Goal: Task Accomplishment & Management: Use online tool/utility

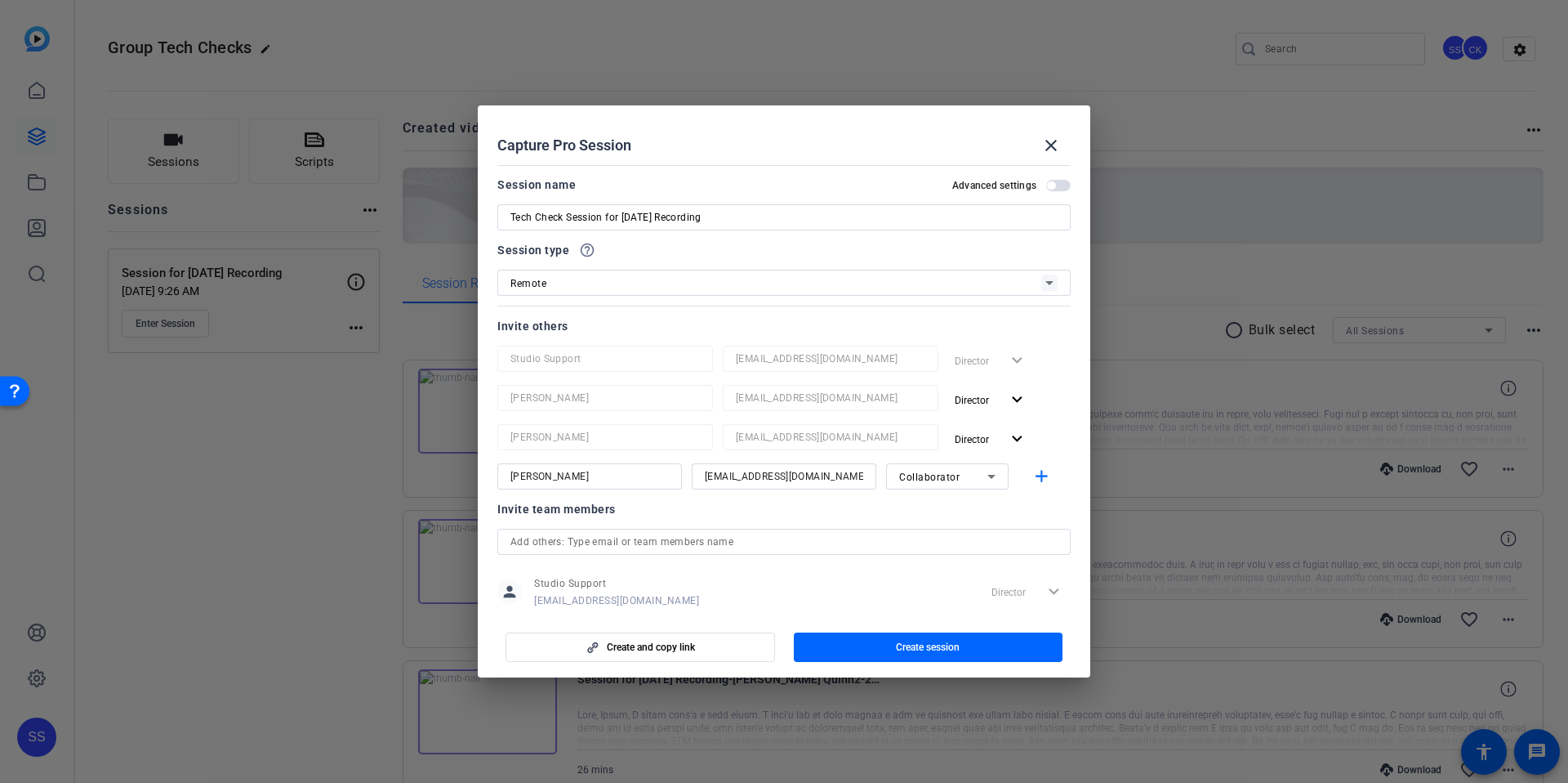
scroll to position [48, 0]
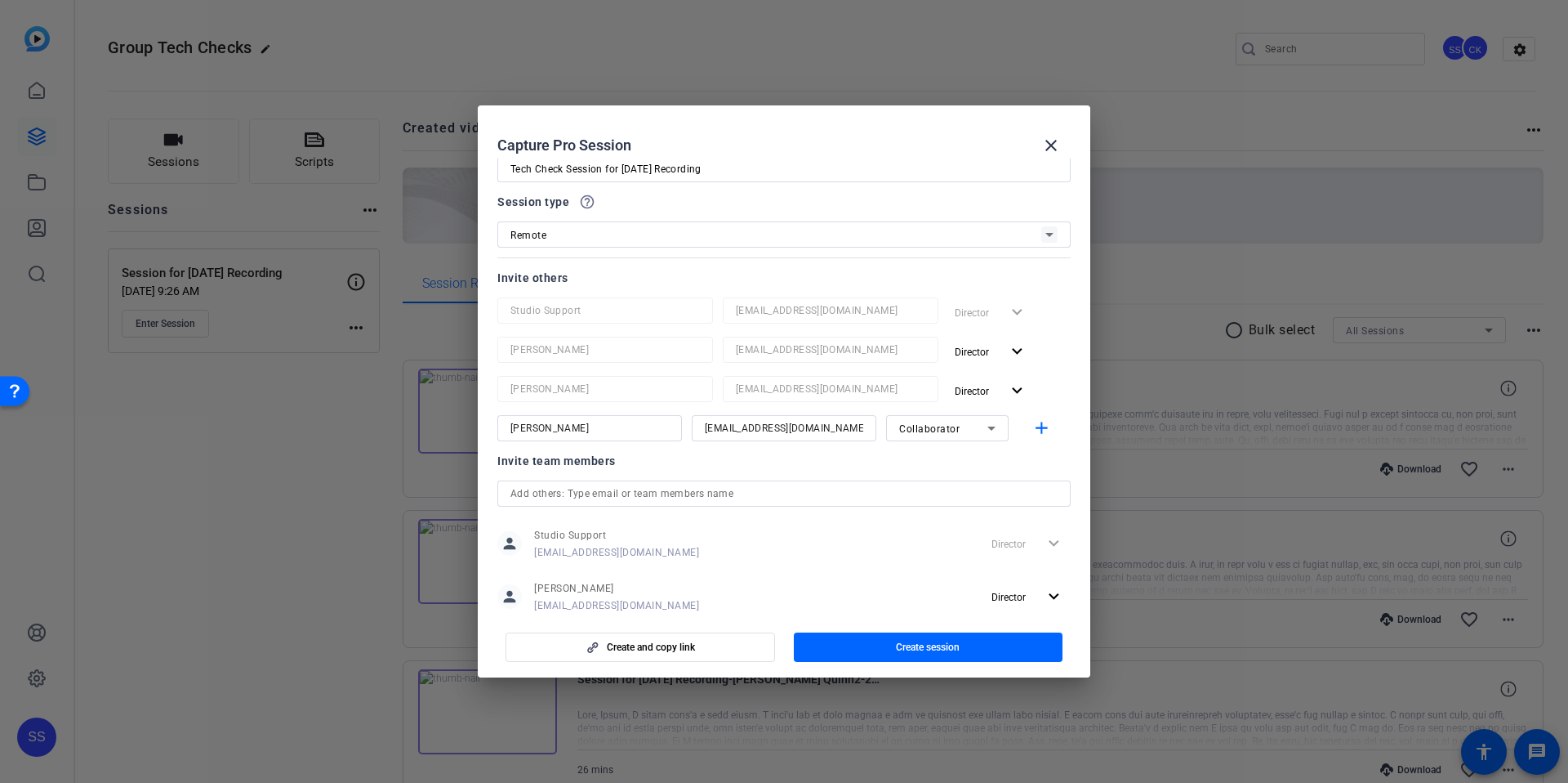
click at [283, 603] on div at bounding box center [784, 392] width 1568 height 783
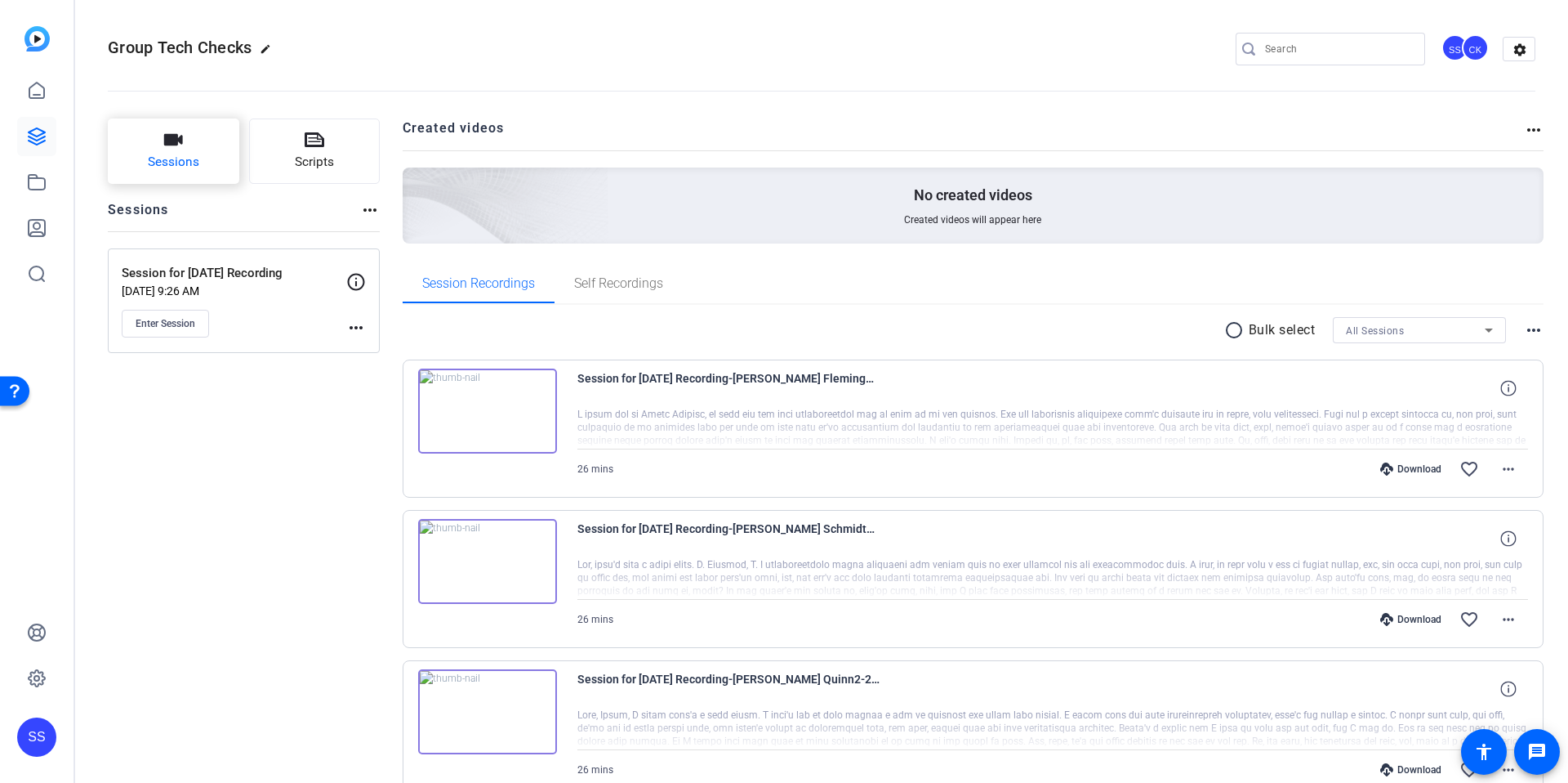
click at [152, 153] on span "Sessions" at bounding box center [174, 162] width 52 height 19
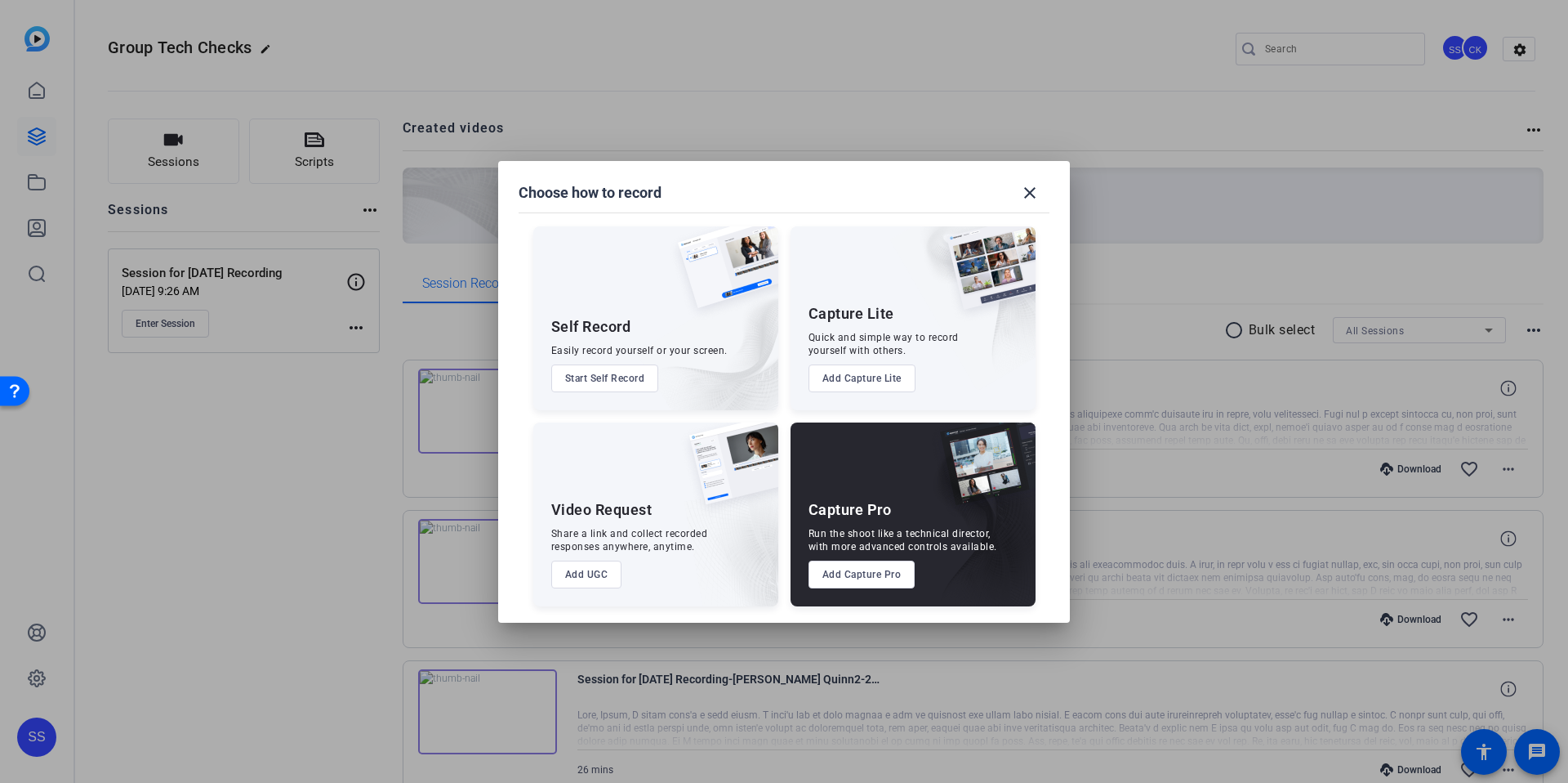
click at [861, 575] on button "Add Capture Pro" at bounding box center [862, 574] width 107 height 28
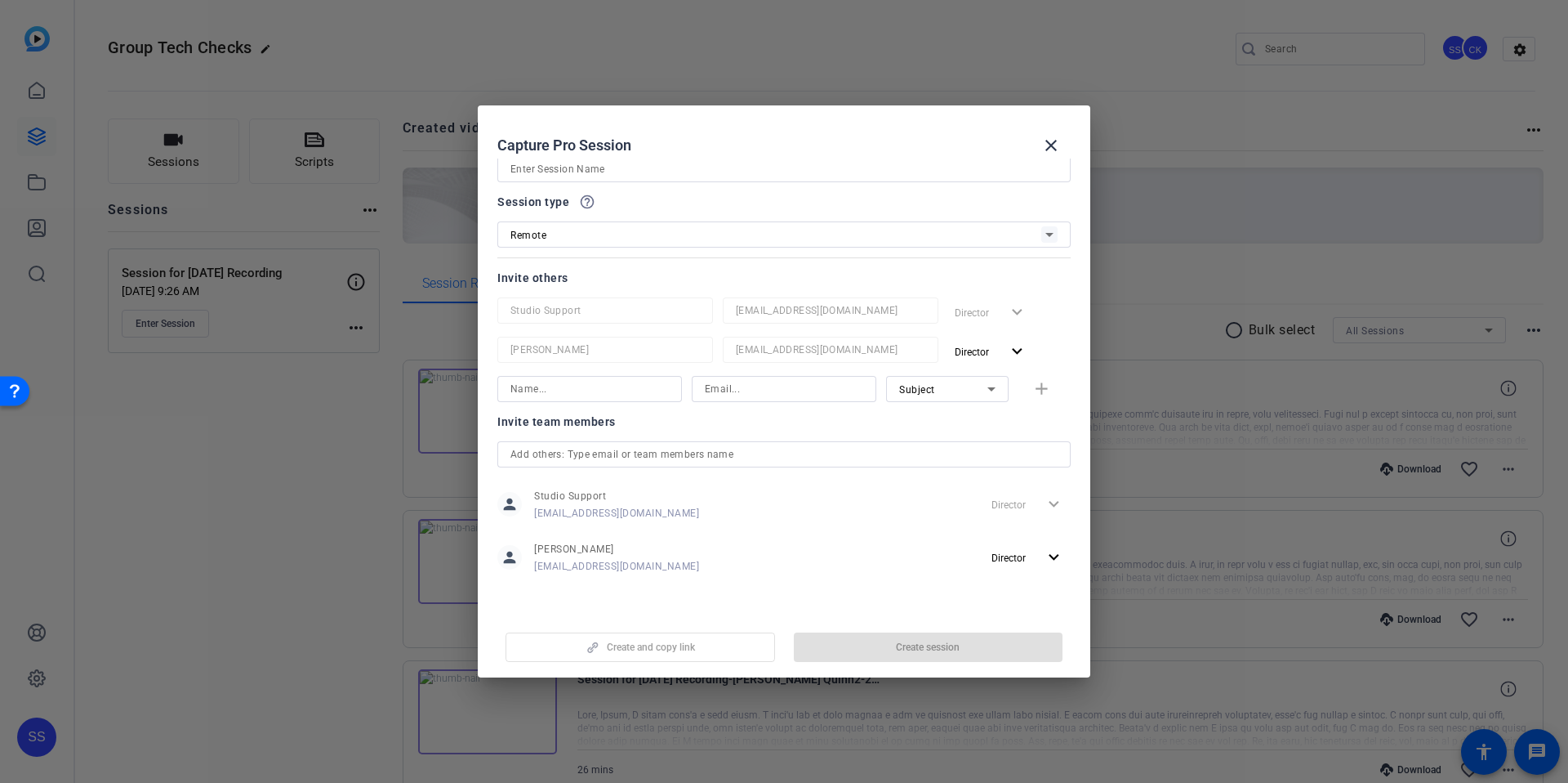
click at [614, 474] on div at bounding box center [784, 476] width 573 height 18
click at [634, 461] on input "text" at bounding box center [784, 454] width 547 height 19
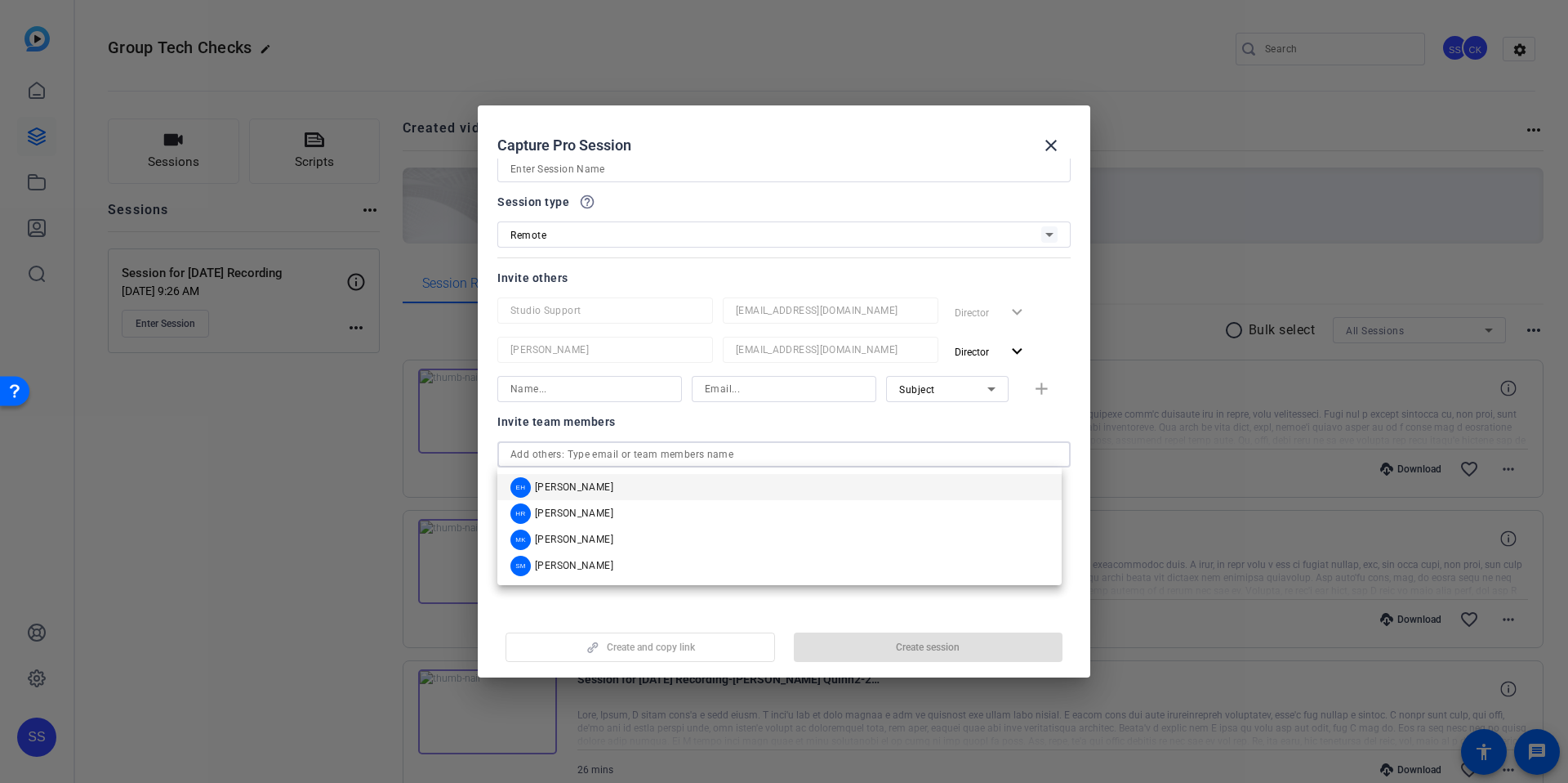
drag, startPoint x: 619, startPoint y: 563, endPoint x: 656, endPoint y: 492, distance: 80.1
click at [619, 562] on mat-option "SM Sarah Misencik" at bounding box center [780, 565] width 564 height 26
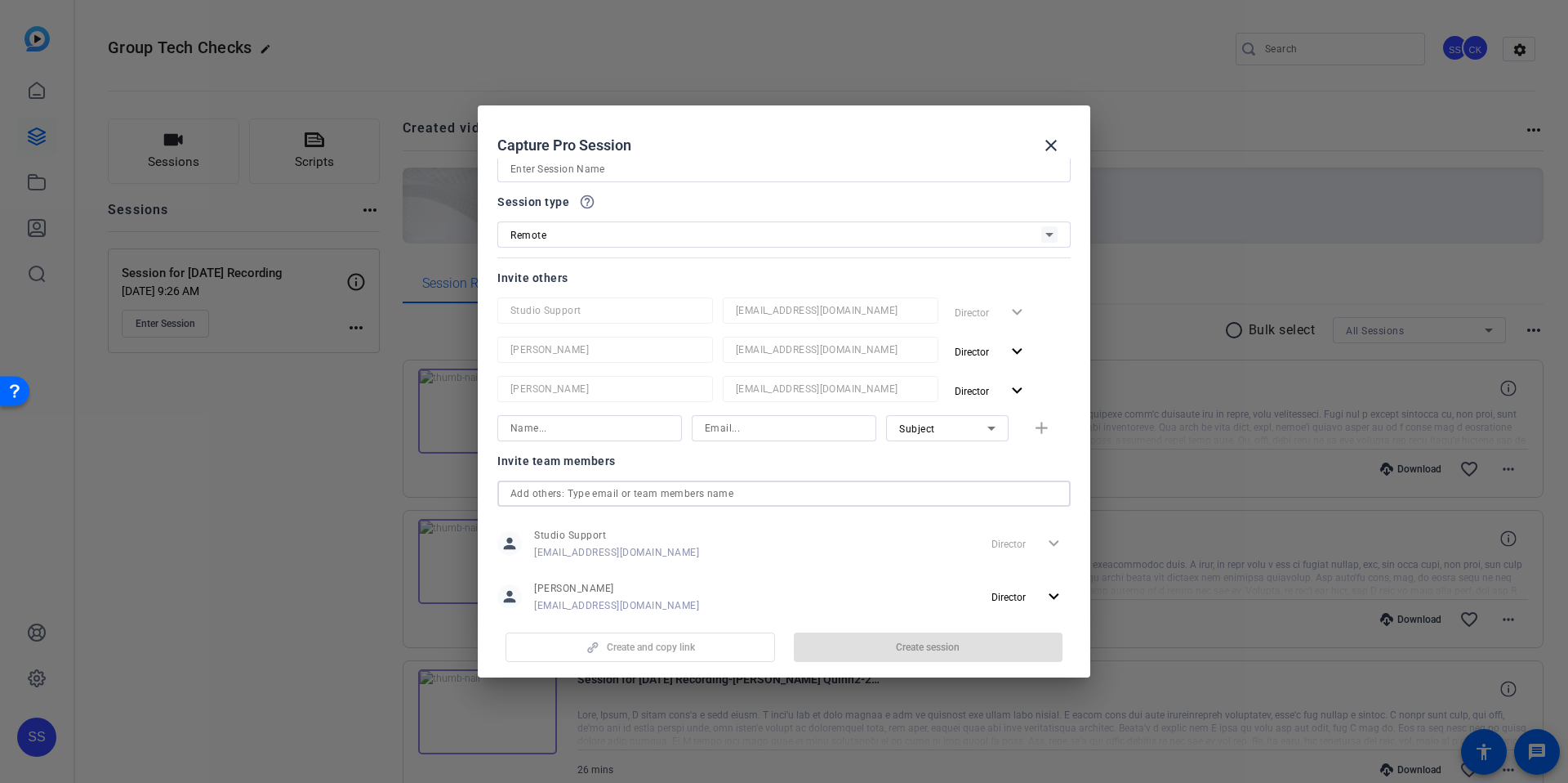
click at [708, 404] on div "Sarah Misencik smisencik@berkleyenvironmental.com Director expand_more" at bounding box center [784, 391] width 573 height 30
click at [924, 427] on span "Subject" at bounding box center [916, 429] width 35 height 12
click at [930, 459] on span "Collaborator" at bounding box center [920, 461] width 59 height 19
click at [745, 428] on input at bounding box center [784, 428] width 158 height 19
click at [577, 426] on input at bounding box center [589, 428] width 158 height 19
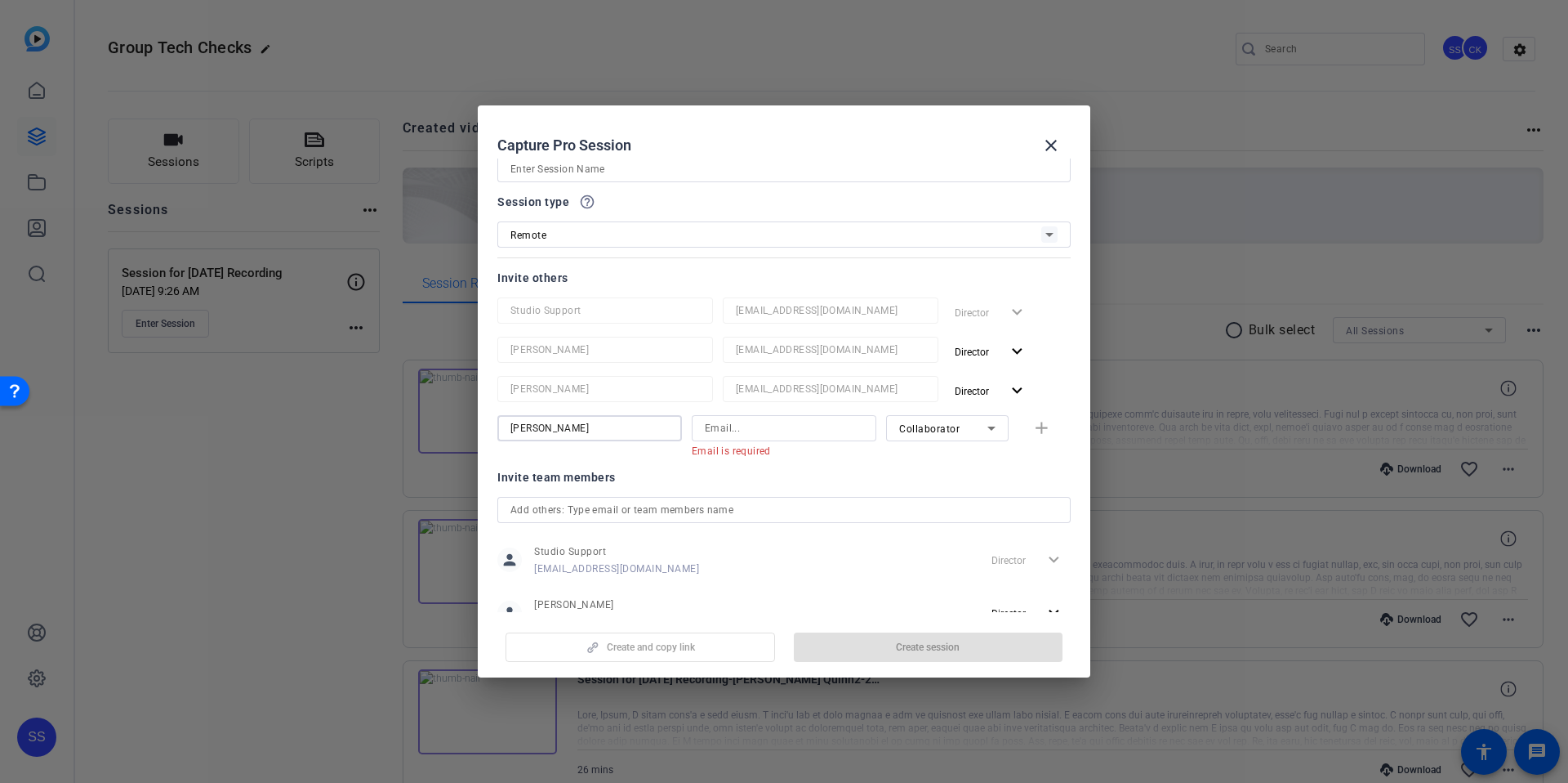
type input "[PERSON_NAME]"
type input "d"
click at [742, 432] on input at bounding box center [784, 428] width 158 height 19
paste input "dliptsen@openreel.com"
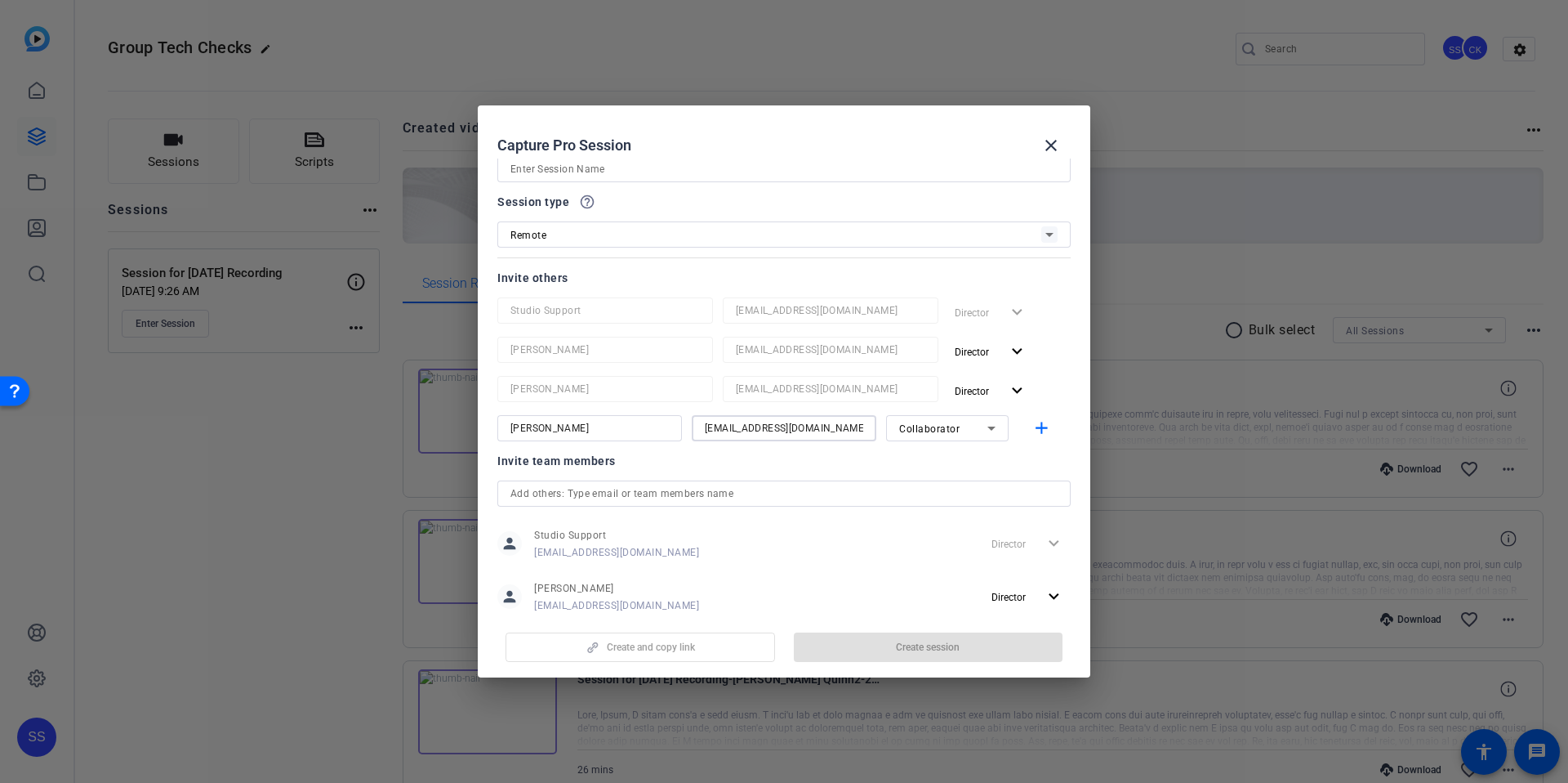
type input "dliptsen@openreel.com"
click at [757, 457] on div at bounding box center [784, 450] width 184 height 18
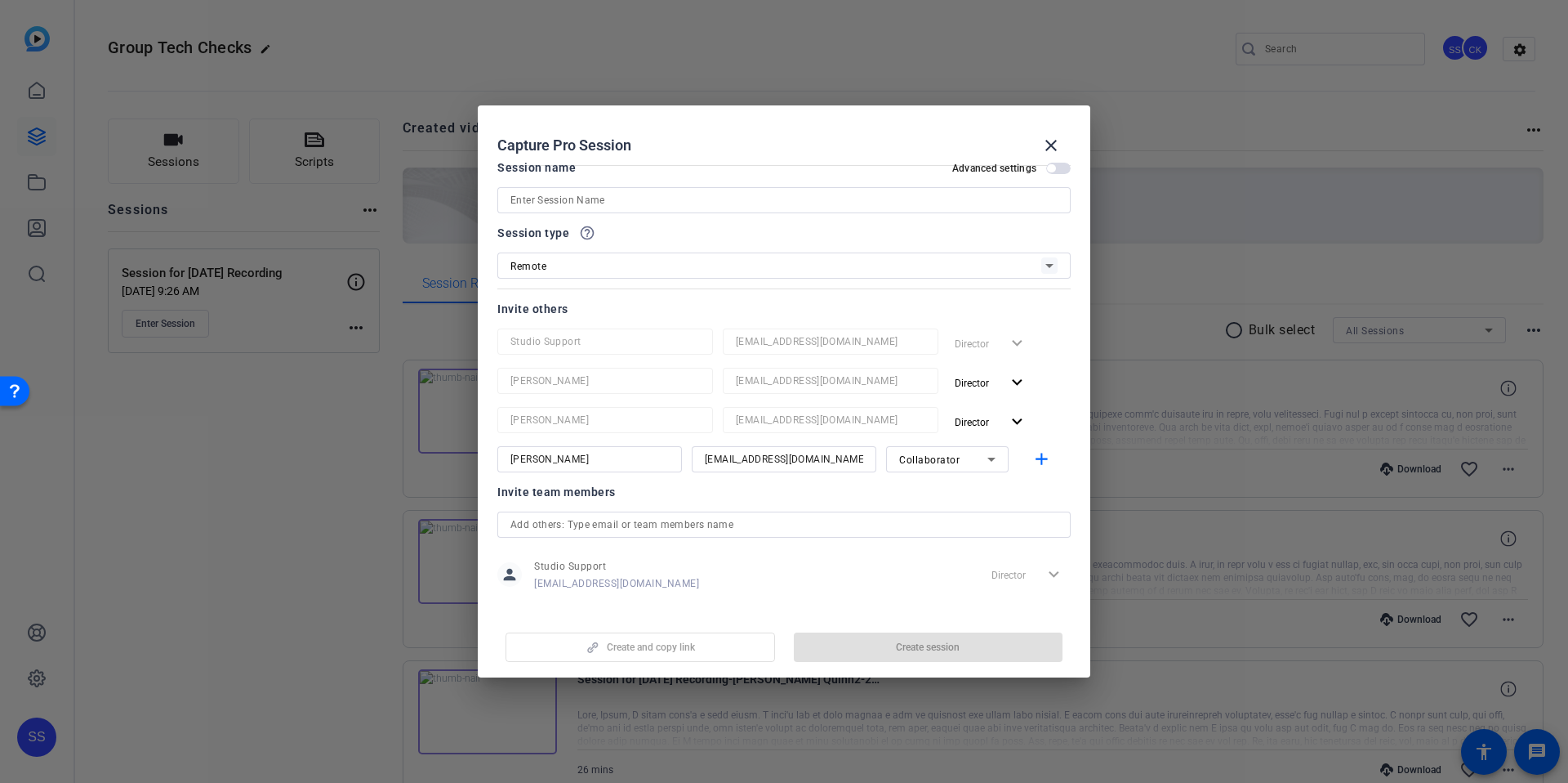
scroll to position [0, 0]
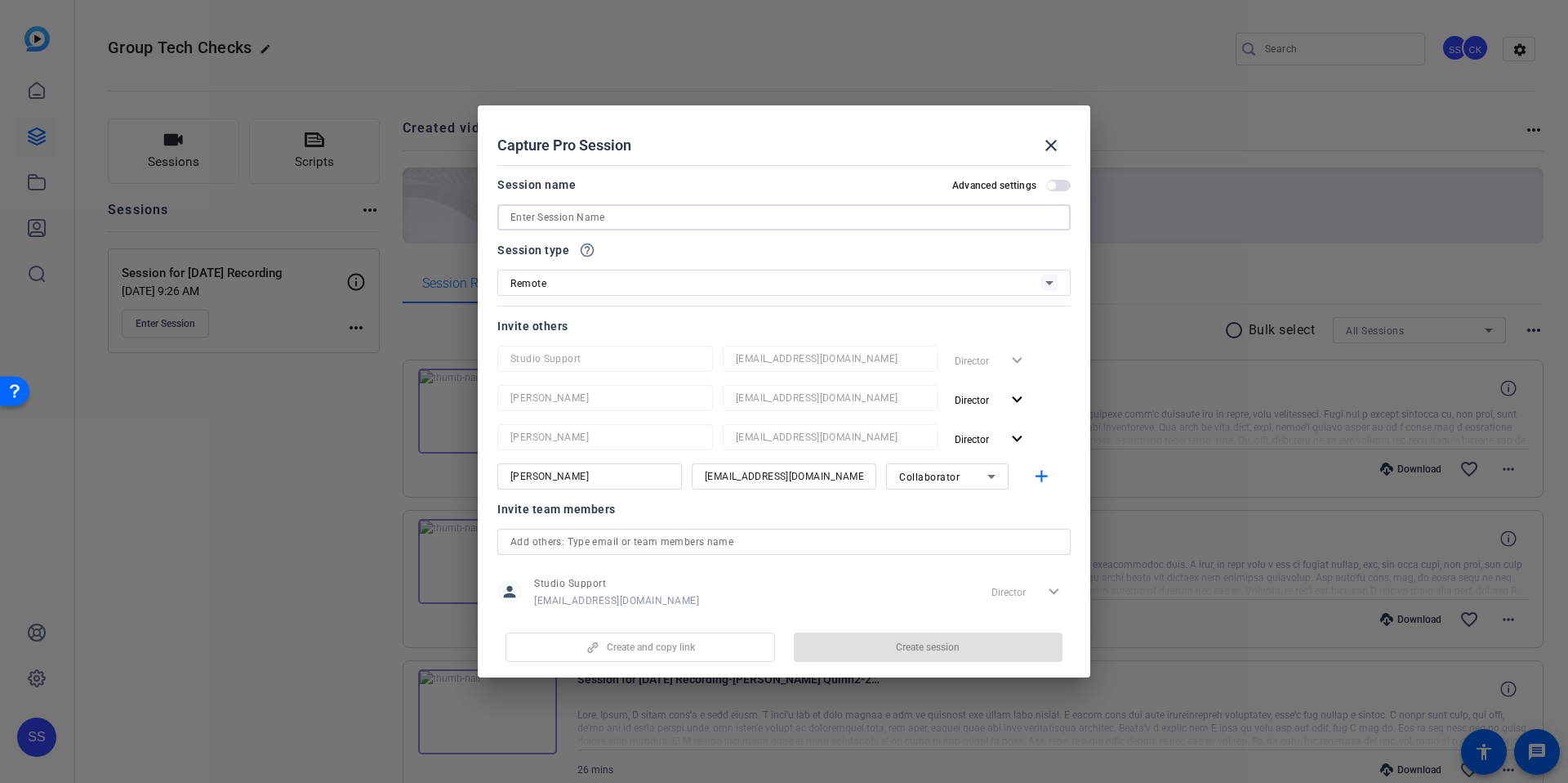
click at [591, 213] on input at bounding box center [784, 217] width 547 height 19
type input "Tech Check for [DATE] Recording"
click at [951, 652] on span "Create session" at bounding box center [927, 648] width 63 height 13
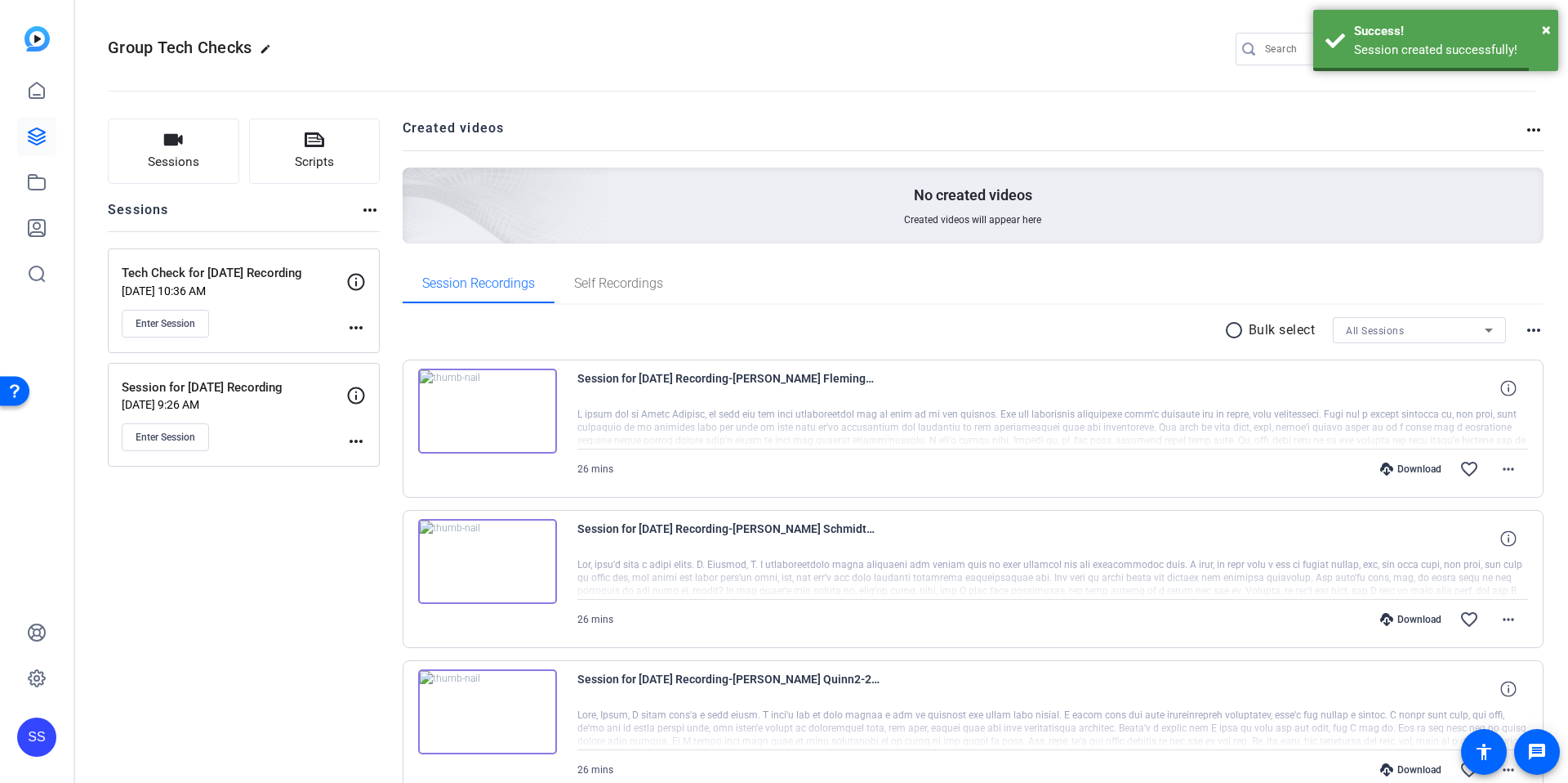
click at [525, 68] on openreel-divider-bar at bounding box center [821, 86] width 1427 height 50
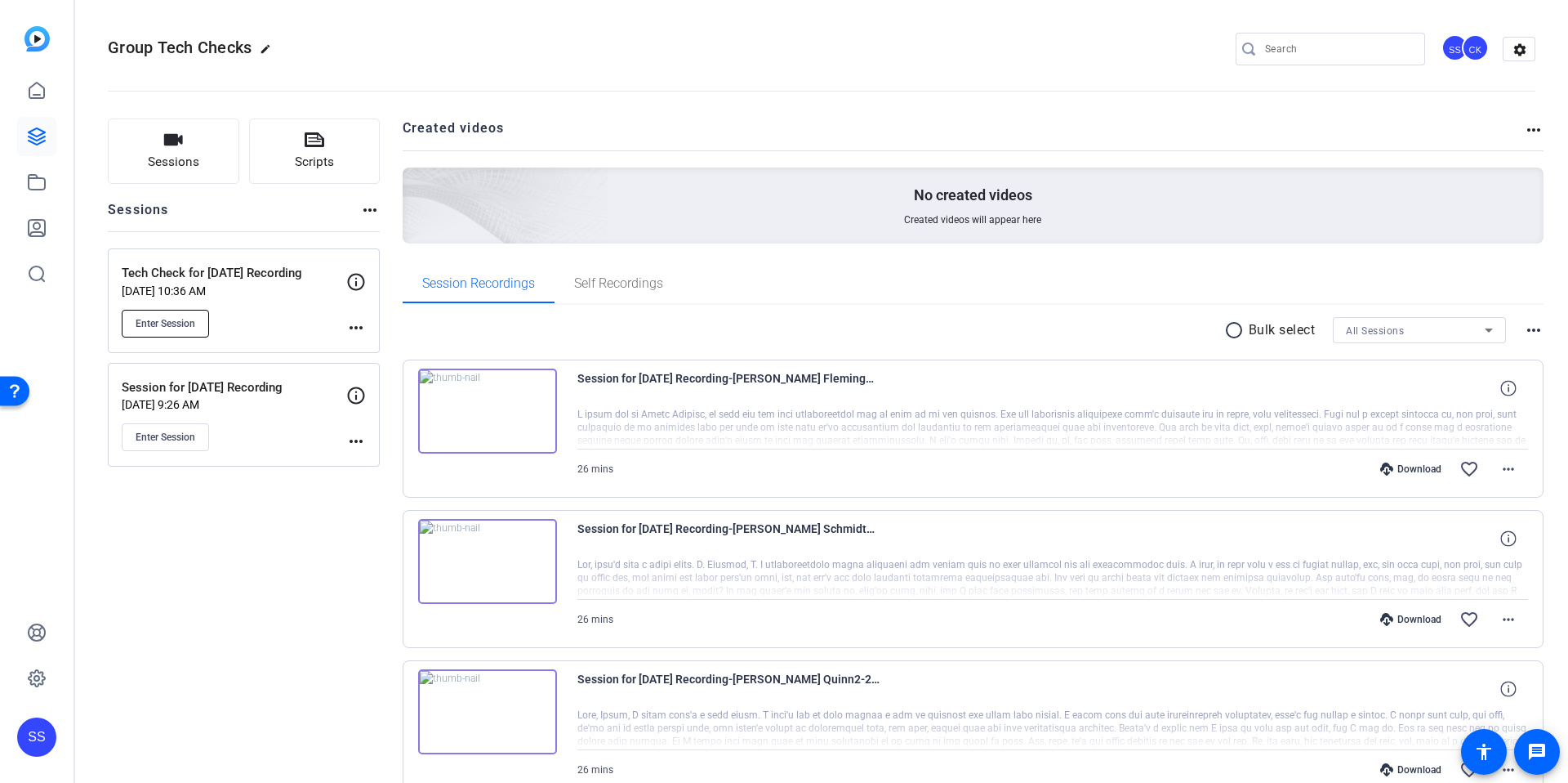
click at [152, 315] on button "Enter Session" at bounding box center [165, 323] width 87 height 28
click at [1462, 50] on div "CK" at bounding box center [1475, 48] width 27 height 27
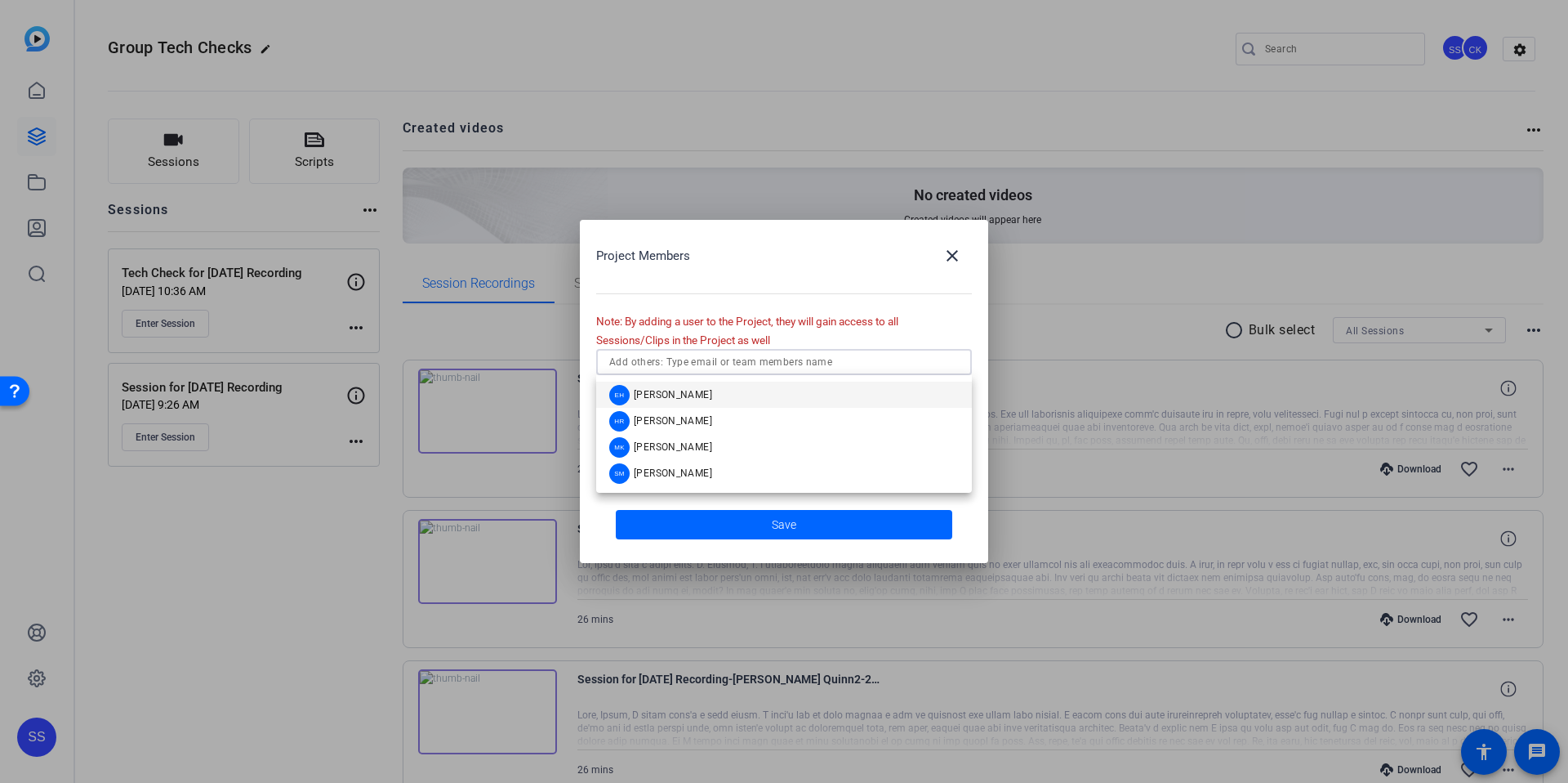
click at [726, 368] on input "text" at bounding box center [784, 362] width 349 height 19
click at [669, 465] on div "SM Sarah Misencik" at bounding box center [660, 473] width 103 height 20
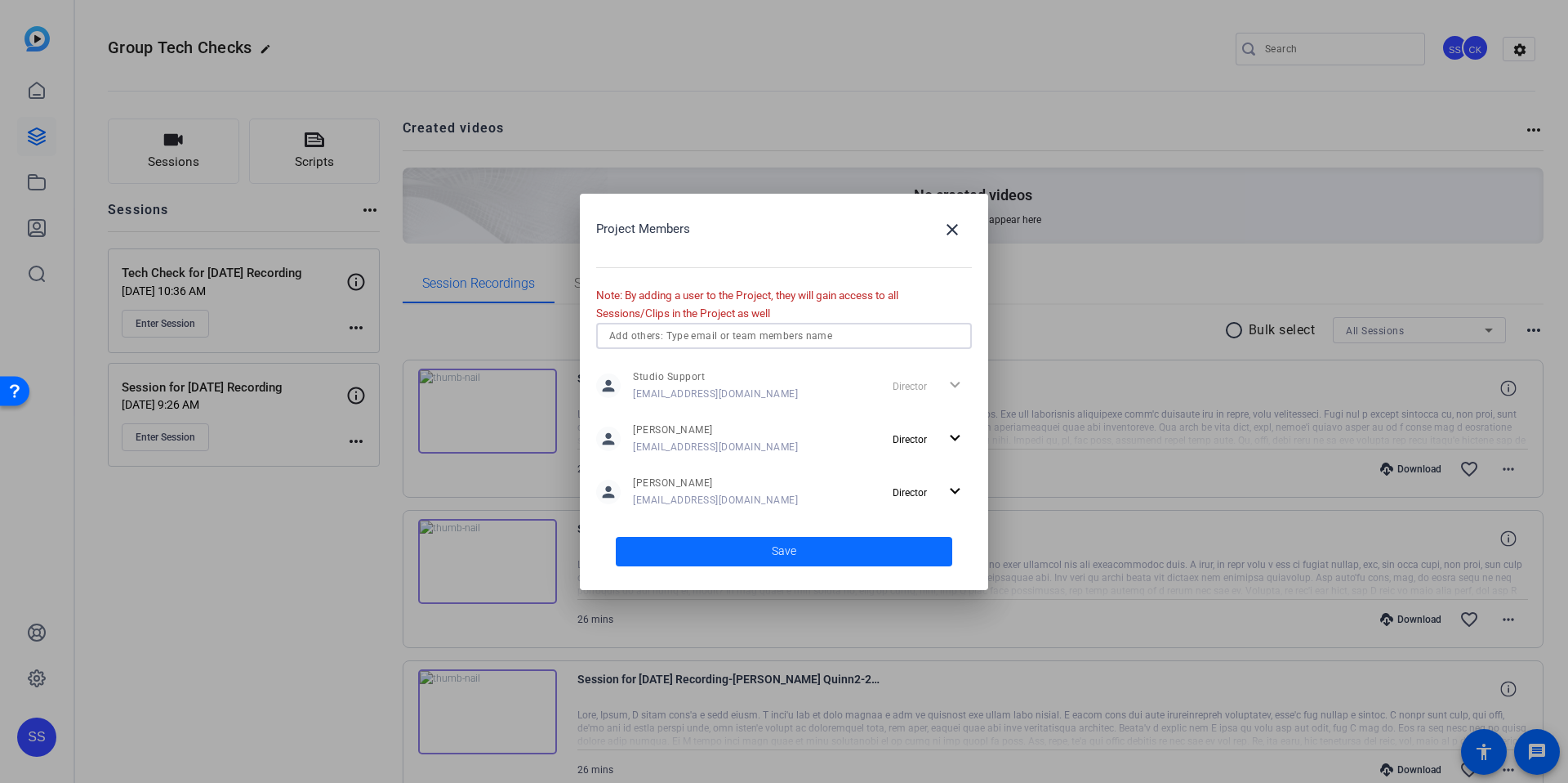
click at [734, 553] on span at bounding box center [784, 551] width 337 height 39
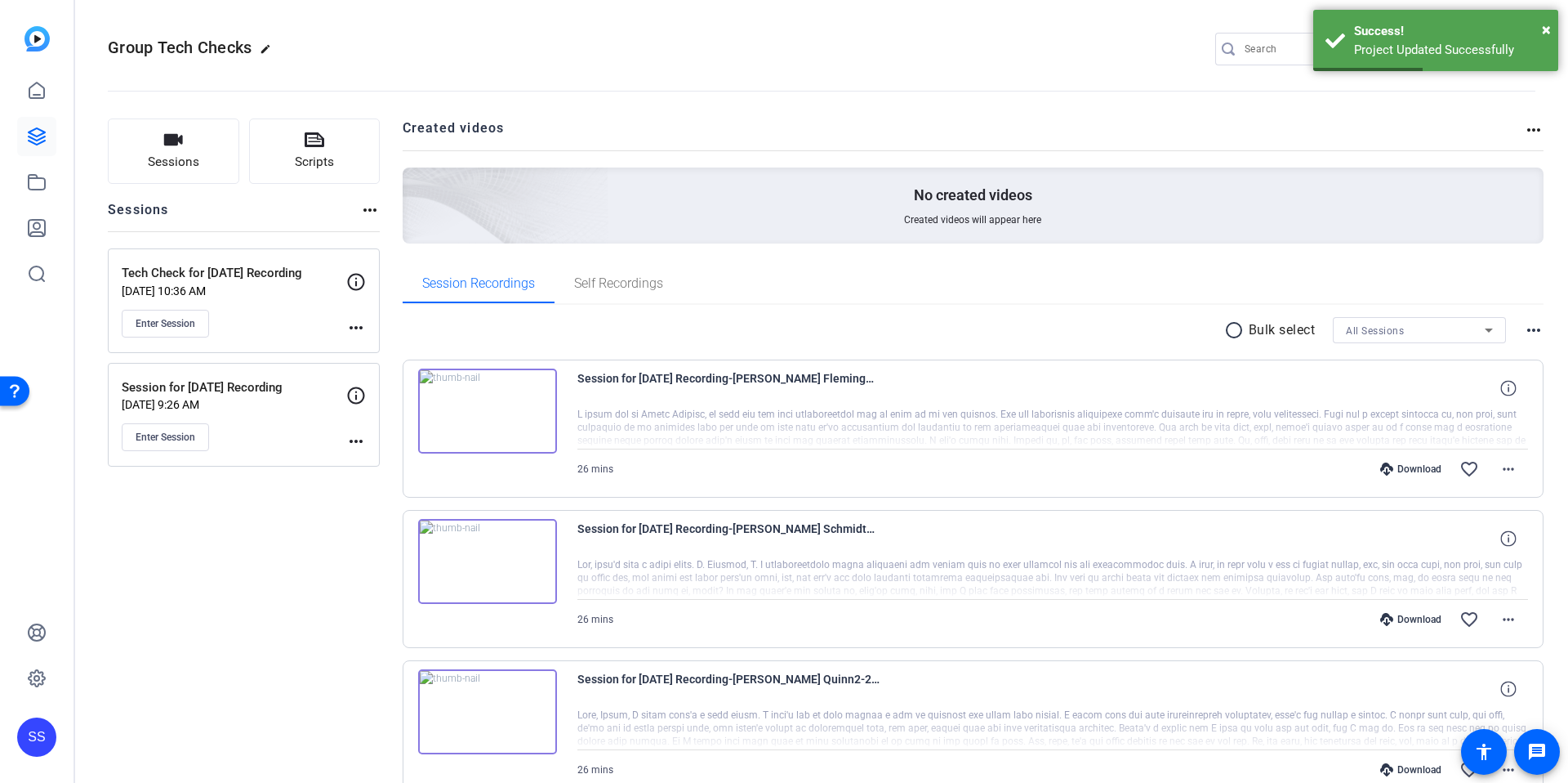
click at [382, 108] on openreel-divider-bar at bounding box center [821, 86] width 1427 height 50
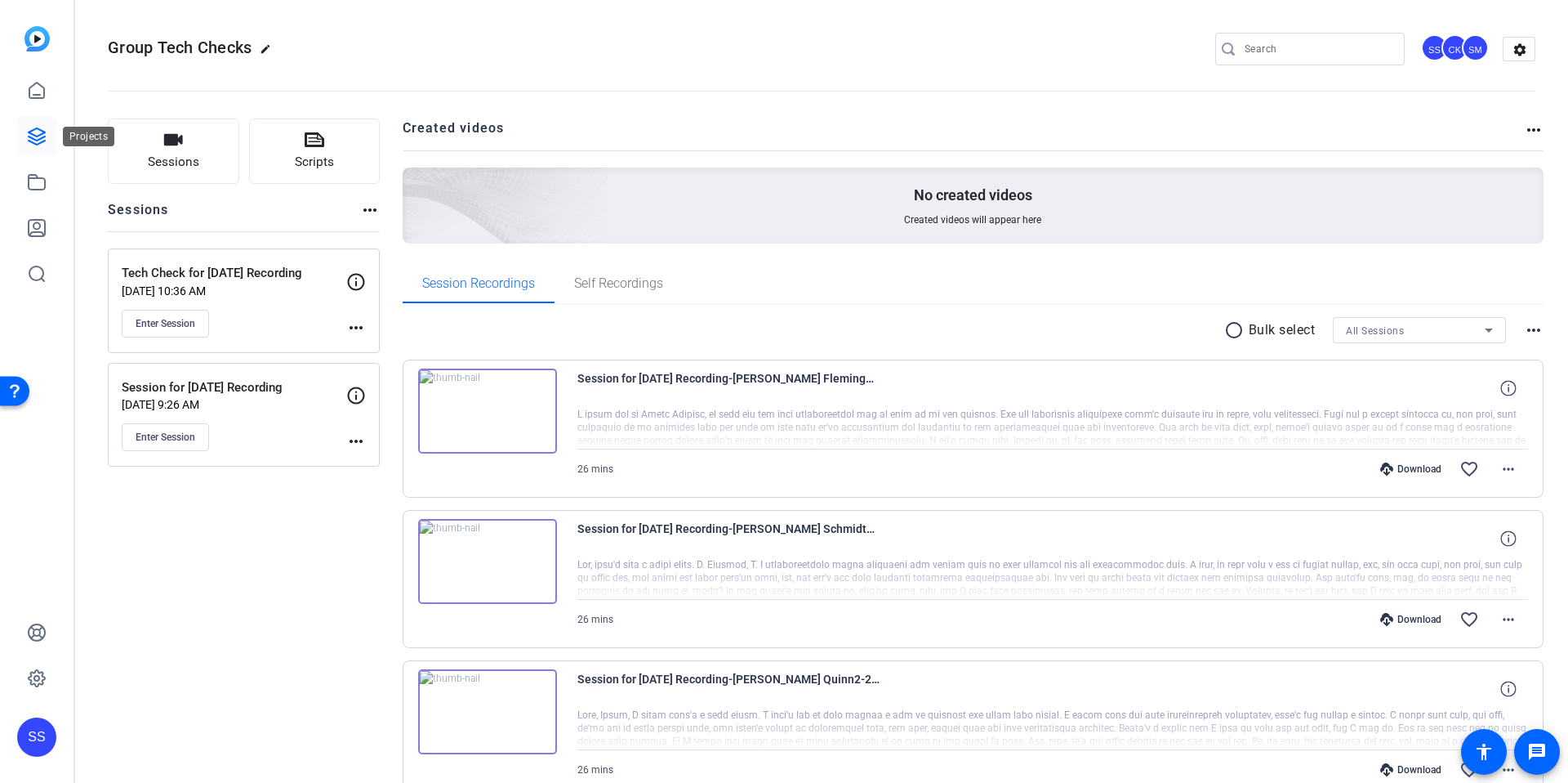
click at [35, 146] on link at bounding box center [36, 136] width 39 height 39
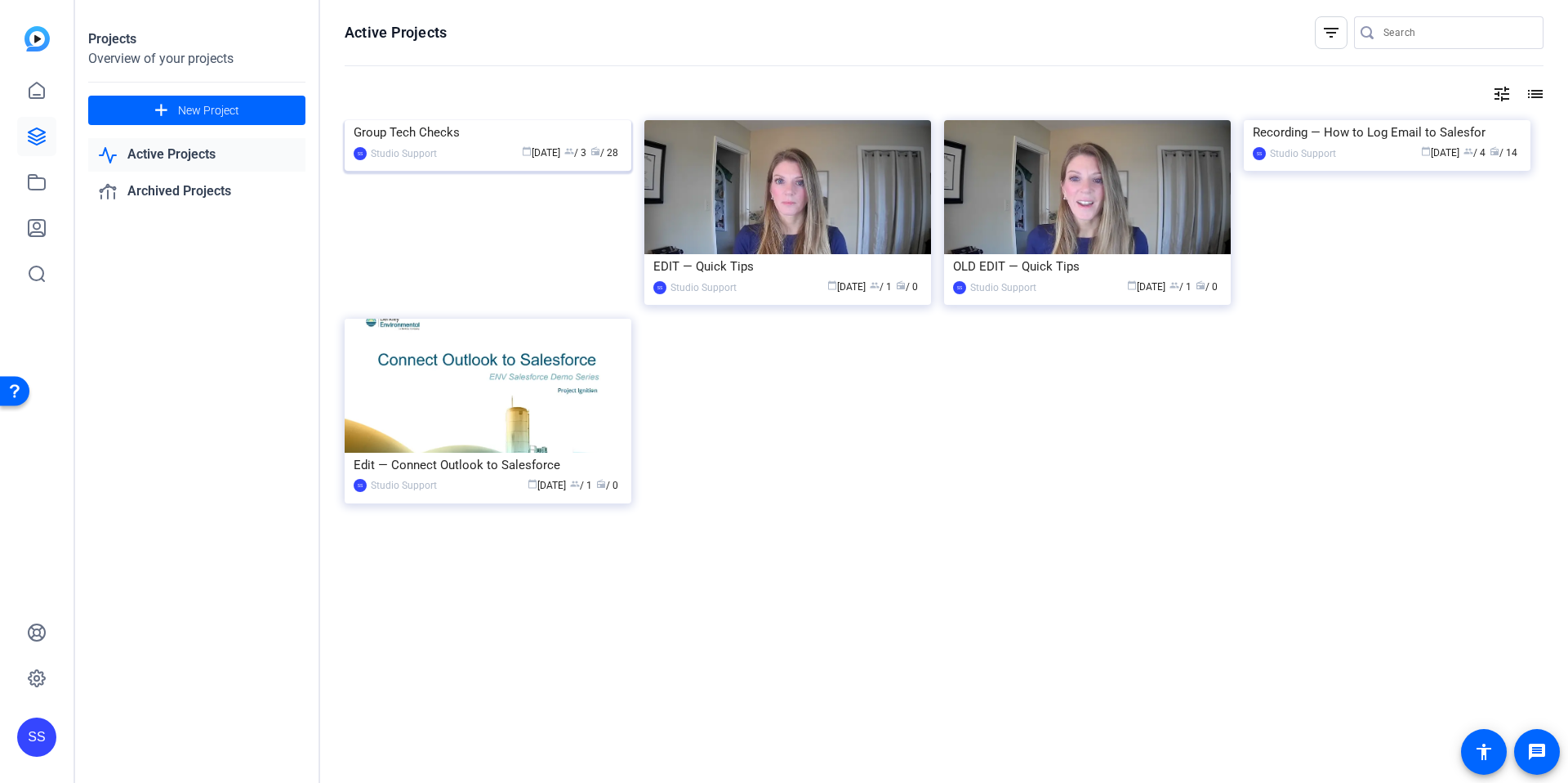
click at [453, 145] on div "Group Tech Checks" at bounding box center [488, 132] width 269 height 25
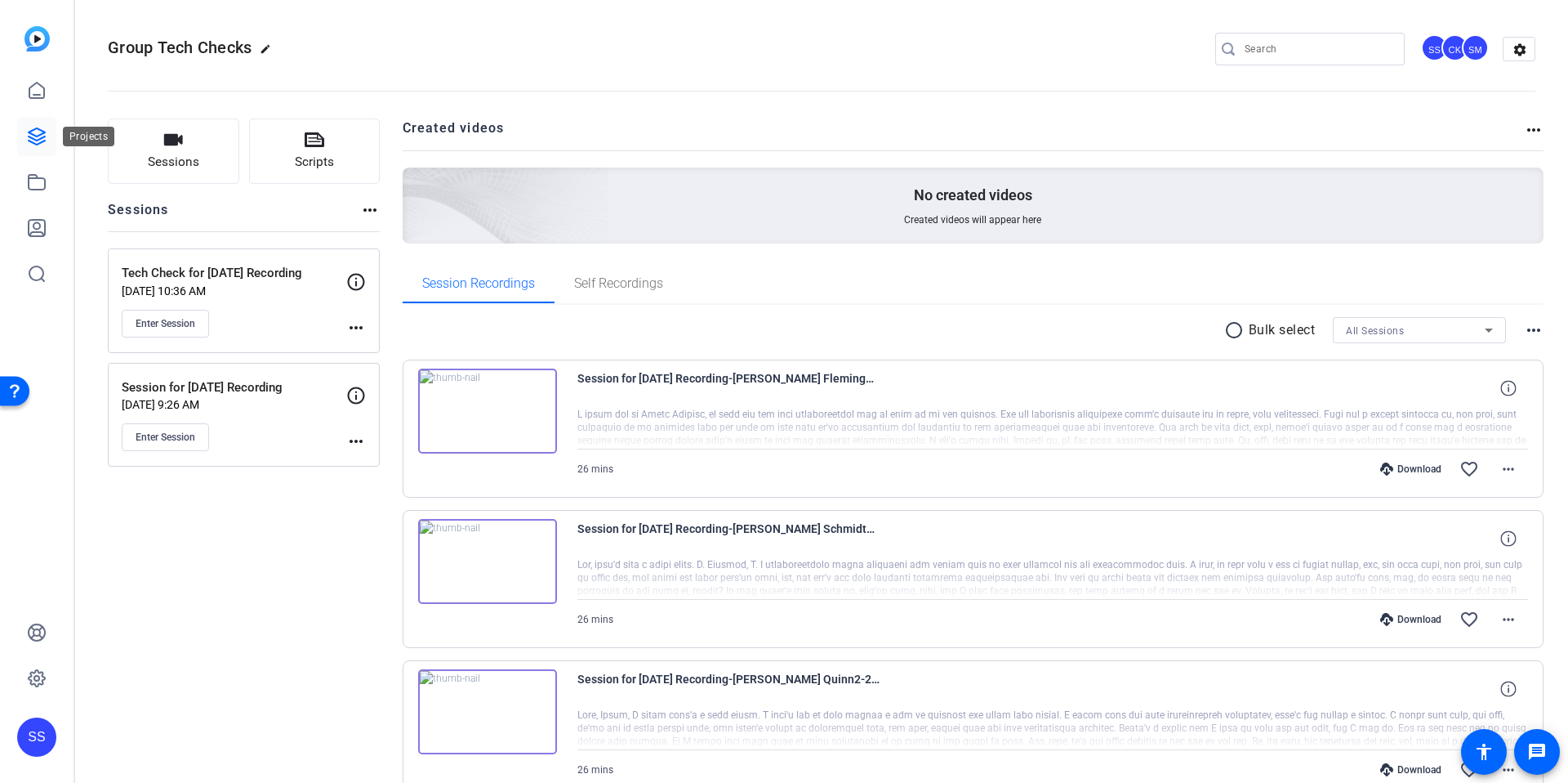
click at [27, 140] on icon at bounding box center [36, 136] width 19 height 19
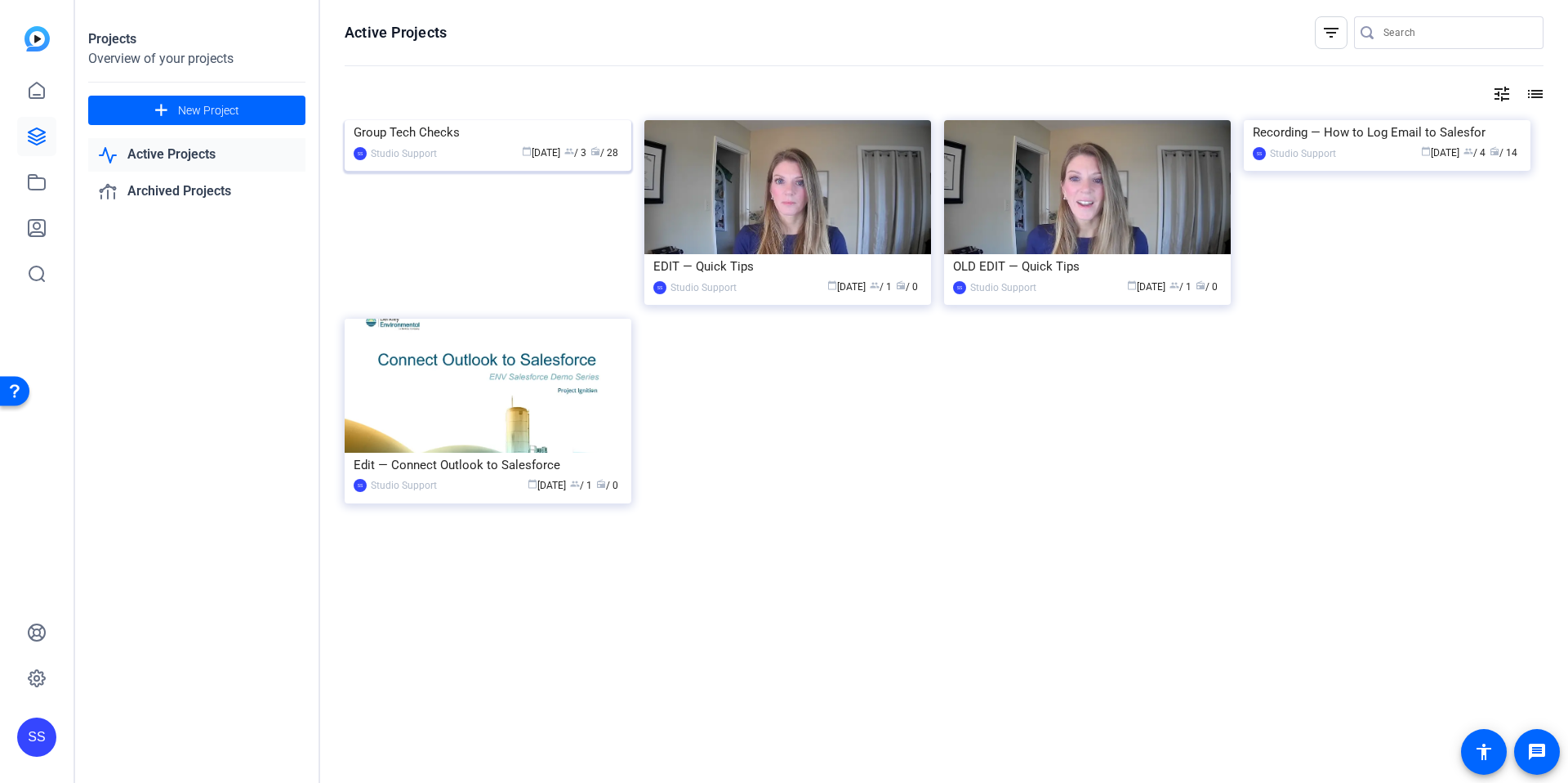
click at [479, 120] on img at bounding box center [487, 120] width 287 height 0
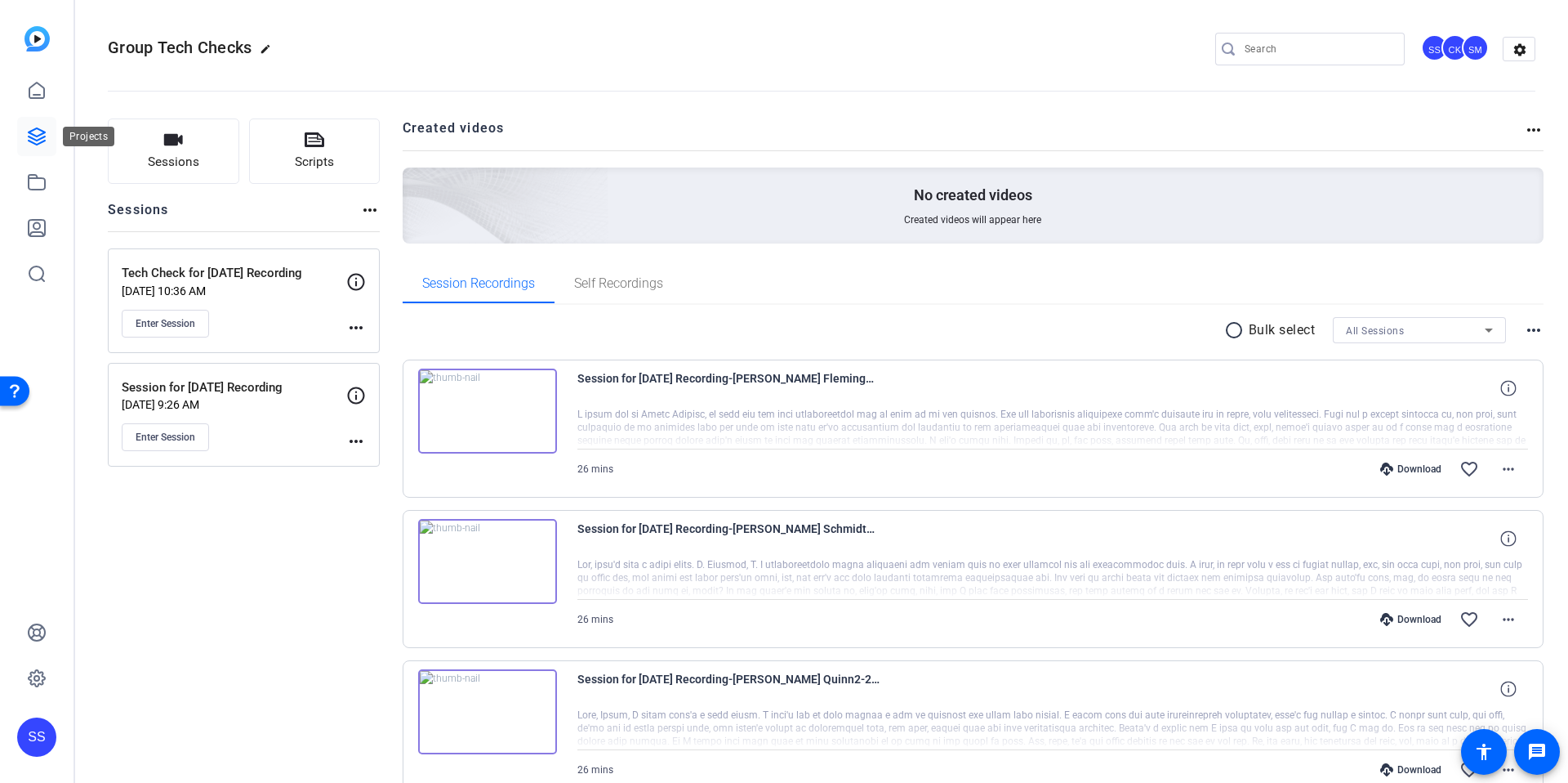
click at [32, 137] on icon at bounding box center [36, 136] width 16 height 16
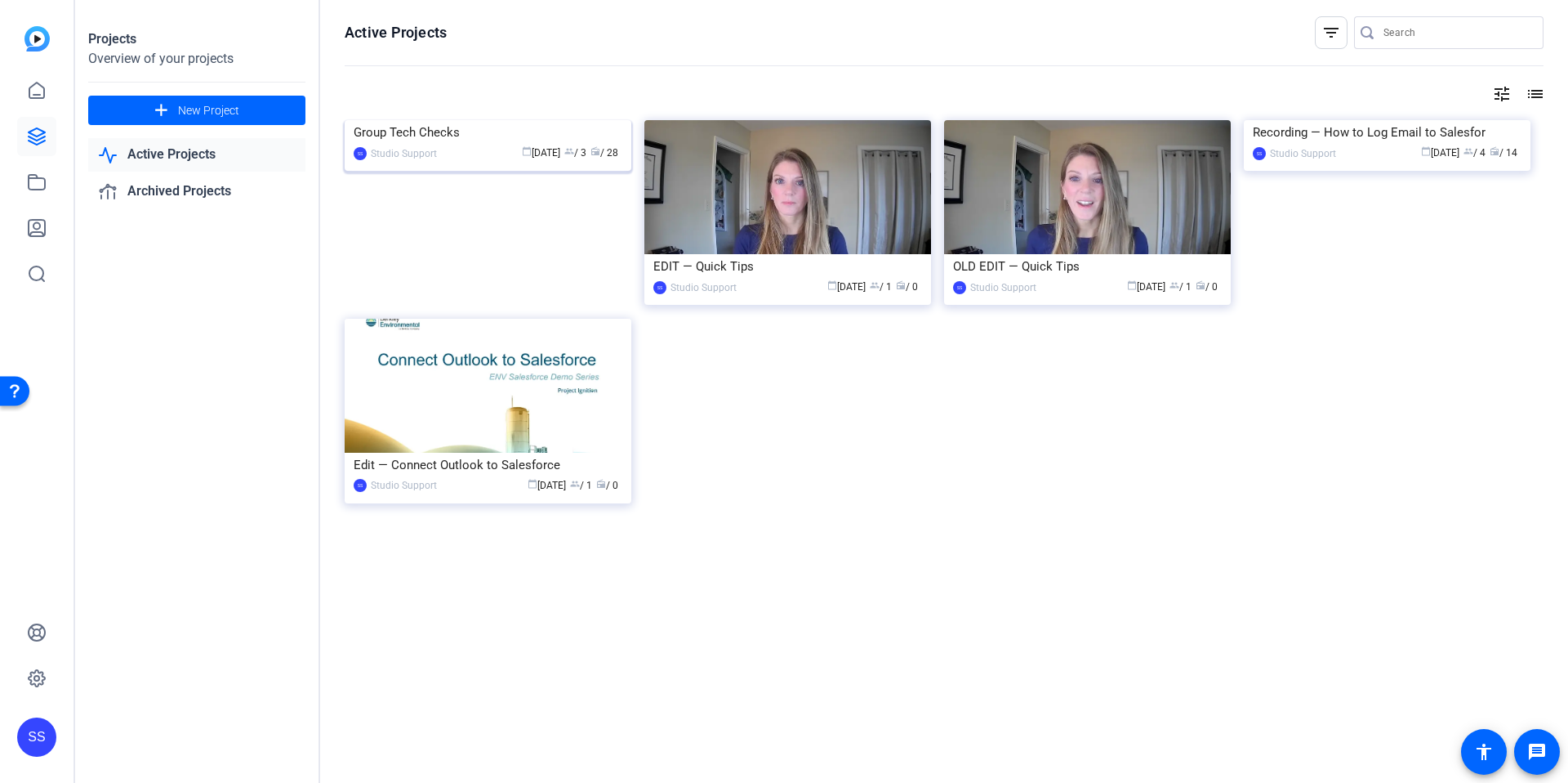
click at [522, 156] on span "calendar_today" at bounding box center [527, 151] width 10 height 10
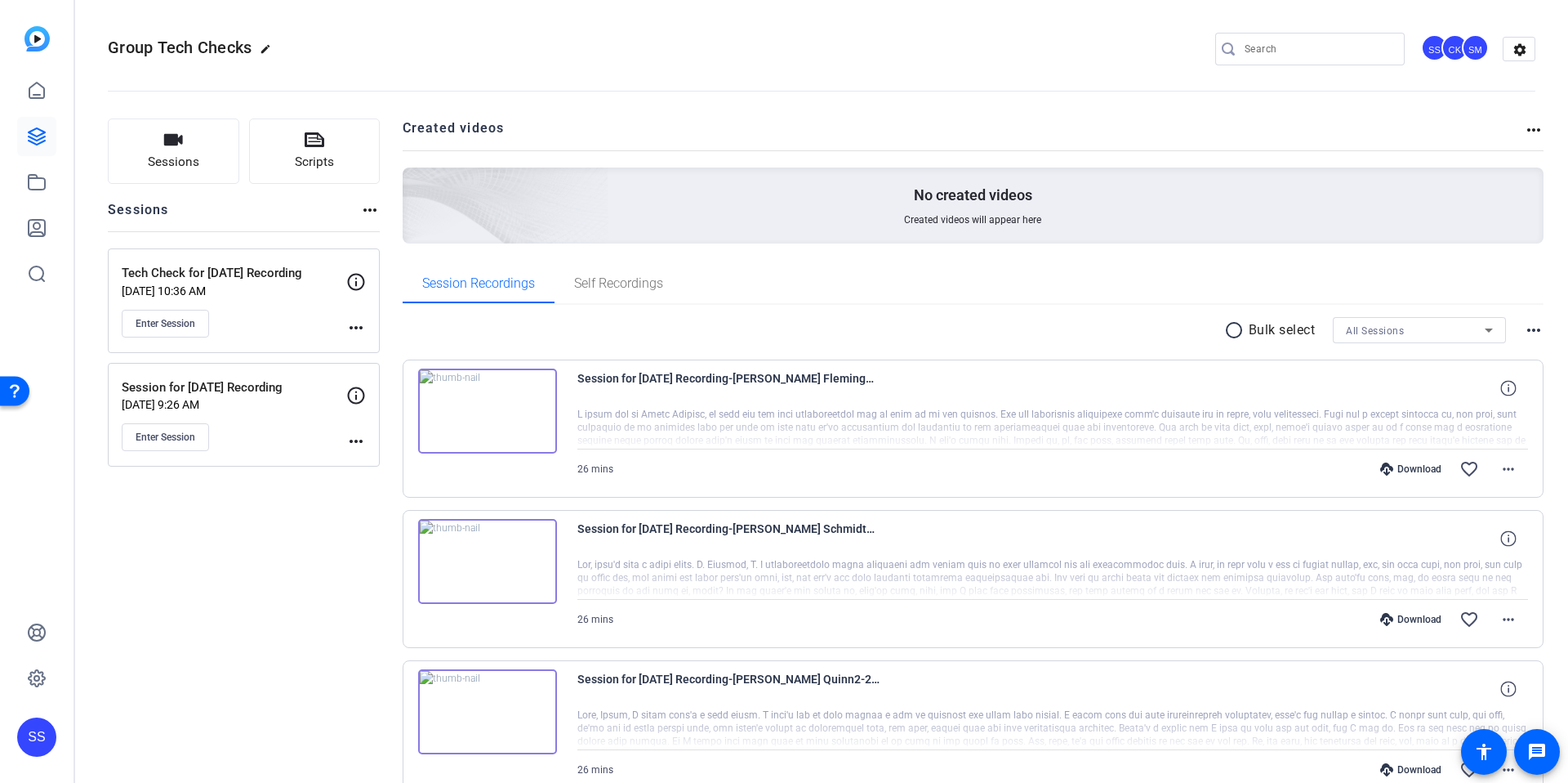
click at [28, 138] on icon at bounding box center [36, 136] width 19 height 19
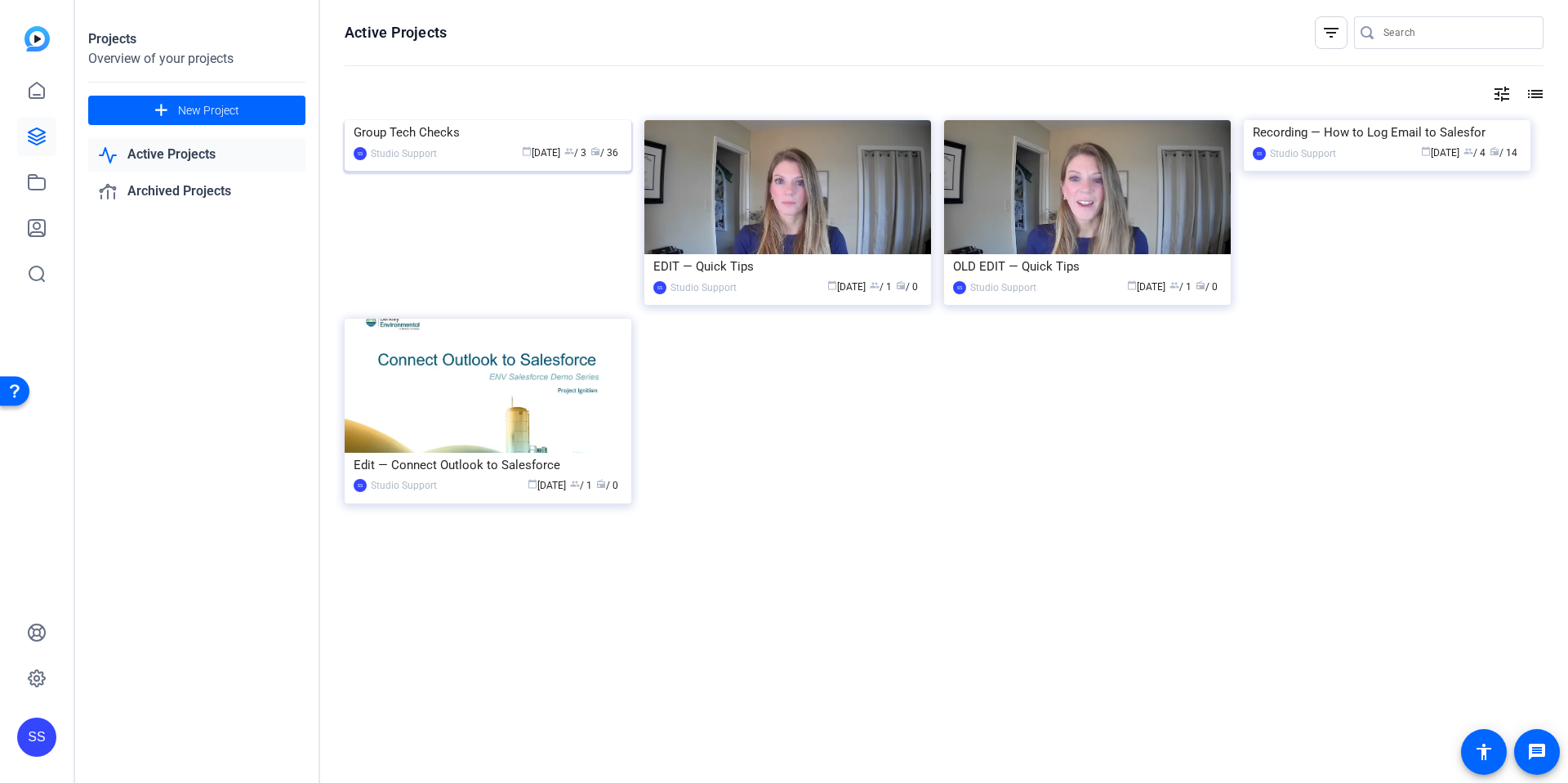
click at [470, 120] on img at bounding box center [487, 120] width 287 height 0
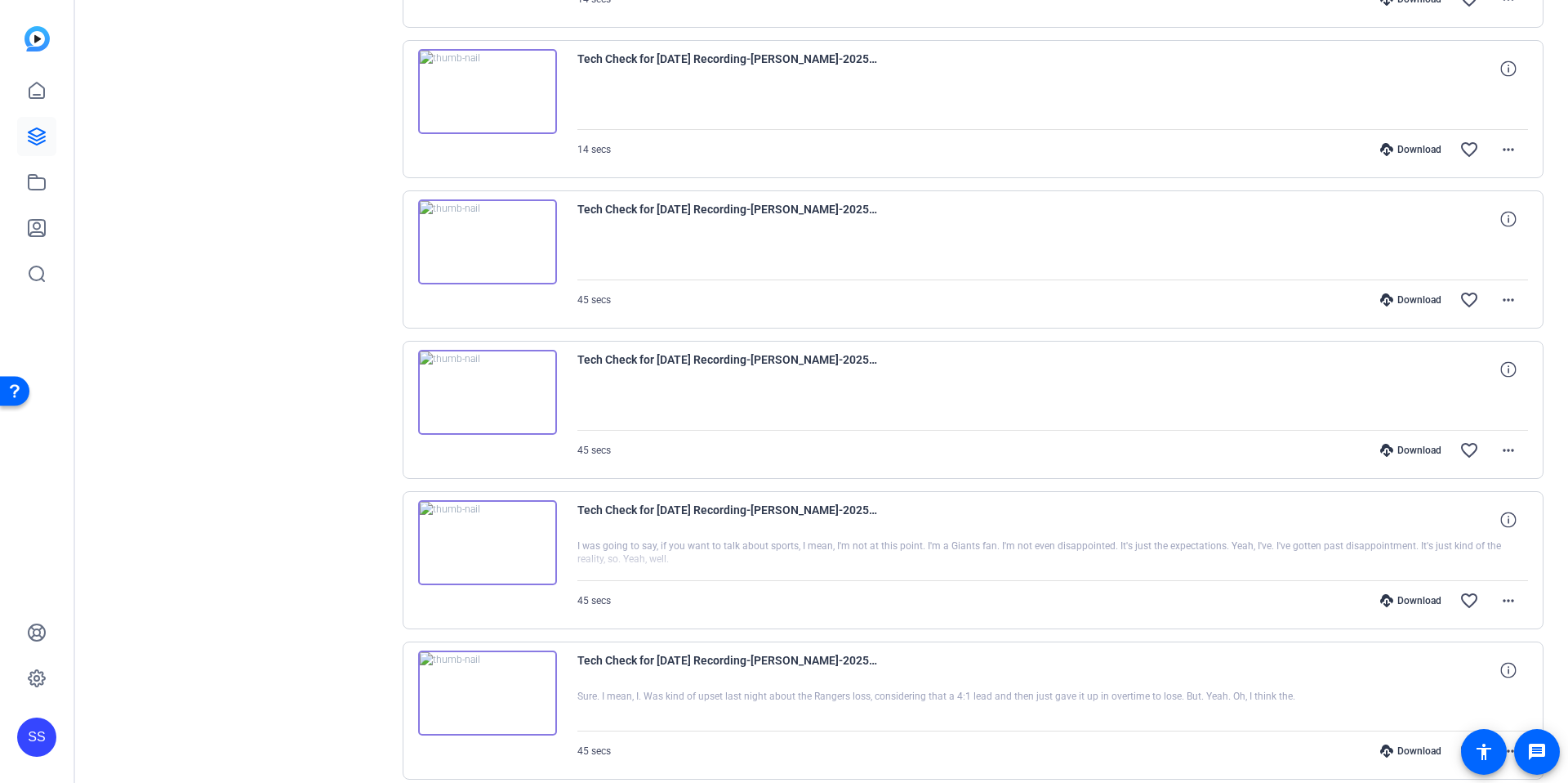
scroll to position [760, 0]
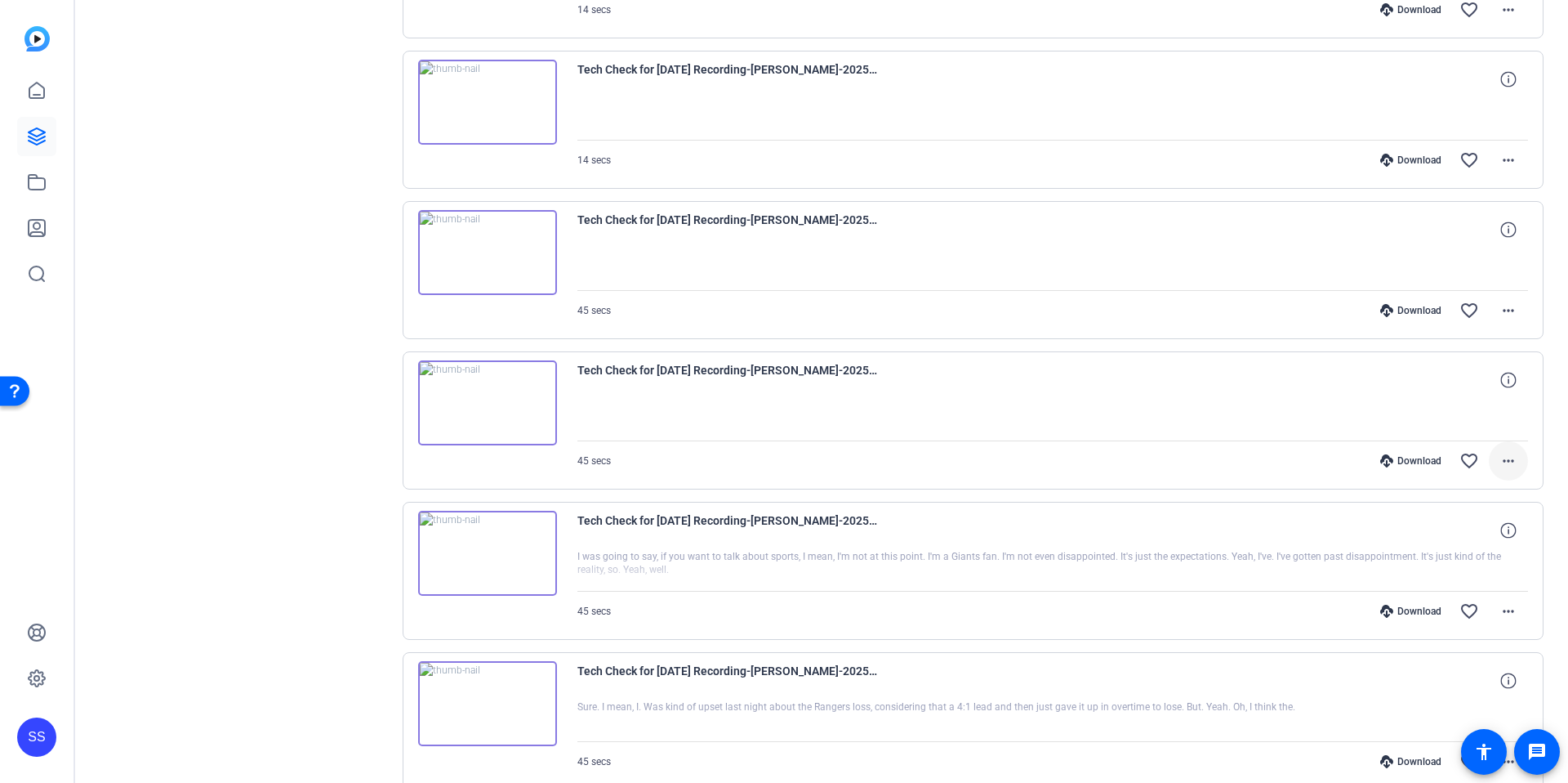
click at [1498, 451] on mat-icon "more_horiz" at bounding box center [1508, 461] width 19 height 19
click at [488, 392] on div at bounding box center [784, 392] width 1568 height 783
click at [480, 401] on img at bounding box center [487, 402] width 139 height 85
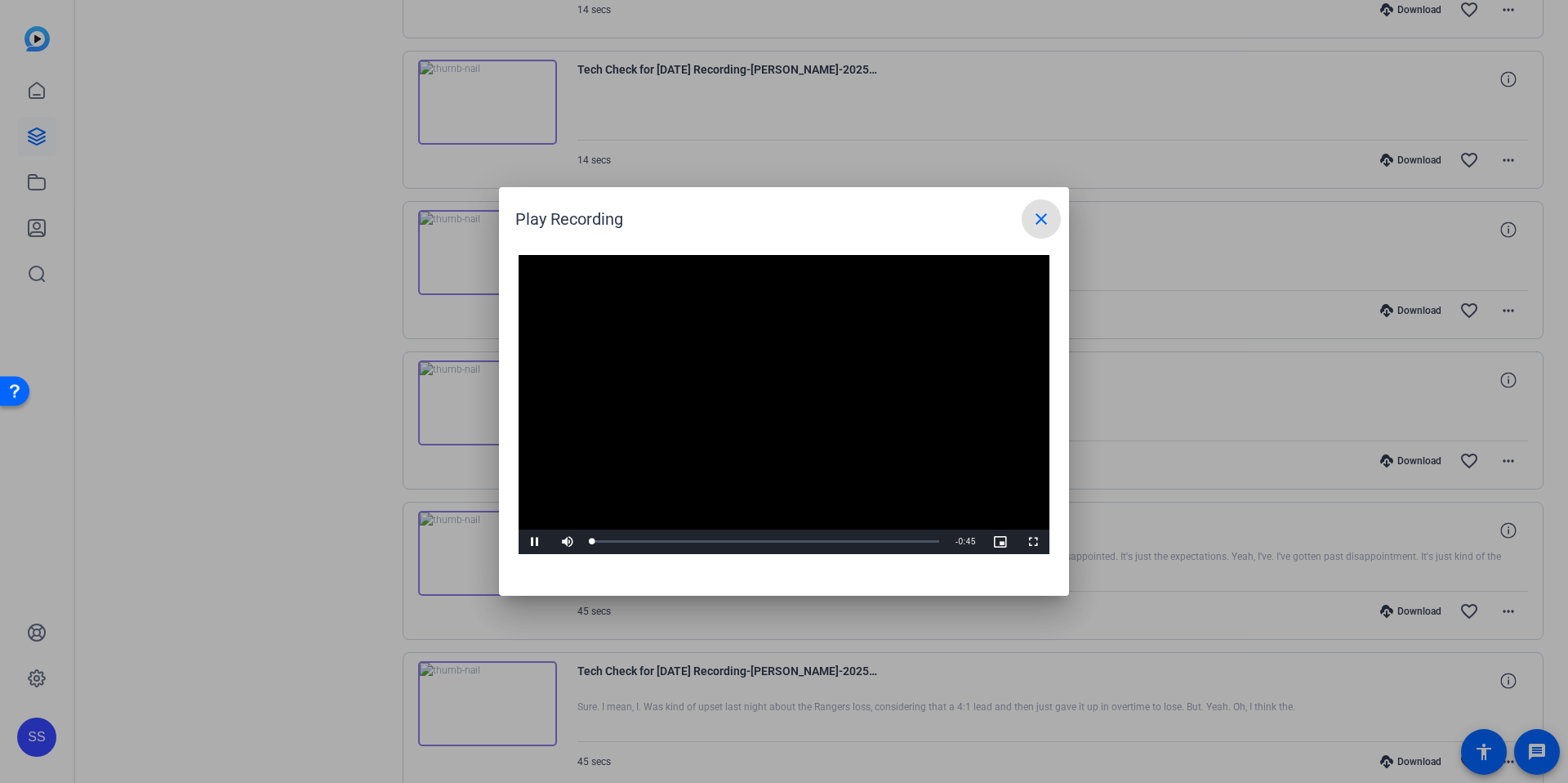
click at [772, 390] on video "Video Player" at bounding box center [784, 405] width 530 height 299
click at [748, 410] on video "Video Player" at bounding box center [784, 405] width 530 height 299
click at [629, 534] on div "Loaded : 100.00% 0:04 0:01" at bounding box center [765, 542] width 363 height 25
click at [692, 535] on div "Loaded : 100.00% 0:13 0:13" at bounding box center [765, 542] width 363 height 25
click at [717, 536] on div "Loaded : 100.00% 0:16 0:14" at bounding box center [765, 542] width 363 height 25
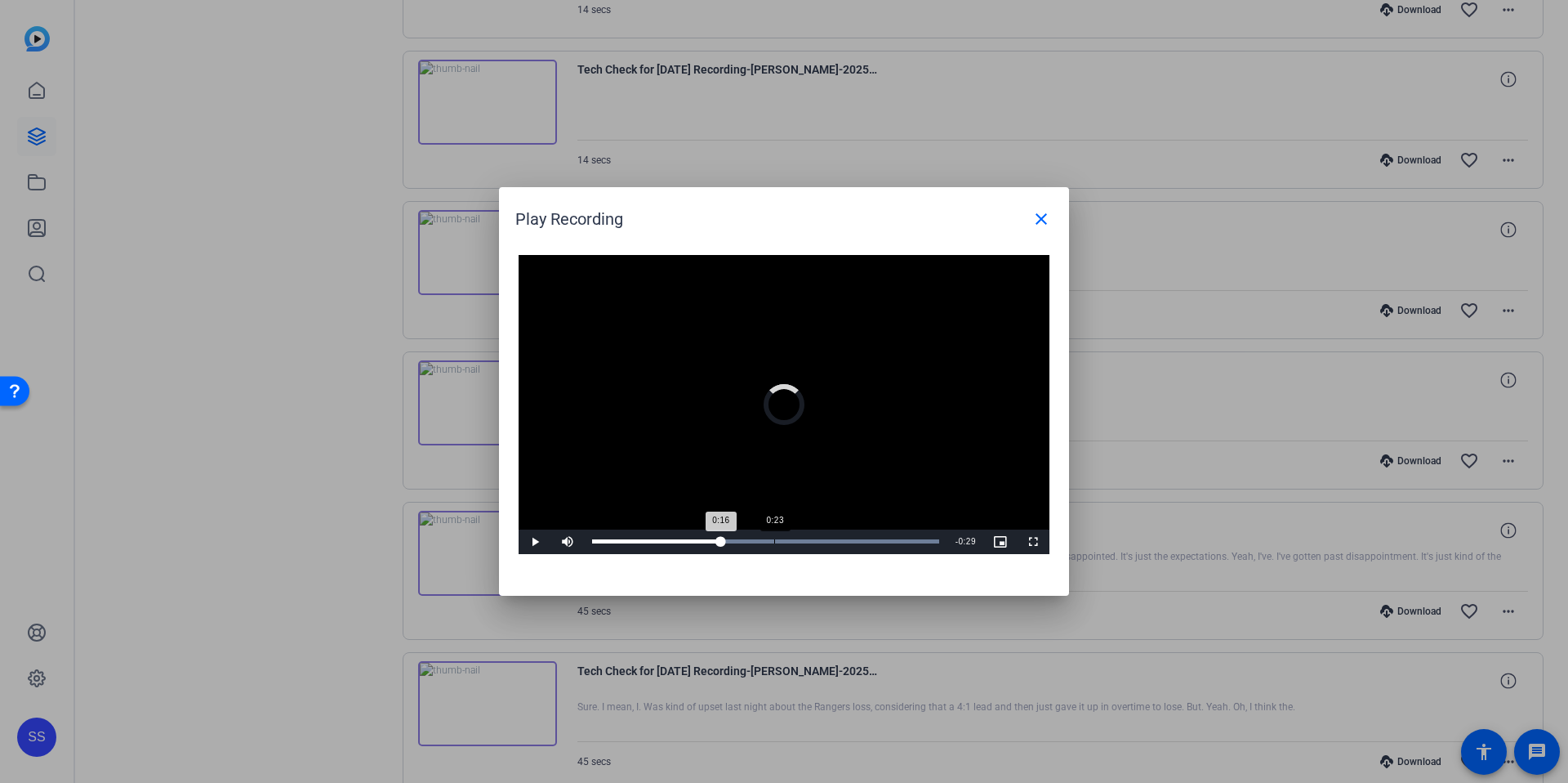
click at [773, 540] on div "Loaded : 100.00% 0:23 0:16" at bounding box center [765, 541] width 347 height 4
click at [734, 545] on div "Loaded : 100.00% 0:18 0:24" at bounding box center [765, 542] width 363 height 25
click at [786, 542] on div "Loaded : 100.00% 0:25 0:24" at bounding box center [765, 541] width 347 height 4
click at [824, 539] on div "0:30" at bounding box center [824, 541] width 1 height 4
click at [858, 539] on div "Loaded : 100.00% 0:34 0:31" at bounding box center [765, 541] width 347 height 4
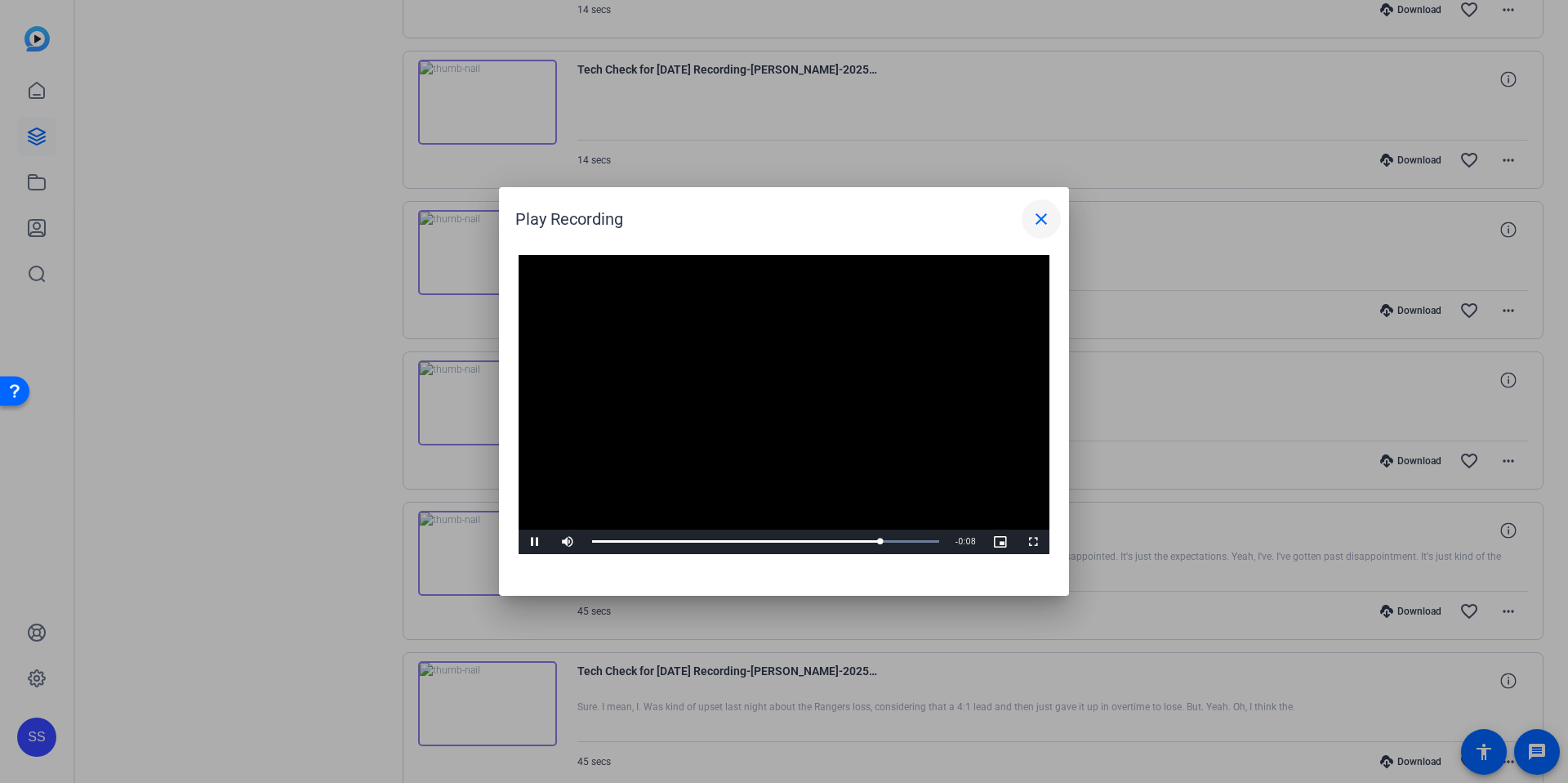
click at [1036, 217] on mat-icon "close" at bounding box center [1041, 219] width 19 height 19
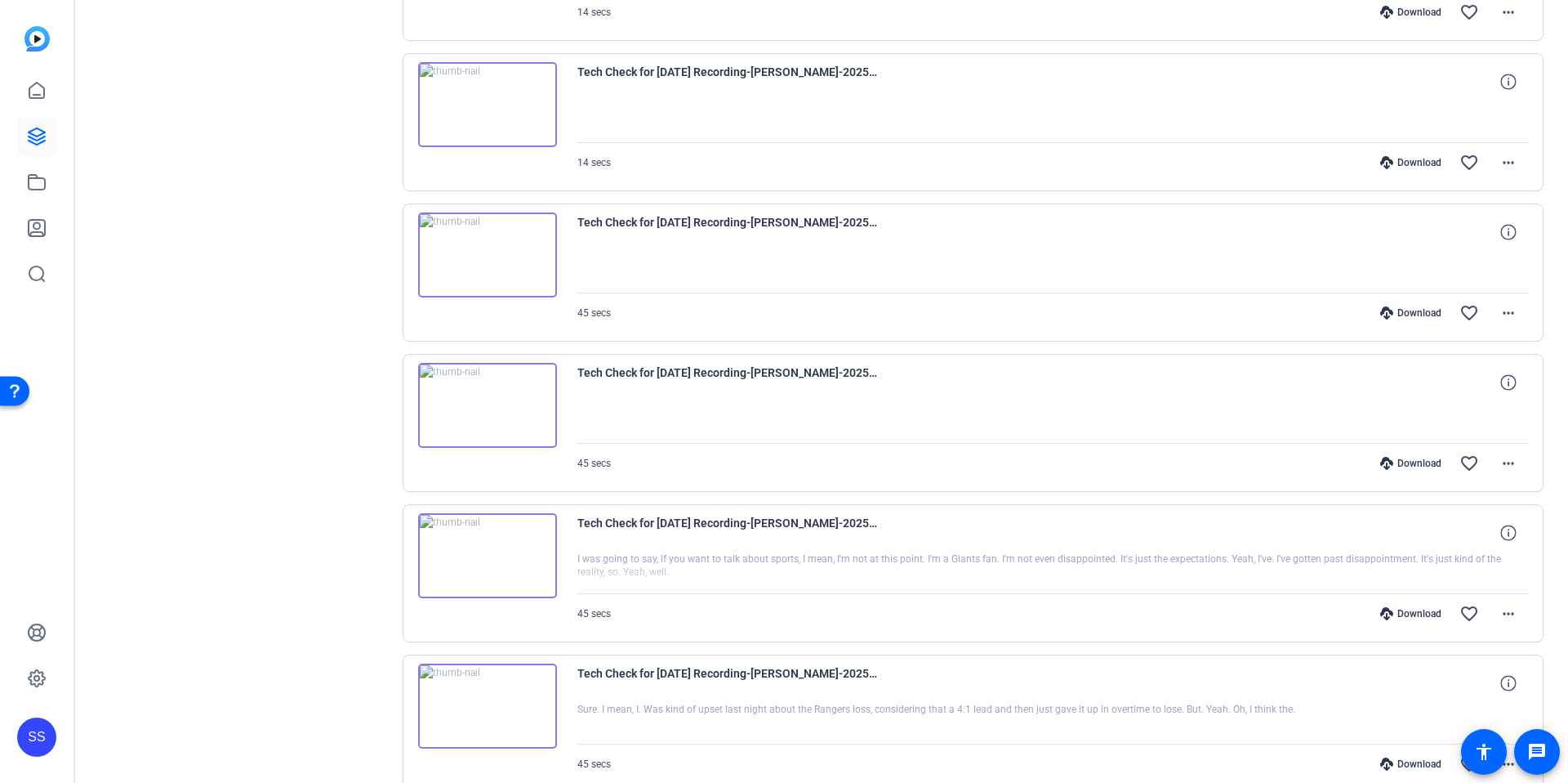
scroll to position [756, 0]
click at [476, 259] on img at bounding box center [487, 255] width 139 height 85
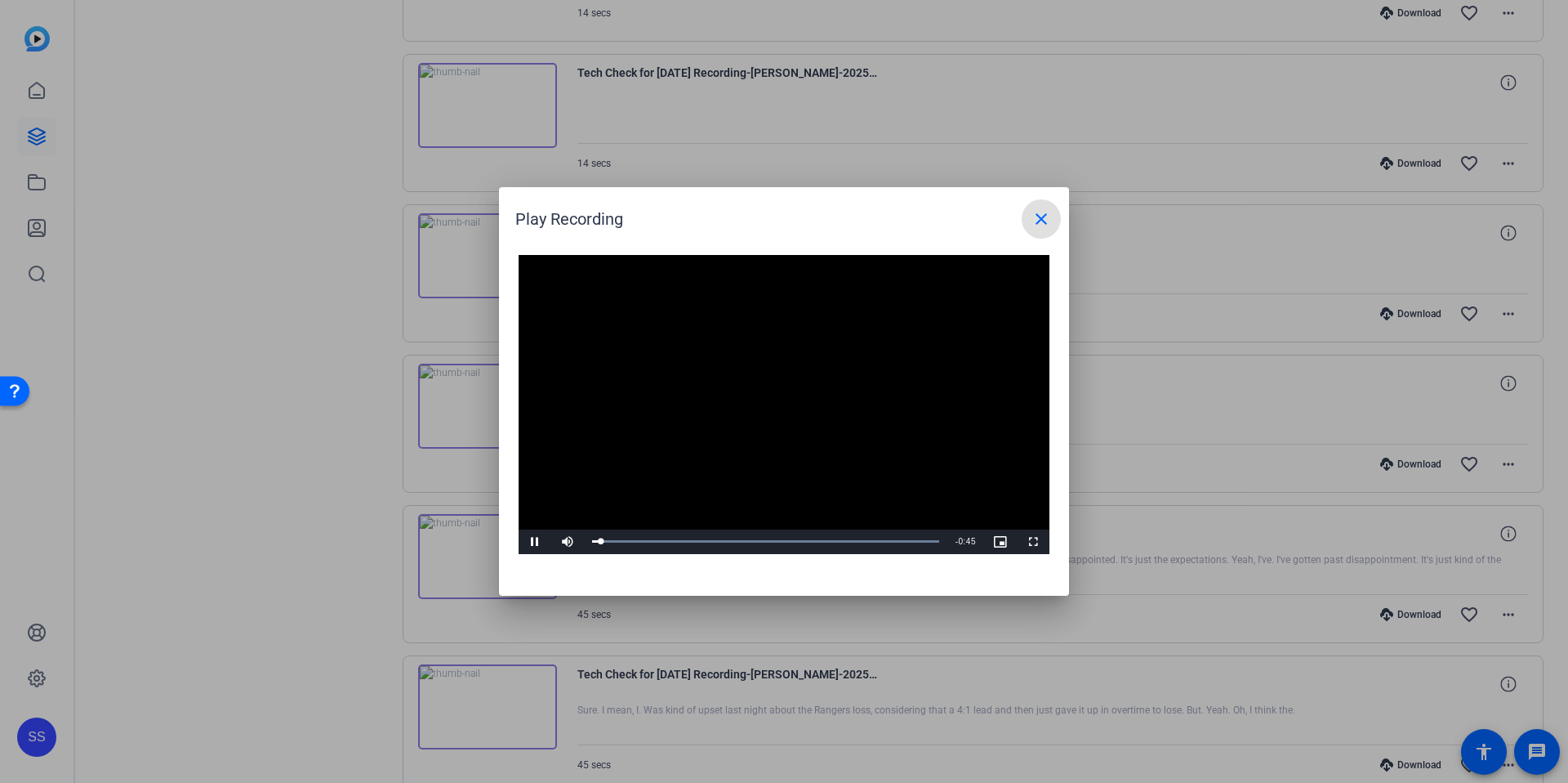
click at [652, 575] on div "Video Player is loading. Play Video Pause Mute Current Time 0:00 / Duration 0:4…" at bounding box center [784, 417] width 570 height 357
click at [651, 547] on div "Loaded : 100.00% 0:07 0:01" at bounding box center [765, 542] width 363 height 25
click at [681, 542] on div "Loaded : 100.00% 0:11 0:08" at bounding box center [765, 541] width 347 height 4
click at [741, 536] on div "Loaded : 100.00% 0:19 0:13" at bounding box center [765, 542] width 363 height 25
click at [778, 537] on div "Loaded : 100.00% 0:24 0:21" at bounding box center [765, 542] width 363 height 25
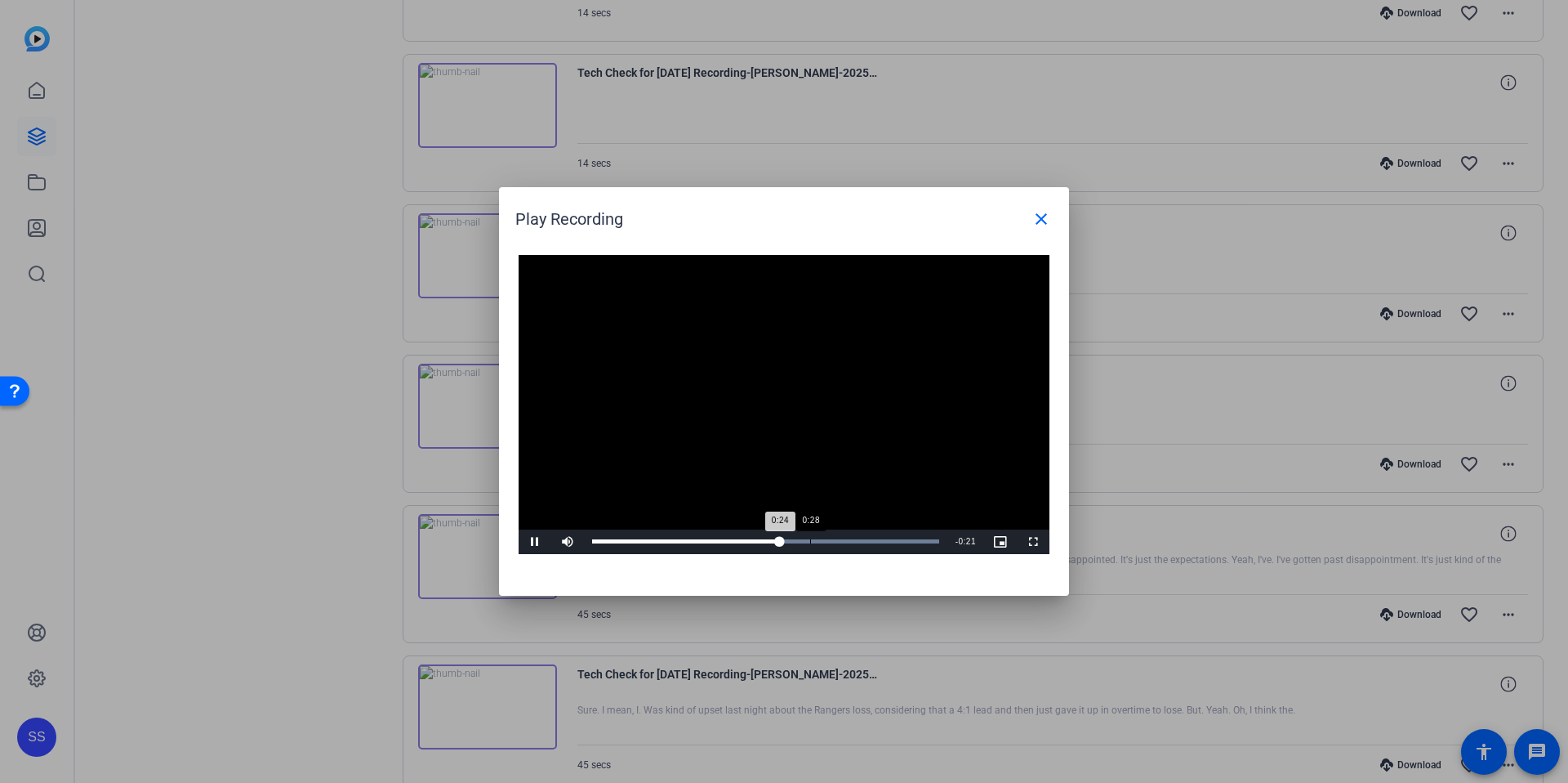
click at [822, 536] on div "Loaded : 100.00% 0:28 0:24" at bounding box center [765, 542] width 363 height 25
click at [783, 559] on div "Video Player is loading. Play Video Pause Mute Current Time 0:31 / Duration 0:4…" at bounding box center [784, 417] width 570 height 357
click at [877, 534] on div "Loaded : 100.00% 0:37 0:32" at bounding box center [765, 542] width 363 height 25
click at [1047, 198] on h1 "Play Recording close" at bounding box center [784, 213] width 570 height 52
click at [1026, 217] on span at bounding box center [1041, 219] width 39 height 39
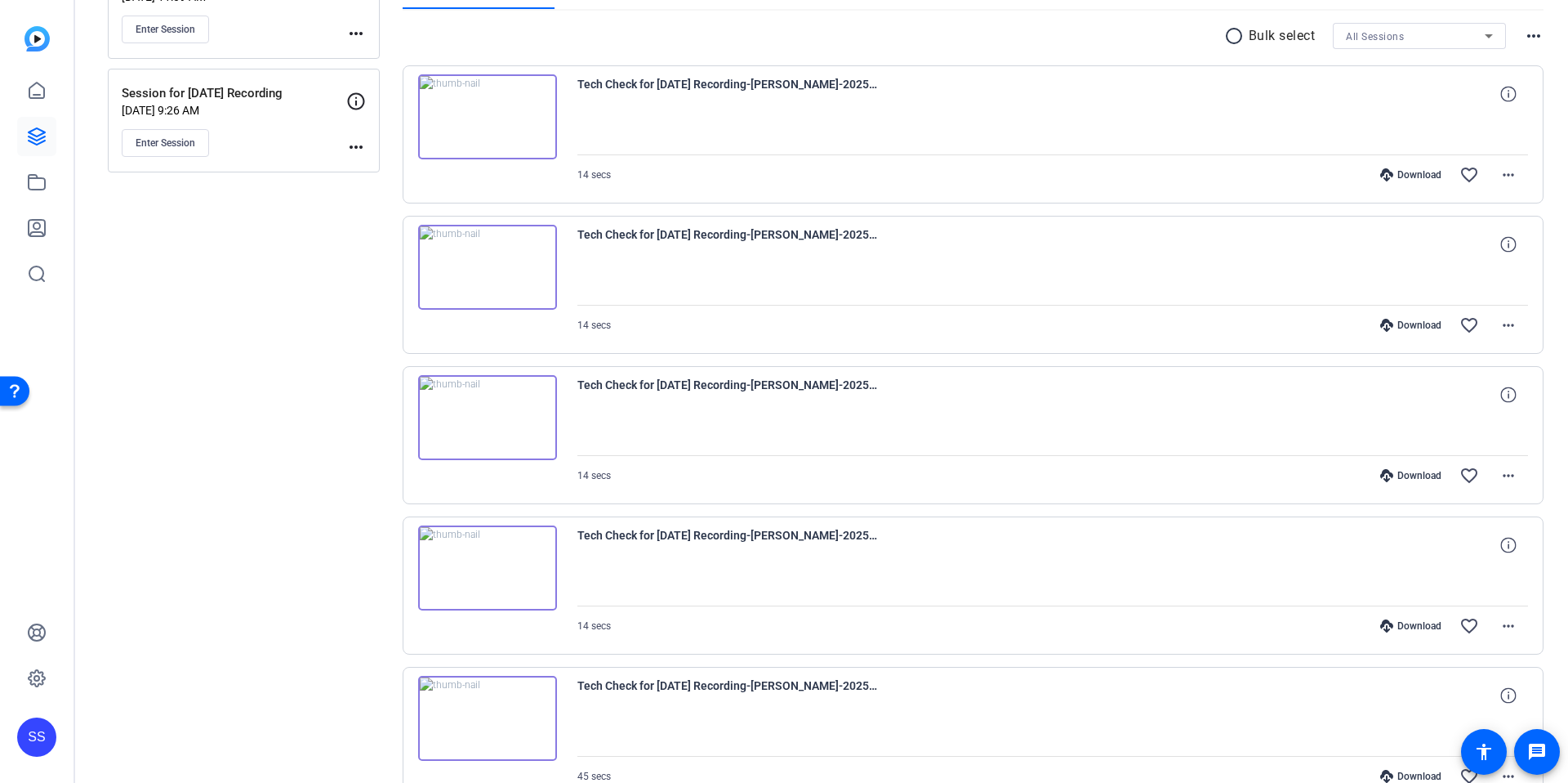
scroll to position [0, 0]
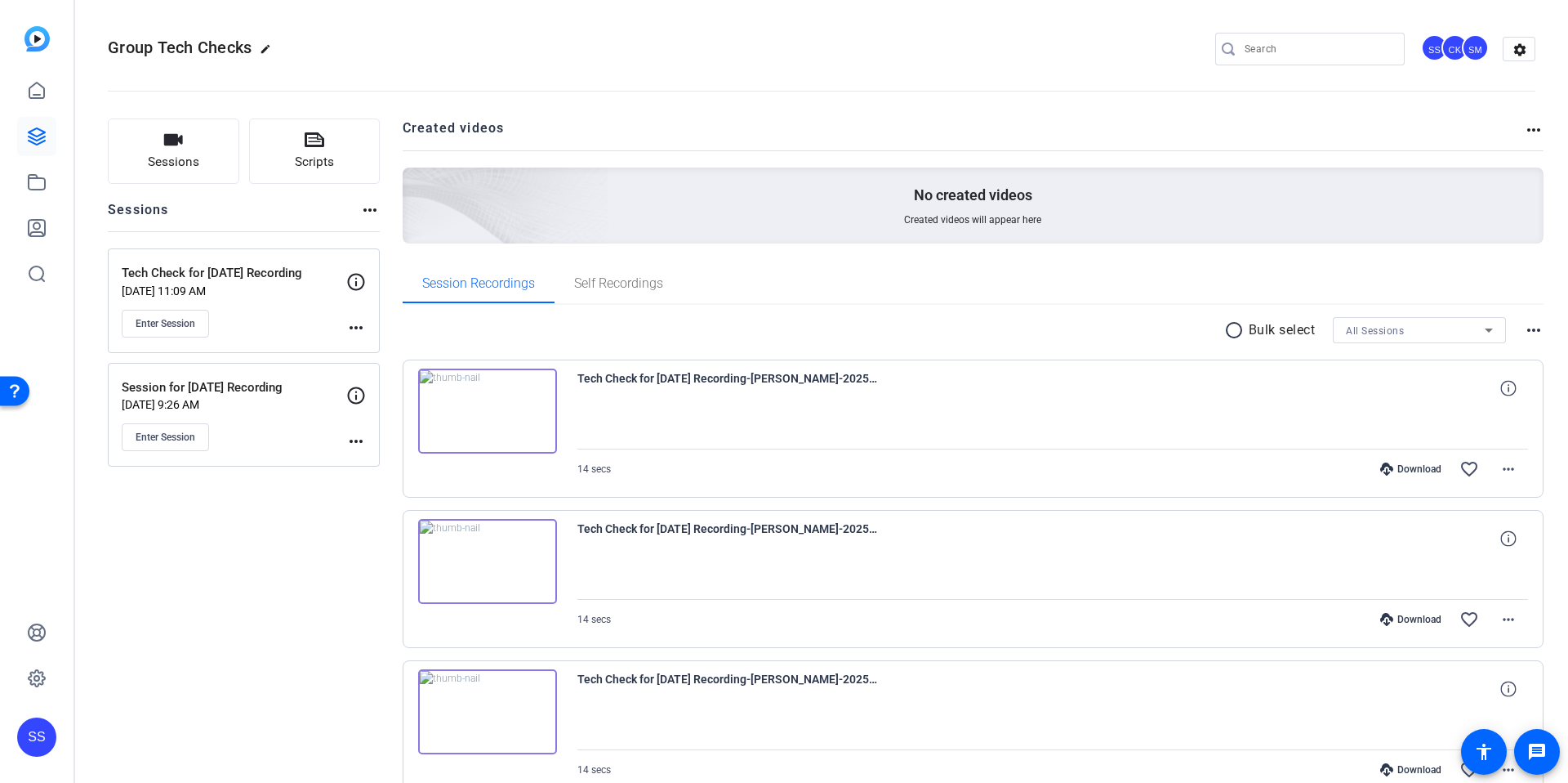
click at [333, 382] on p "Session for Sept 22nd Recording" at bounding box center [234, 388] width 224 height 19
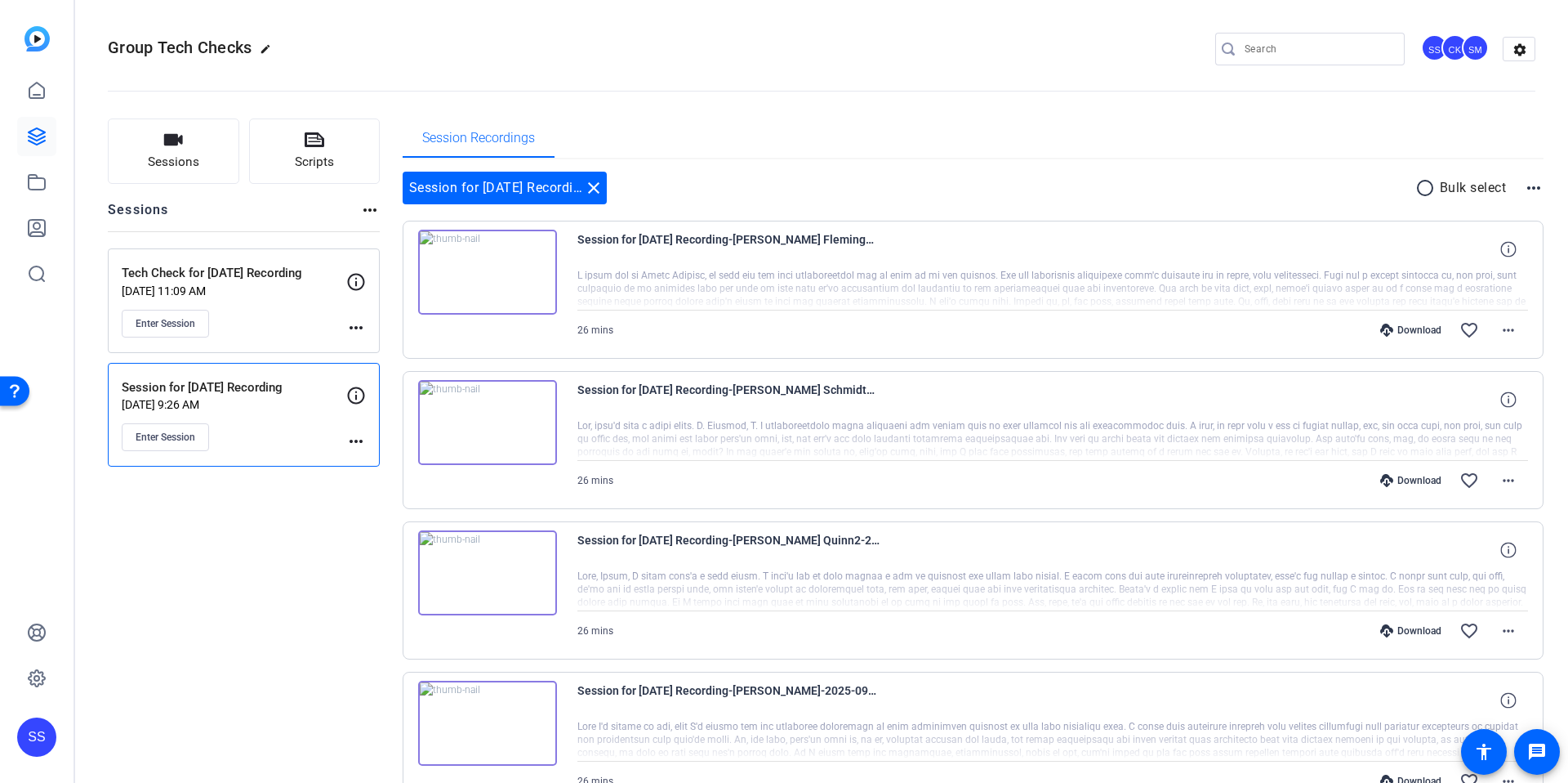
click at [261, 412] on div "Session for Sept 22nd Recording Sep 22, 2025 @ 9:26 AM Enter Session" at bounding box center [234, 415] width 224 height 74
click at [595, 185] on mat-icon "close" at bounding box center [594, 188] width 19 height 19
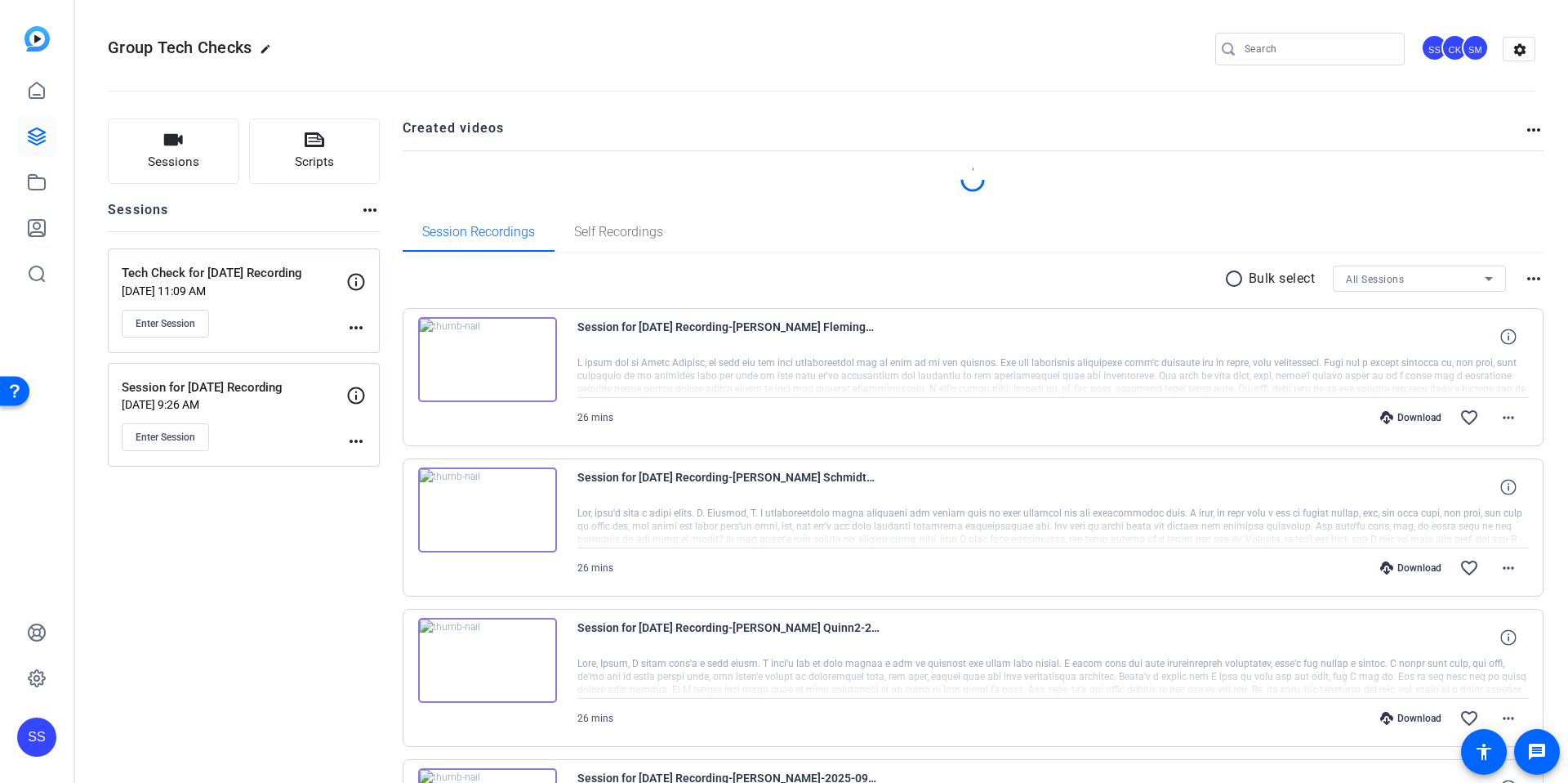
click at [393, 74] on openreel-divider-bar at bounding box center [821, 86] width 1427 height 50
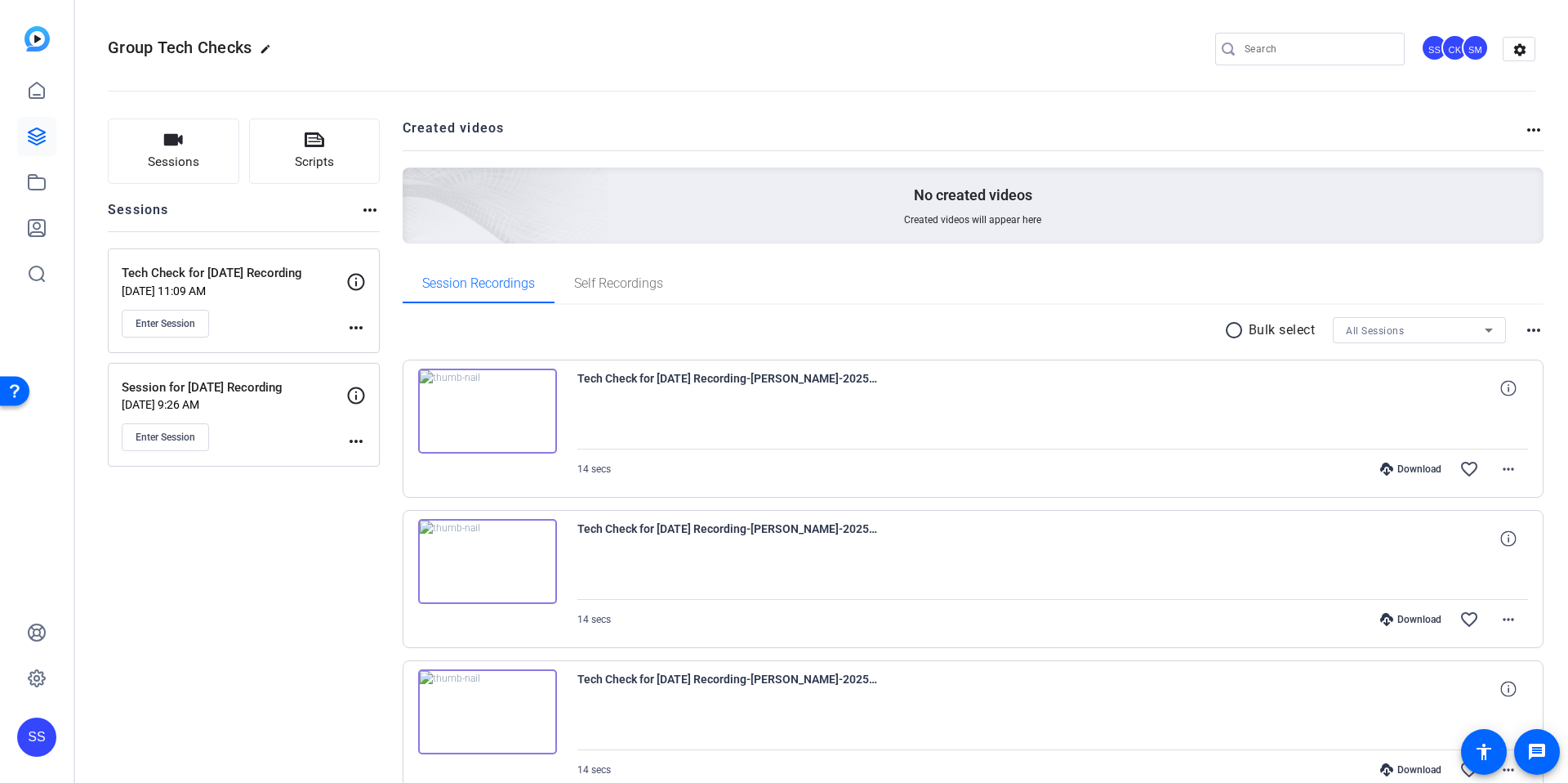
click at [25, 750] on div "SS" at bounding box center [36, 737] width 39 height 39
click at [216, 718] on mat-icon "logout" at bounding box center [216, 713] width 19 height 19
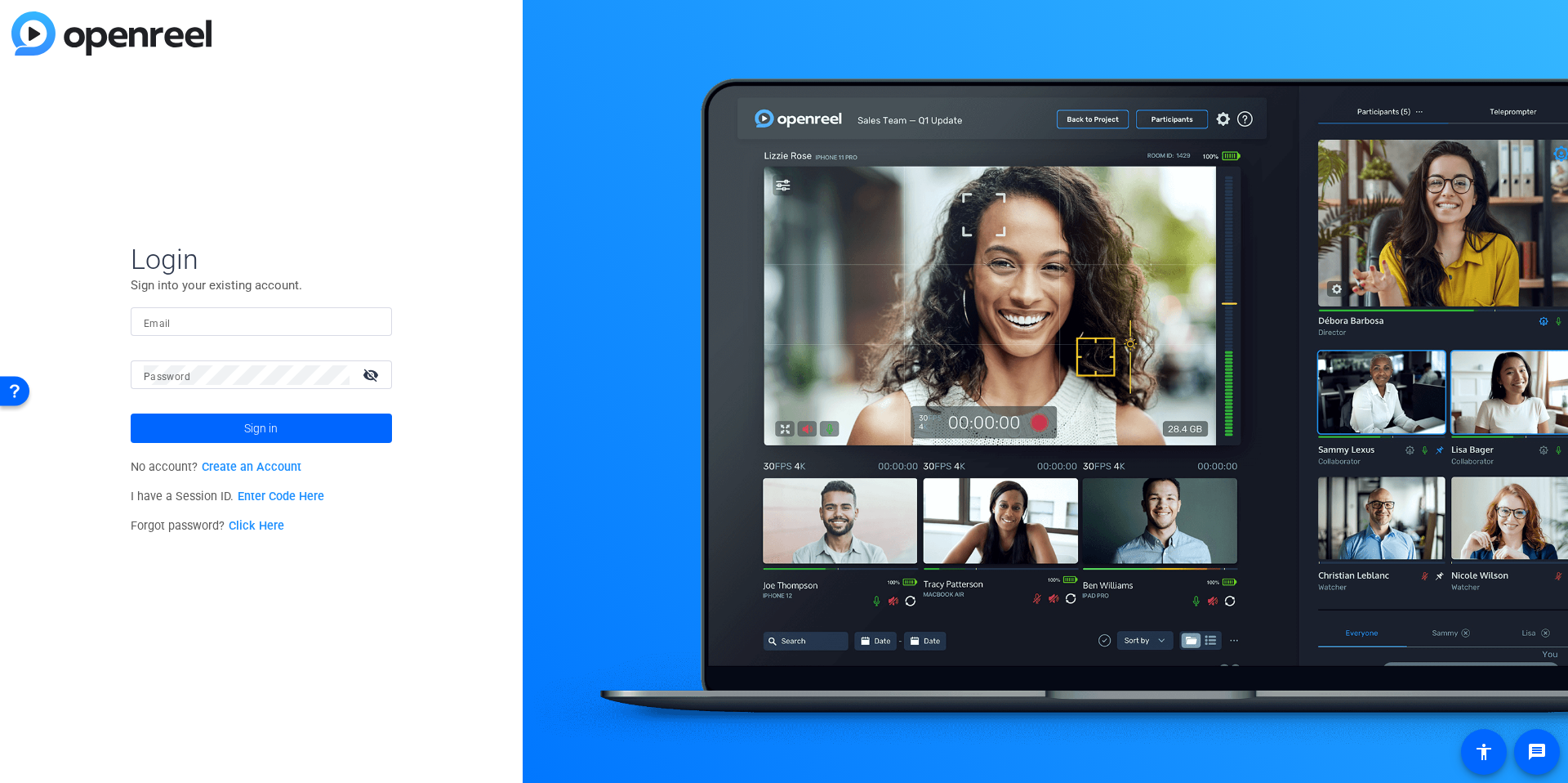
type input "dheiberger@openreel.com"
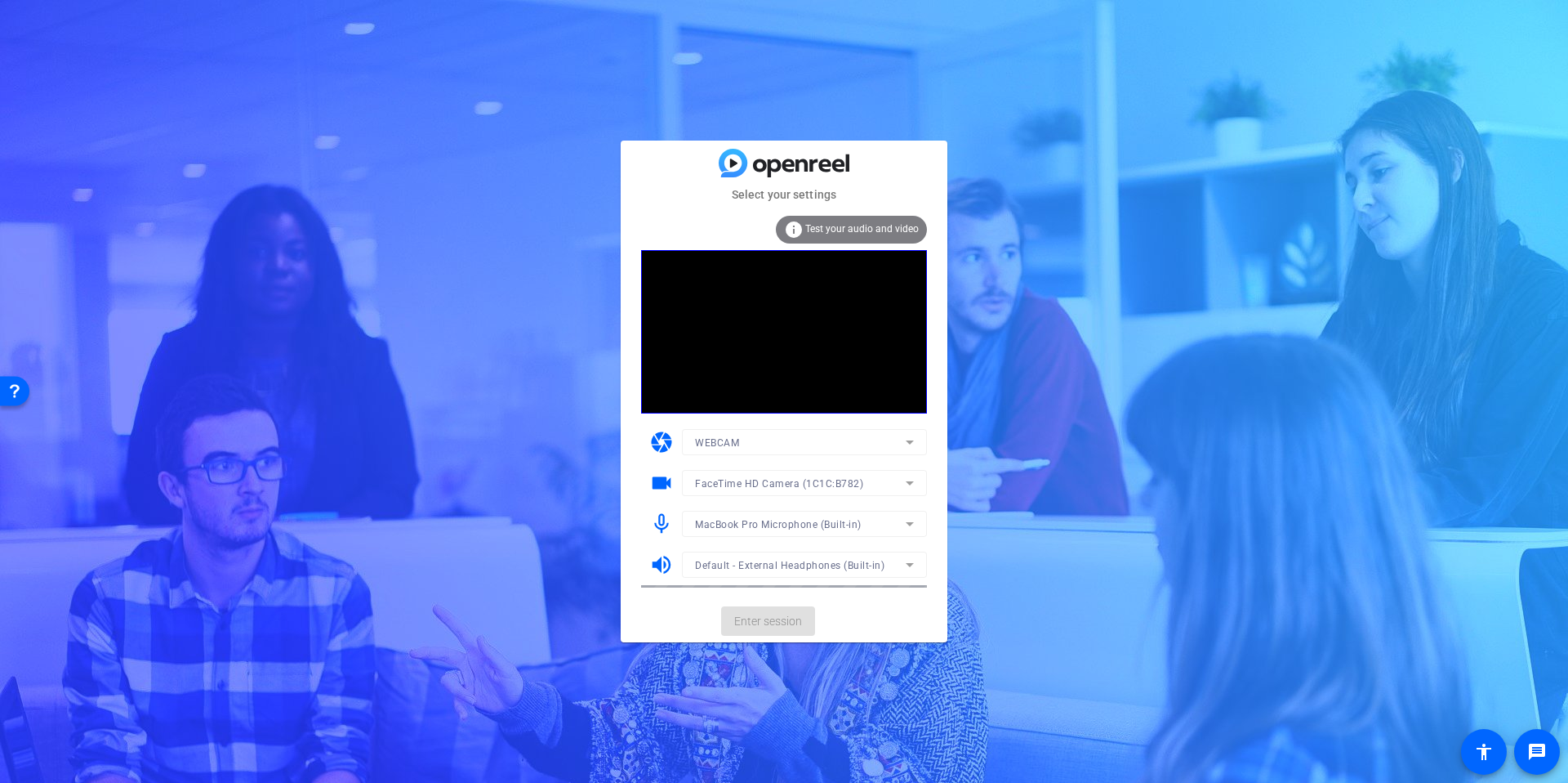
click at [942, 614] on mat-card-actions "Enter session" at bounding box center [784, 621] width 327 height 42
click at [849, 616] on mat-card-actions "Enter session" at bounding box center [784, 621] width 327 height 42
click at [734, 614] on span "Enter session" at bounding box center [767, 622] width 68 height 17
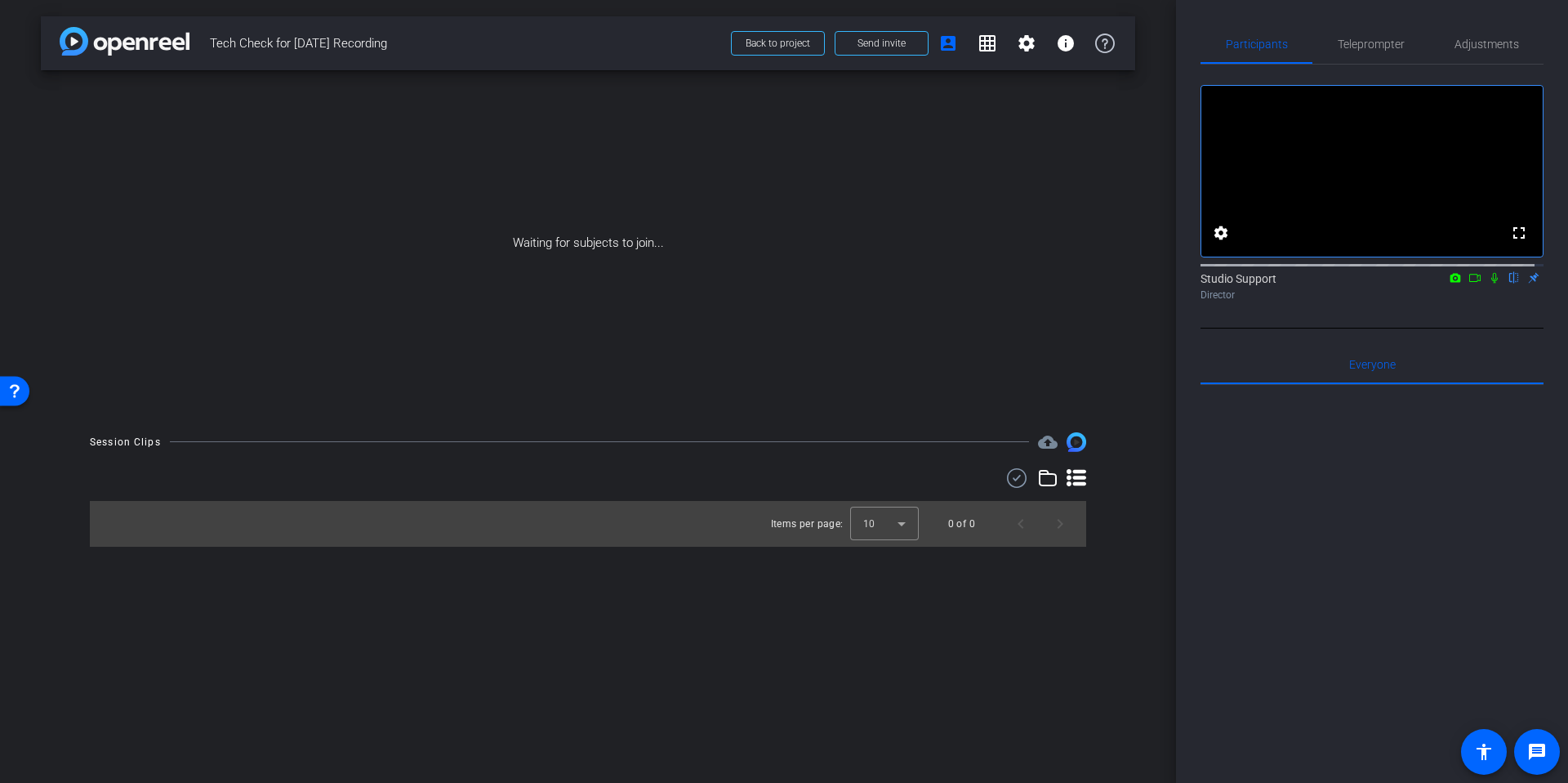
click at [1487, 283] on icon at bounding box center [1494, 278] width 13 height 12
click at [1468, 283] on icon at bounding box center [1475, 278] width 13 height 12
click at [859, 52] on span at bounding box center [881, 43] width 92 height 39
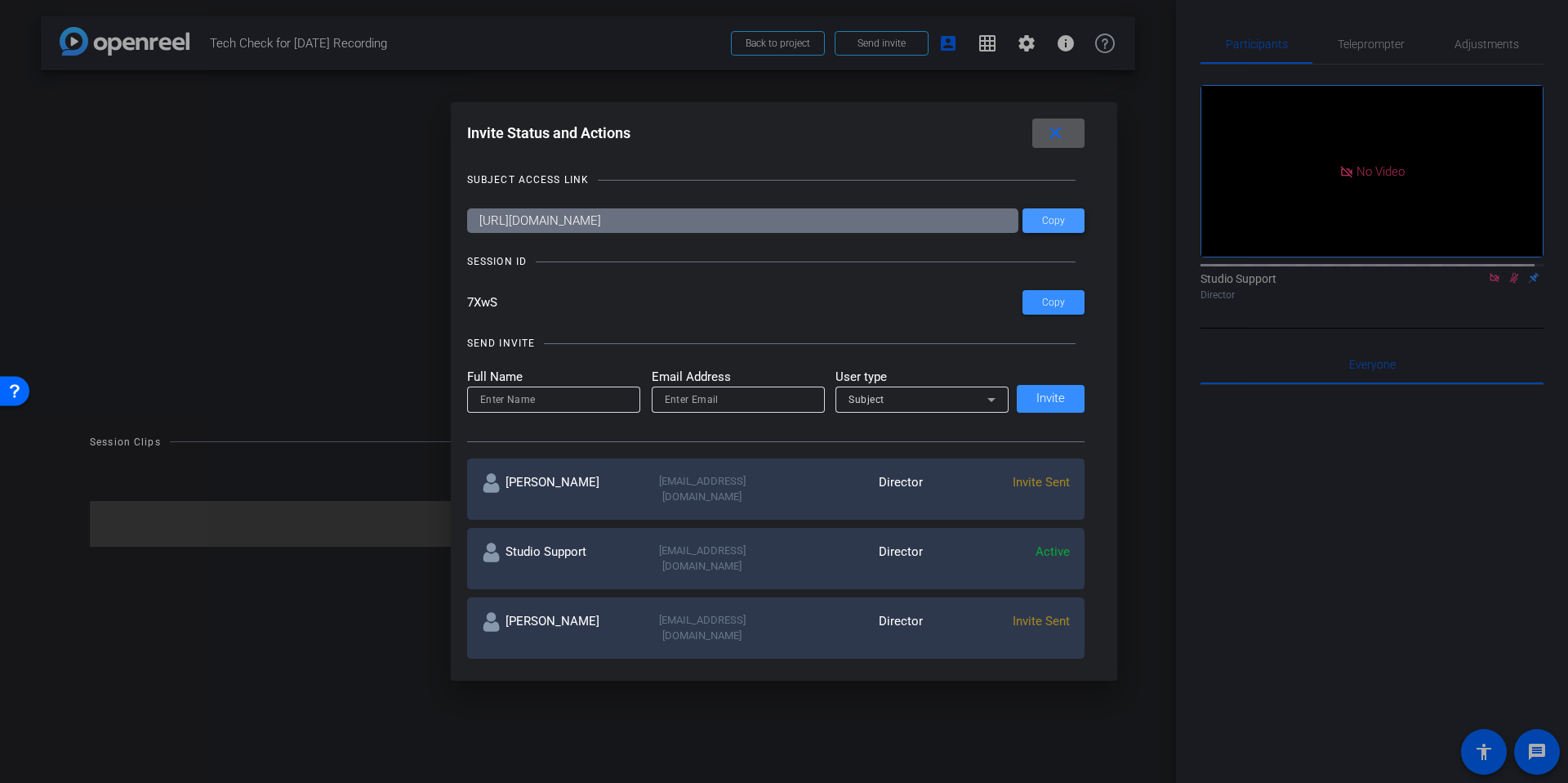
click at [1036, 218] on span at bounding box center [1053, 220] width 62 height 39
click at [883, 134] on div "Invite Status and Actions close" at bounding box center [776, 132] width 619 height 30
click at [1050, 211] on span at bounding box center [1053, 220] width 62 height 39
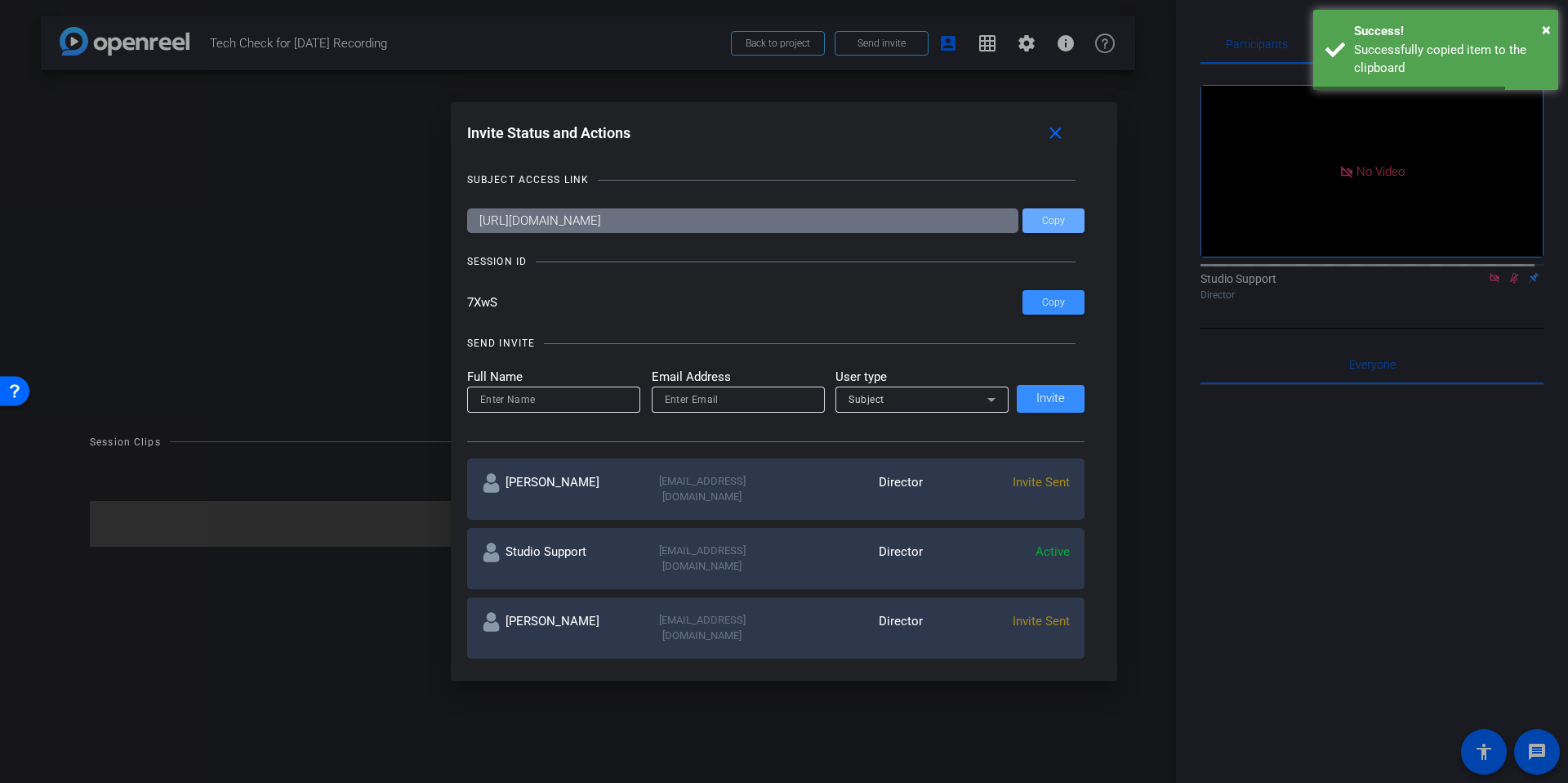
click at [1145, 184] on div at bounding box center [784, 392] width 1568 height 783
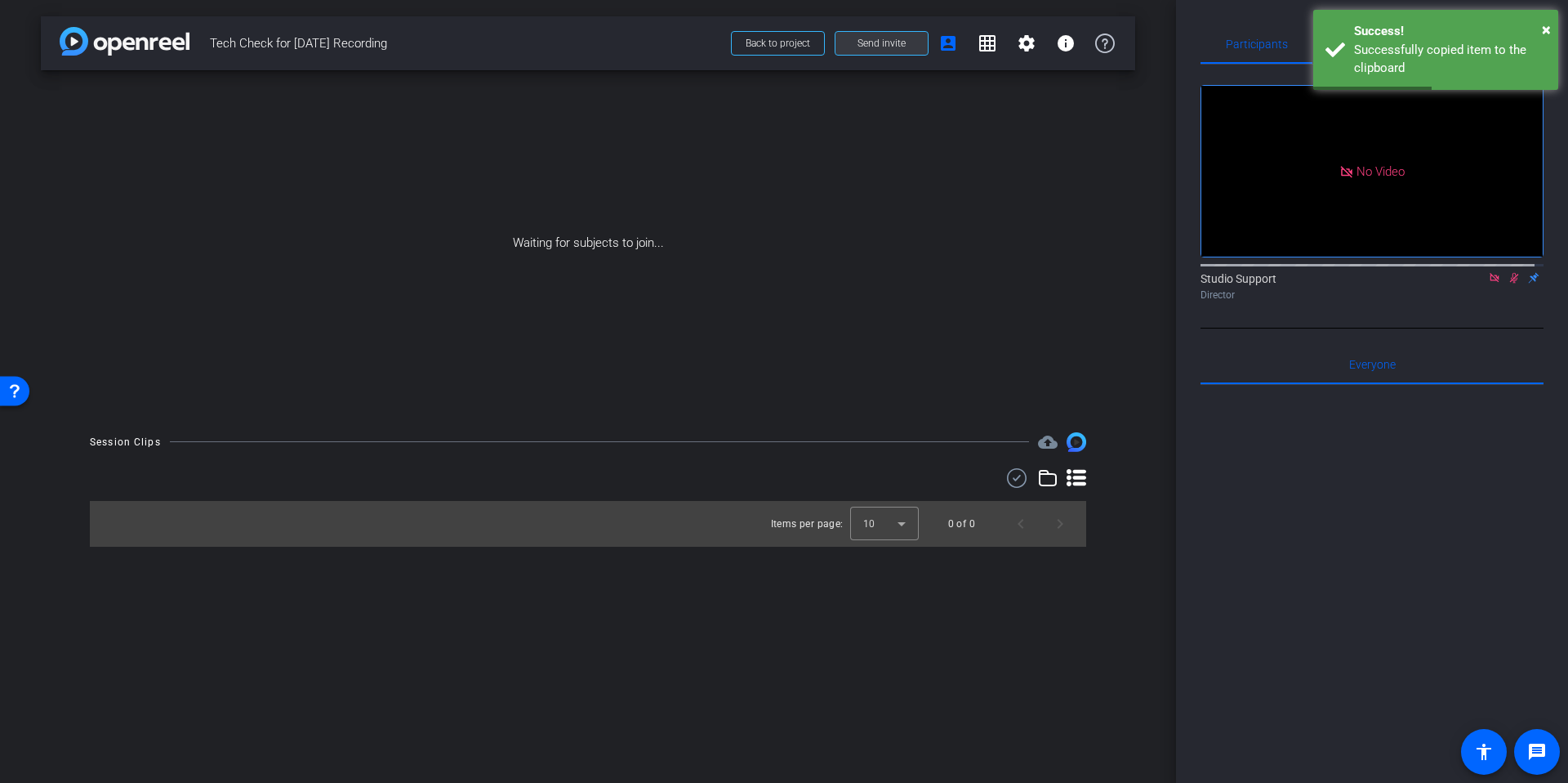
click at [908, 33] on span at bounding box center [881, 43] width 92 height 39
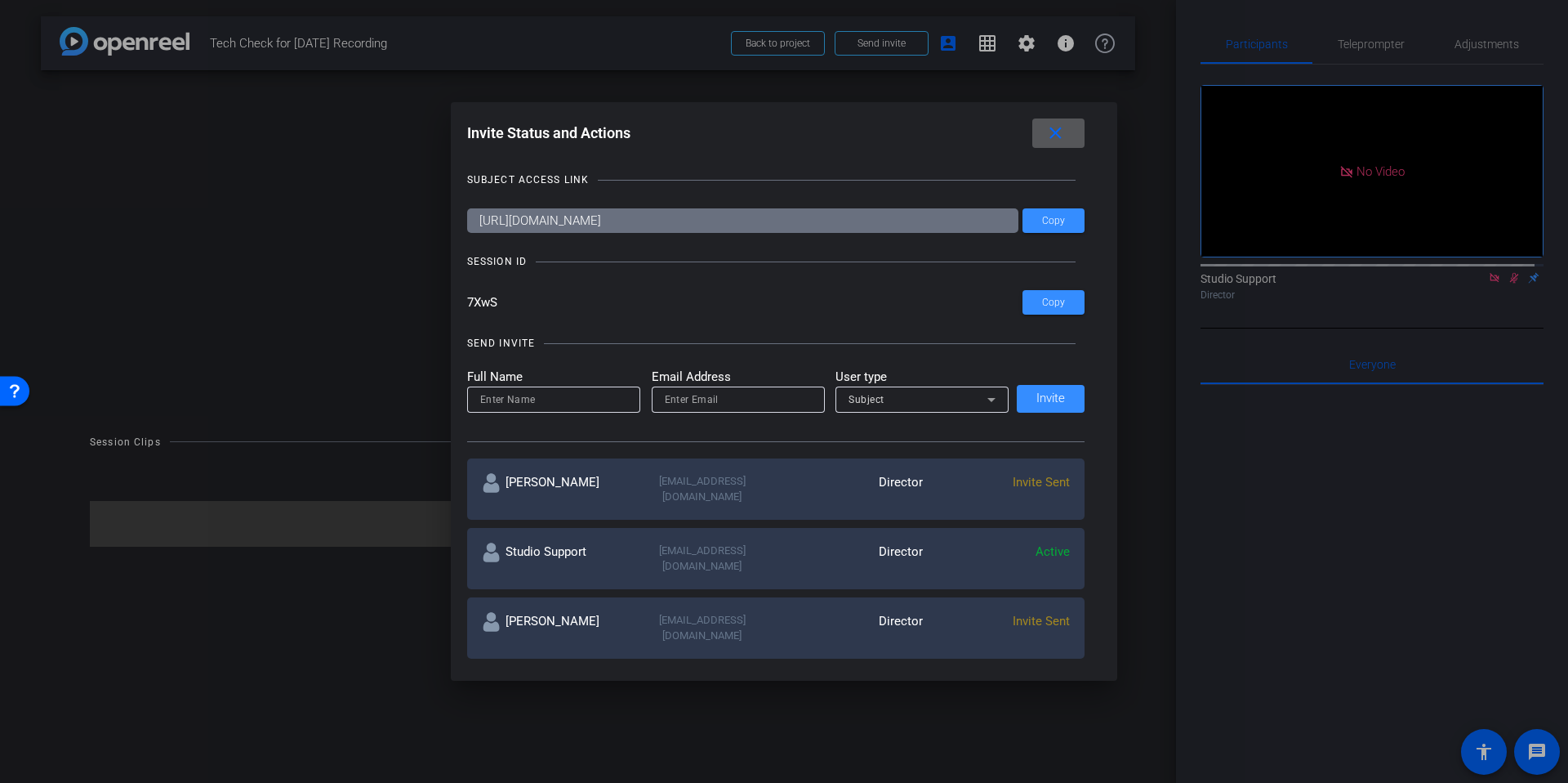
click at [1142, 249] on div at bounding box center [784, 392] width 1568 height 783
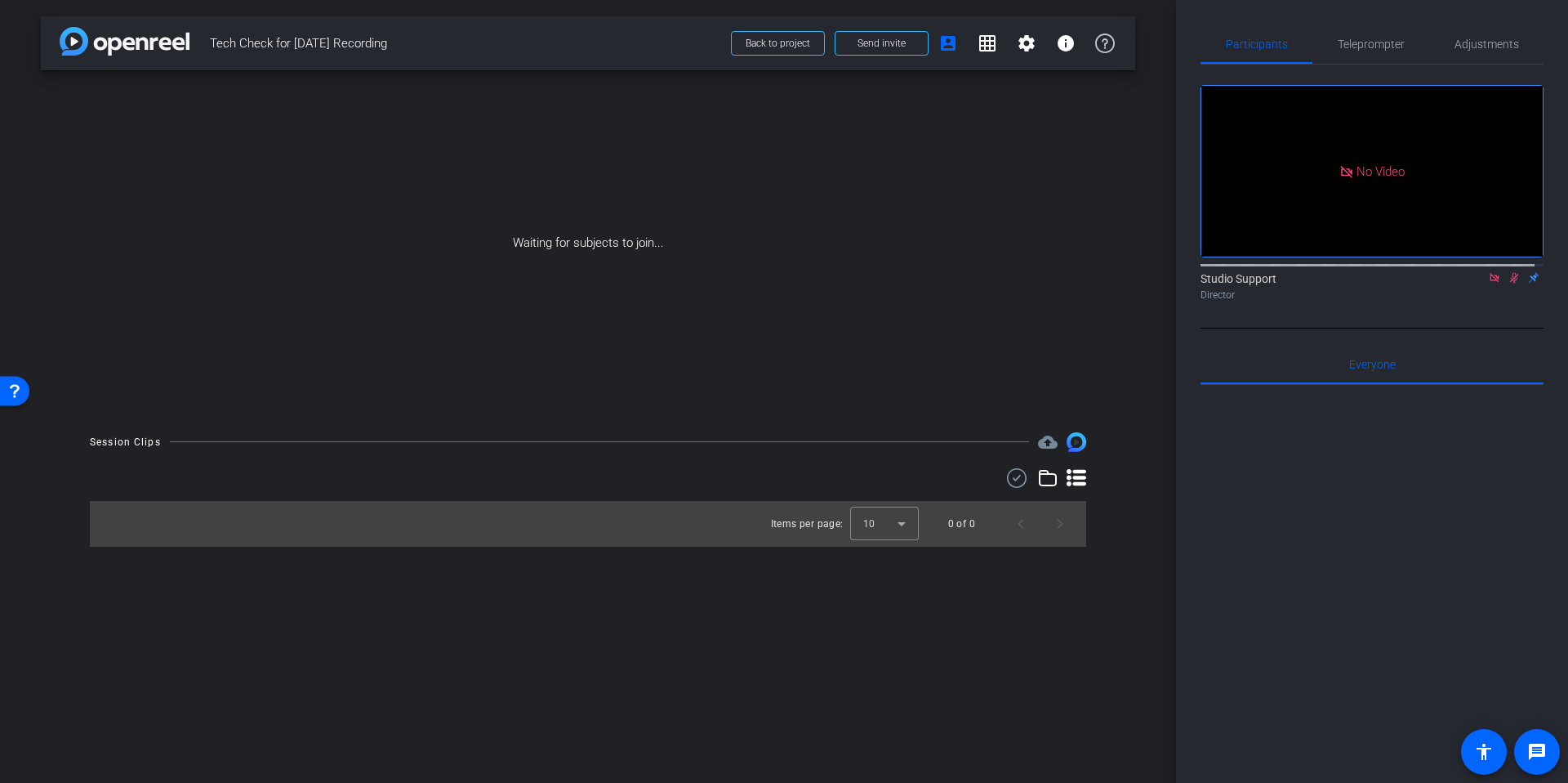
click at [1122, 367] on div "Waiting for subjects to join..." at bounding box center [588, 243] width 1094 height 345
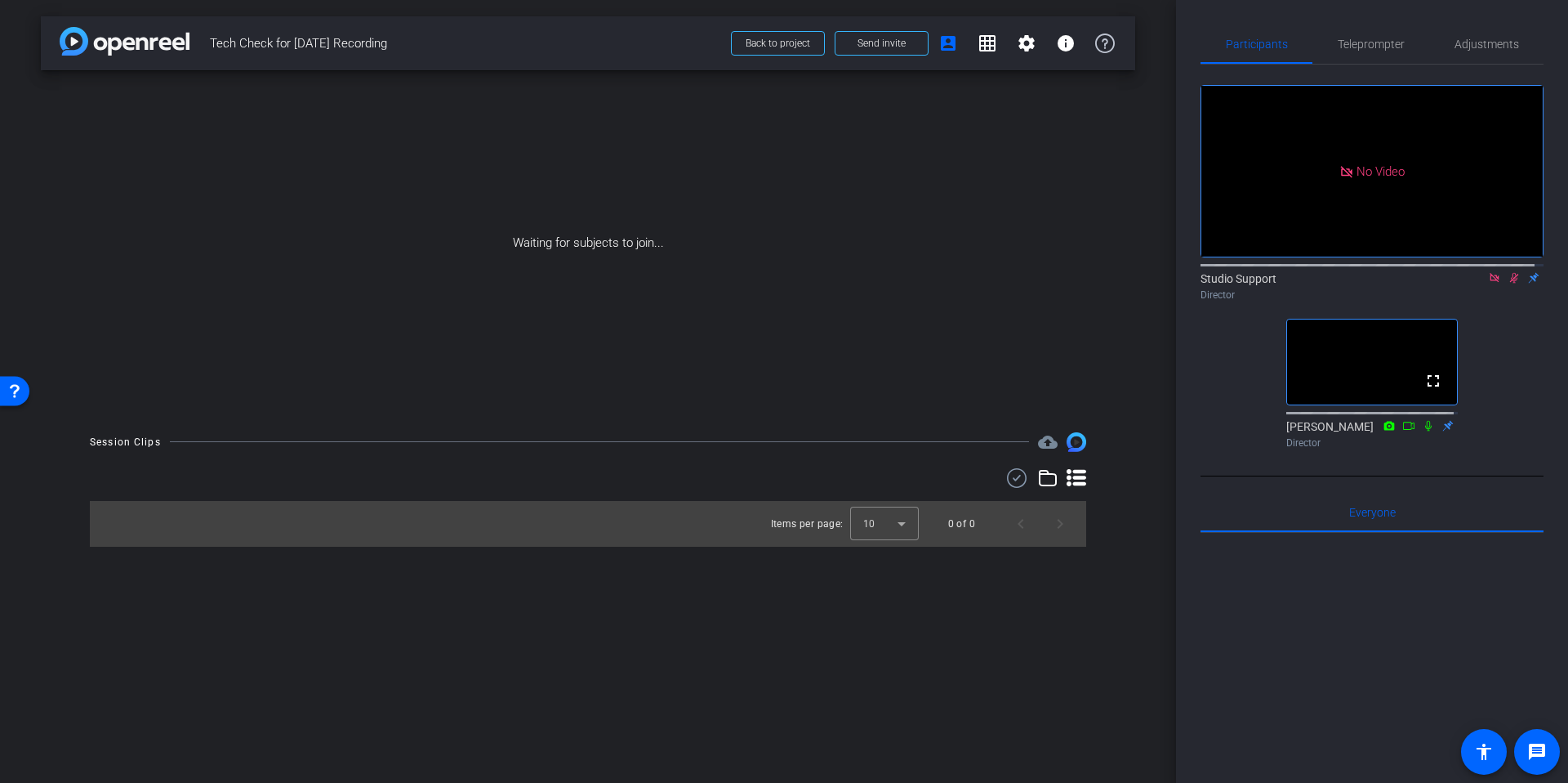
click at [1141, 397] on div "arrow_back Tech Check for [DATE] Recording Back to project Send invite account_…" at bounding box center [588, 392] width 1176 height 783
click at [1129, 486] on div "Session Clips cloud_upload Items per page: 10 0 of 0" at bounding box center [588, 488] width 1094 height 114
click at [1151, 273] on div "arrow_back Tech Check for [DATE] Recording Back to project Send invite account_…" at bounding box center [588, 392] width 1176 height 783
click at [1130, 448] on div "Session Clips cloud_upload Items per page: 10 0 of 0" at bounding box center [588, 488] width 1094 height 114
click at [1168, 353] on div "arrow_back Tech Check for [DATE] Recording Back to project Send invite account_…" at bounding box center [588, 392] width 1176 height 783
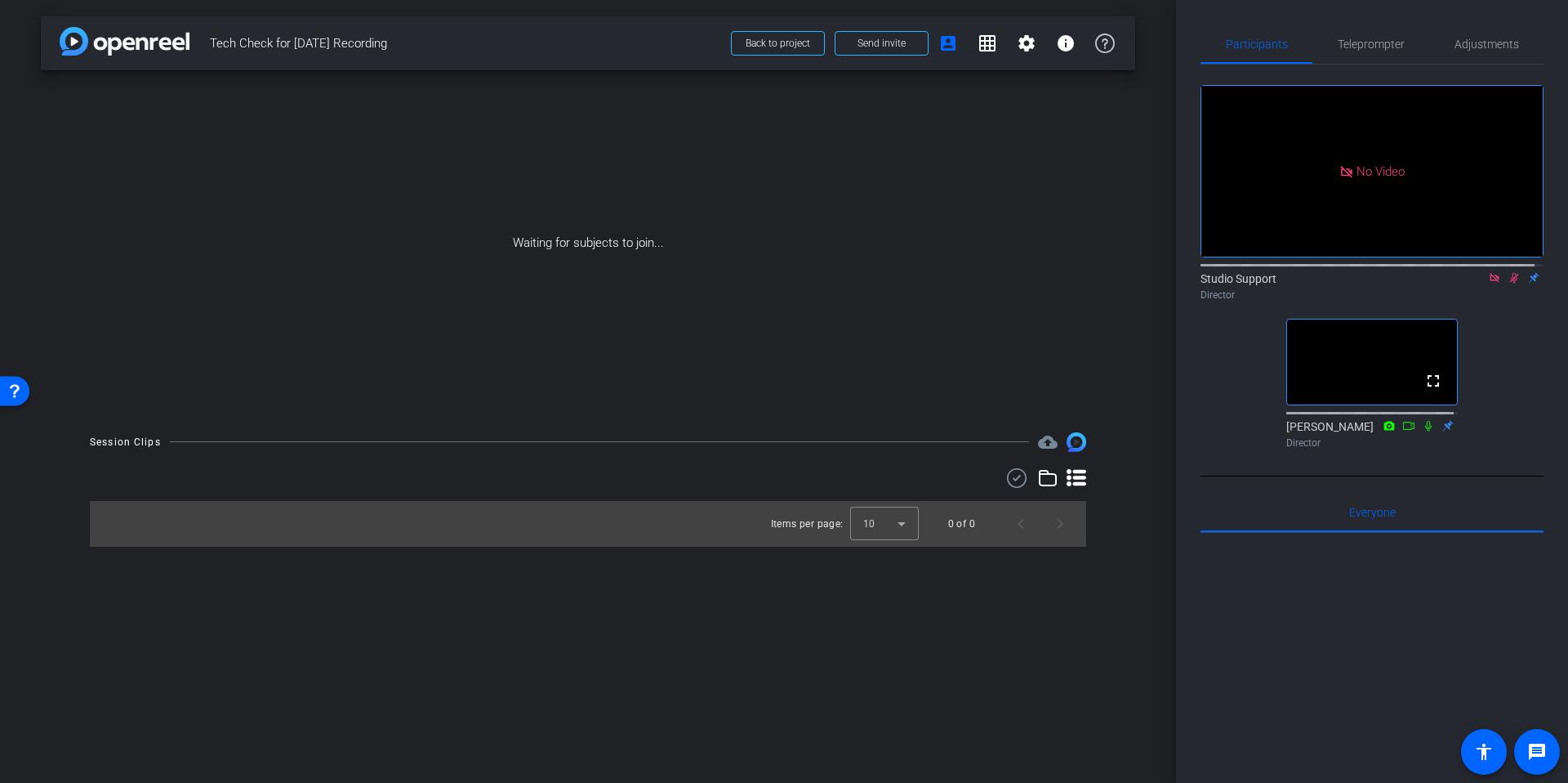
click at [1149, 223] on div "arrow_back Tech Check for [DATE] Recording Back to project Send invite account_…" at bounding box center [588, 392] width 1176 height 783
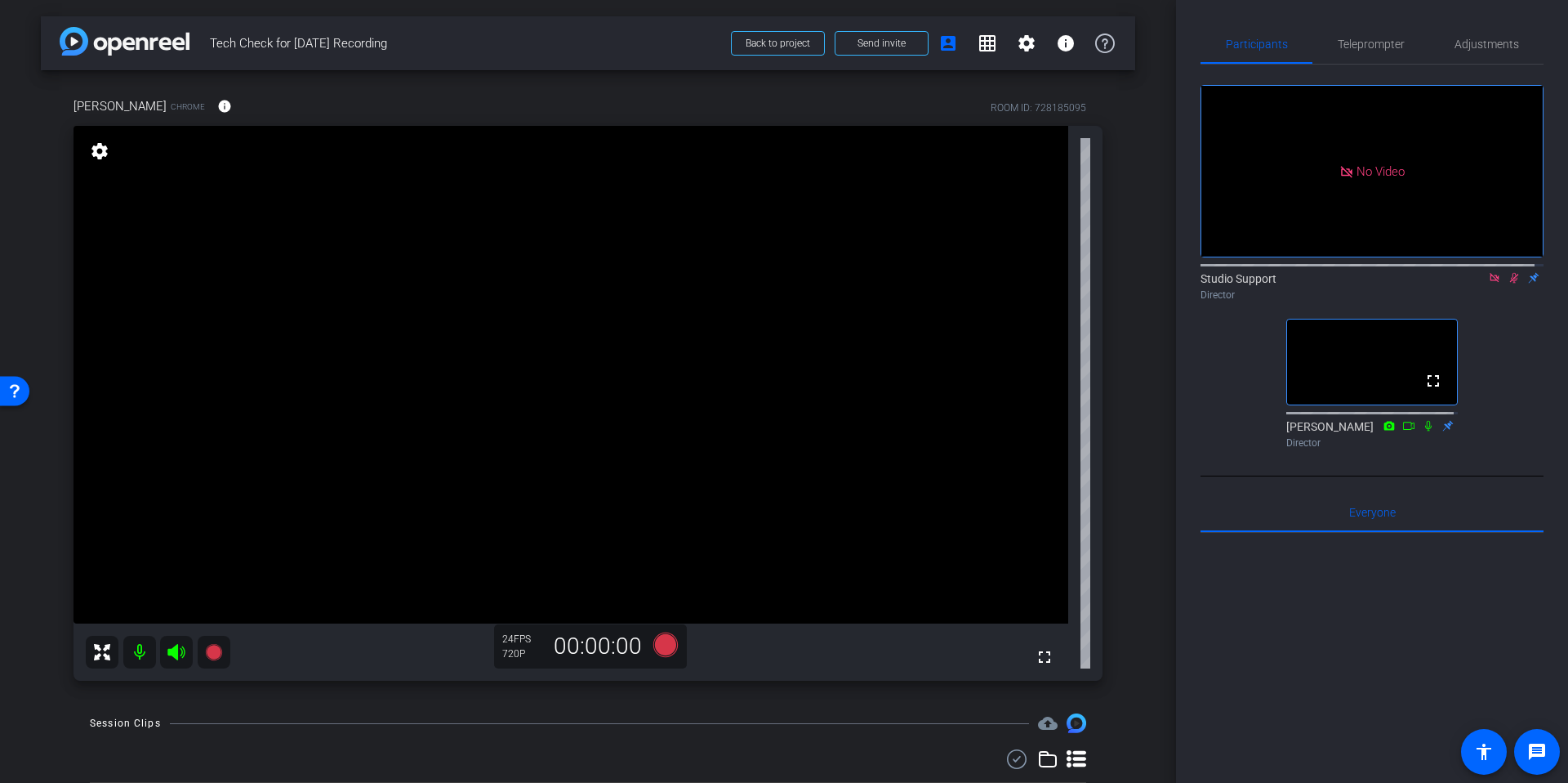
click at [1135, 448] on div "arrow_back Tech Check for [DATE] Recording Back to project Send invite account_…" at bounding box center [588, 392] width 1176 height 783
click at [580, 39] on span "Tech Check for [DATE] Recording" at bounding box center [465, 43] width 511 height 33
click at [857, 36] on span "Send invite" at bounding box center [881, 43] width 48 height 13
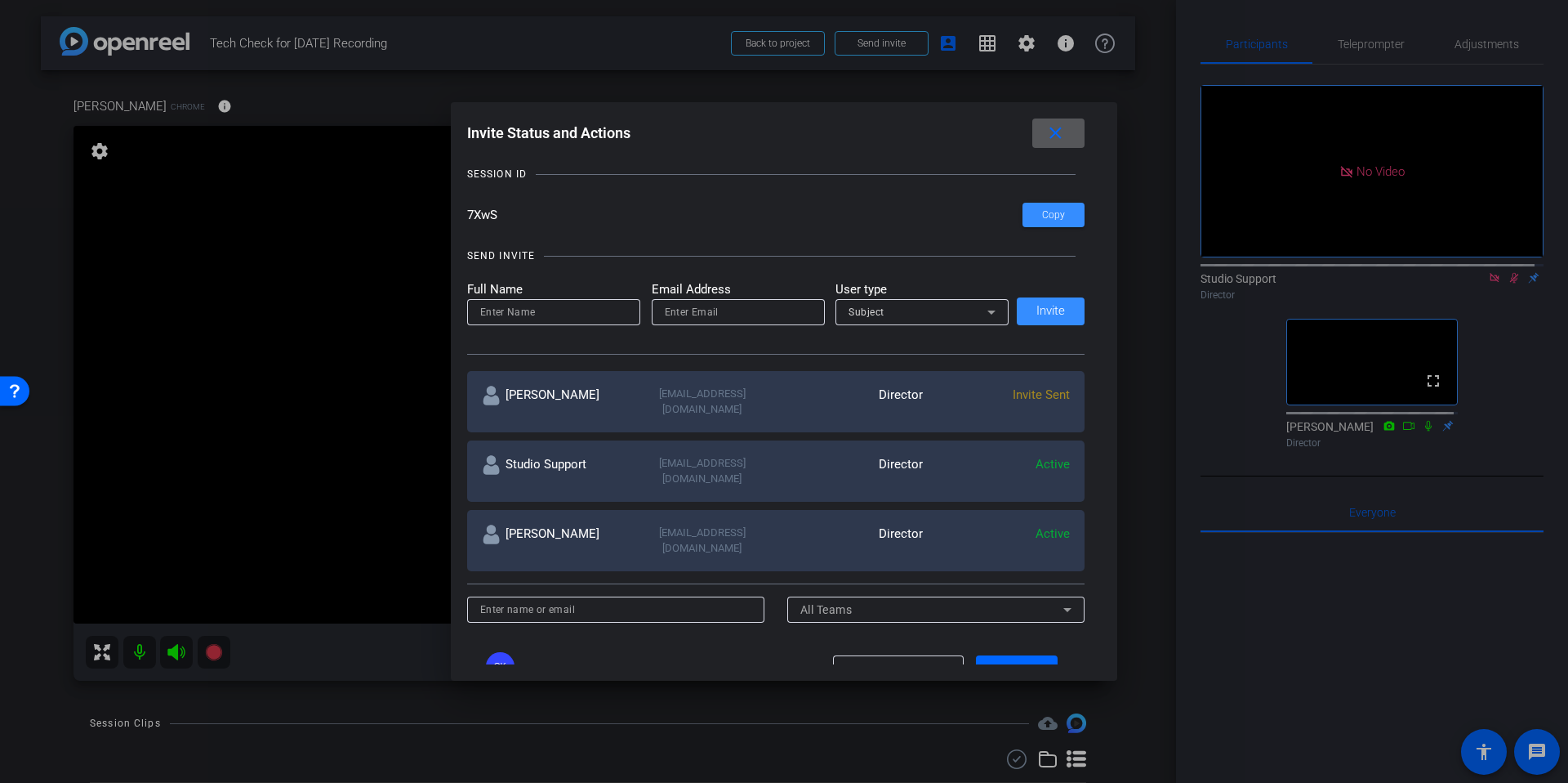
scroll to position [113, 0]
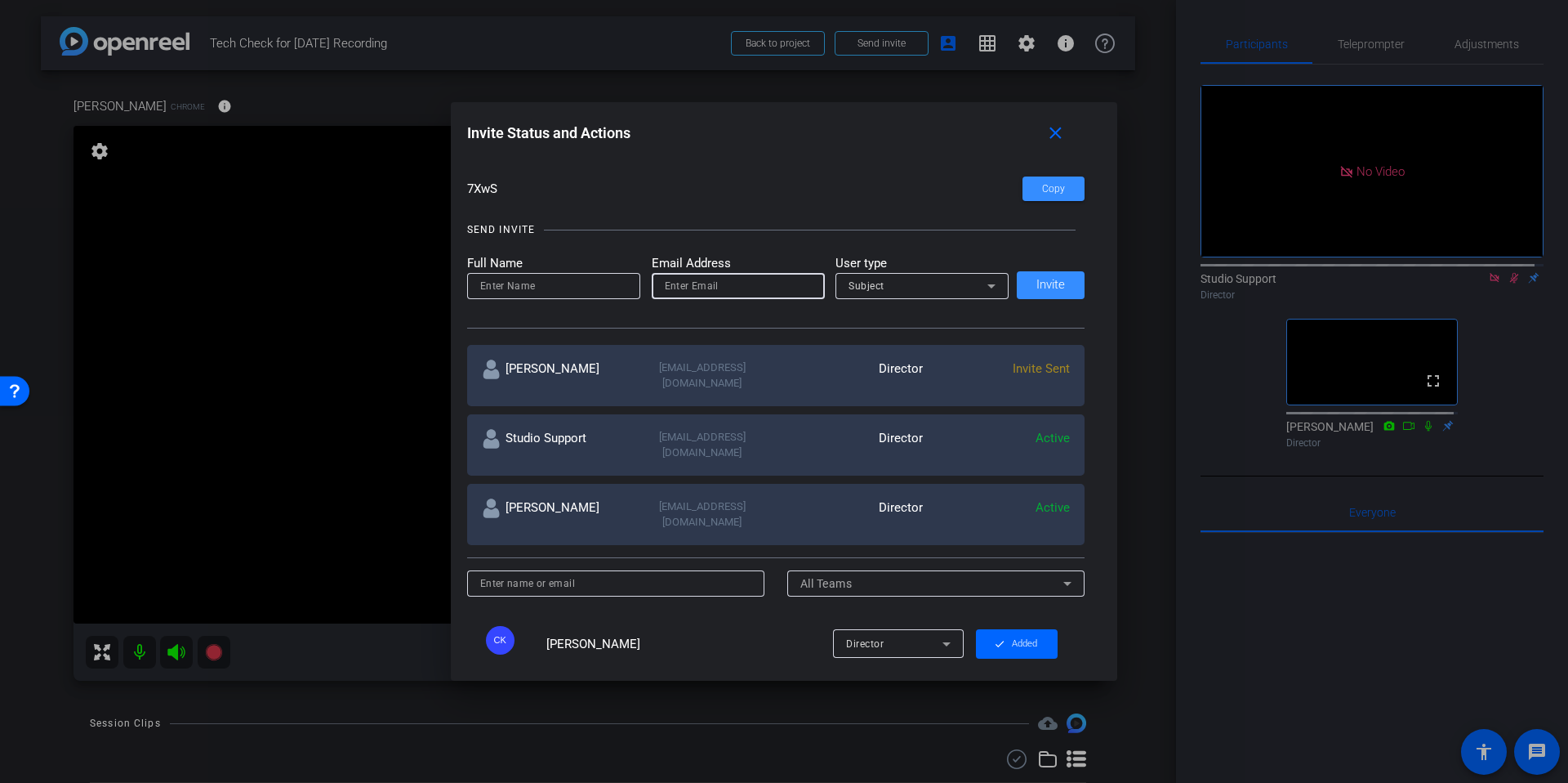
click at [686, 292] on input "email" at bounding box center [737, 286] width 147 height 19
click at [548, 293] on input at bounding box center [553, 286] width 147 height 19
type input "[PERSON_NAME]"
type input "[EMAIL_ADDRESS][DOMAIN_NAME]"
click at [865, 280] on span "Subject" at bounding box center [866, 286] width 35 height 12
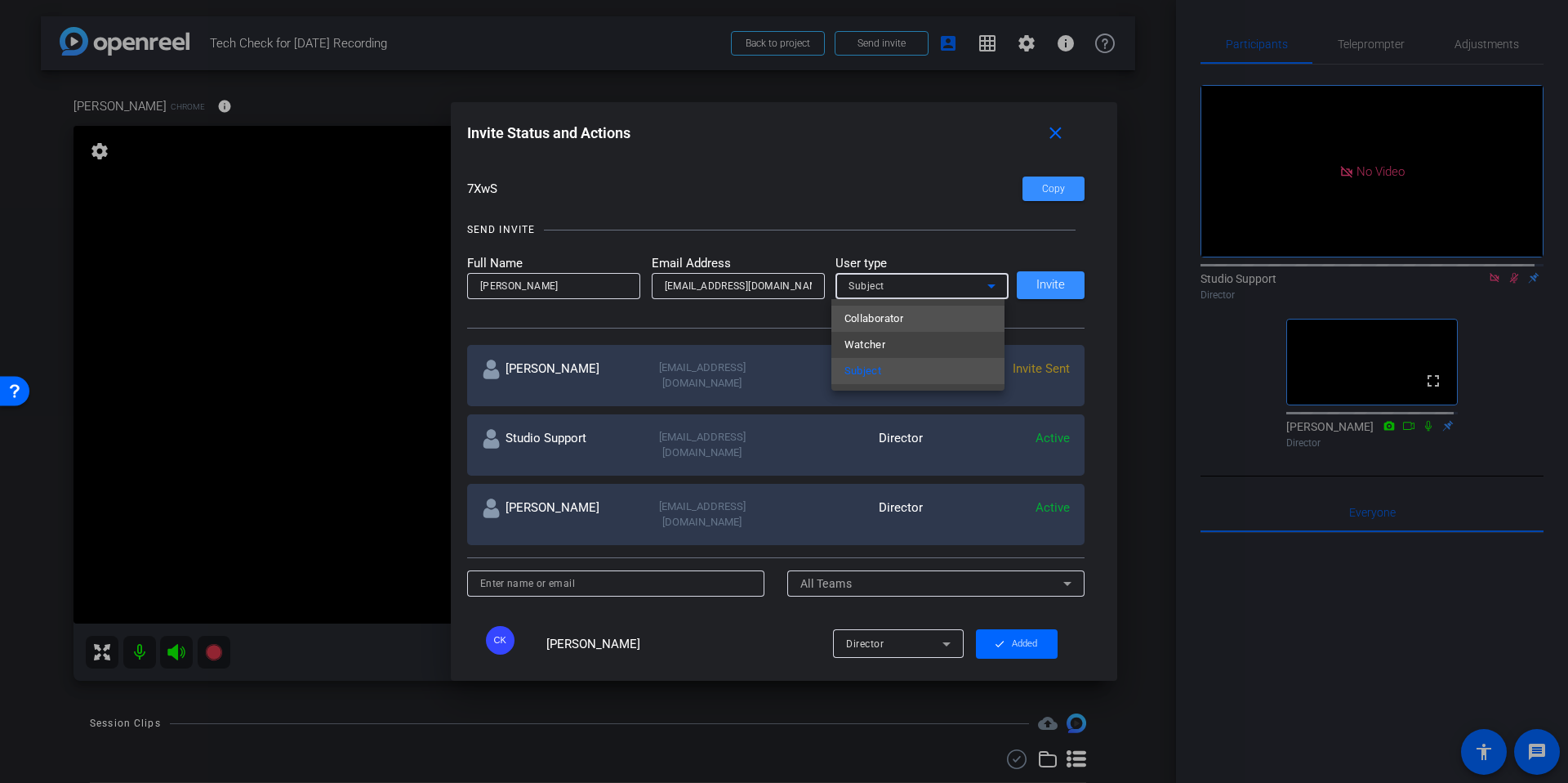
click at [878, 326] on span "Collaborator" at bounding box center [874, 319] width 59 height 19
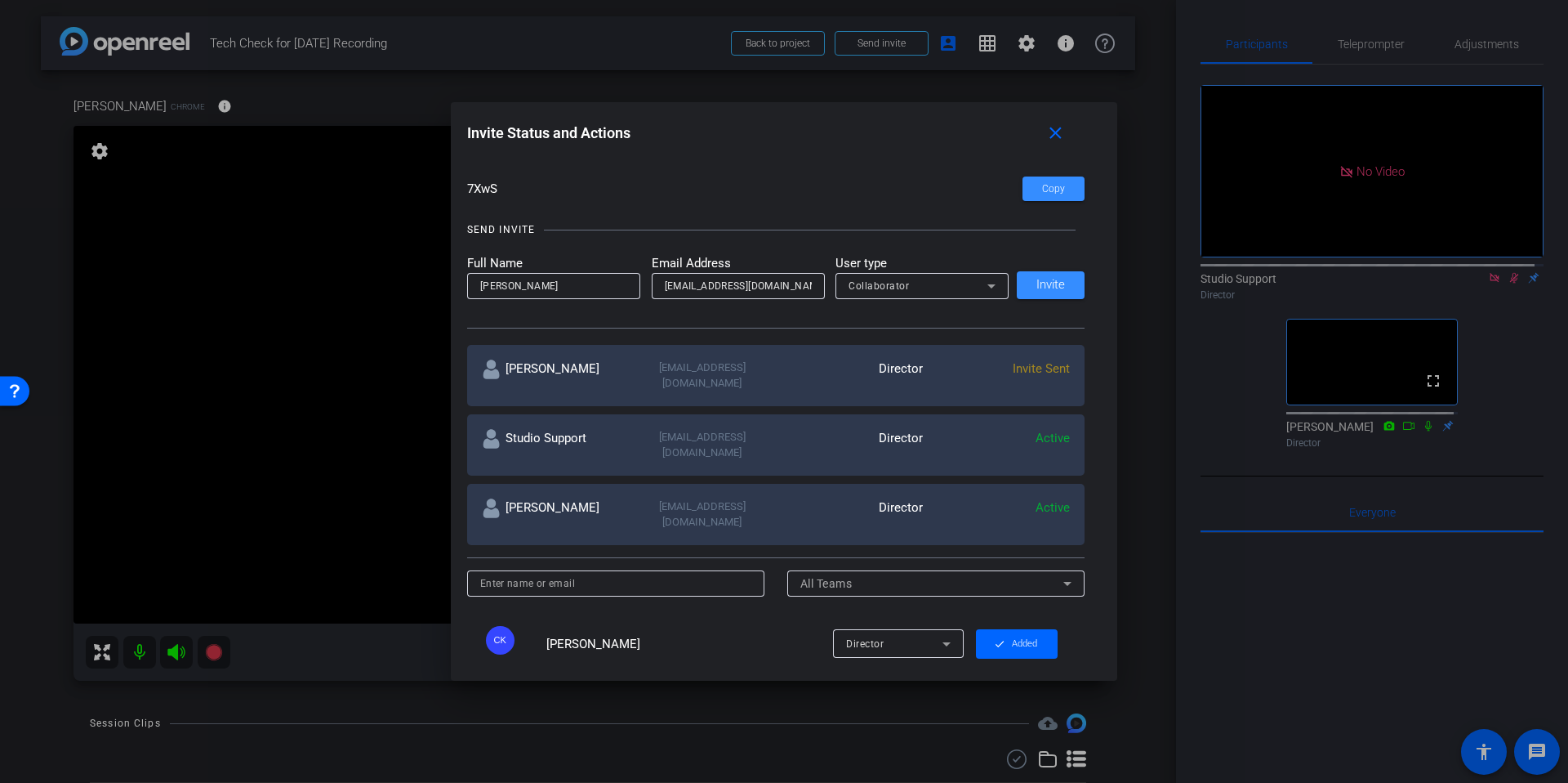
click at [832, 210] on div "SEND INVITE Full Name [PERSON_NAME] Email Address [EMAIL_ADDRESS][DOMAIN_NAME] …" at bounding box center [776, 267] width 619 height 124
click at [1065, 286] on span at bounding box center [1050, 285] width 68 height 39
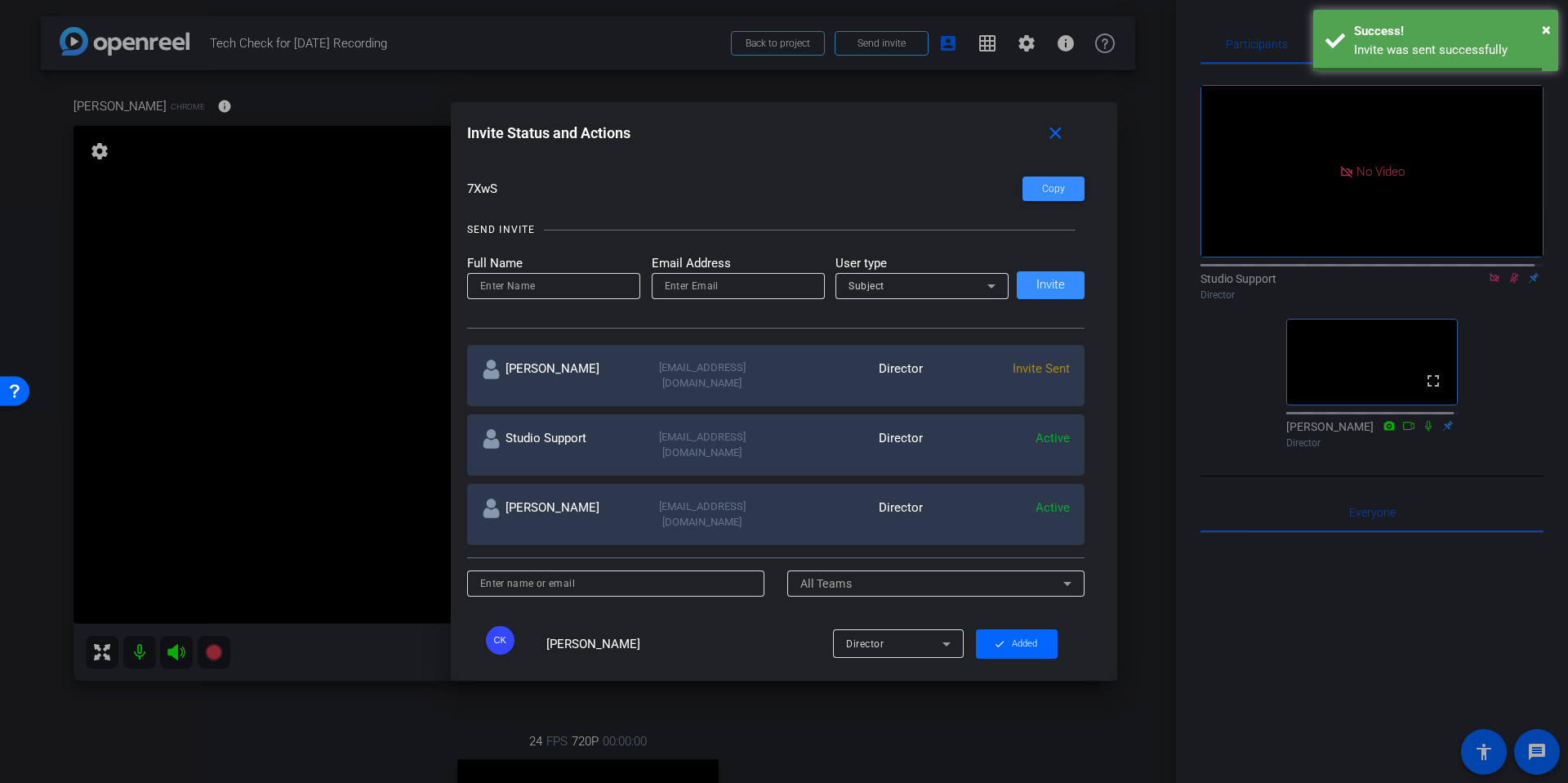
click at [891, 163] on div "SUBJECT ACCESS LINK [URL][DOMAIN_NAME] Copy SESSION ID 7XwS Copy SEND INVITE Fu…" at bounding box center [784, 410] width 635 height 509
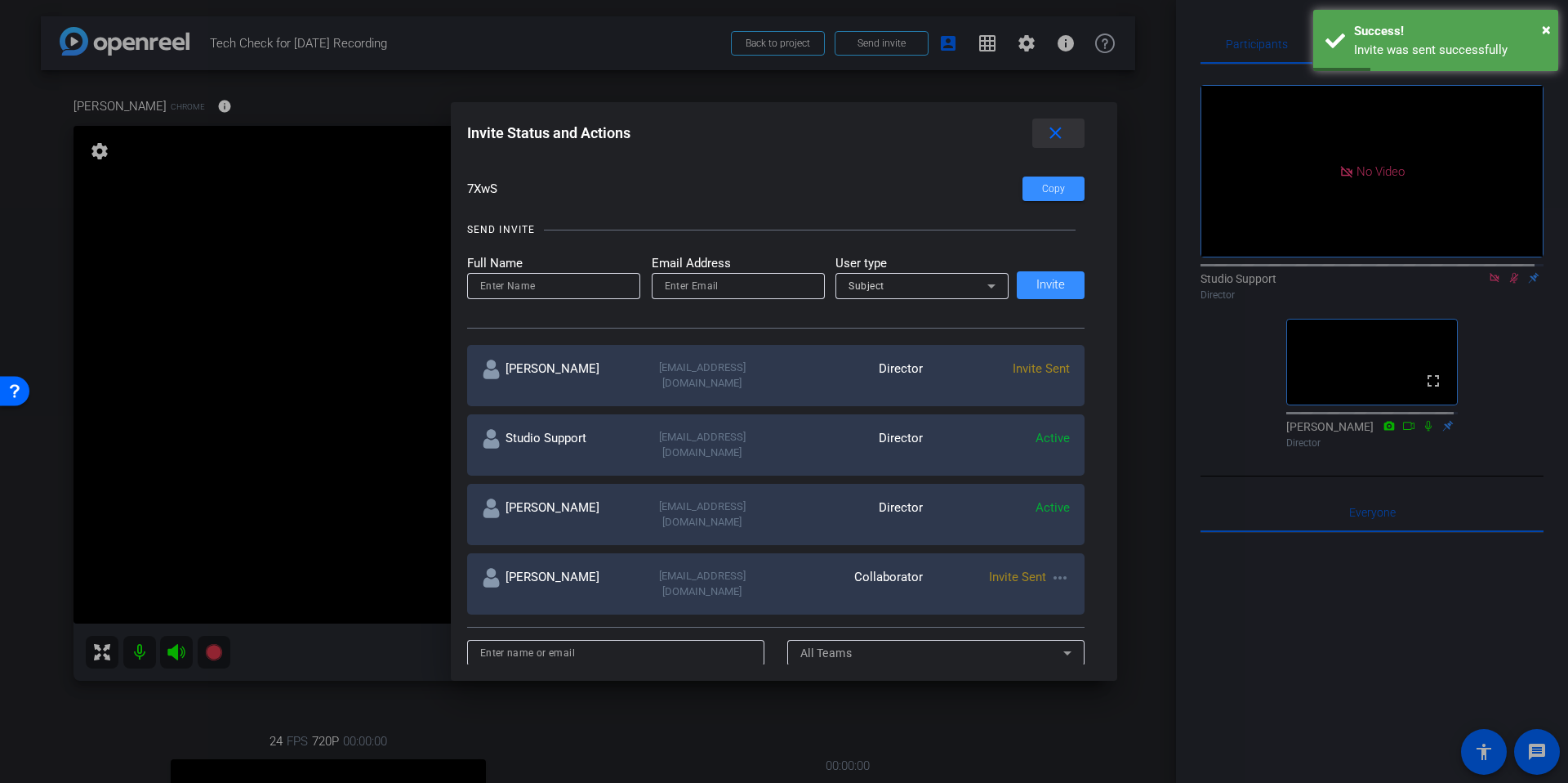
click at [1064, 130] on mat-icon "close" at bounding box center [1055, 133] width 20 height 20
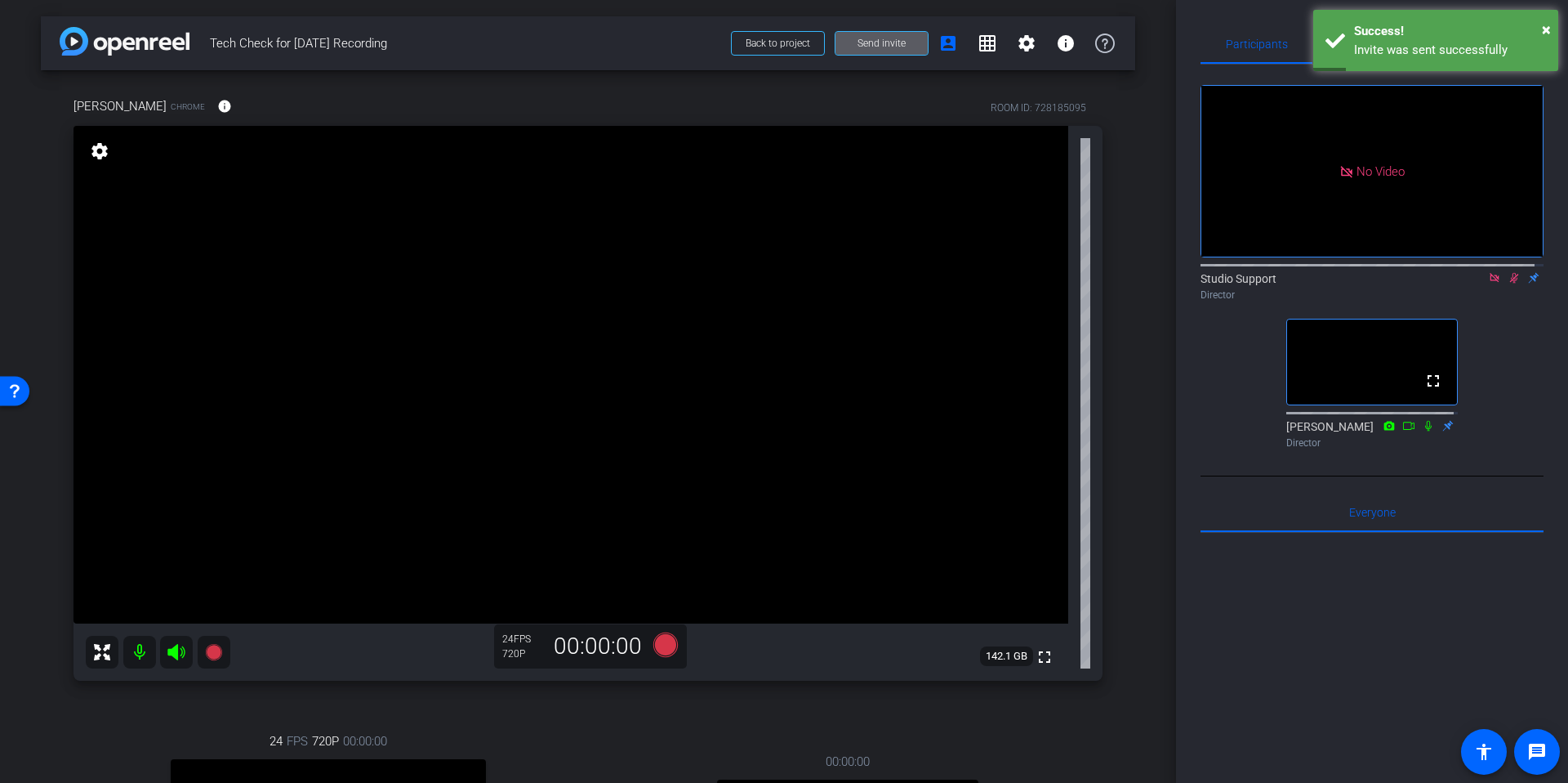
click at [1145, 259] on div "arrow_back Tech Check for [DATE] Recording Back to project Send invite account_…" at bounding box center [588, 392] width 1176 height 783
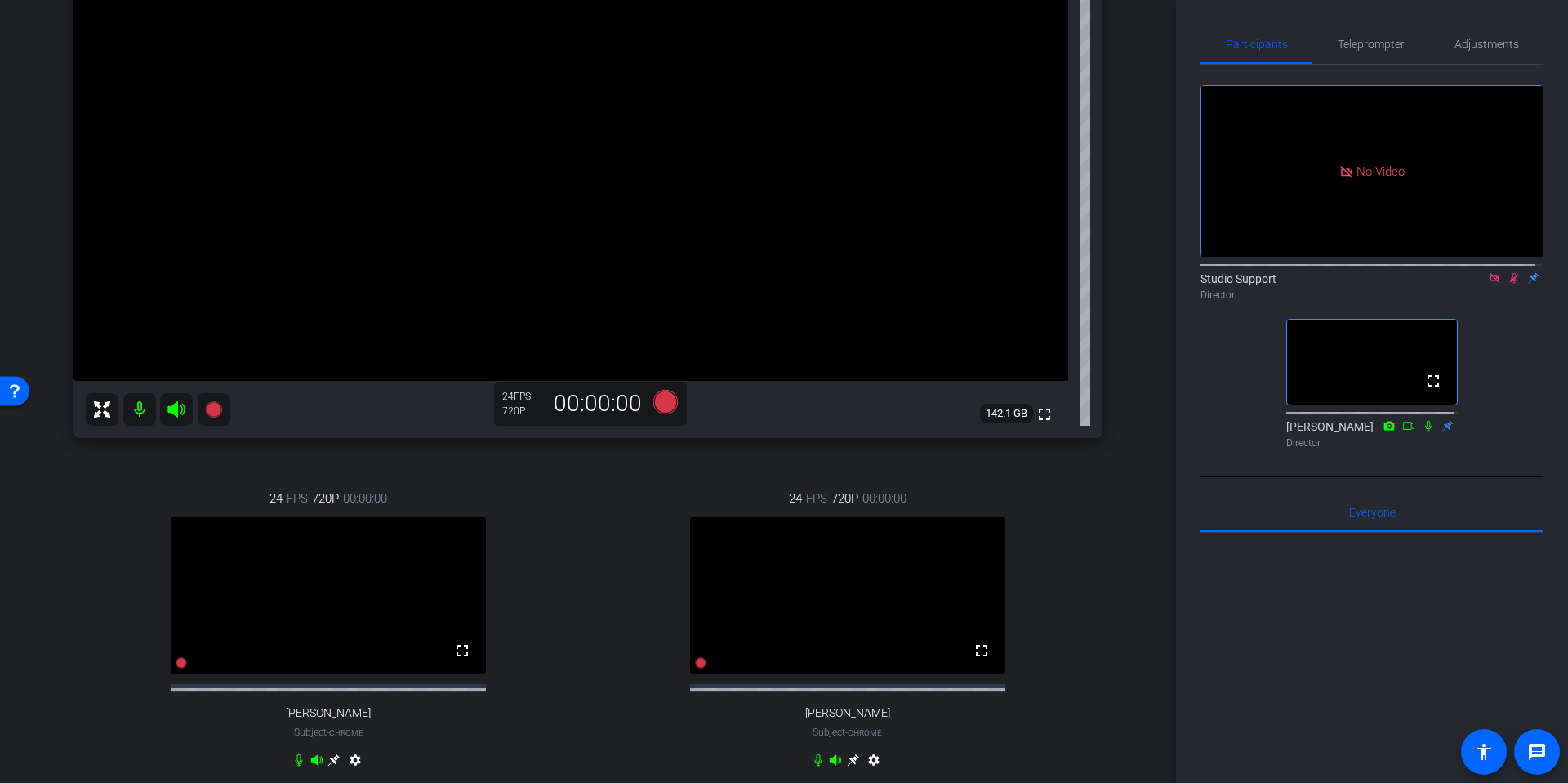
scroll to position [226, 0]
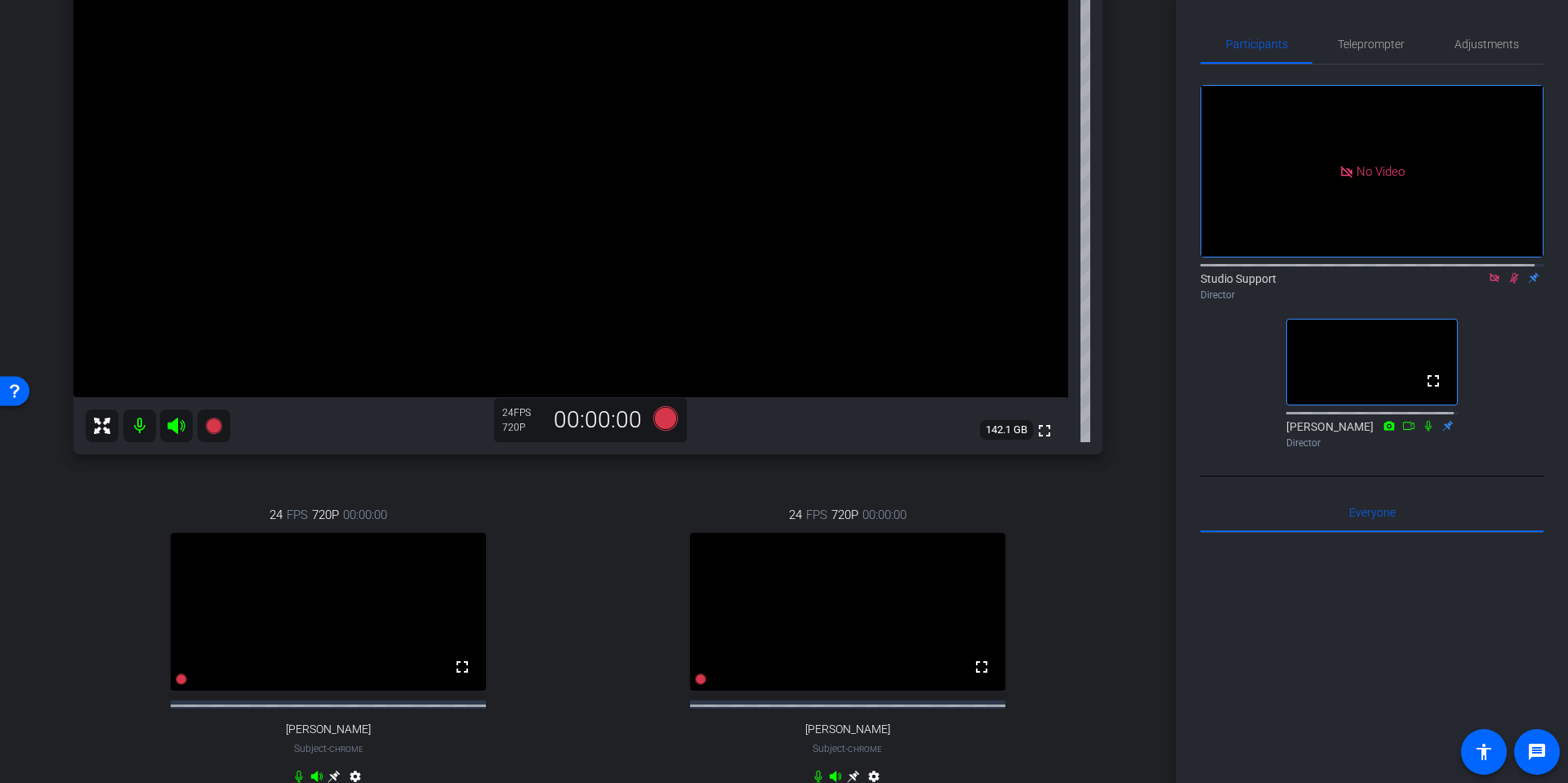
click at [1127, 370] on div "arrow_back Tech Check for [DATE] Recording Back to project Send invite account_…" at bounding box center [588, 165] width 1176 height 783
click at [1133, 267] on div "arrow_back Tech Check for [DATE] Recording Back to project Send invite account_…" at bounding box center [588, 165] width 1176 height 783
click at [1135, 311] on div "arrow_back Tech Check for [DATE] Recording Back to project Send invite account_…" at bounding box center [588, 165] width 1176 height 783
click at [1120, 444] on div "[PERSON_NAME] Chrome info ROOM ID: 728185095 fullscreen settings 142.1 GB 24 FP…" at bounding box center [588, 338] width 1094 height 988
click at [1137, 327] on div "arrow_back Tech Check for [DATE] Recording Back to project Send invite account_…" at bounding box center [588, 165] width 1176 height 783
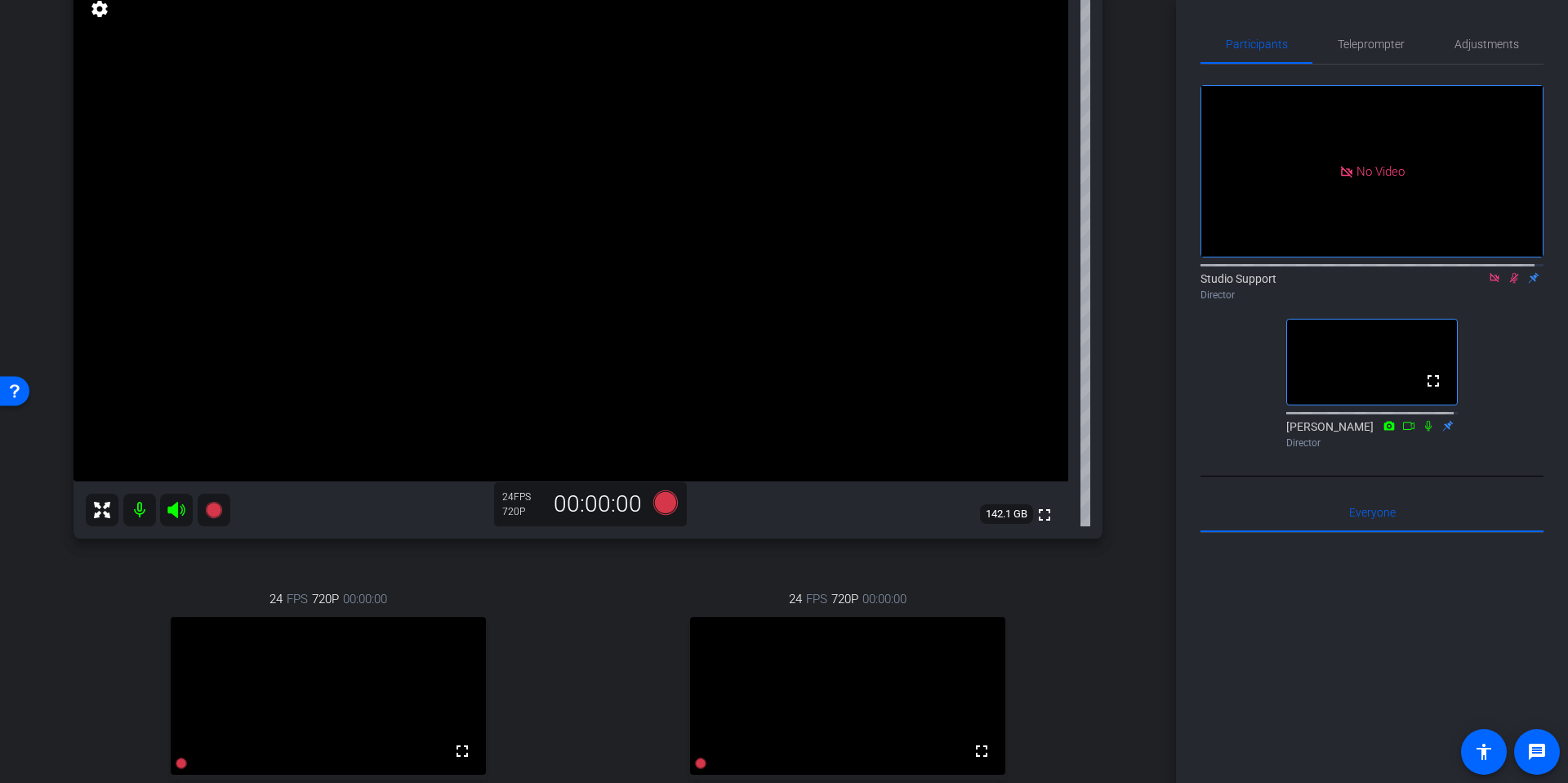
scroll to position [0, 0]
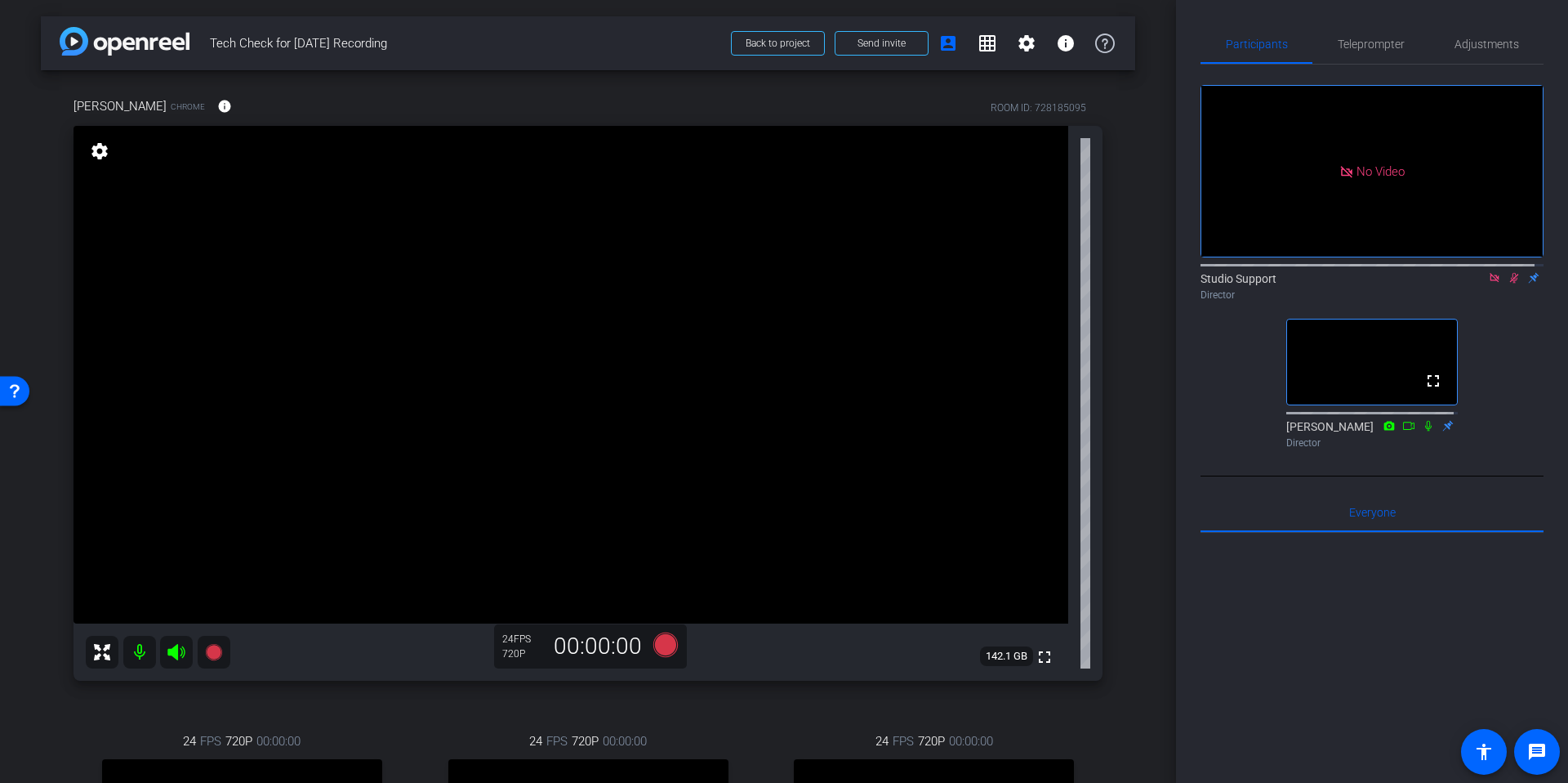
click at [1156, 272] on div "arrow_back Tech Check for [DATE] Recording Back to project Send invite account_…" at bounding box center [588, 392] width 1176 height 783
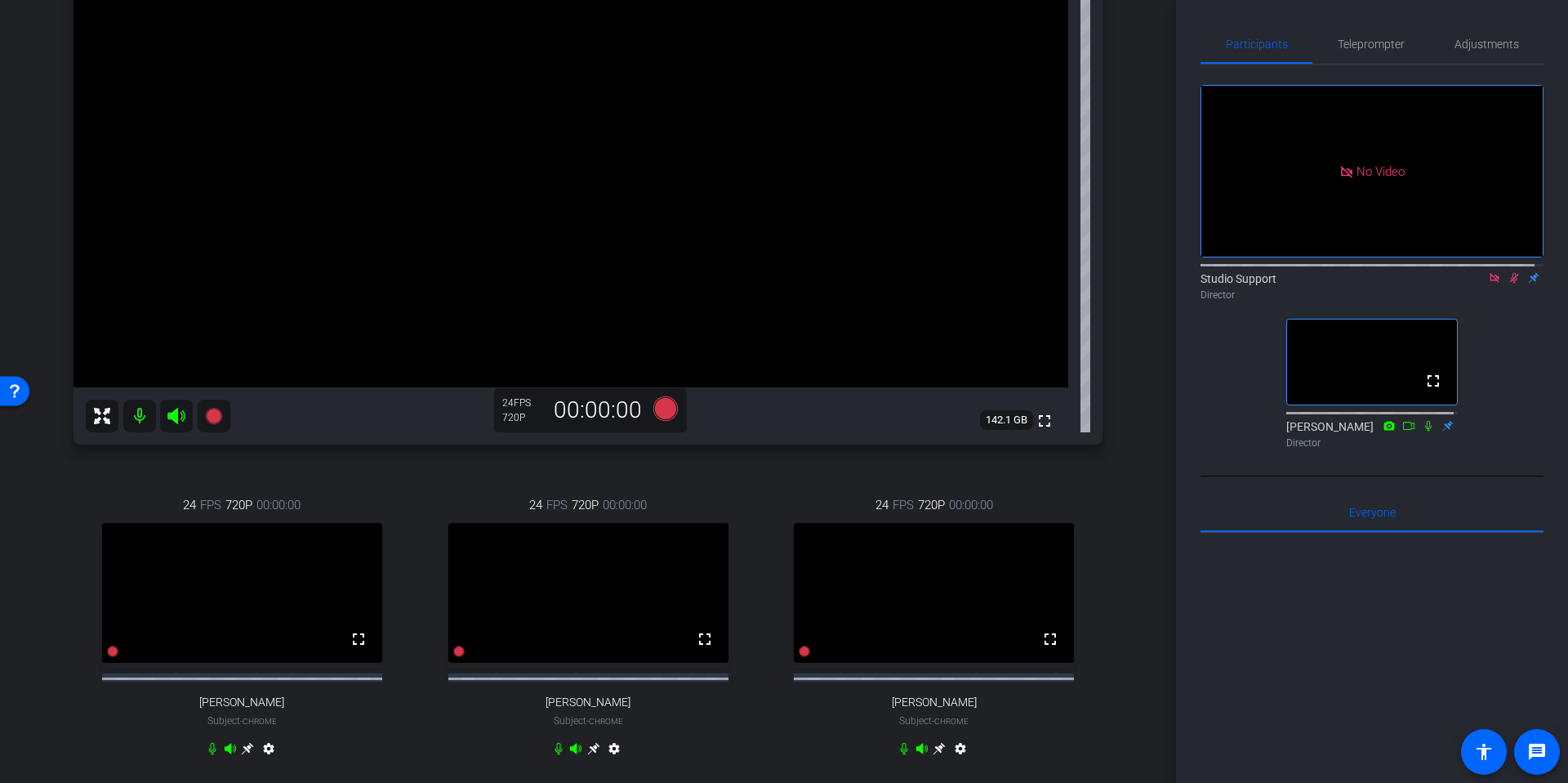
scroll to position [407, 0]
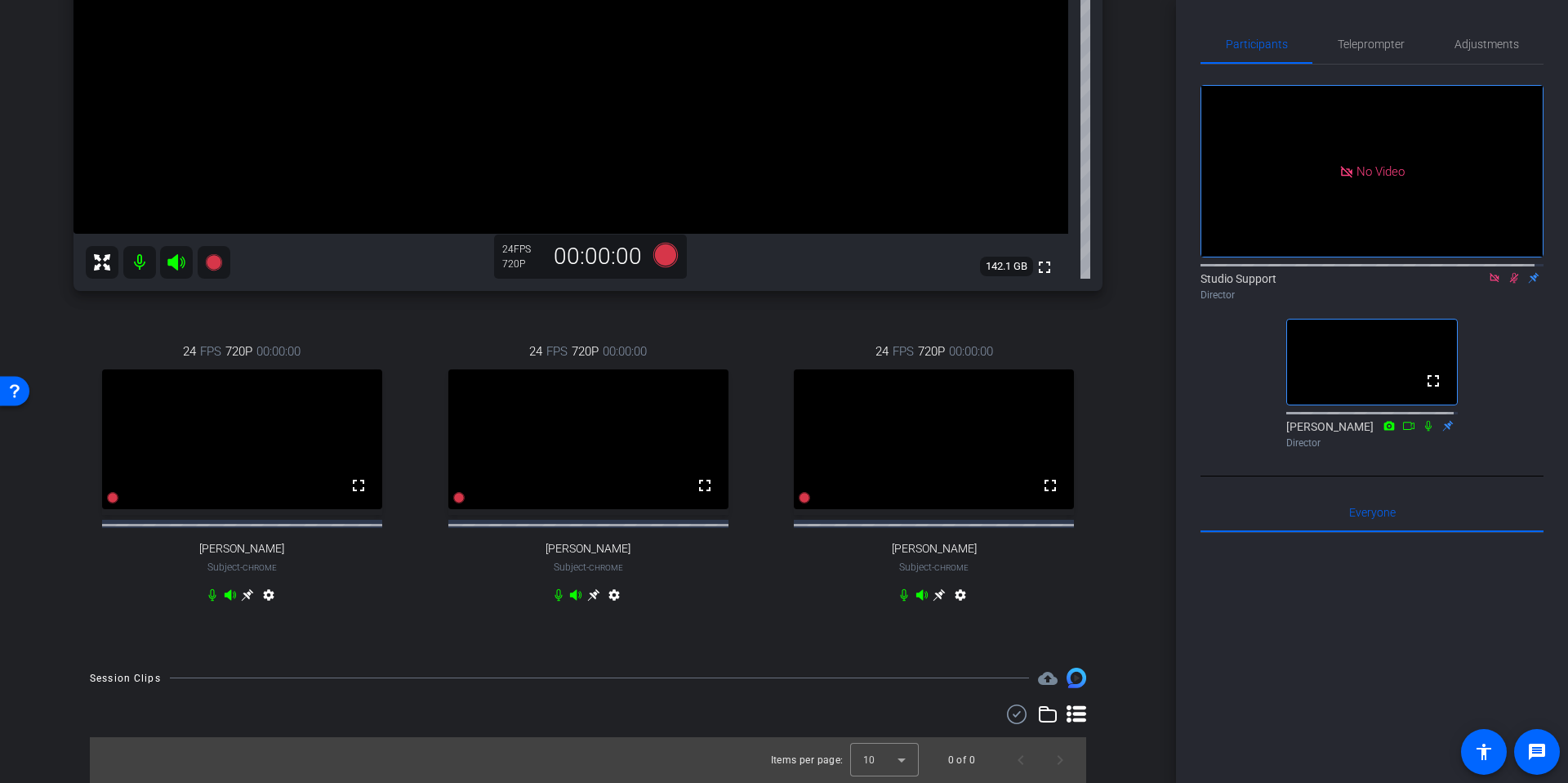
click at [1156, 272] on div "arrow_back Tech Check for [DATE] Recording Back to project Send invite account_…" at bounding box center [588, 2] width 1176 height 783
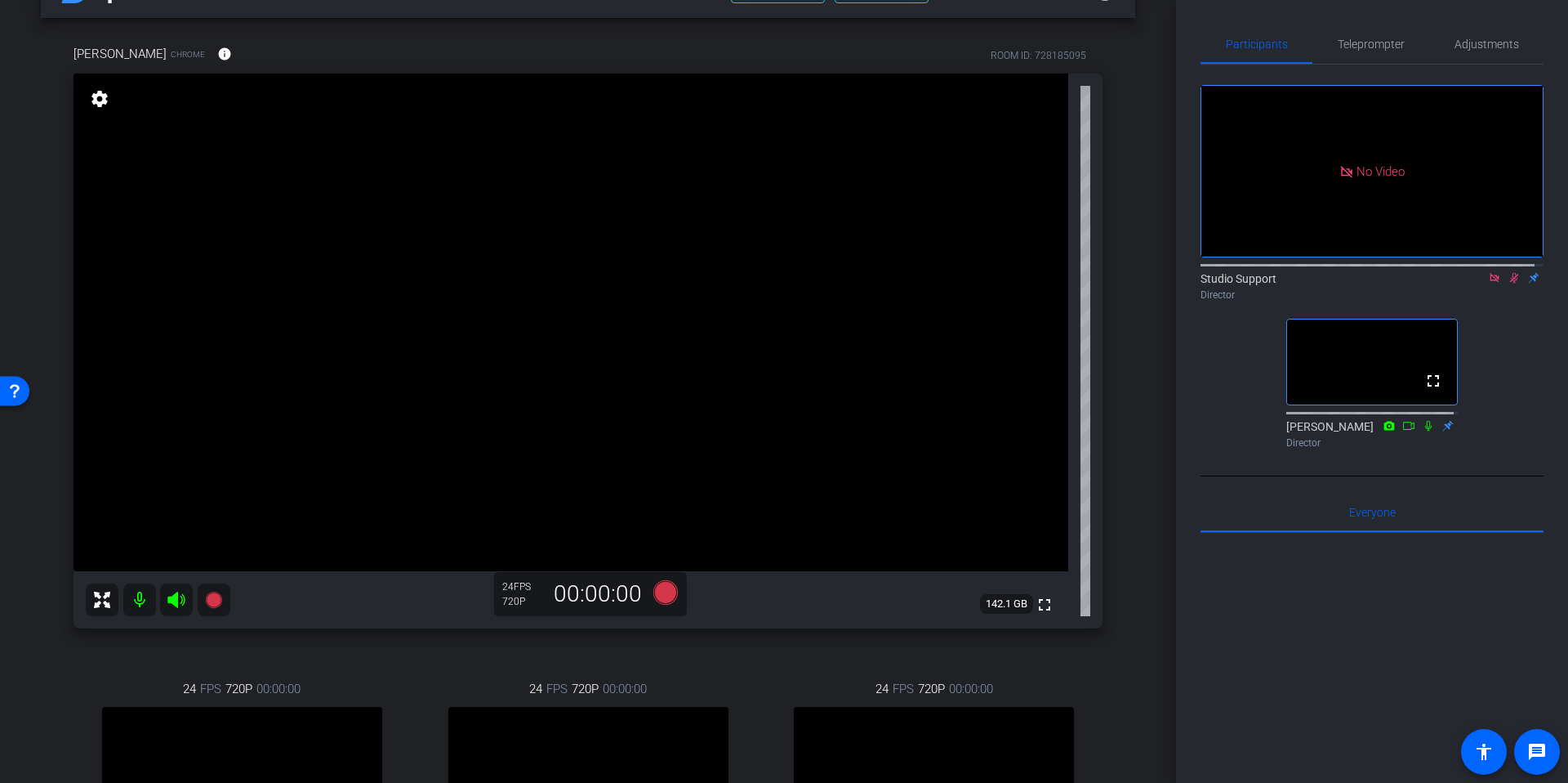
scroll to position [0, 0]
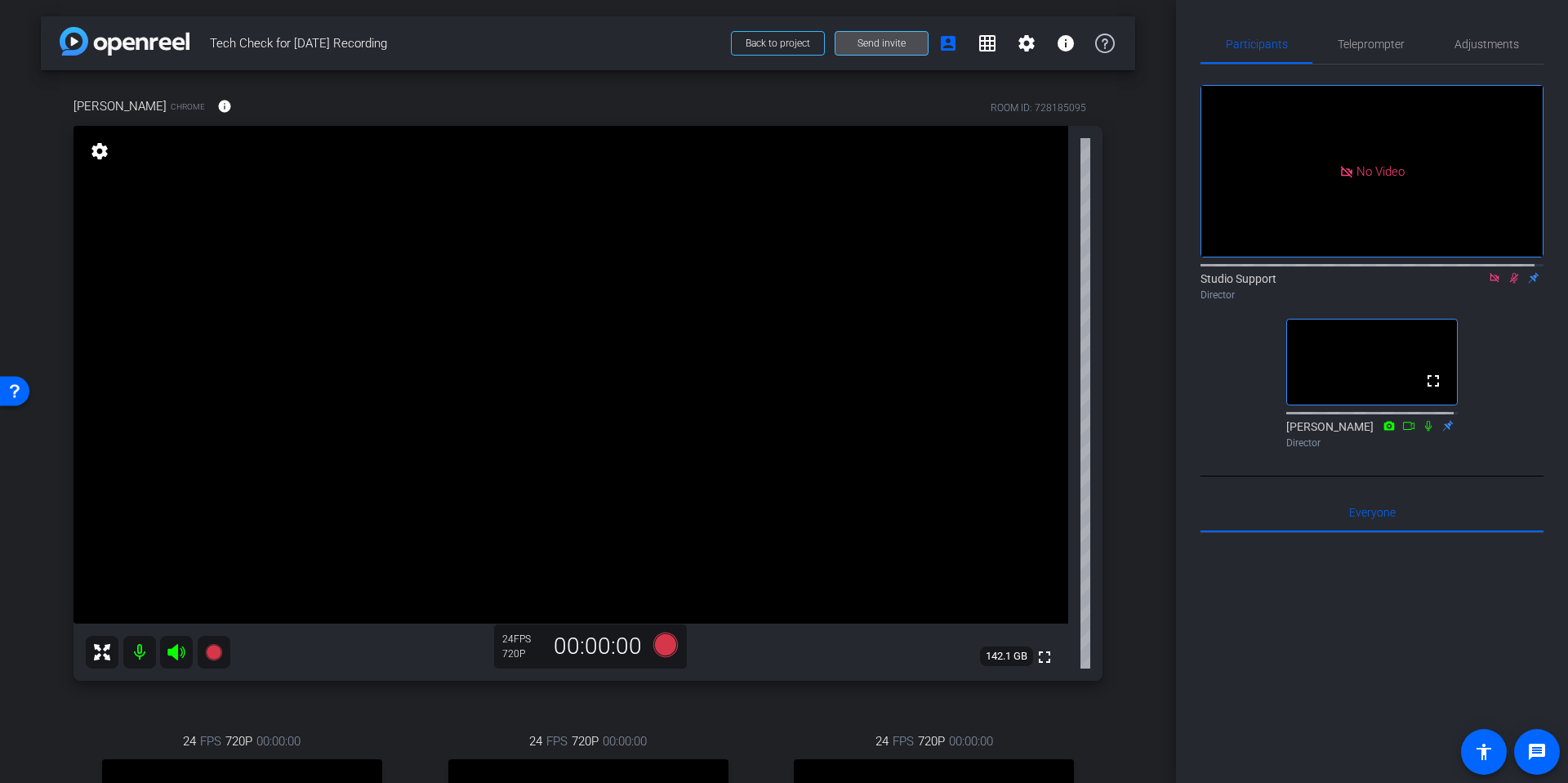
click at [874, 40] on span "Send invite" at bounding box center [881, 43] width 48 height 13
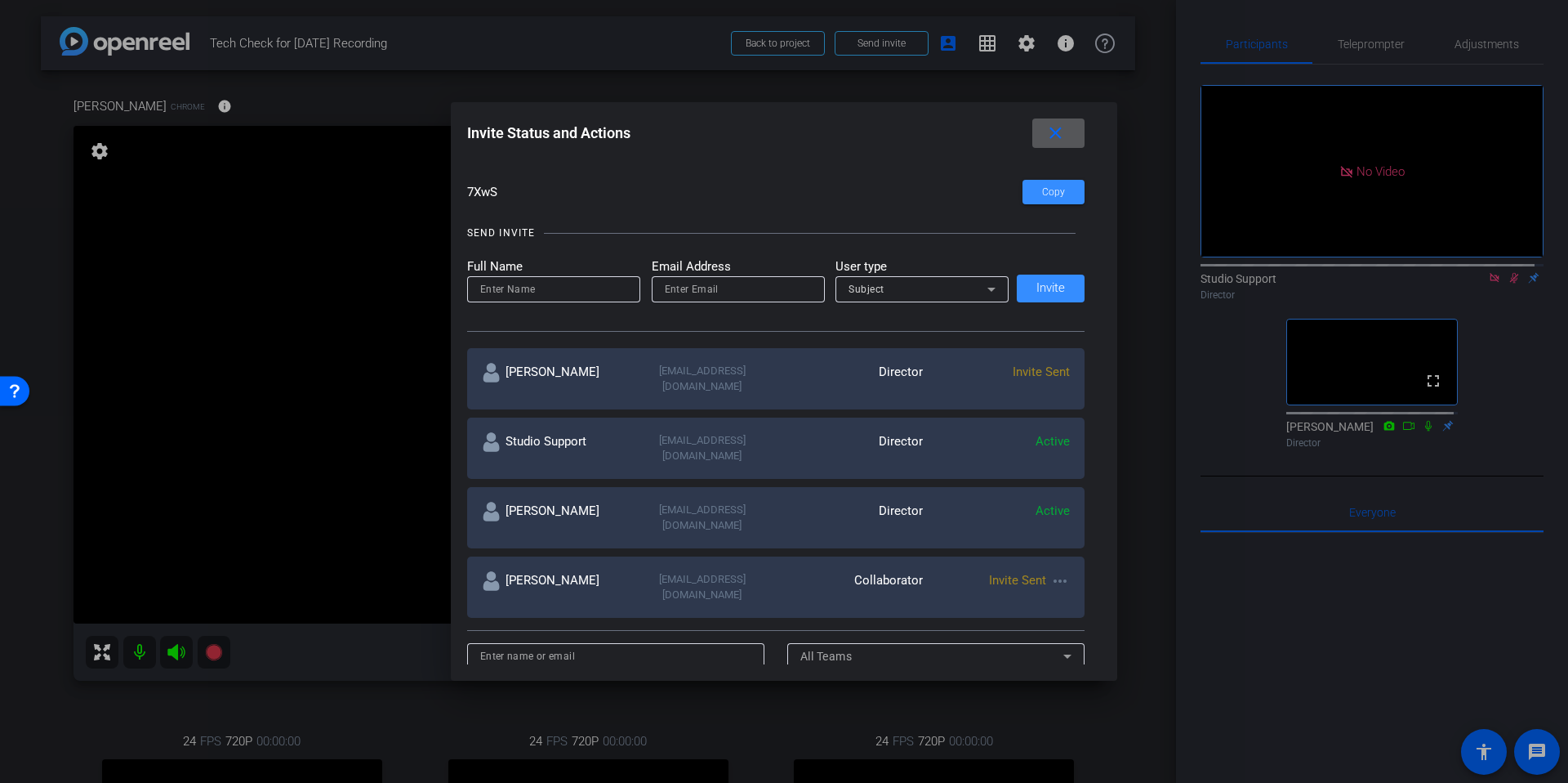
scroll to position [113, 0]
click at [934, 126] on div "Invite Status and Actions close" at bounding box center [776, 132] width 619 height 30
click at [922, 135] on div "Invite Status and Actions close" at bounding box center [776, 132] width 619 height 30
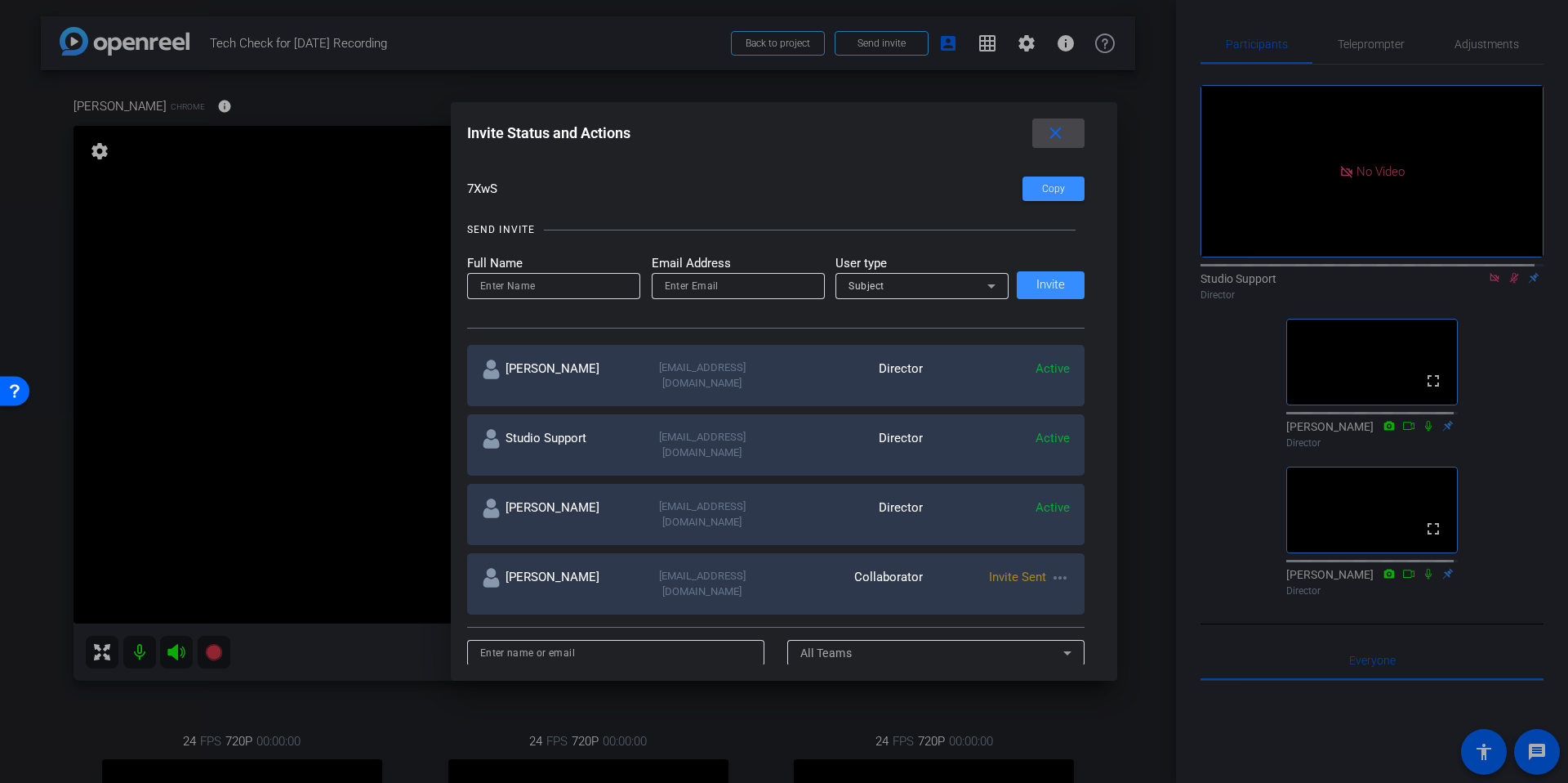
click at [1055, 138] on mat-icon "close" at bounding box center [1055, 133] width 20 height 20
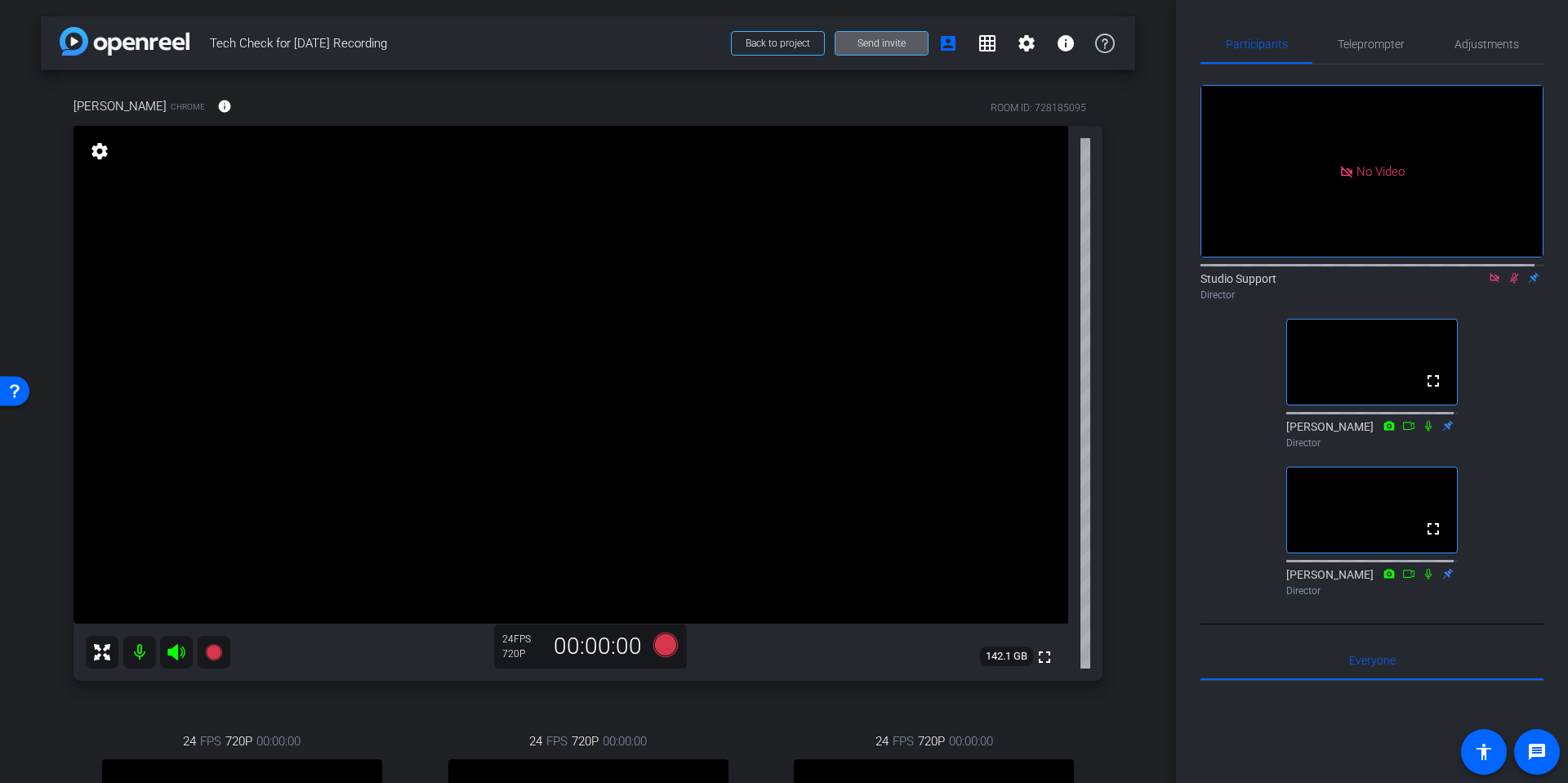
click at [1156, 347] on div "arrow_back Tech Check for [DATE] Recording Back to project Send invite account_…" at bounding box center [588, 392] width 1176 height 783
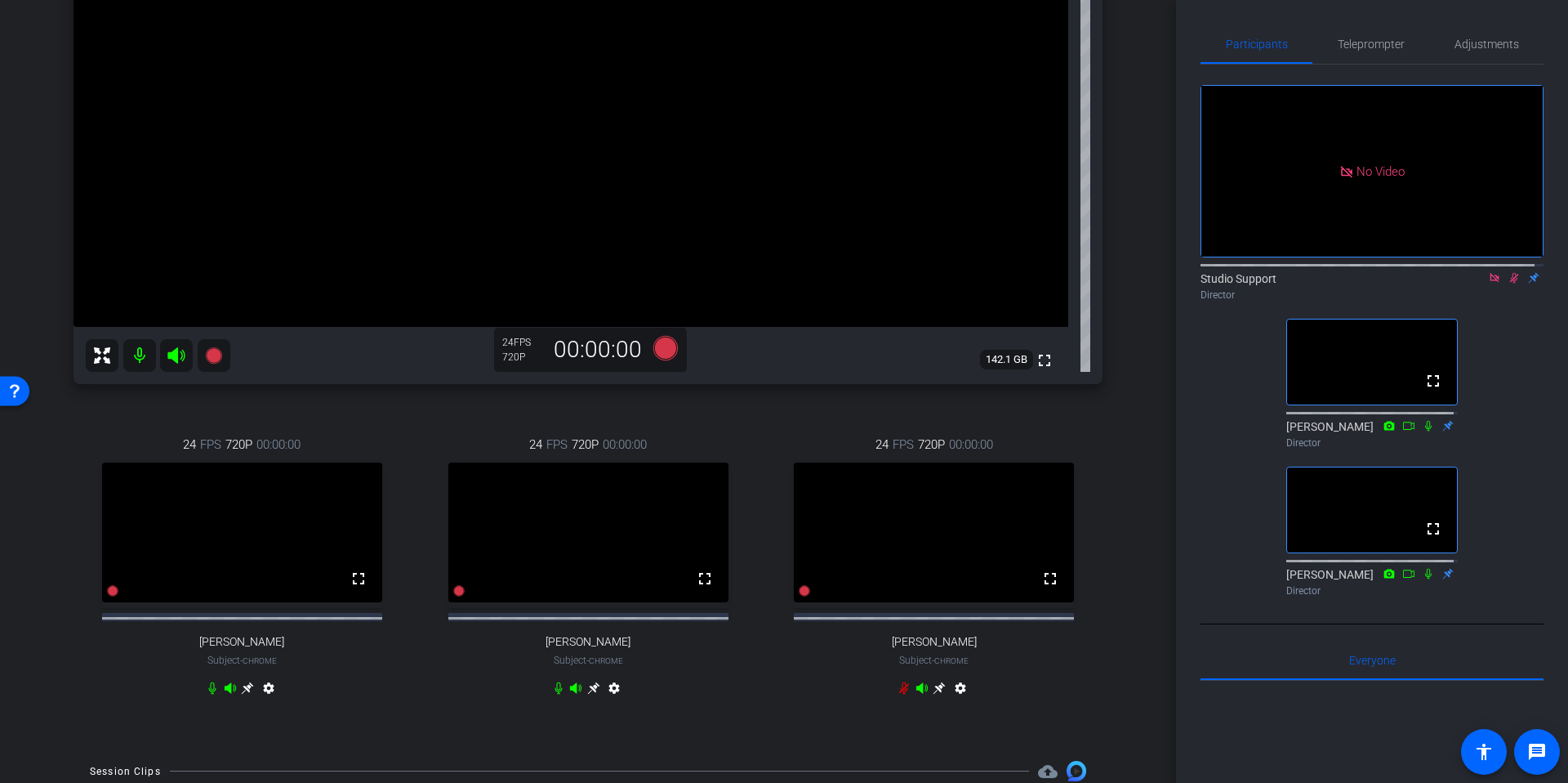
scroll to position [357, 0]
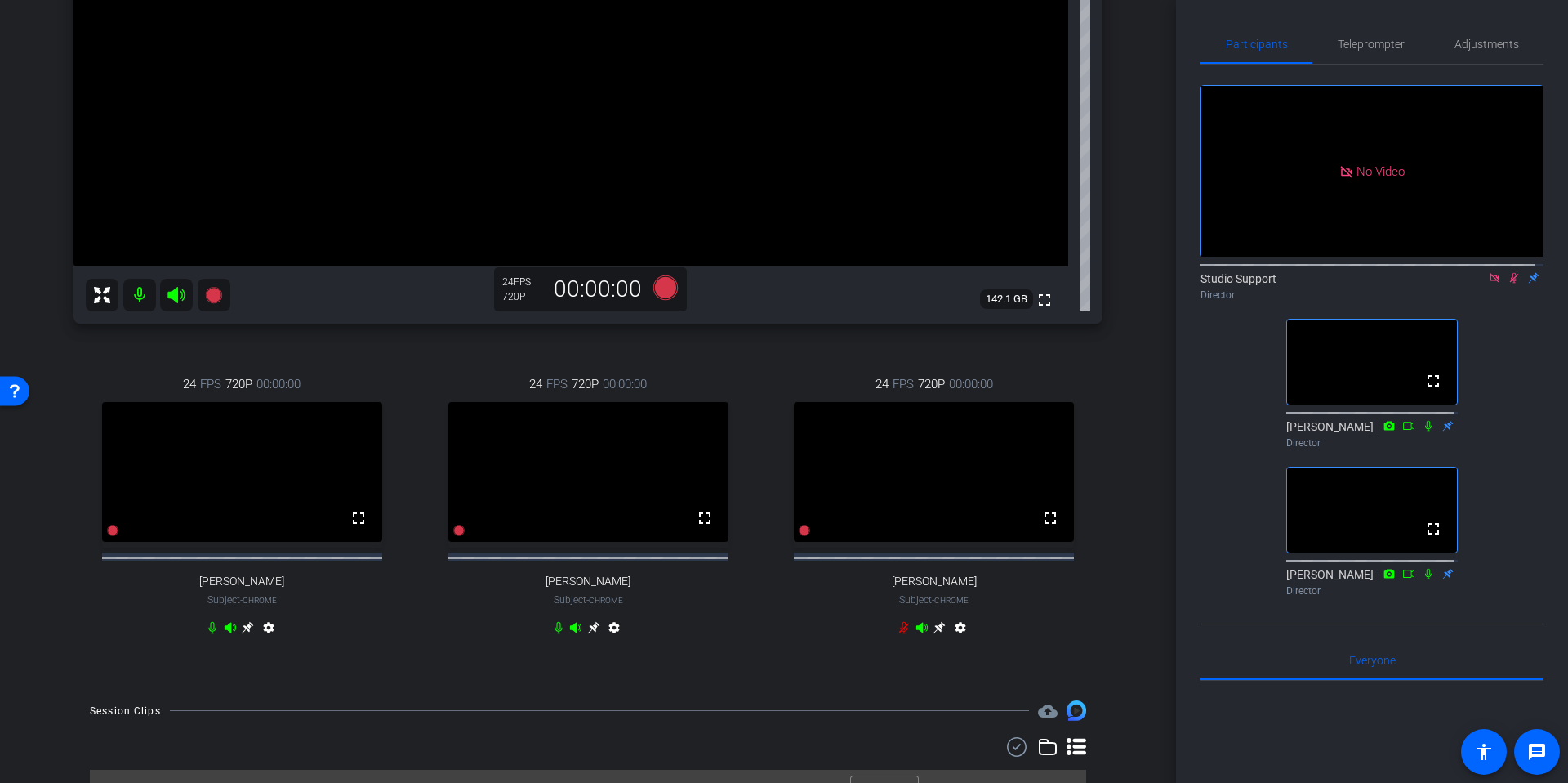
click at [1156, 344] on div "arrow_back Tech Check for [DATE] Recording Back to project Send invite account_…" at bounding box center [588, 35] width 1176 height 783
click at [1155, 344] on div "arrow_back Tech Check for [DATE] Recording Back to project Send invite account_…" at bounding box center [588, 35] width 1176 height 783
click at [1160, 412] on div "arrow_back Tech Check for [DATE] Recording Back to project Send invite account_…" at bounding box center [588, 35] width 1176 height 783
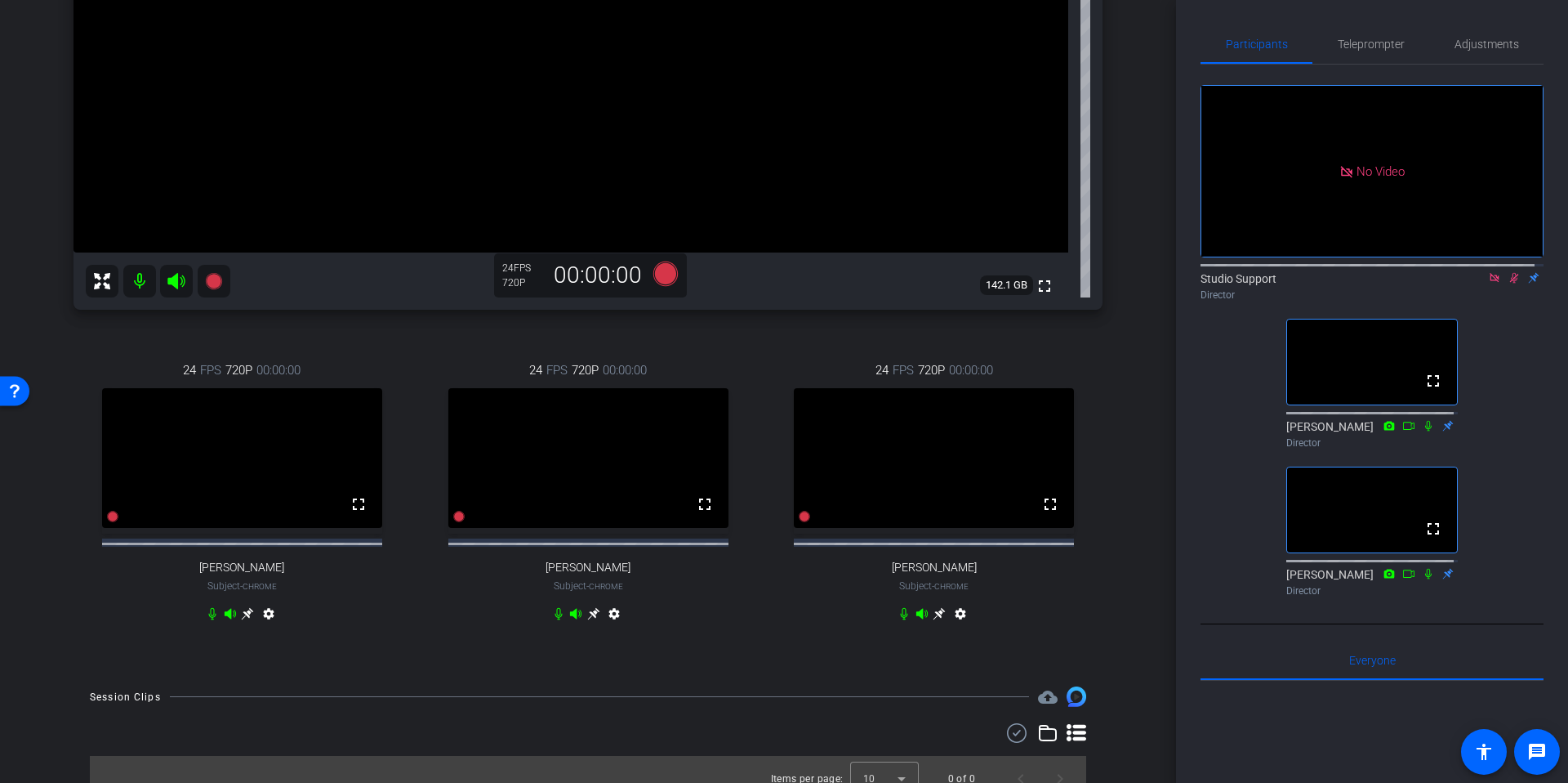
scroll to position [373, 0]
click at [1160, 412] on div "arrow_back Tech Check for [DATE] Recording Back to project Send invite account_…" at bounding box center [588, 392] width 1176 height 783
click at [1154, 393] on div "arrow_back Tech Check for [DATE] Recording Back to project Send invite account_…" at bounding box center [588, 18] width 1176 height 783
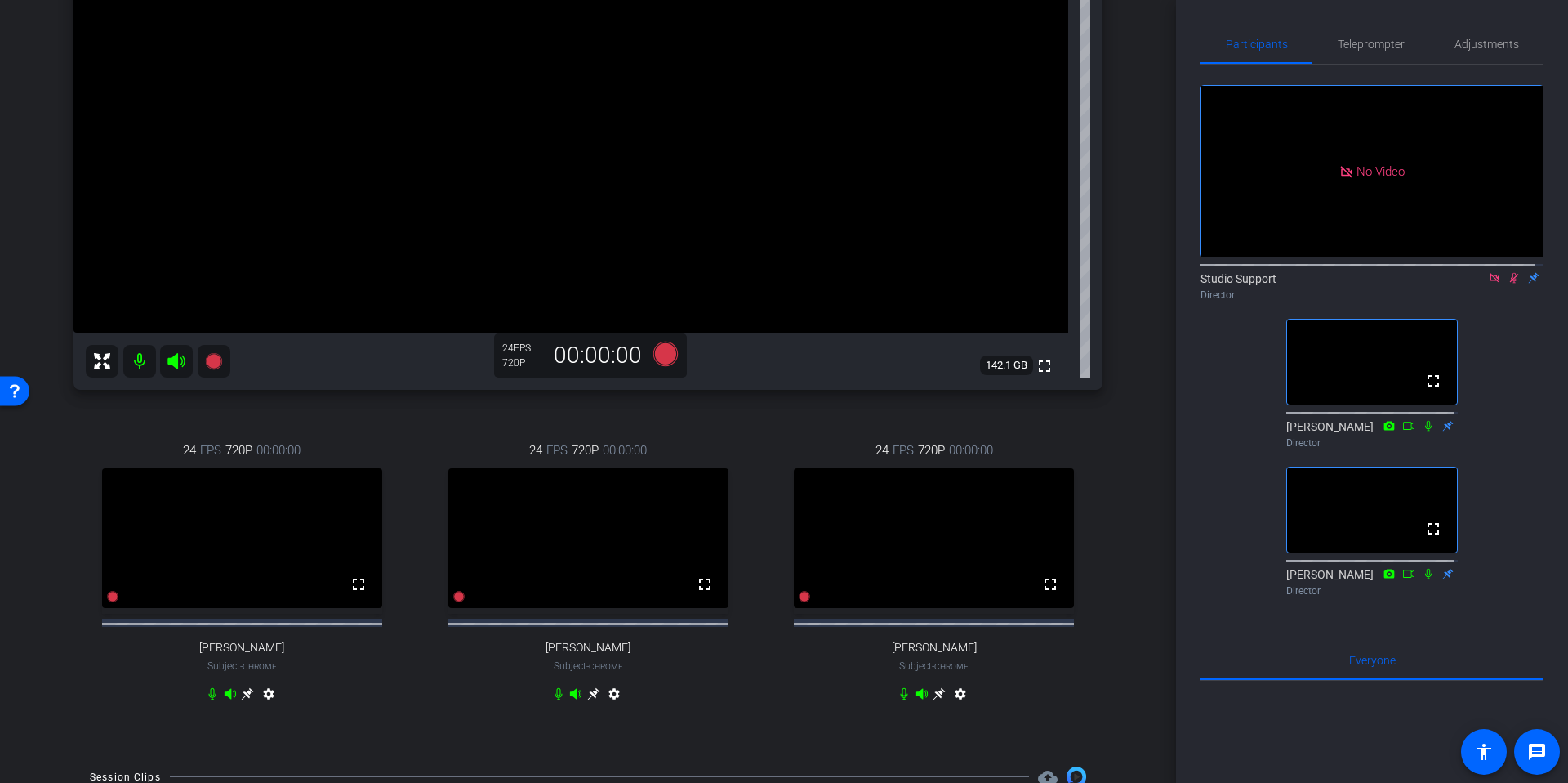
scroll to position [295, 0]
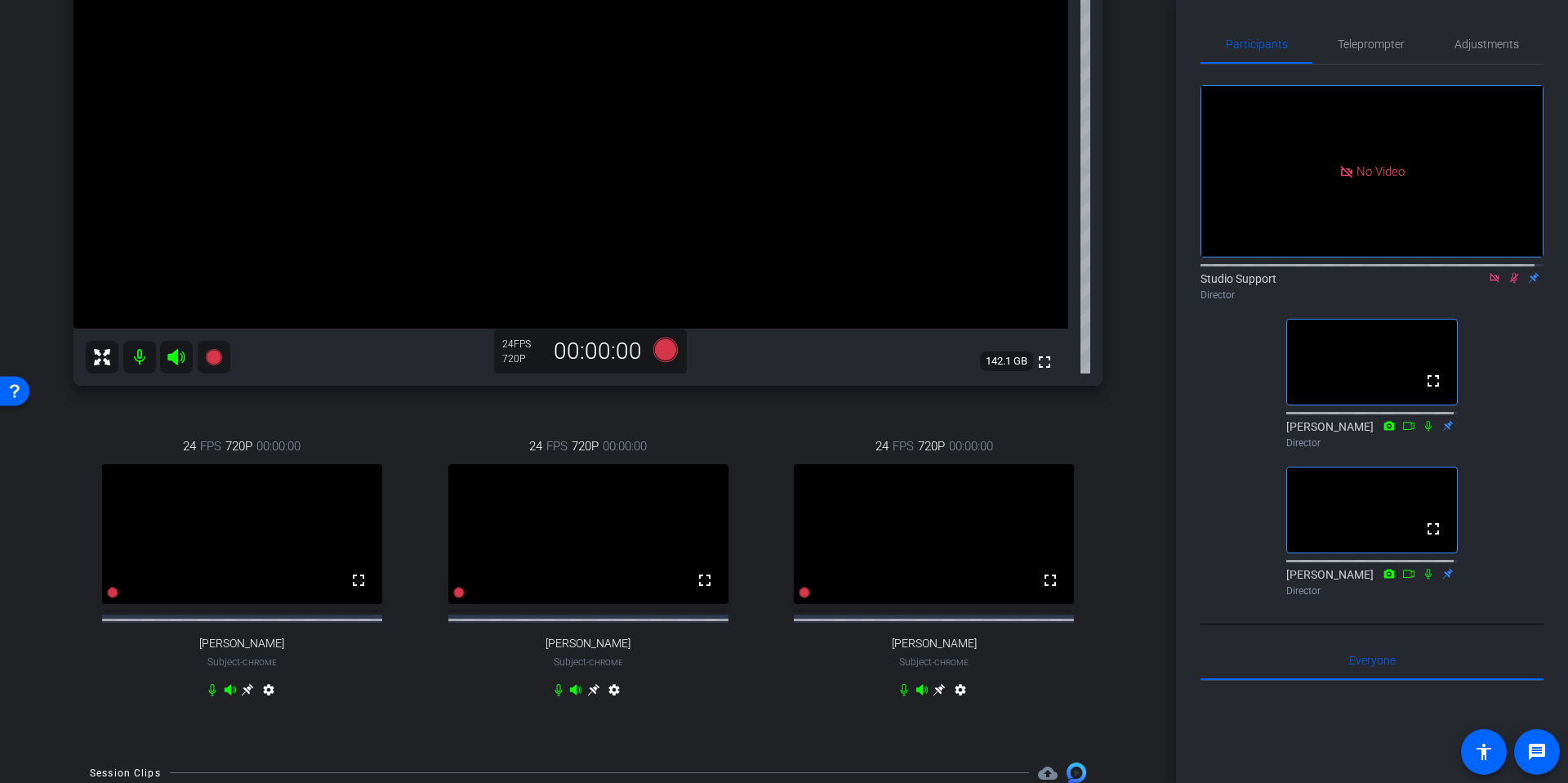
drag, startPoint x: 1119, startPoint y: 284, endPoint x: 1124, endPoint y: 305, distance: 21.6
click at [1120, 285] on div "[PERSON_NAME] Chrome info ROOM ID: 728185095 fullscreen settings 142.1 GB 24 FP…" at bounding box center [588, 260] width 1094 height 970
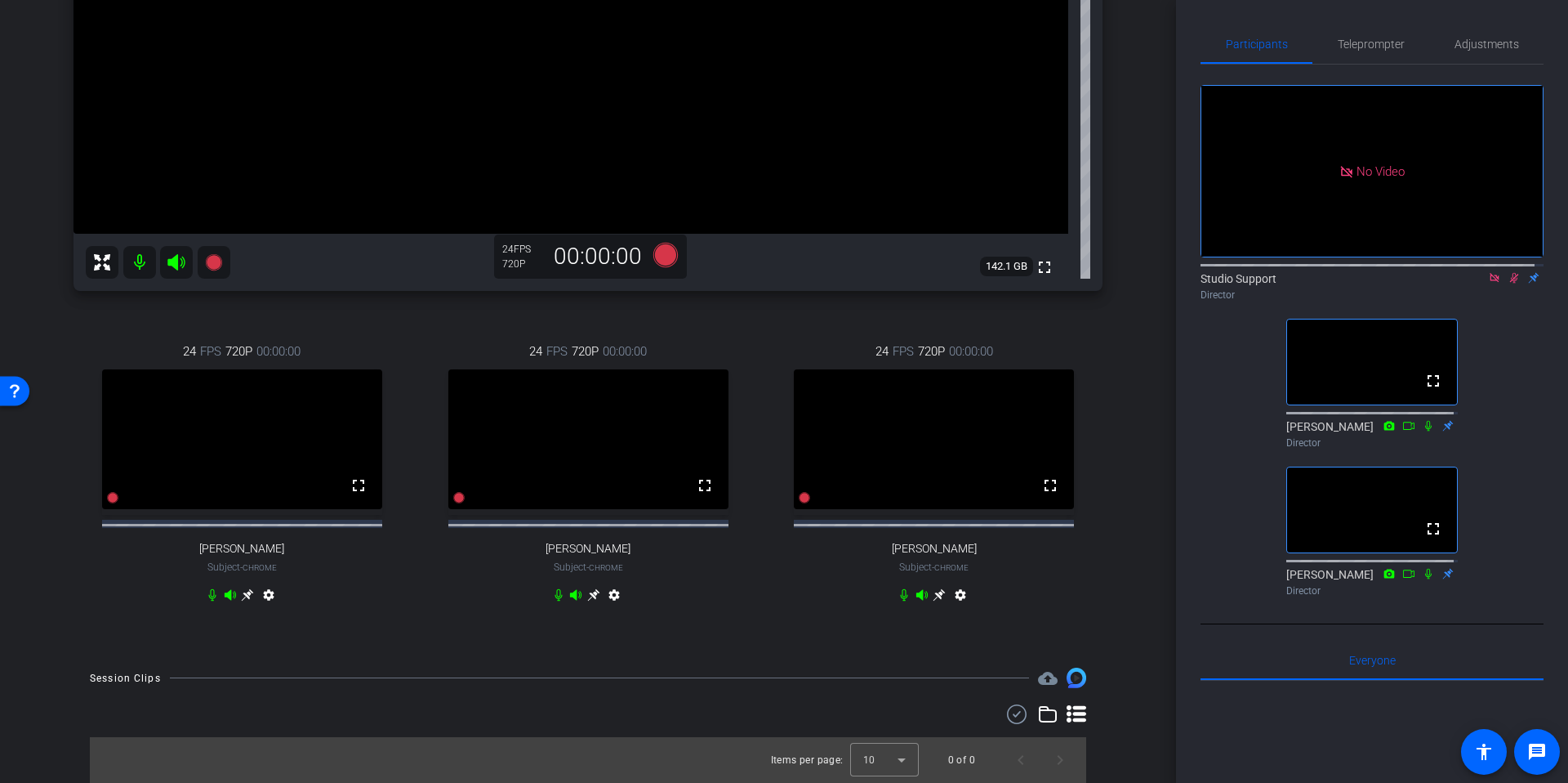
scroll to position [0, 0]
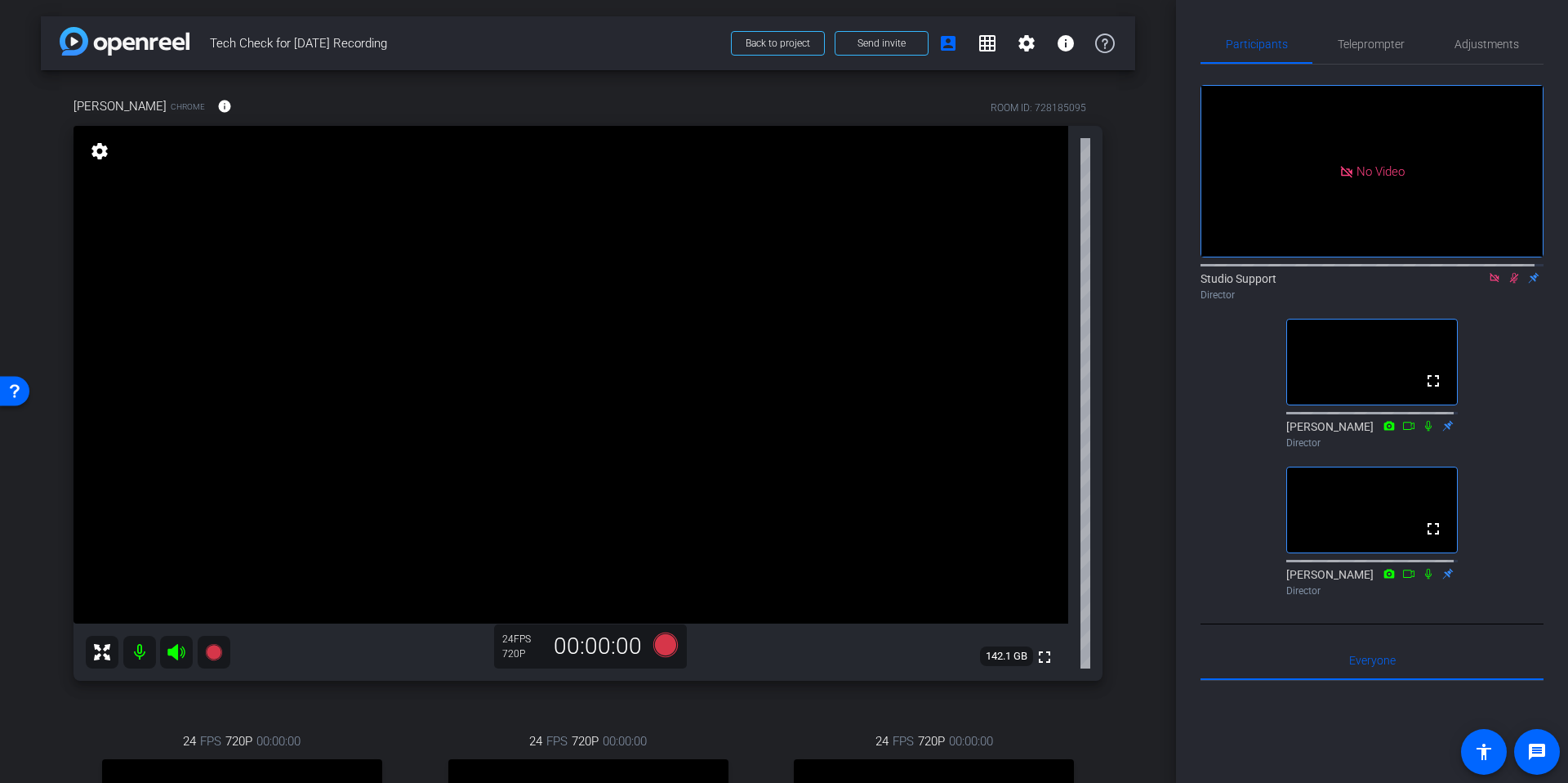
click at [1144, 486] on div "arrow_back Tech Check for [DATE] Recording Back to project Send invite account_…" at bounding box center [588, 392] width 1176 height 783
click at [867, 63] on div "arrow_back Tech Check for [DATE] Recording Back to project Send invite account_…" at bounding box center [588, 43] width 1094 height 54
click at [870, 46] on span "Send invite" at bounding box center [881, 43] width 48 height 13
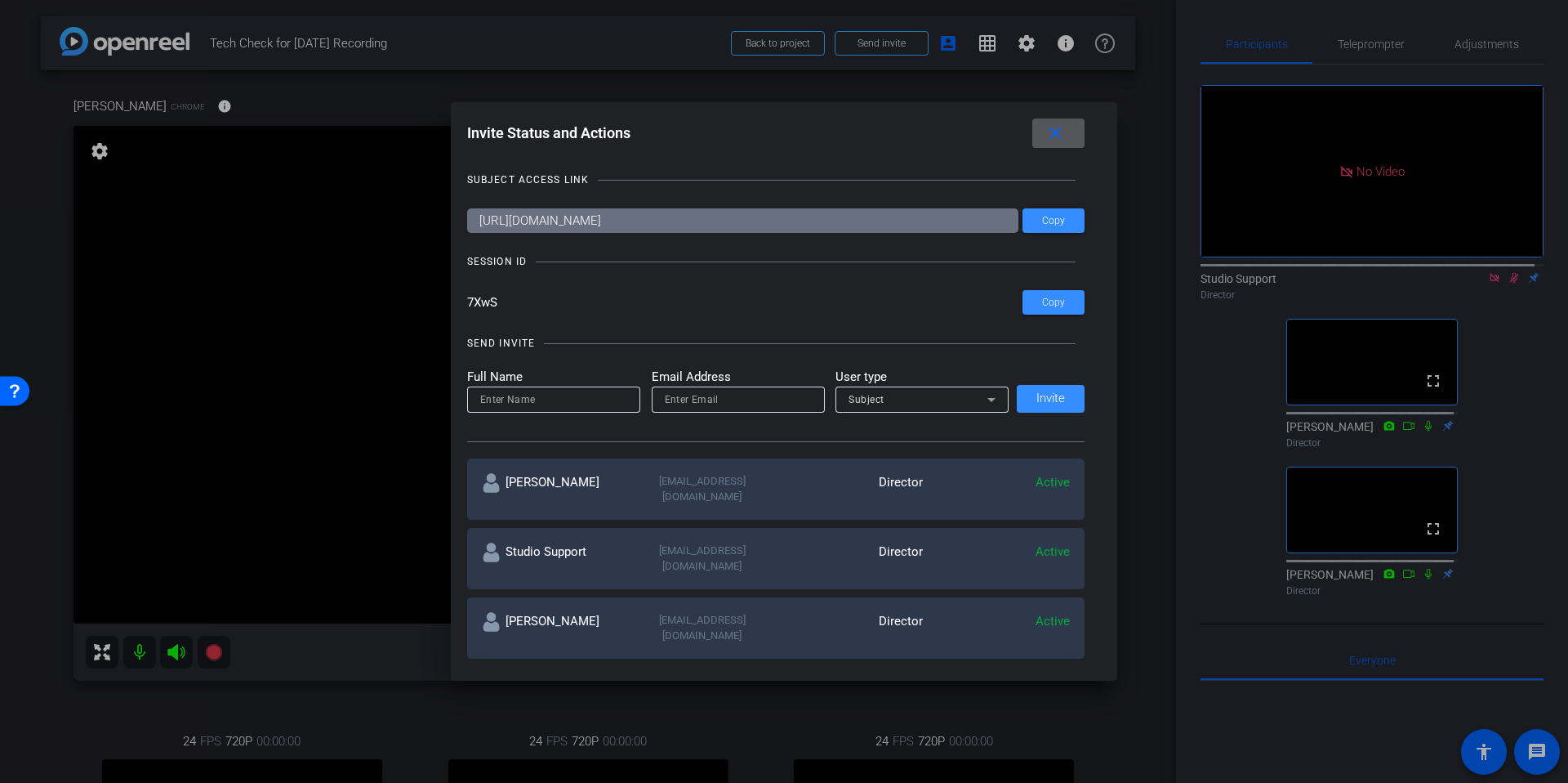
click at [686, 327] on div "SEND INVITE Full Name Email Address User type Subject Invite" at bounding box center [776, 380] width 619 height 124
click at [930, 134] on div "Invite Status and Actions close" at bounding box center [776, 132] width 619 height 30
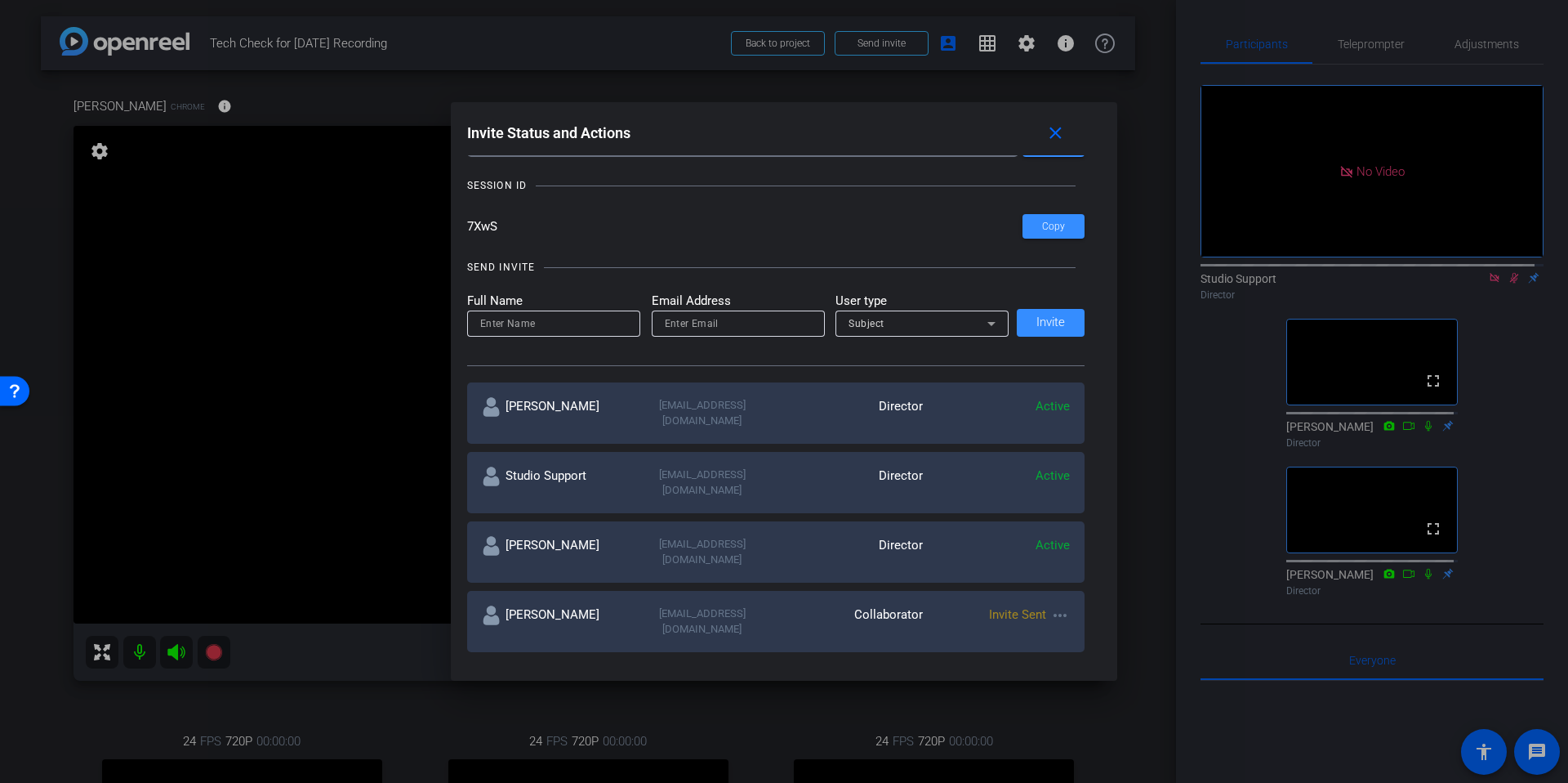
scroll to position [94, 0]
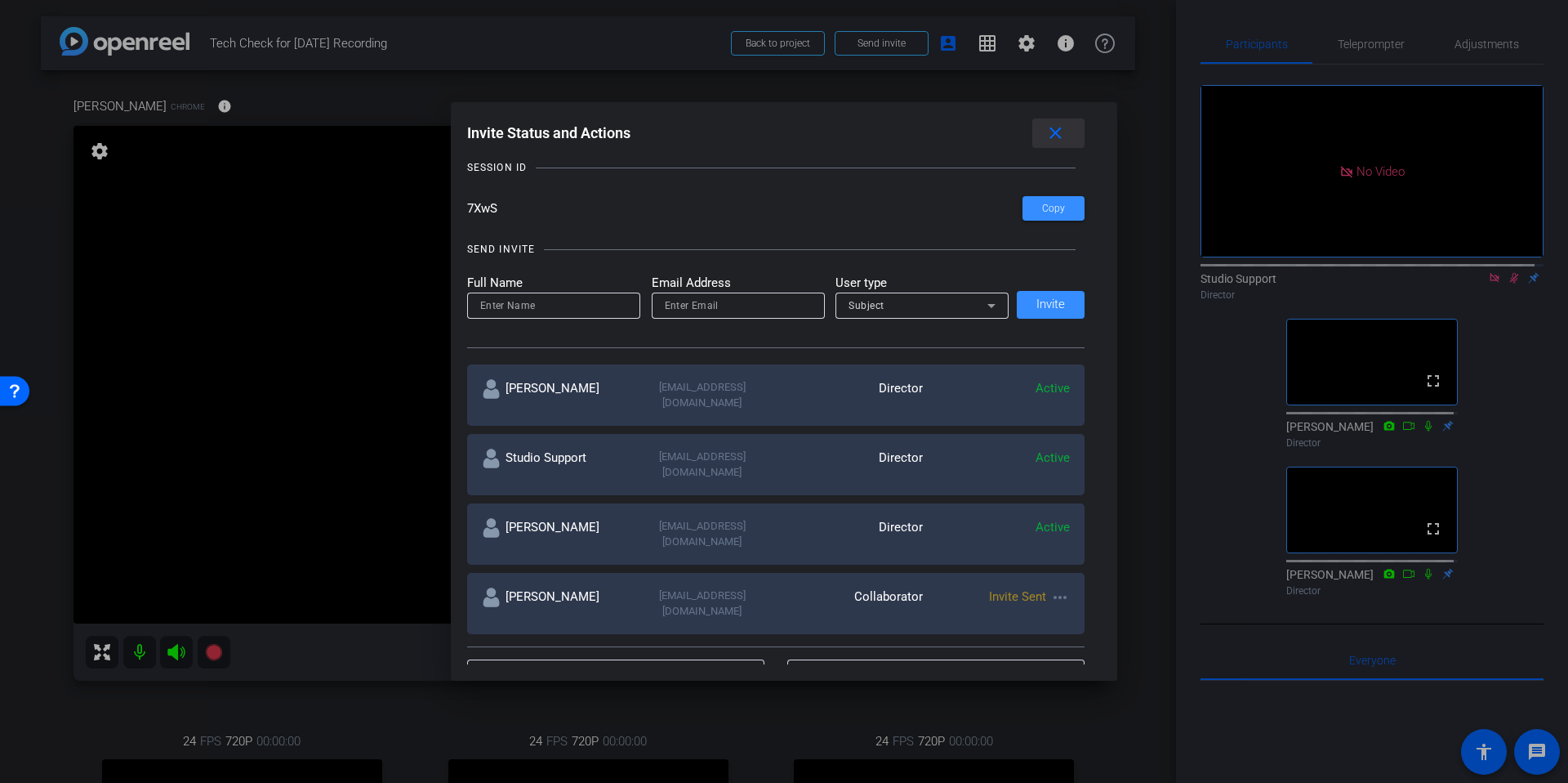
click at [1065, 138] on mat-icon "close" at bounding box center [1055, 133] width 20 height 20
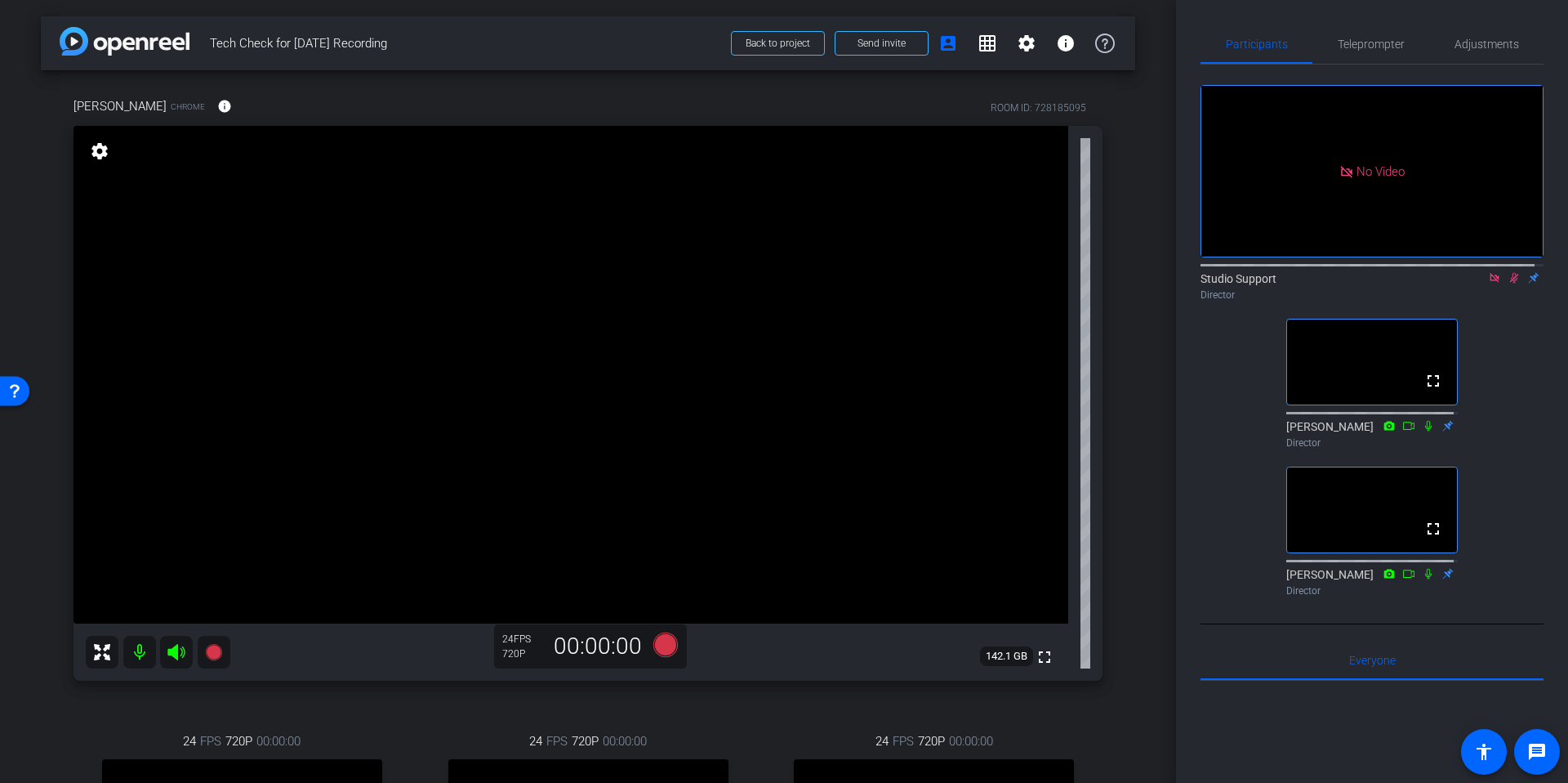
click at [1137, 338] on div "arrow_back Tech Check for [DATE] Recording Back to project Send invite account_…" at bounding box center [588, 392] width 1176 height 783
click at [1162, 414] on div "arrow_back Tech Check for [DATE] Recording Back to project Send invite account_…" at bounding box center [588, 392] width 1176 height 783
click at [1126, 463] on div "arrow_back Tech Check for [DATE] Recording Back to project Send invite account_…" at bounding box center [588, 392] width 1176 height 783
click at [1154, 415] on div "arrow_back Tech Check for [DATE] Recording Back to project Send invite account_…" at bounding box center [588, 392] width 1176 height 783
click at [1155, 406] on div "arrow_back Tech Check for [DATE] Recording Back to project Send invite account_…" at bounding box center [588, 392] width 1176 height 783
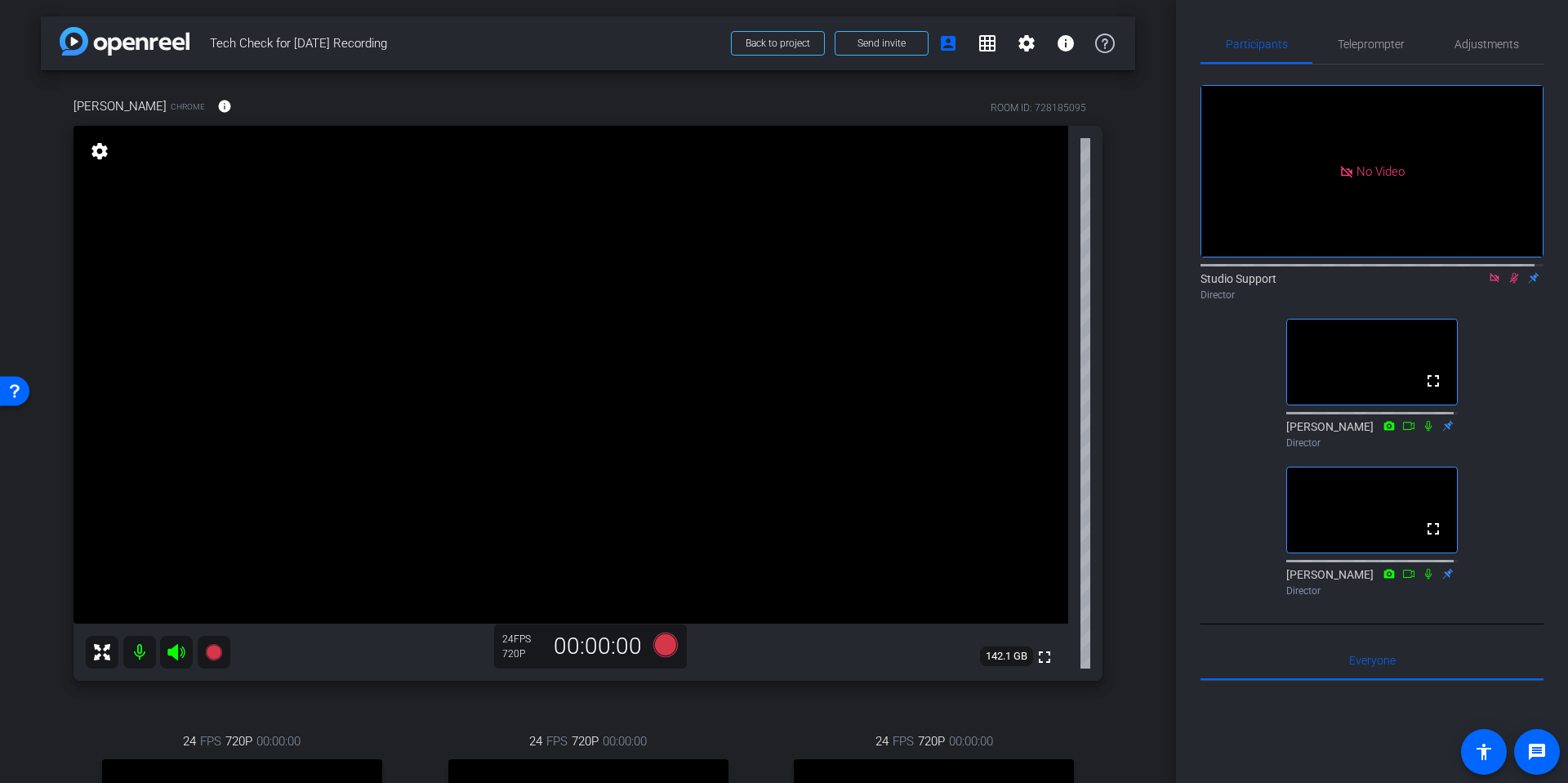
click at [1145, 259] on div "arrow_back Tech Check for [DATE] Recording Back to project Send invite account_…" at bounding box center [588, 392] width 1176 height 783
click at [1509, 283] on icon at bounding box center [1513, 277] width 9 height 11
click at [1485, 285] on mat-icon at bounding box center [1494, 277] width 19 height 14
click at [1136, 337] on div "arrow_back Tech Check for [DATE] Recording Back to project Send invite account_…" at bounding box center [588, 392] width 1176 height 783
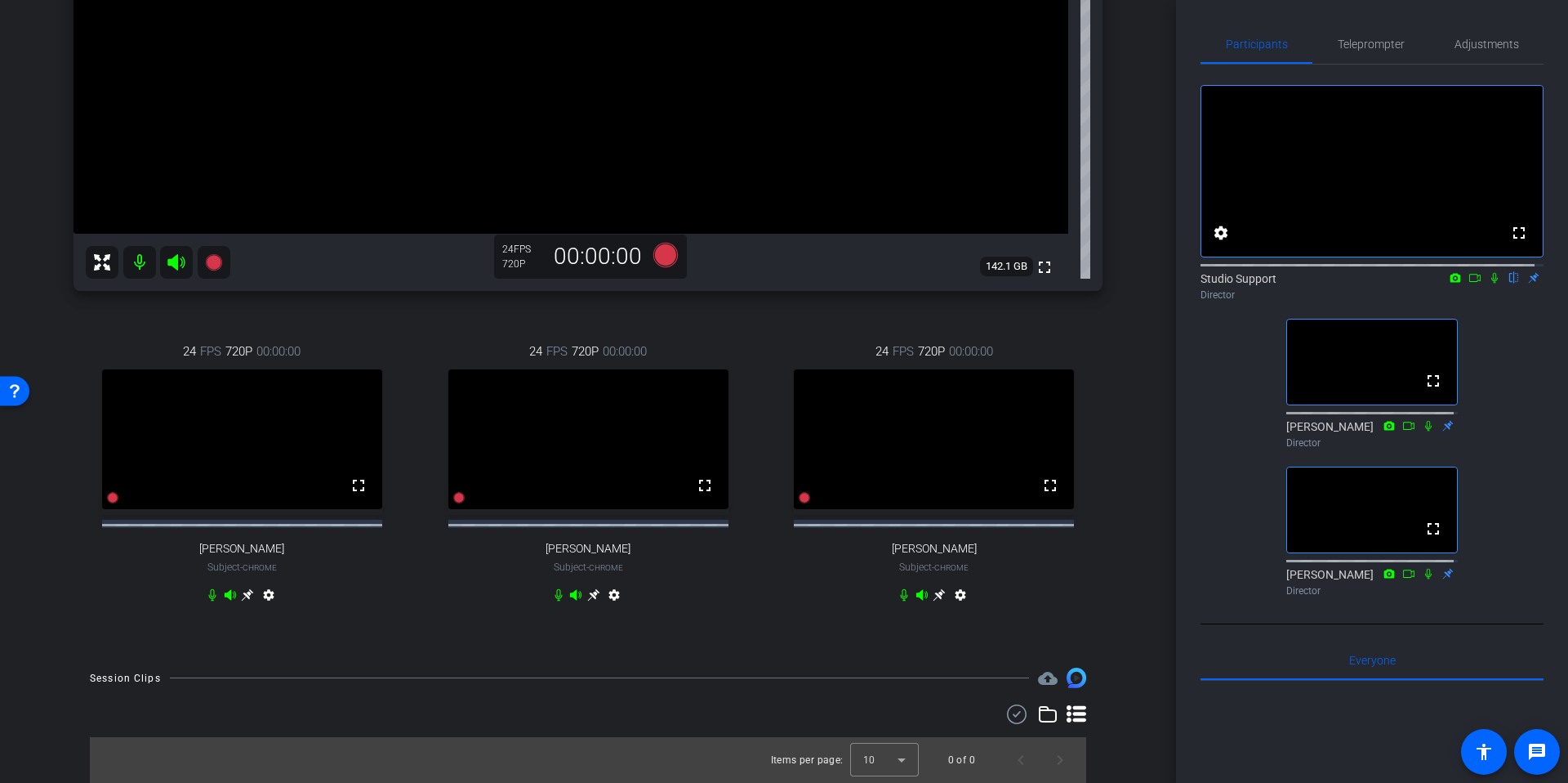
scroll to position [0, 0]
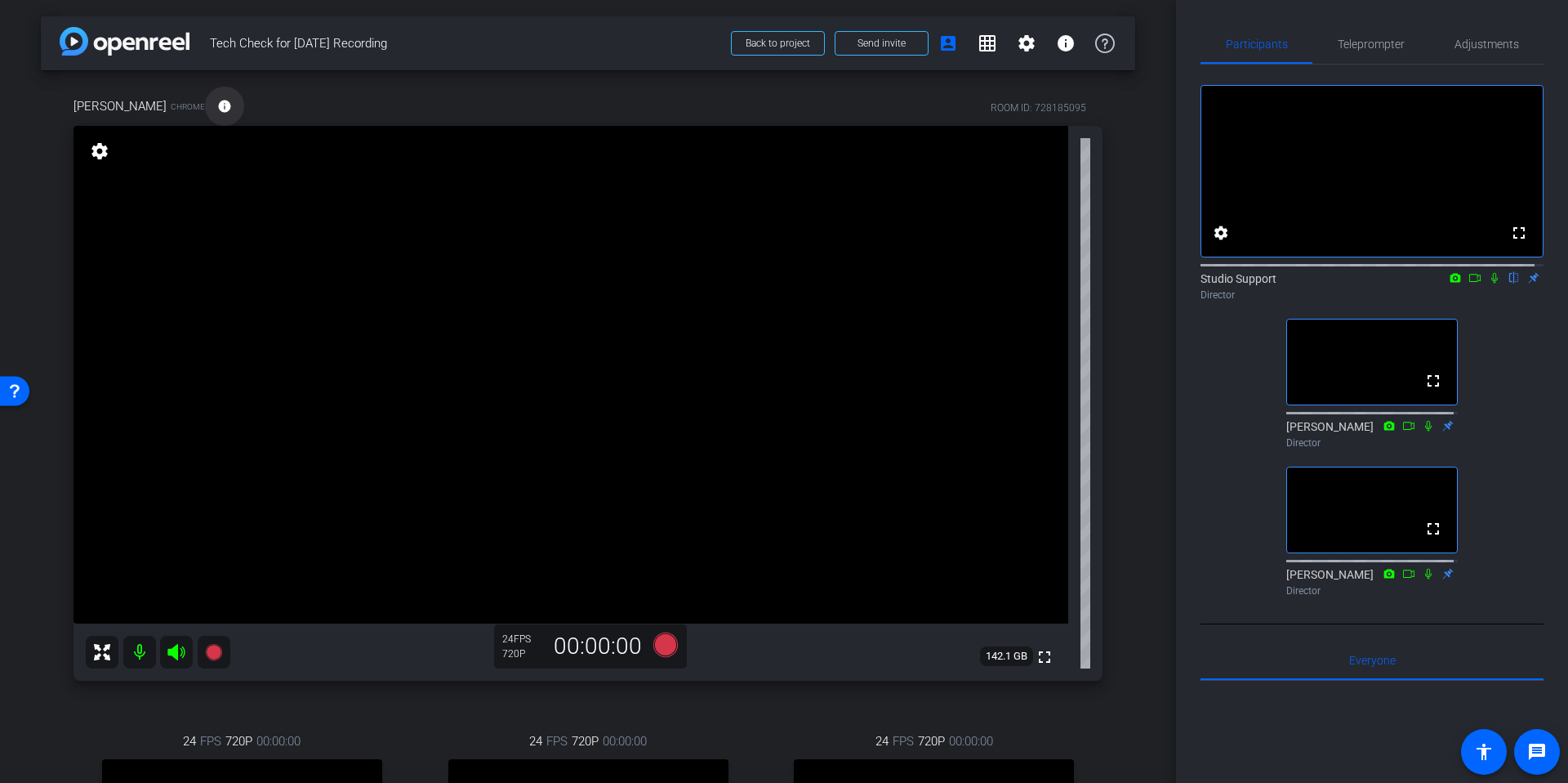
click at [227, 110] on mat-icon "info" at bounding box center [223, 106] width 14 height 14
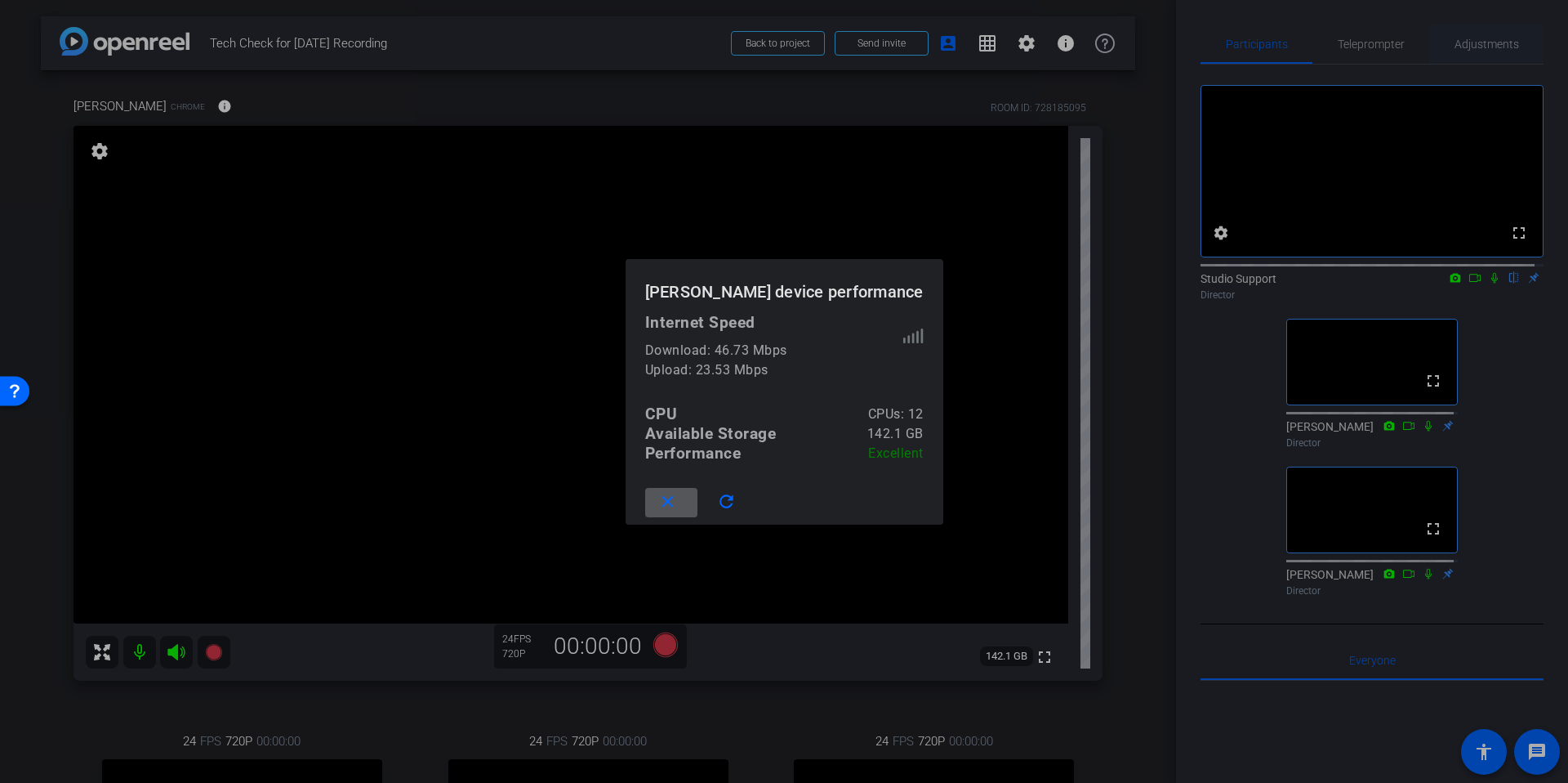
click at [1450, 60] on div at bounding box center [784, 392] width 1568 height 783
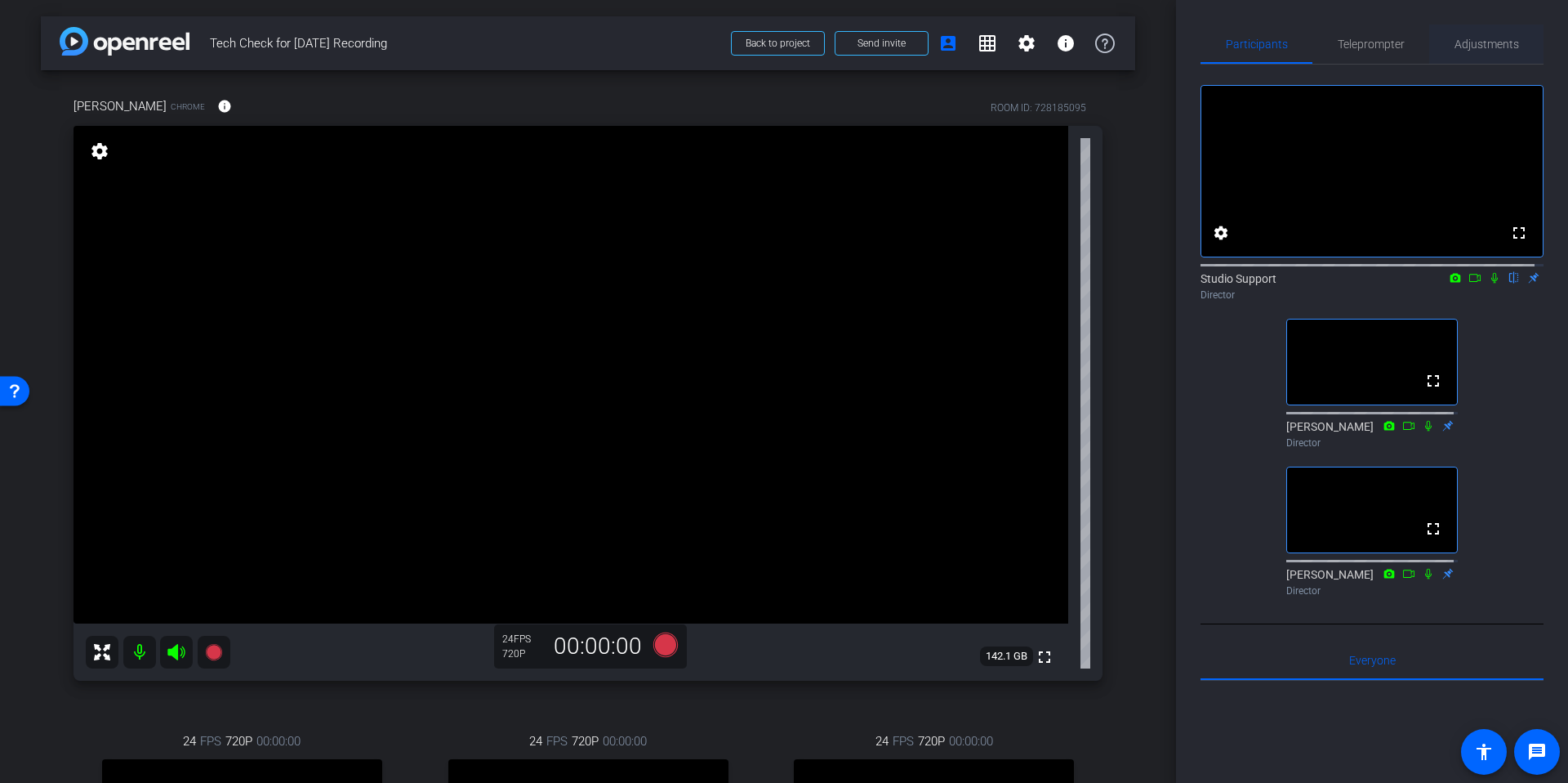
click at [1474, 48] on span "Adjustments" at bounding box center [1486, 44] width 64 height 12
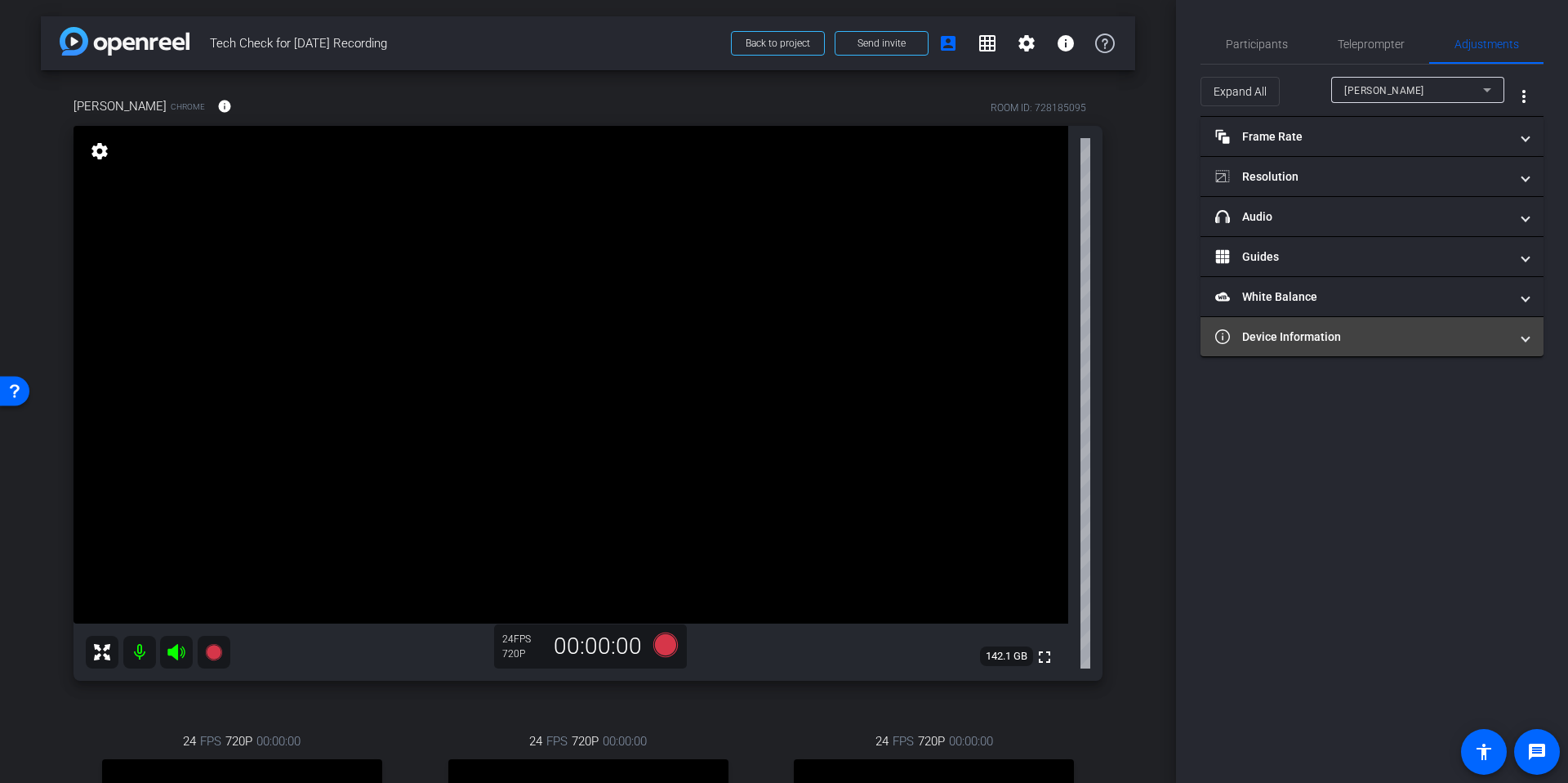
click at [1384, 337] on mat-panel-title "Device Information" at bounding box center [1362, 337] width 294 height 17
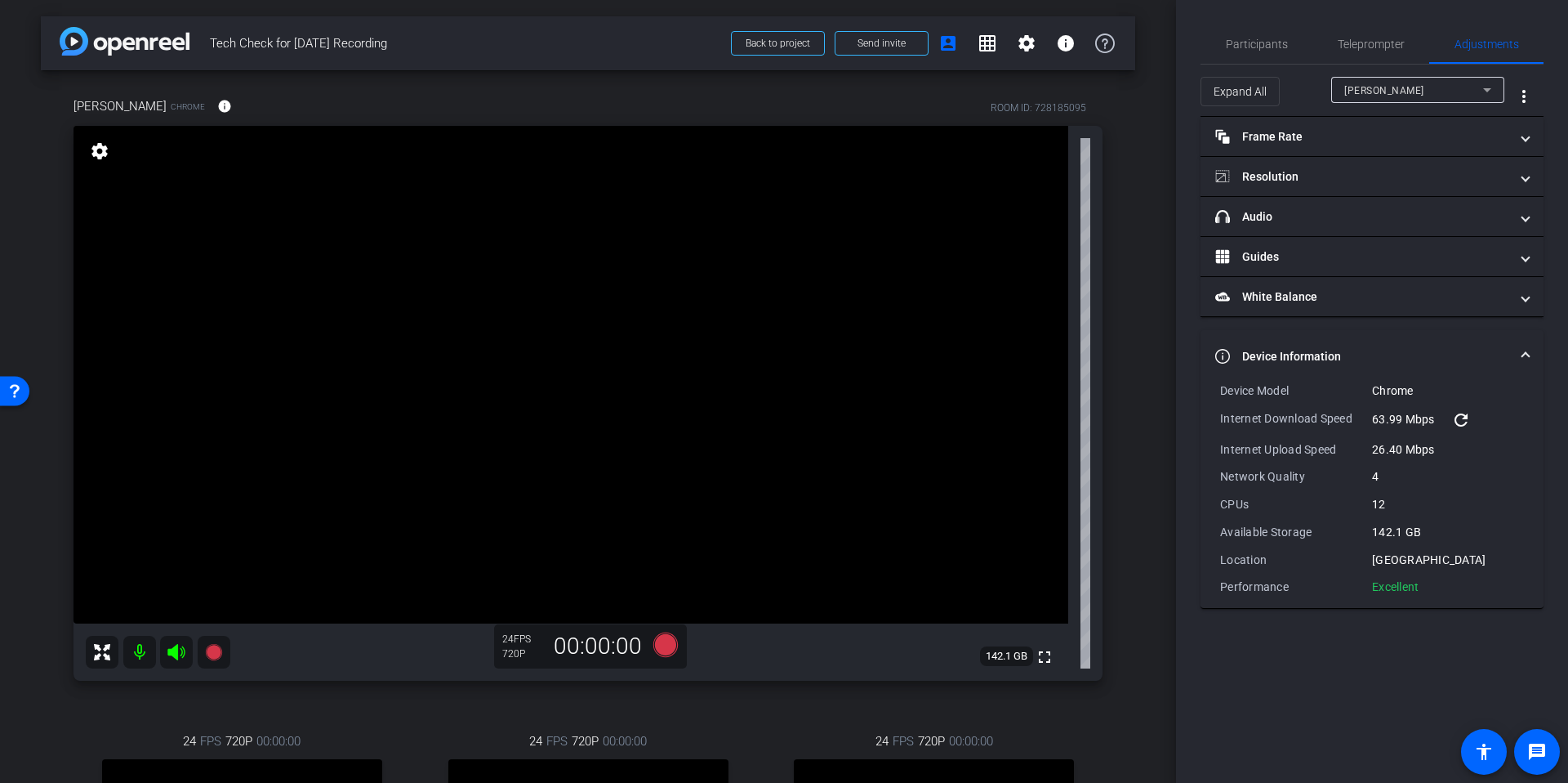
drag, startPoint x: 1444, startPoint y: 590, endPoint x: 1221, endPoint y: 395, distance: 296.2
click at [1221, 395] on div "Device Model Chrome Internet Download Speed 63.99 Mbps refresh Internet Upload …" at bounding box center [1371, 487] width 304 height 212
copy div "Device Model Chrome Internet Download Speed 63.99 Mbps refresh Internet Upload …"
click at [1145, 248] on div "arrow_back Tech Check for [DATE] Recording Back to project Send invite account_…" at bounding box center [588, 392] width 1176 height 783
click at [1424, 96] on span "[PERSON_NAME]" at bounding box center [1383, 91] width 80 height 12
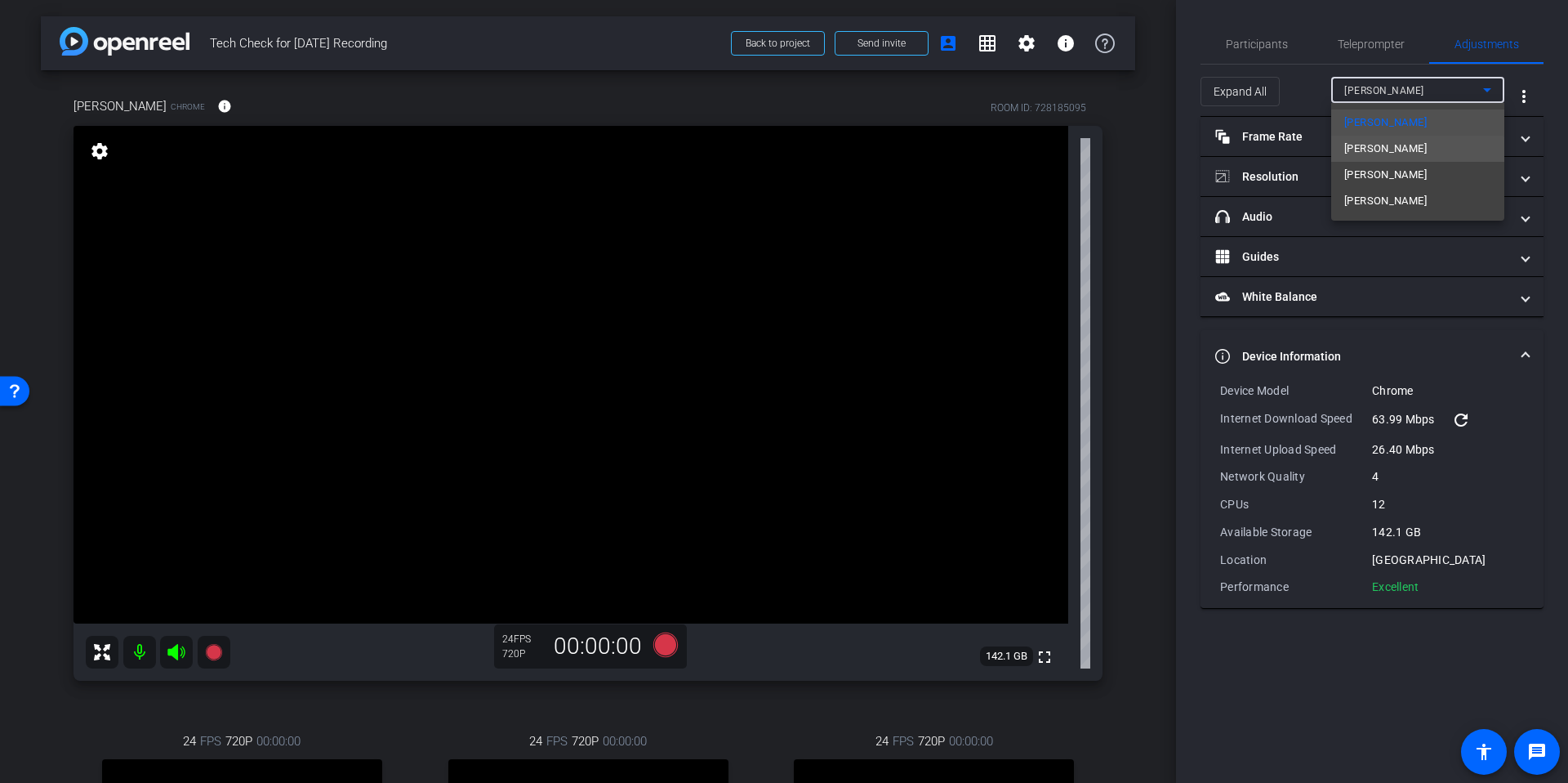
click at [1377, 152] on span "[PERSON_NAME]" at bounding box center [1385, 149] width 82 height 19
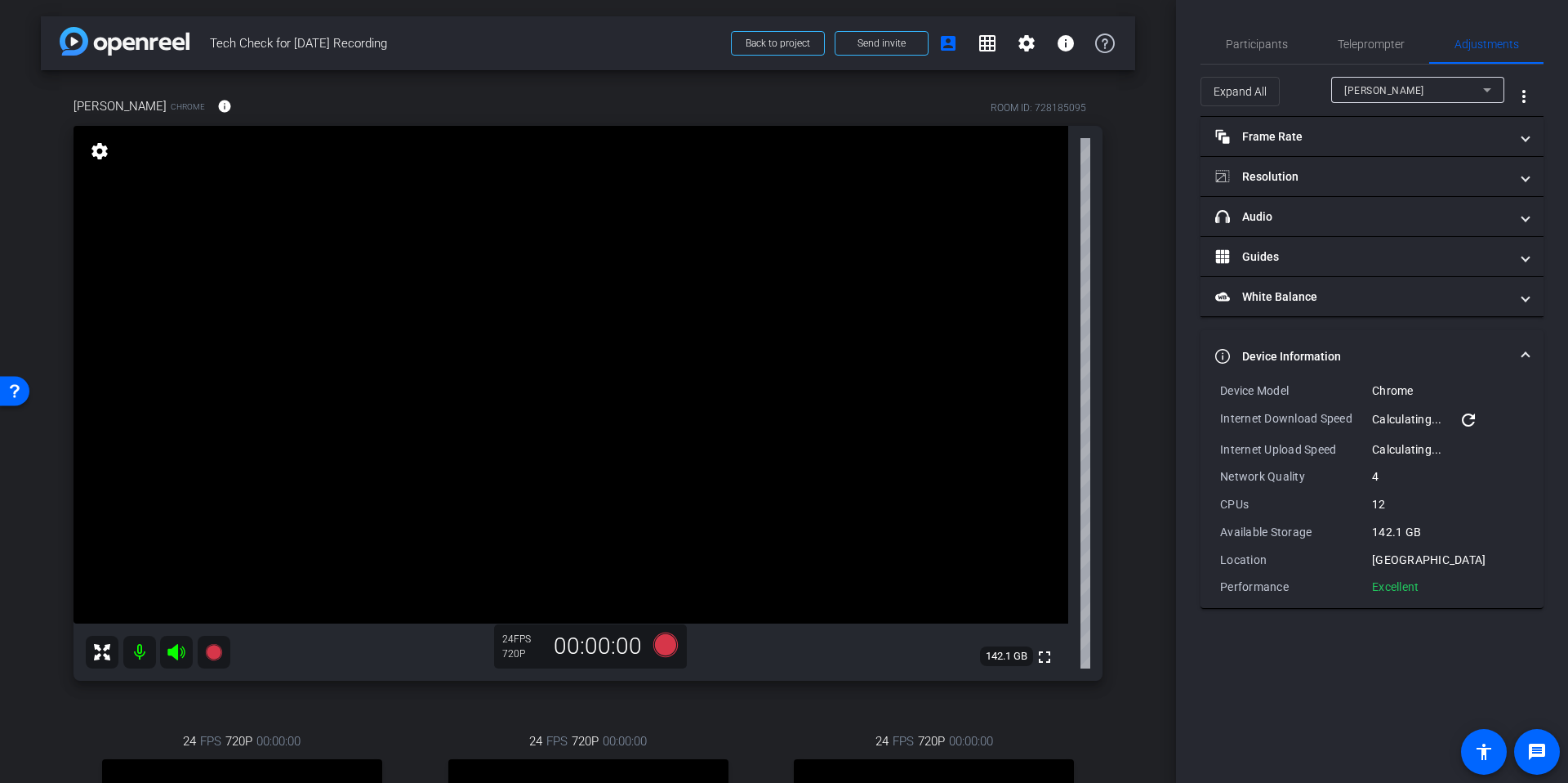
click at [1423, 585] on div "Performance Excellent" at bounding box center [1371, 586] width 304 height 16
drag, startPoint x: 1430, startPoint y: 588, endPoint x: 1207, endPoint y: 393, distance: 296.2
click at [1207, 393] on div "Device Model Chrome Internet Download Speed 21.60 Mbps refresh Internet Upload …" at bounding box center [1372, 494] width 343 height 225
copy div "Device Model Chrome Internet Download Speed 21.60 Mbps refresh Internet Upload …"
click at [1394, 92] on span "[PERSON_NAME]" at bounding box center [1383, 91] width 80 height 12
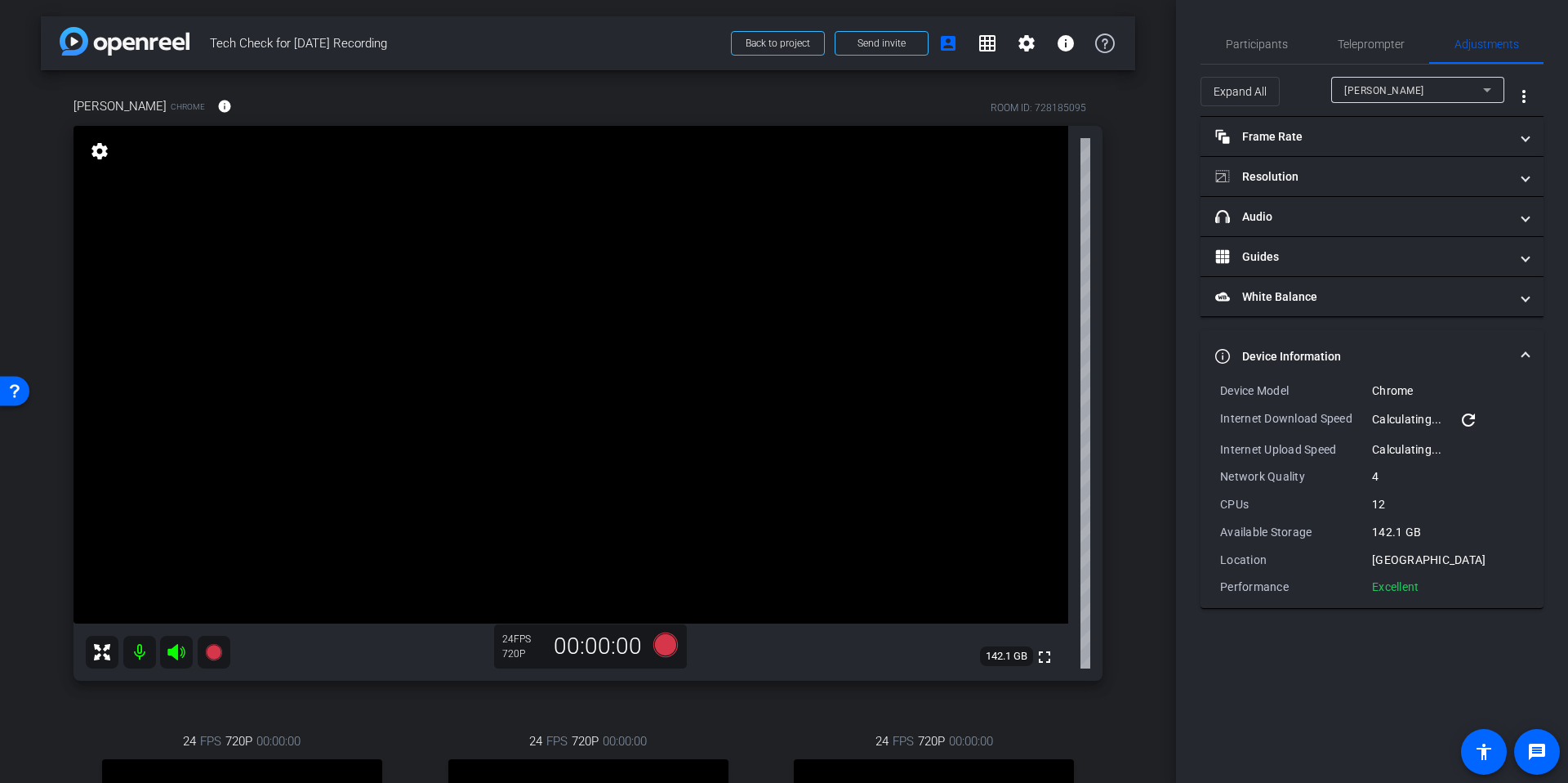
drag, startPoint x: 1434, startPoint y: 585, endPoint x: 1205, endPoint y: 392, distance: 299.5
click at [1205, 392] on div "Device Model Chrome Internet Download Speed Calculating... refresh Internet Upl…" at bounding box center [1372, 494] width 343 height 225
copy div "Device Model Chrome Internet Download Speed Calculating... refresh Internet Upl…"
click at [1139, 358] on div "arrow_back Tech Check for [DATE] Recording Back to project Send invite account_…" at bounding box center [588, 392] width 1176 height 783
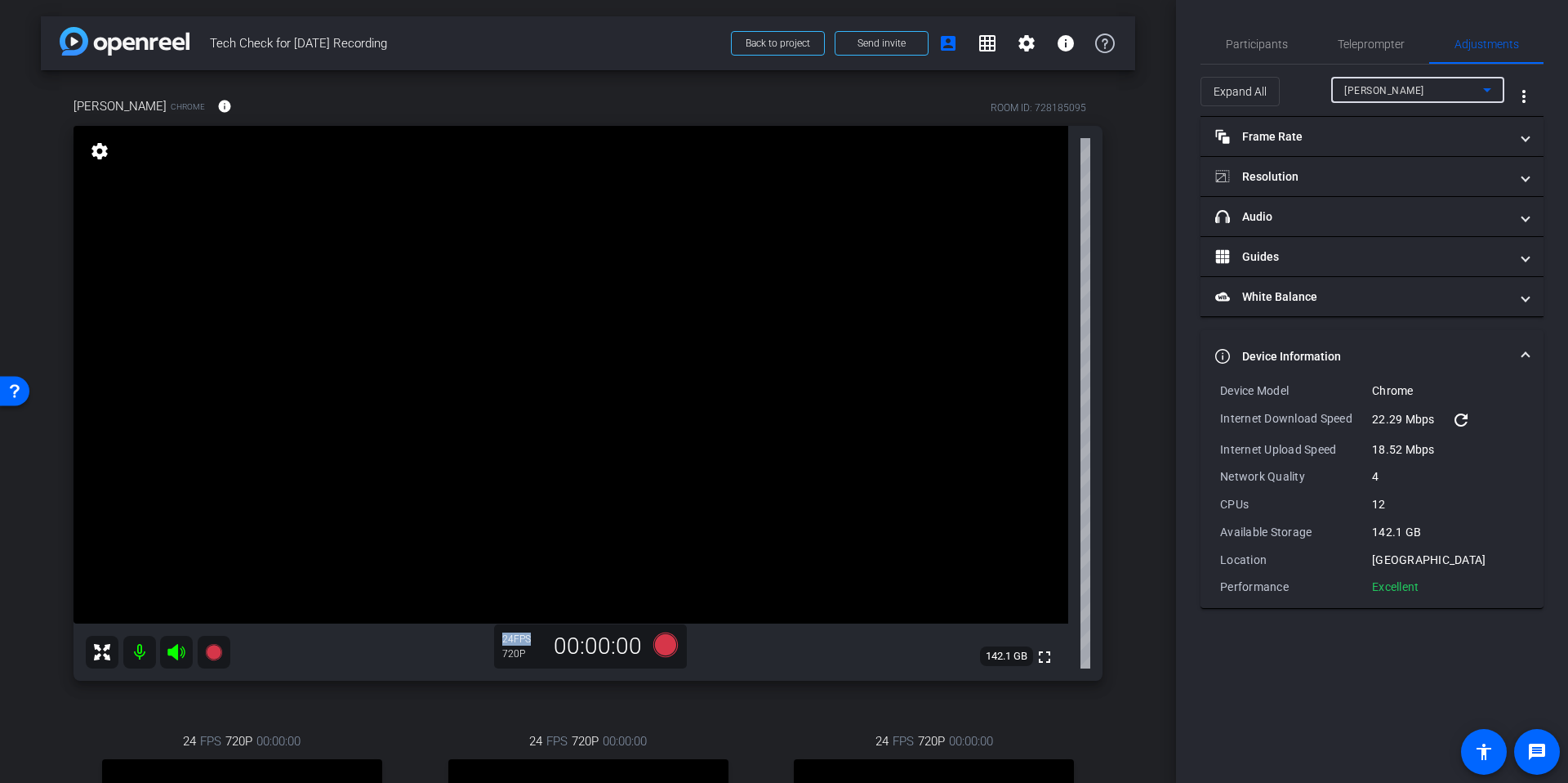
click at [1349, 91] on span "[PERSON_NAME]" at bounding box center [1383, 91] width 80 height 12
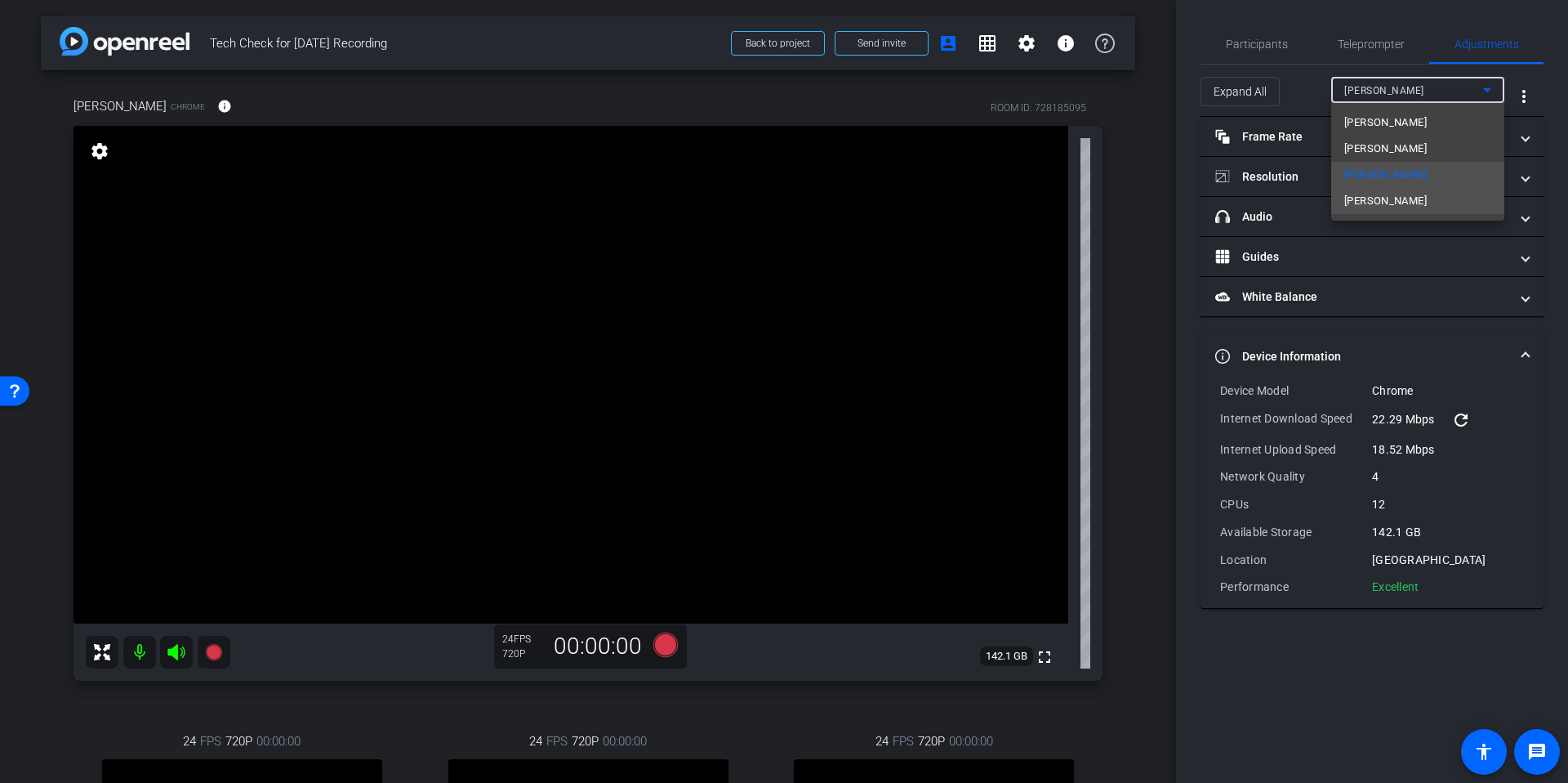
click at [1398, 199] on span "[PERSON_NAME]" at bounding box center [1385, 201] width 82 height 19
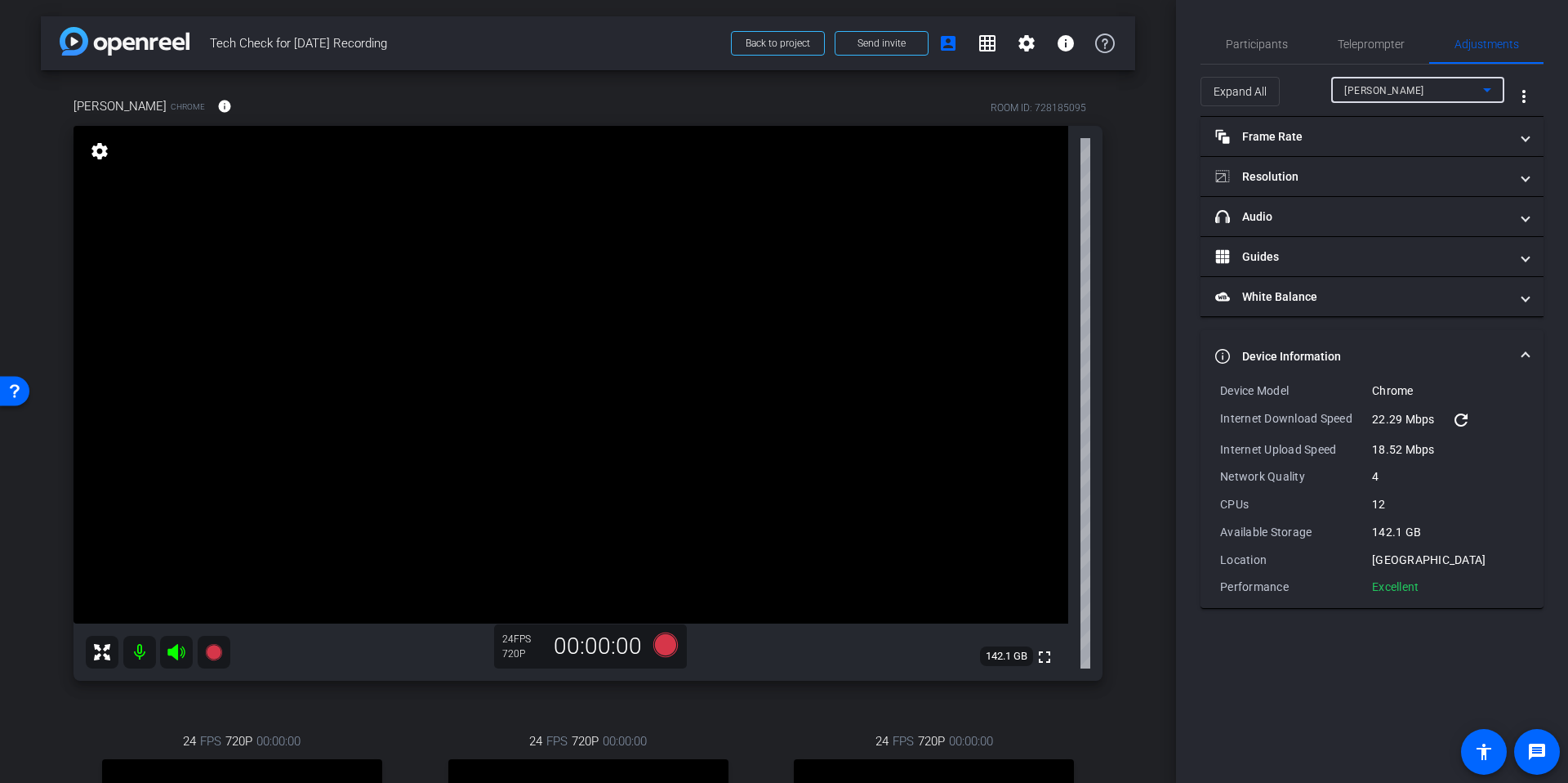
type input "11000"
click at [1137, 483] on div "arrow_back Tech Check for [DATE] Recording Back to project Send invite account_…" at bounding box center [588, 392] width 1176 height 783
drag, startPoint x: 1436, startPoint y: 587, endPoint x: 1211, endPoint y: 383, distance: 303.7
click at [1211, 383] on div "Device Model Chrome Internet Download Speed 31.61 Mbps refresh Internet Upload …" at bounding box center [1372, 494] width 343 height 225
copy div "Device Model Chrome Internet Download Speed 31.61 Mbps refresh Internet Upload …"
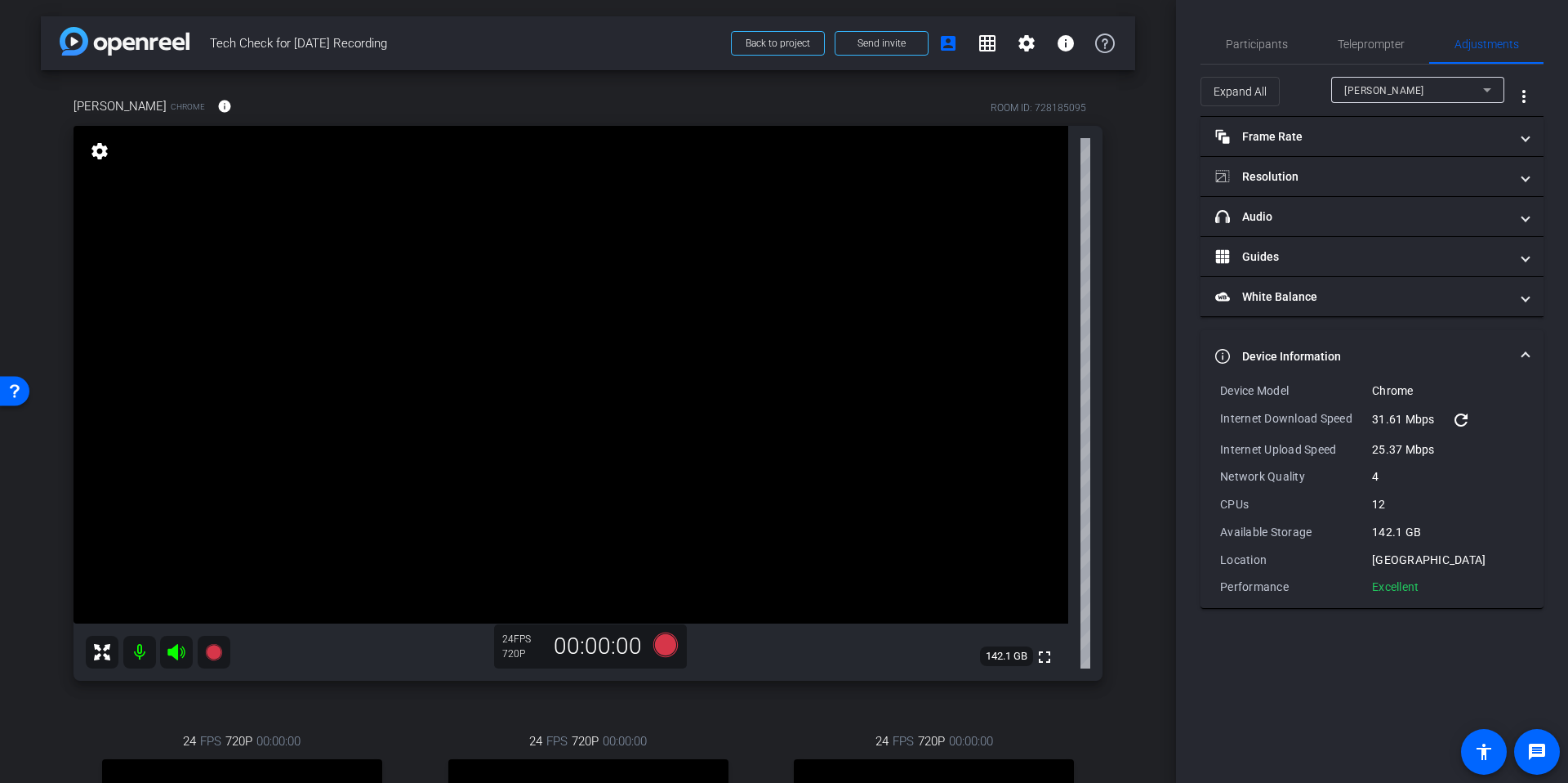
drag, startPoint x: 1255, startPoint y: 53, endPoint x: 1107, endPoint y: 217, distance: 220.9
click at [1254, 53] on span "Participants" at bounding box center [1256, 44] width 62 height 39
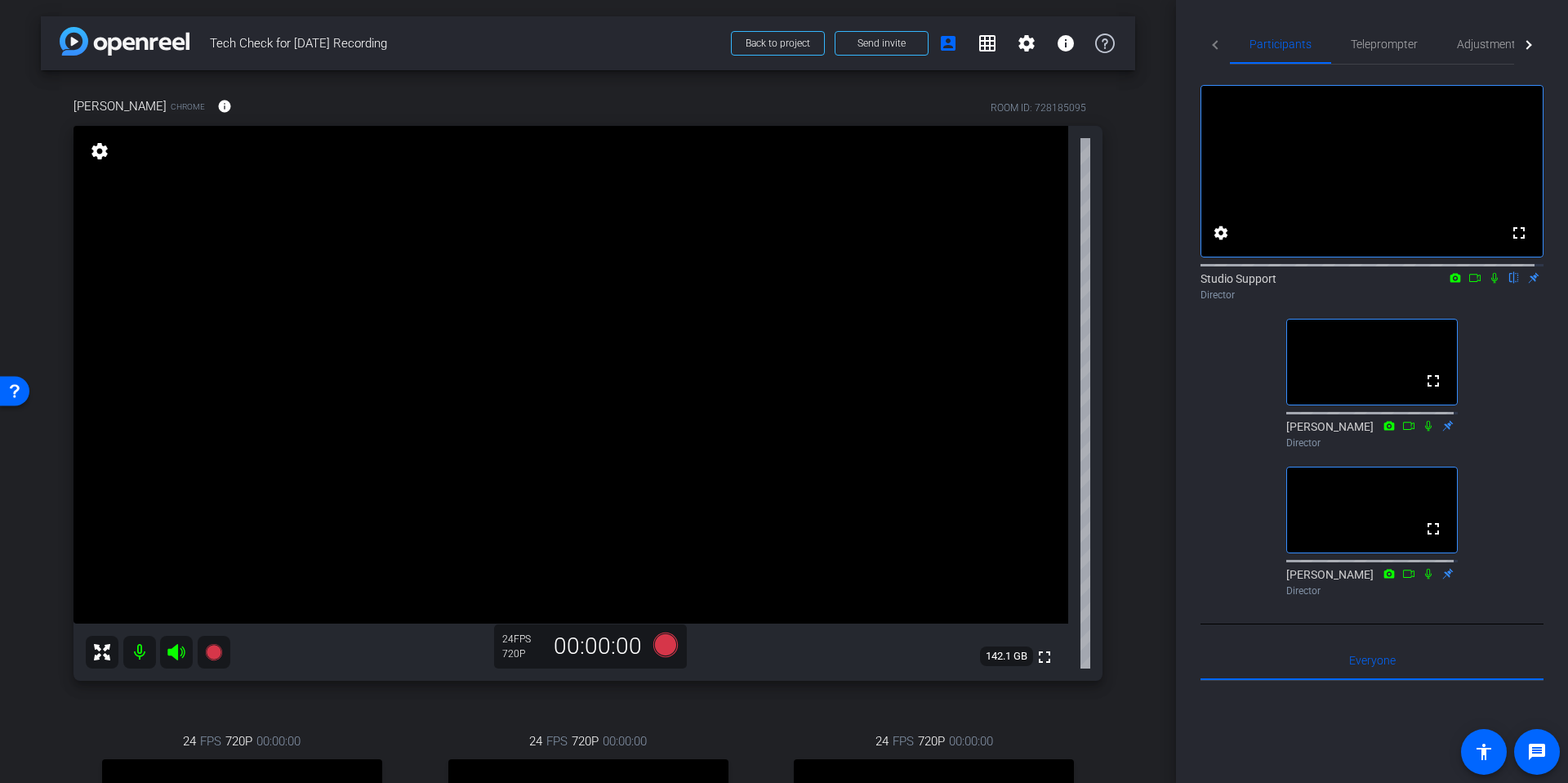
click at [1129, 218] on div "arrow_back Tech Check for [DATE] Recording Back to project Send invite account_…" at bounding box center [588, 392] width 1176 height 783
drag, startPoint x: 976, startPoint y: 106, endPoint x: 1102, endPoint y: 107, distance: 126.0
click at [1102, 107] on div "[PERSON_NAME] Chrome info ROOM ID: 728185095 fullscreen settings 142.1 GB 24 FP…" at bounding box center [588, 552] width 1094 height 970
copy div "ROOM ID: 728185095"
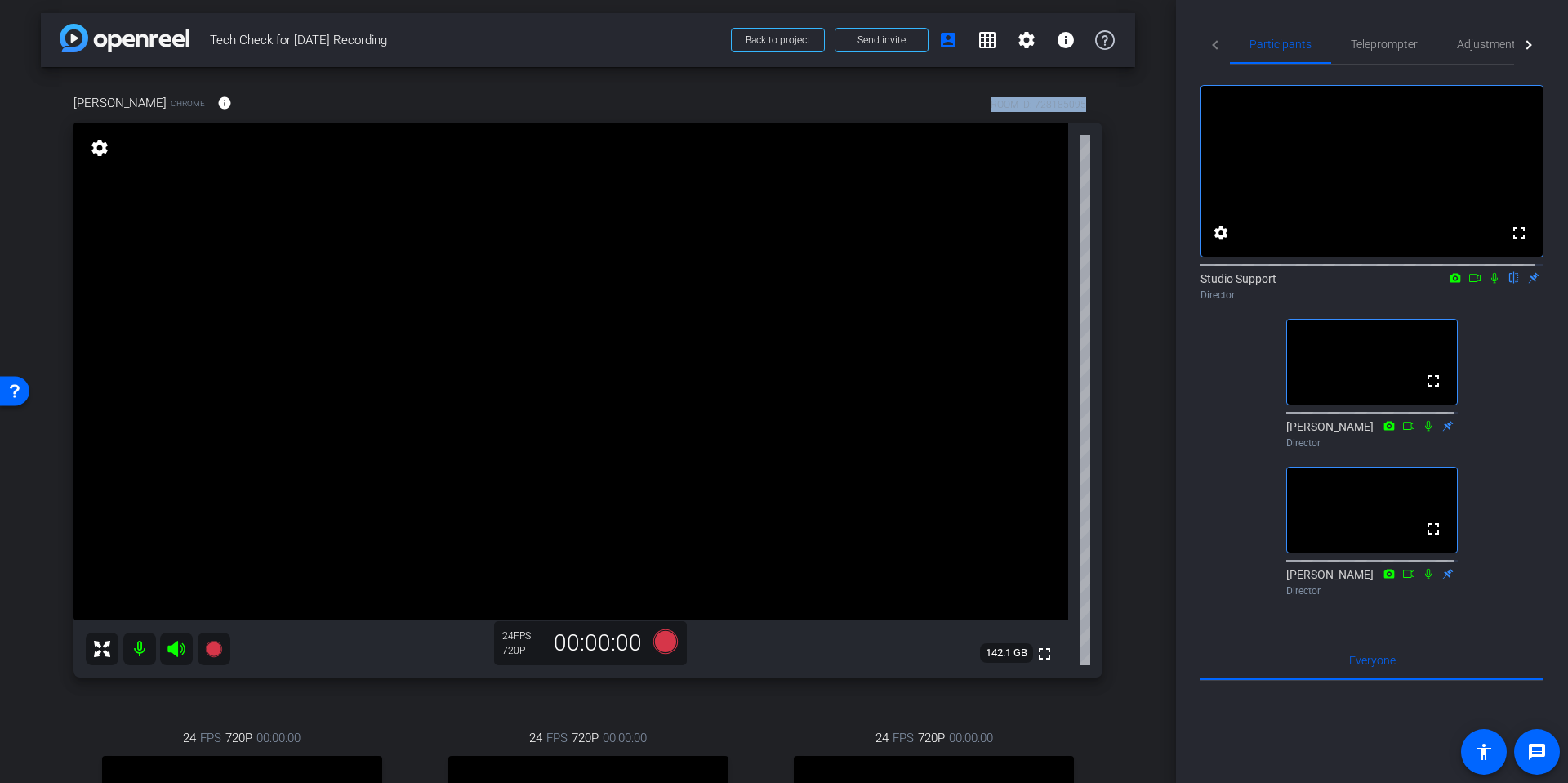
click at [1386, 43] on span "Teleprompter" at bounding box center [1384, 44] width 67 height 12
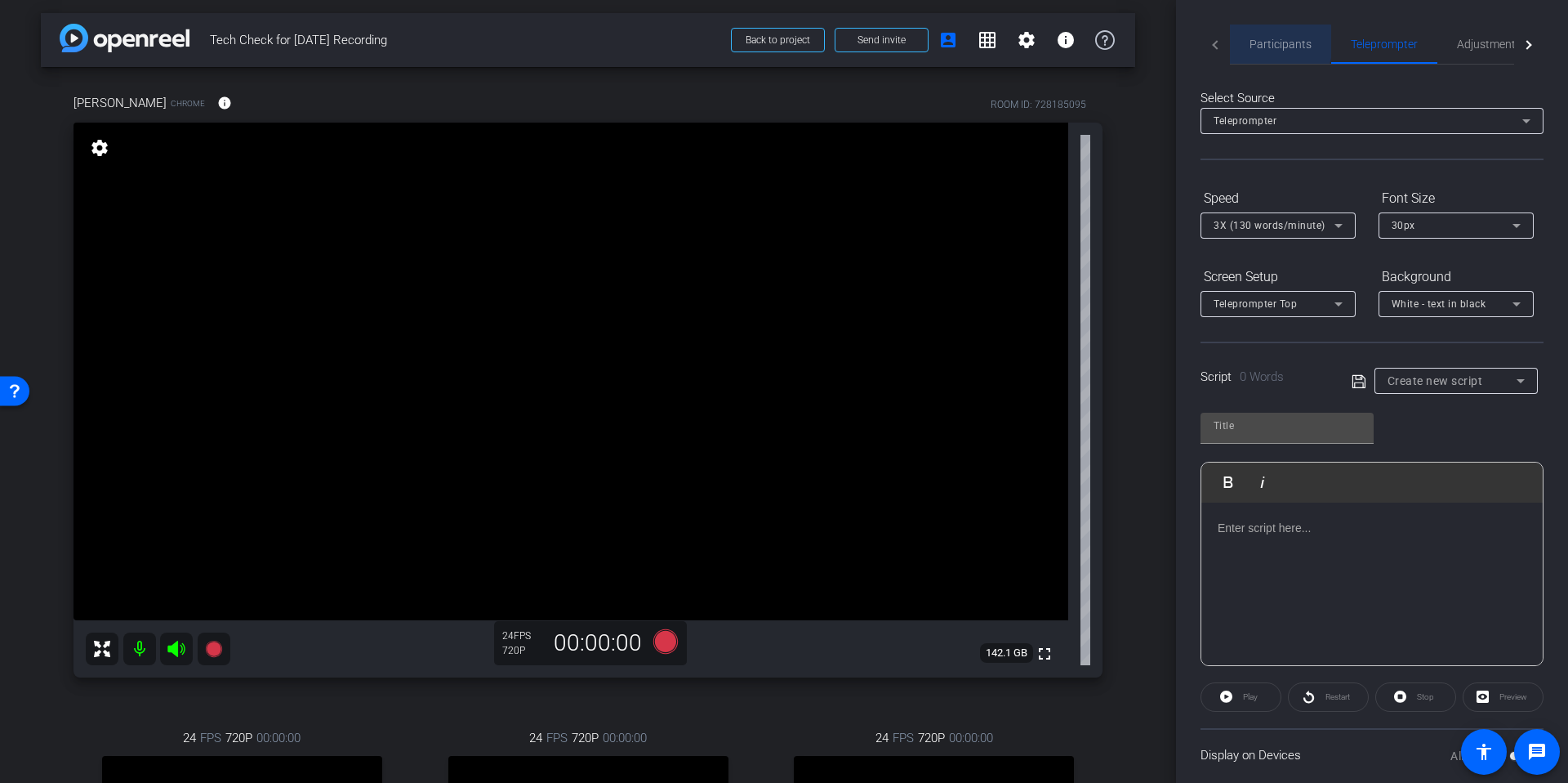
click at [1254, 41] on span "Participants" at bounding box center [1280, 44] width 62 height 12
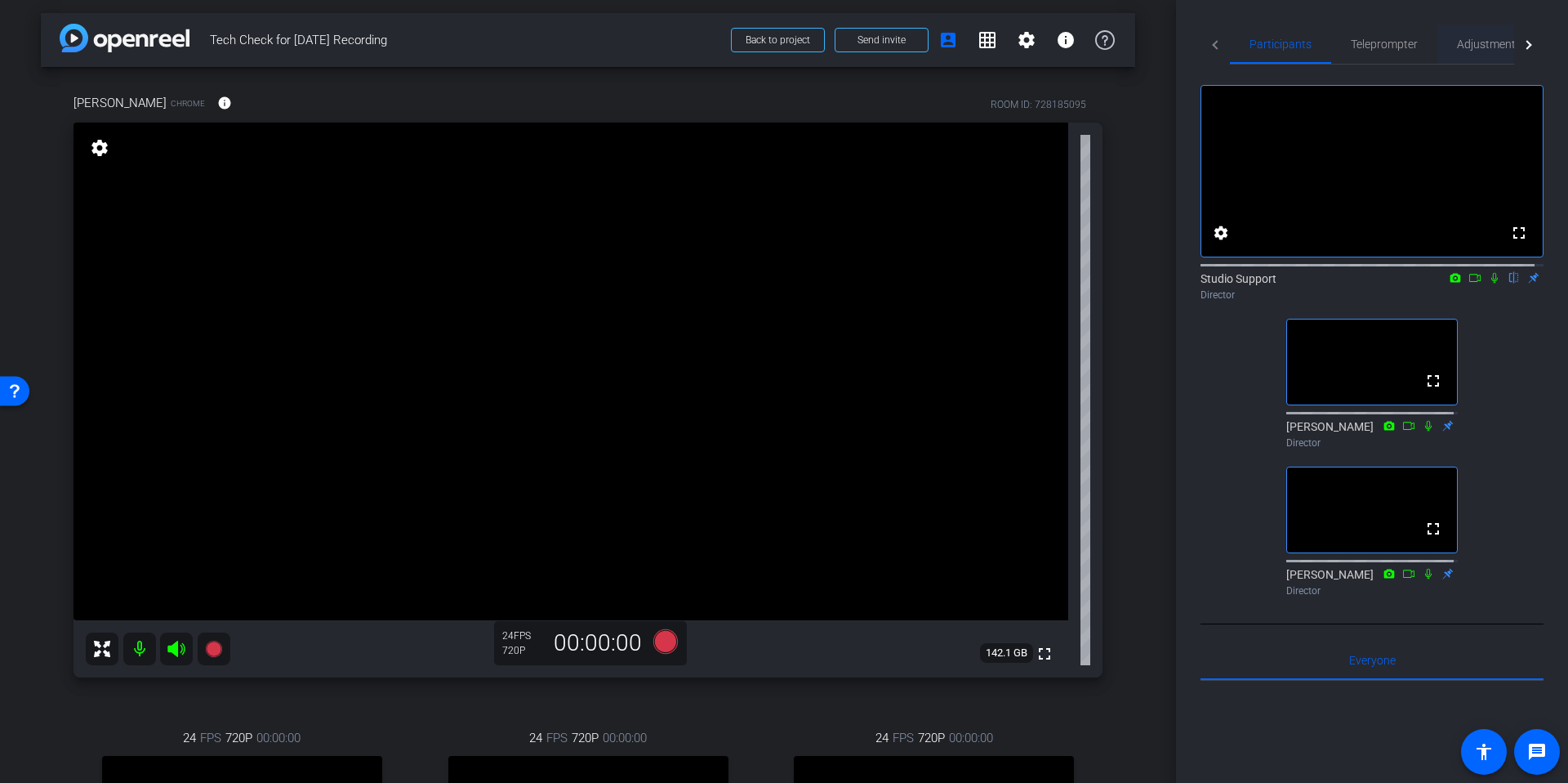
click at [1497, 43] on span "Adjustments" at bounding box center [1488, 44] width 64 height 12
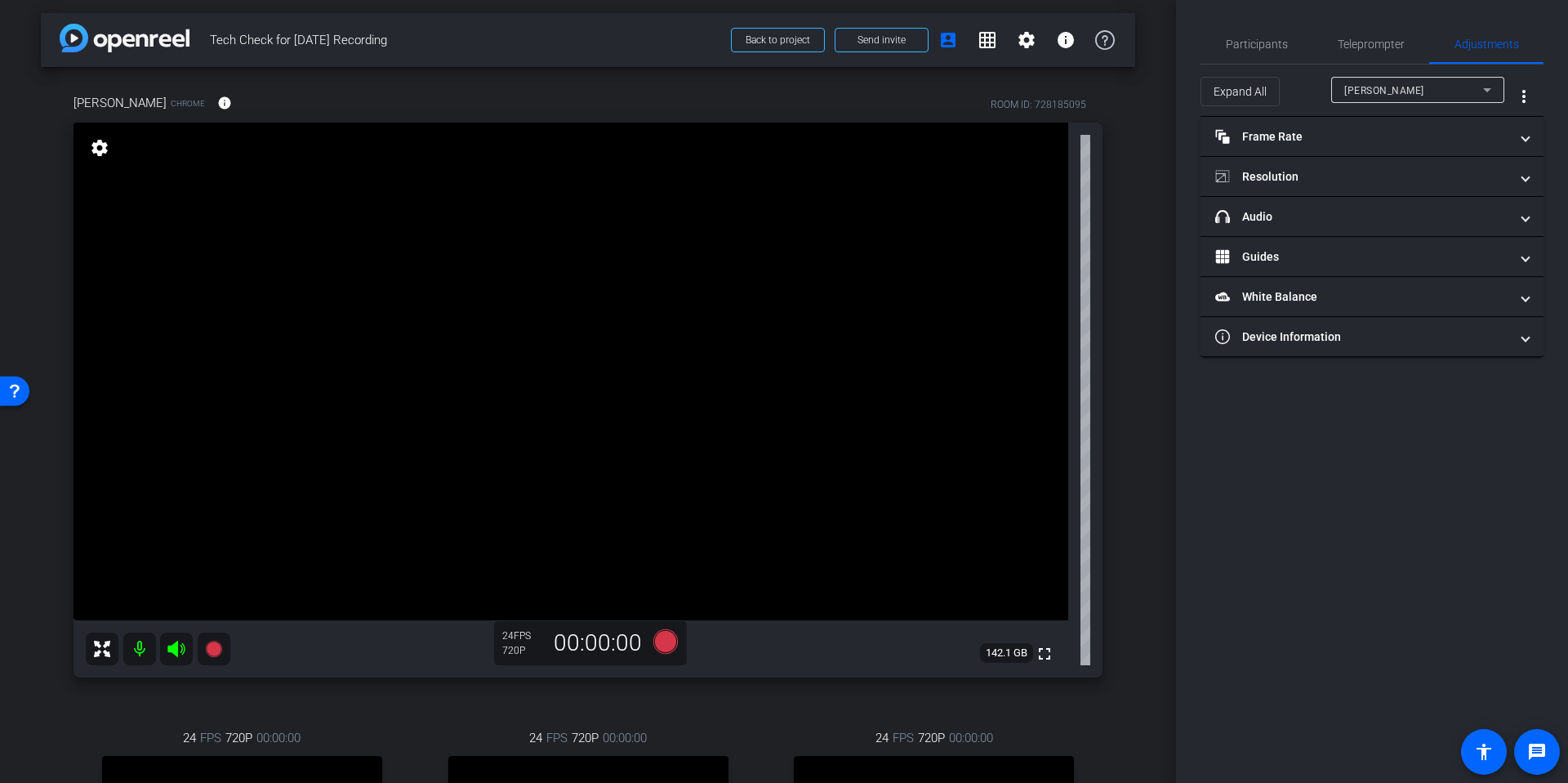
click at [1139, 172] on div "arrow_back Tech Check for [DATE] Recording Back to project Send invite account_…" at bounding box center [588, 389] width 1176 height 783
click at [1239, 52] on span "Participants" at bounding box center [1256, 44] width 62 height 39
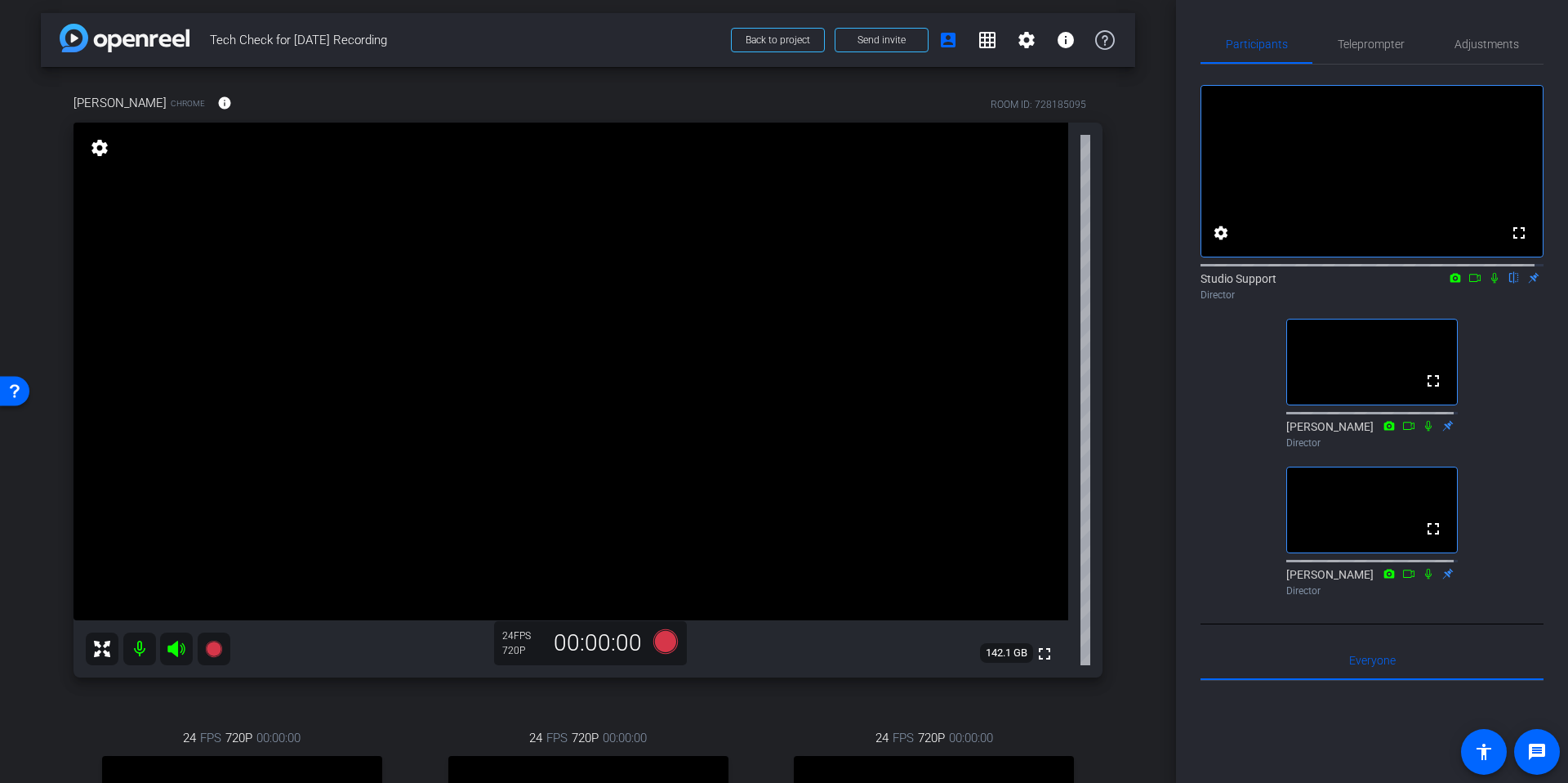
click at [1143, 266] on div "arrow_back Tech Check for [DATE] Recording Back to project Send invite account_…" at bounding box center [588, 389] width 1176 height 783
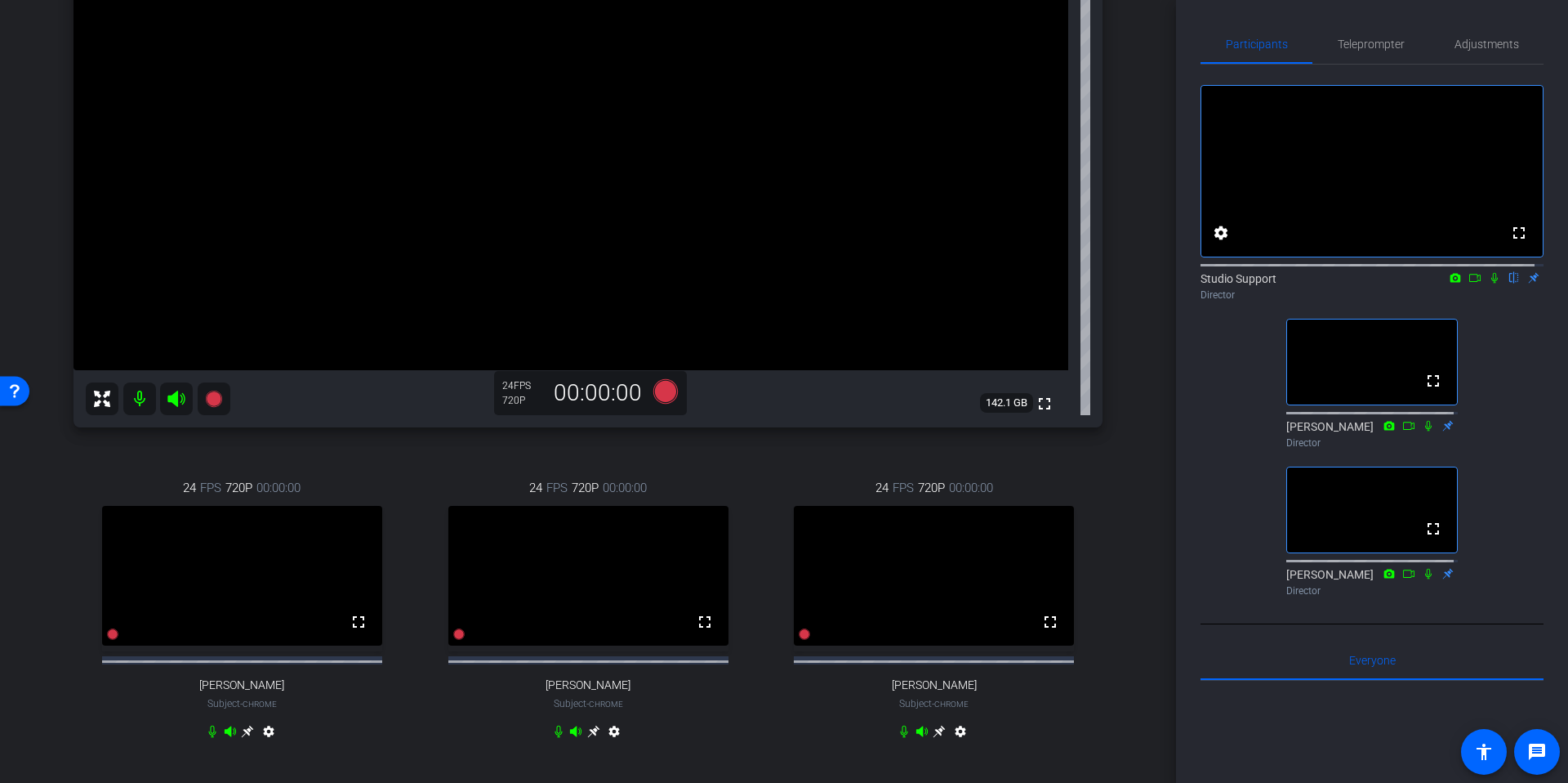
scroll to position [273, 0]
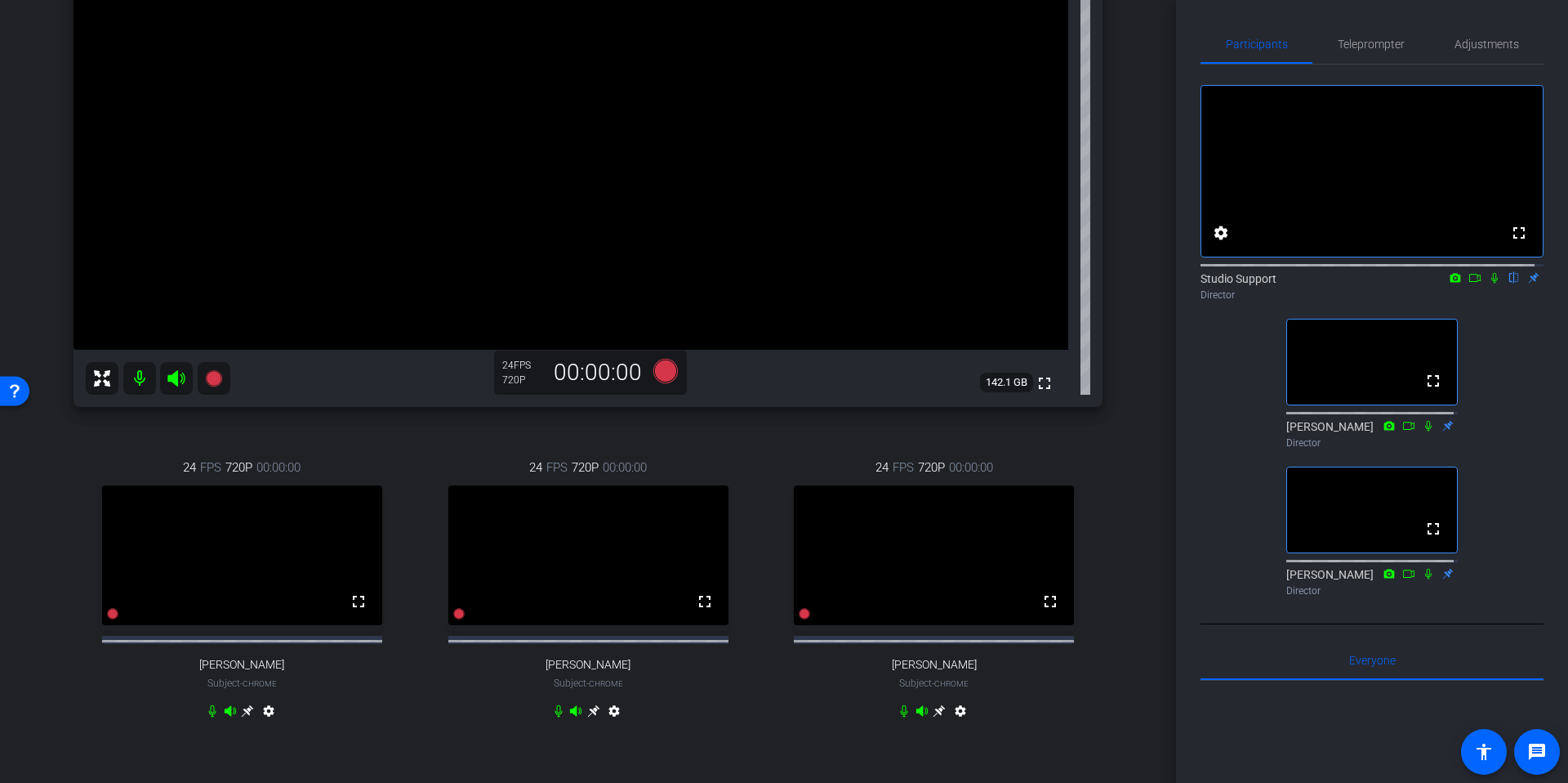
click at [1133, 251] on div "arrow_back Tech Check for [DATE] Recording Back to project Send invite account_…" at bounding box center [588, 118] width 1176 height 783
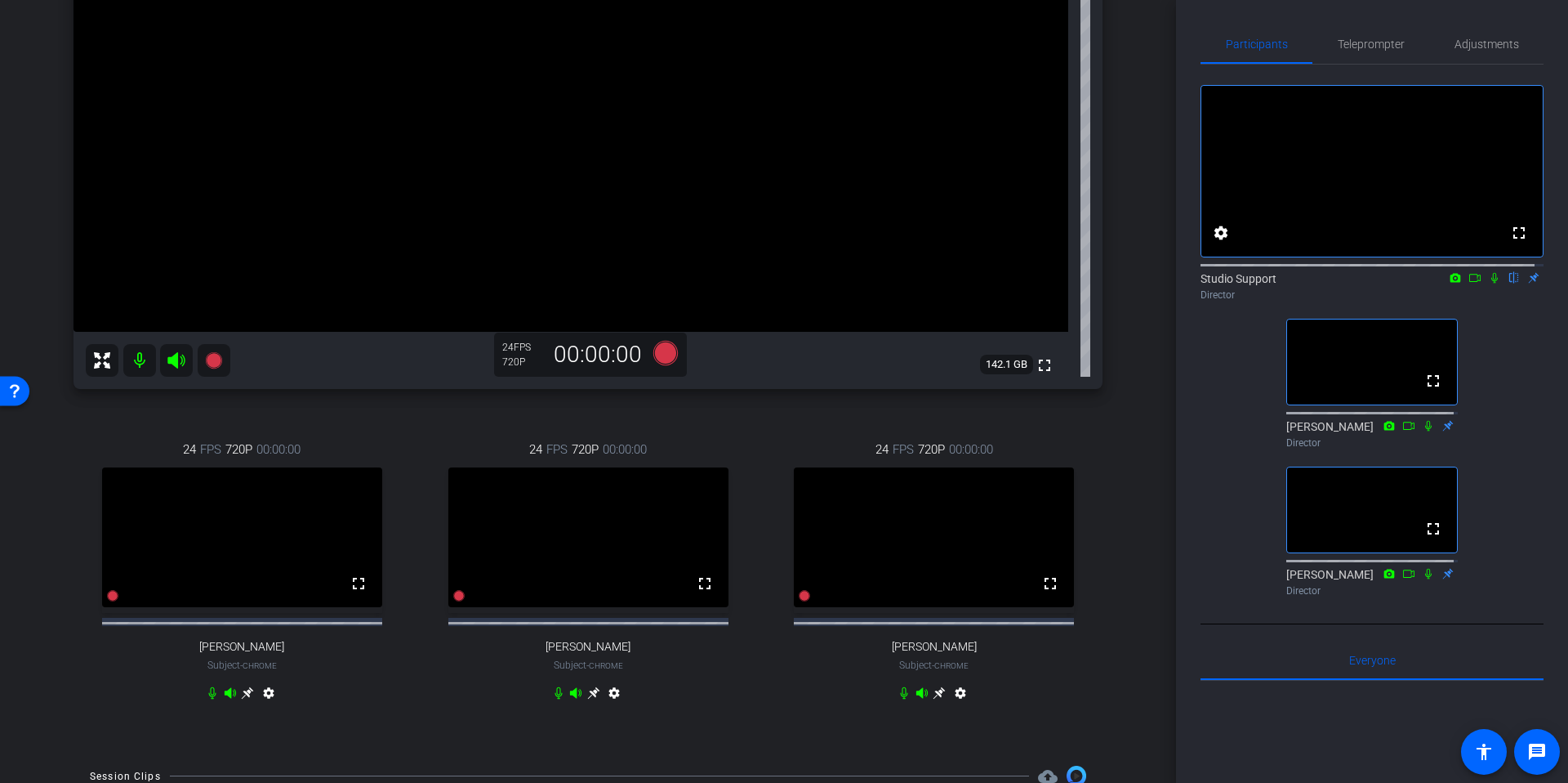
scroll to position [286, 0]
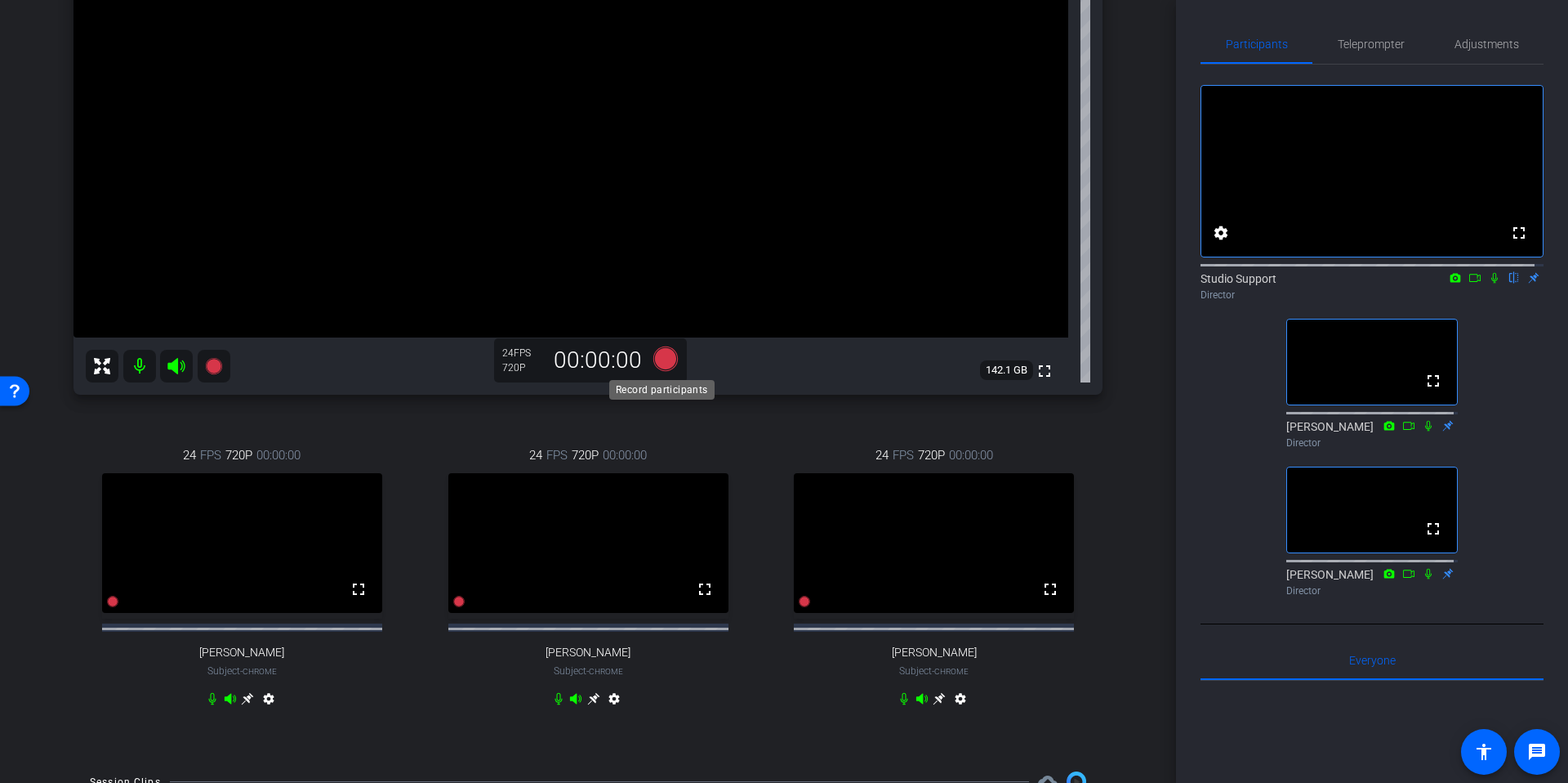
click at [667, 355] on icon at bounding box center [666, 359] width 25 height 25
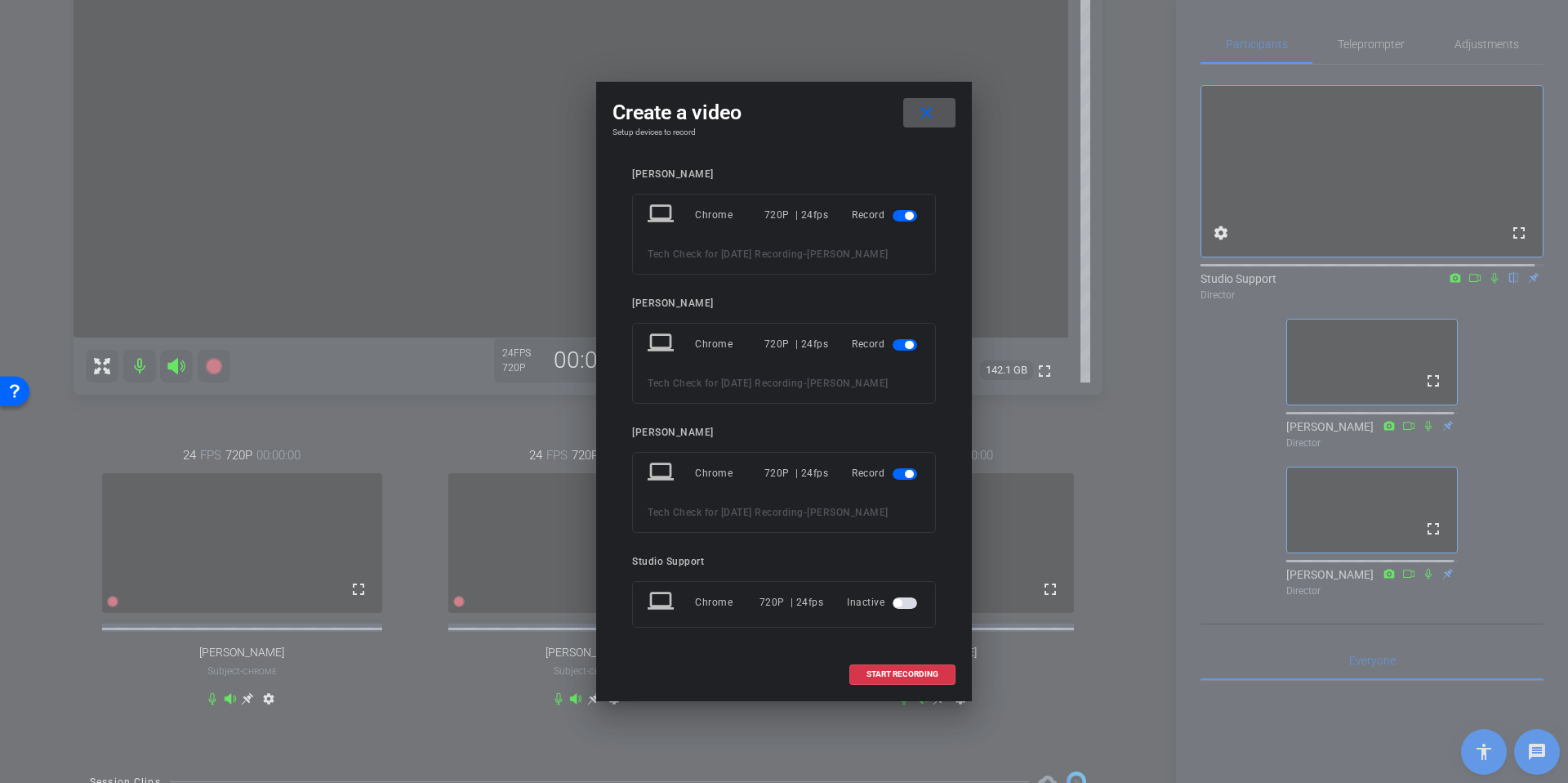
scroll to position [134, 0]
click at [887, 678] on span at bounding box center [901, 674] width 105 height 39
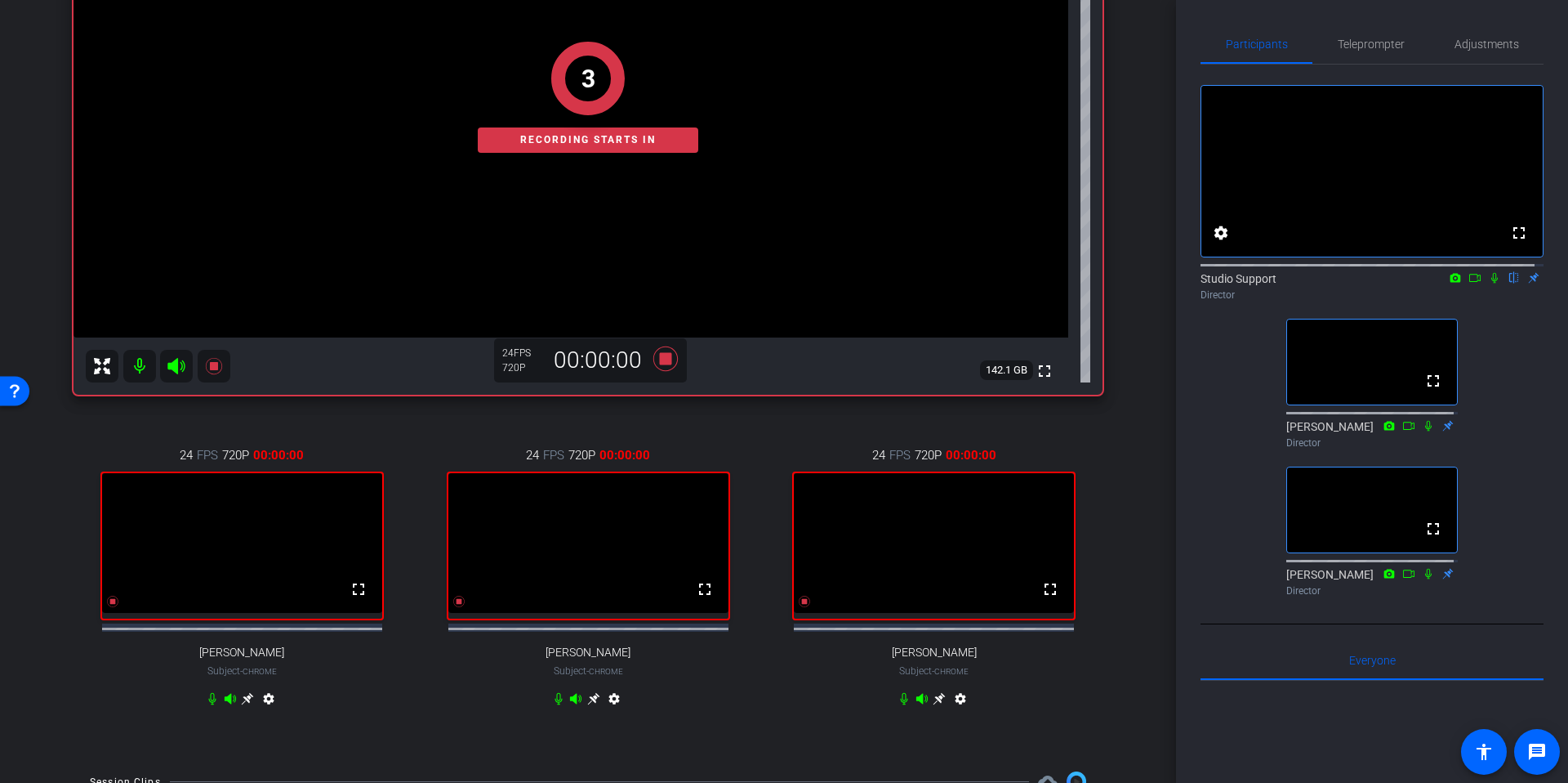
click at [1141, 352] on div "arrow_back Tech Check for [DATE] Recording Back to project Send invite account_…" at bounding box center [588, 106] width 1176 height 783
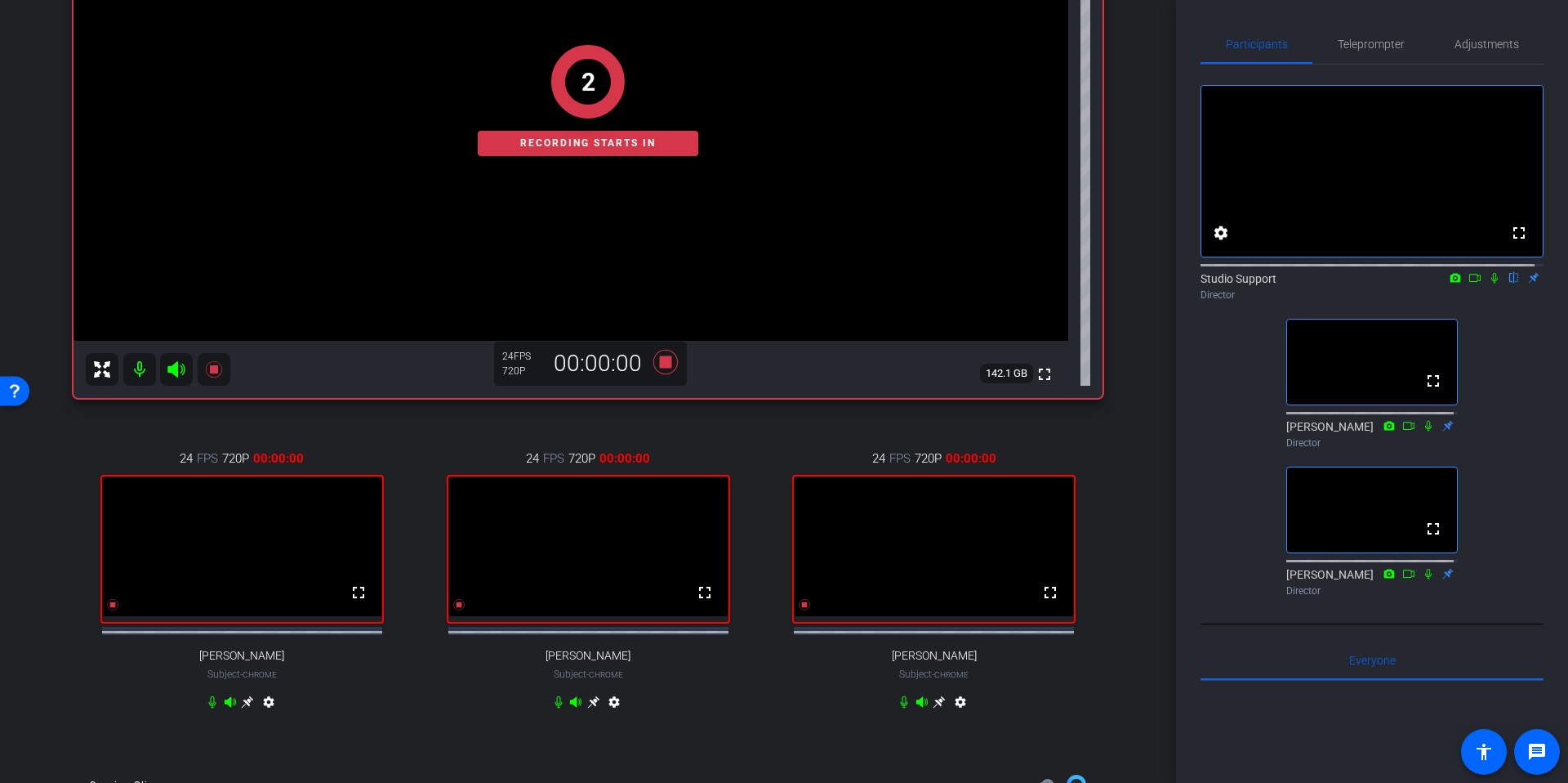
scroll to position [279, 0]
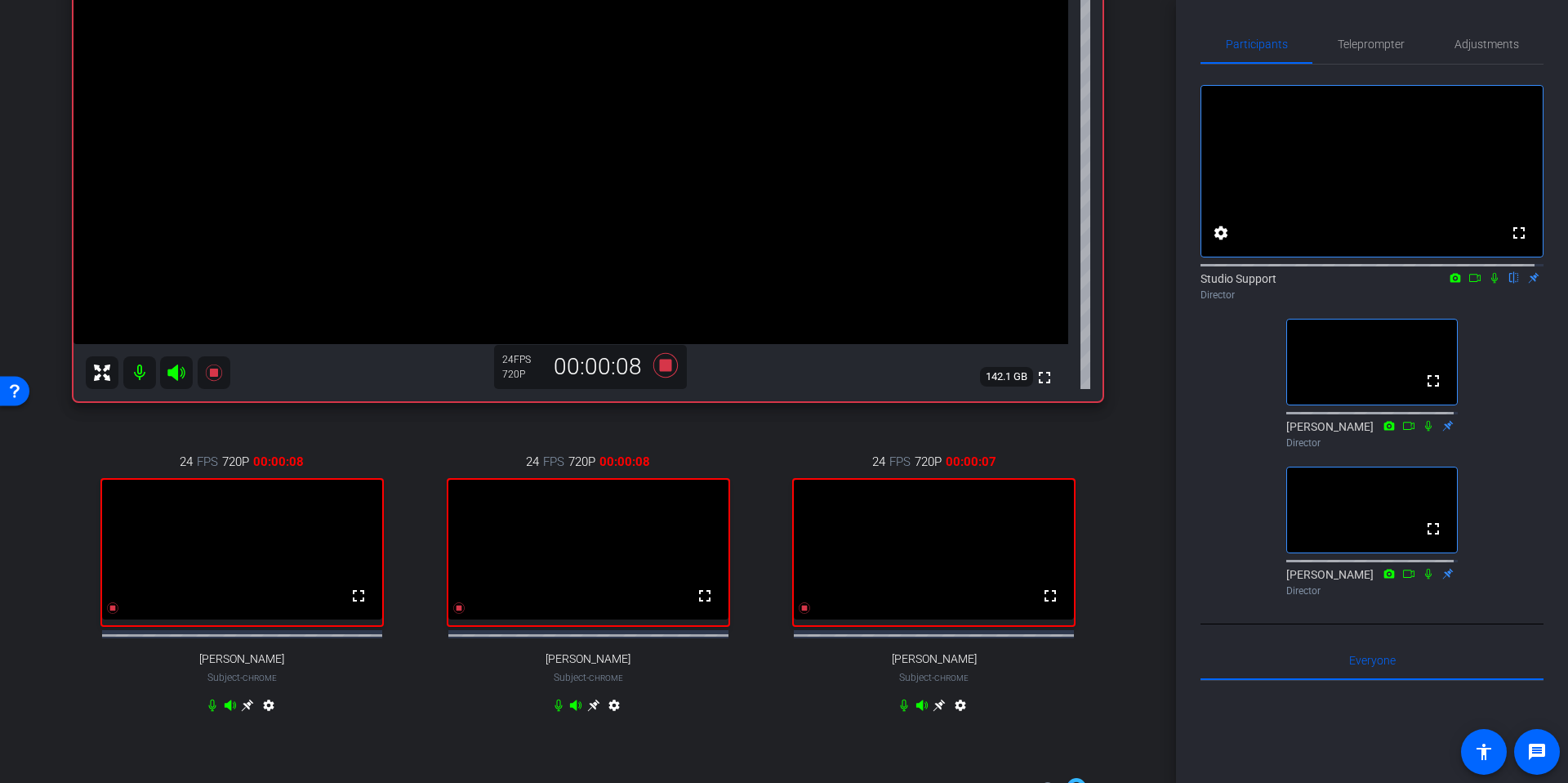
click at [1487, 283] on icon at bounding box center [1494, 278] width 13 height 12
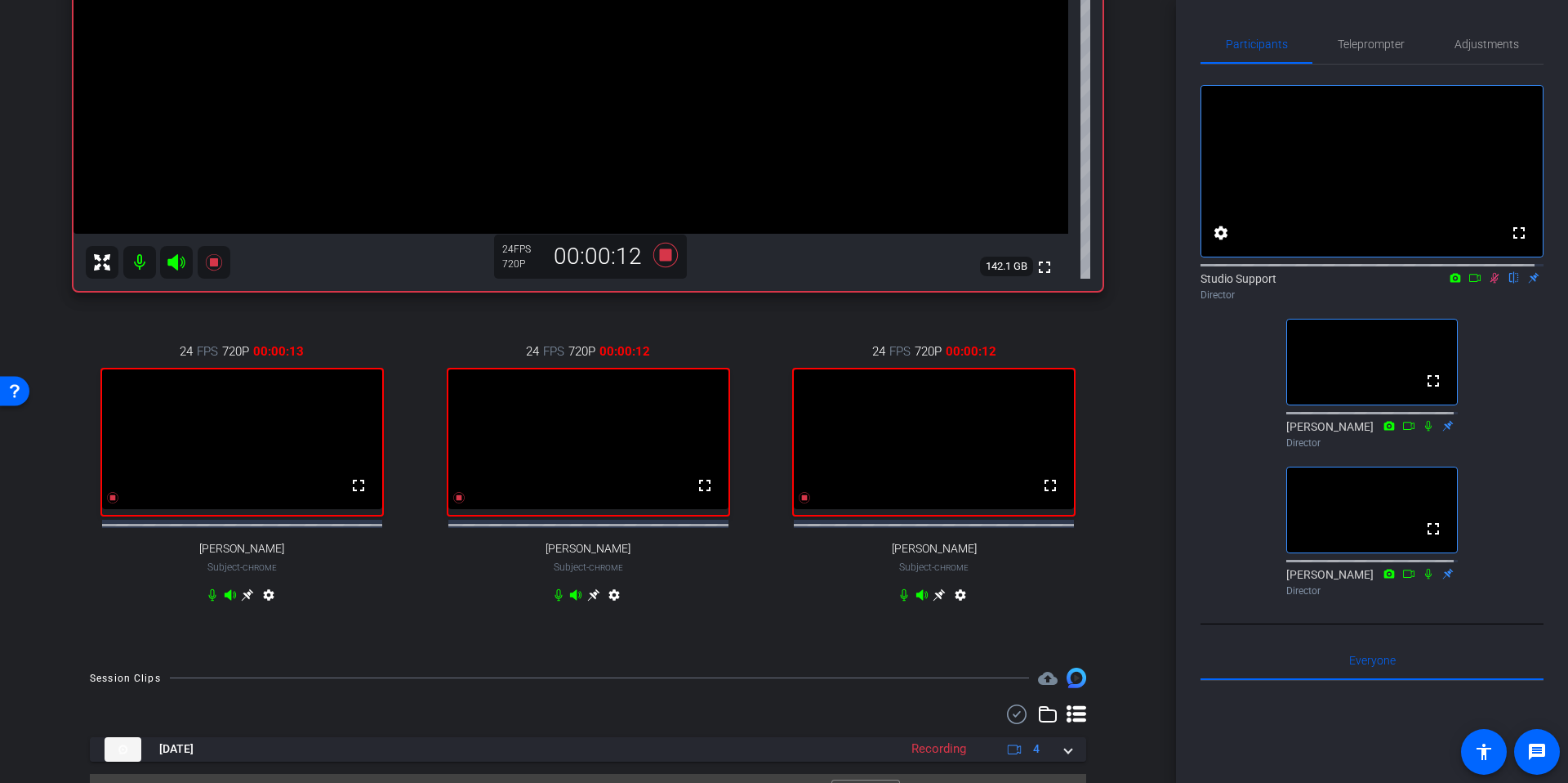
scroll to position [415, 0]
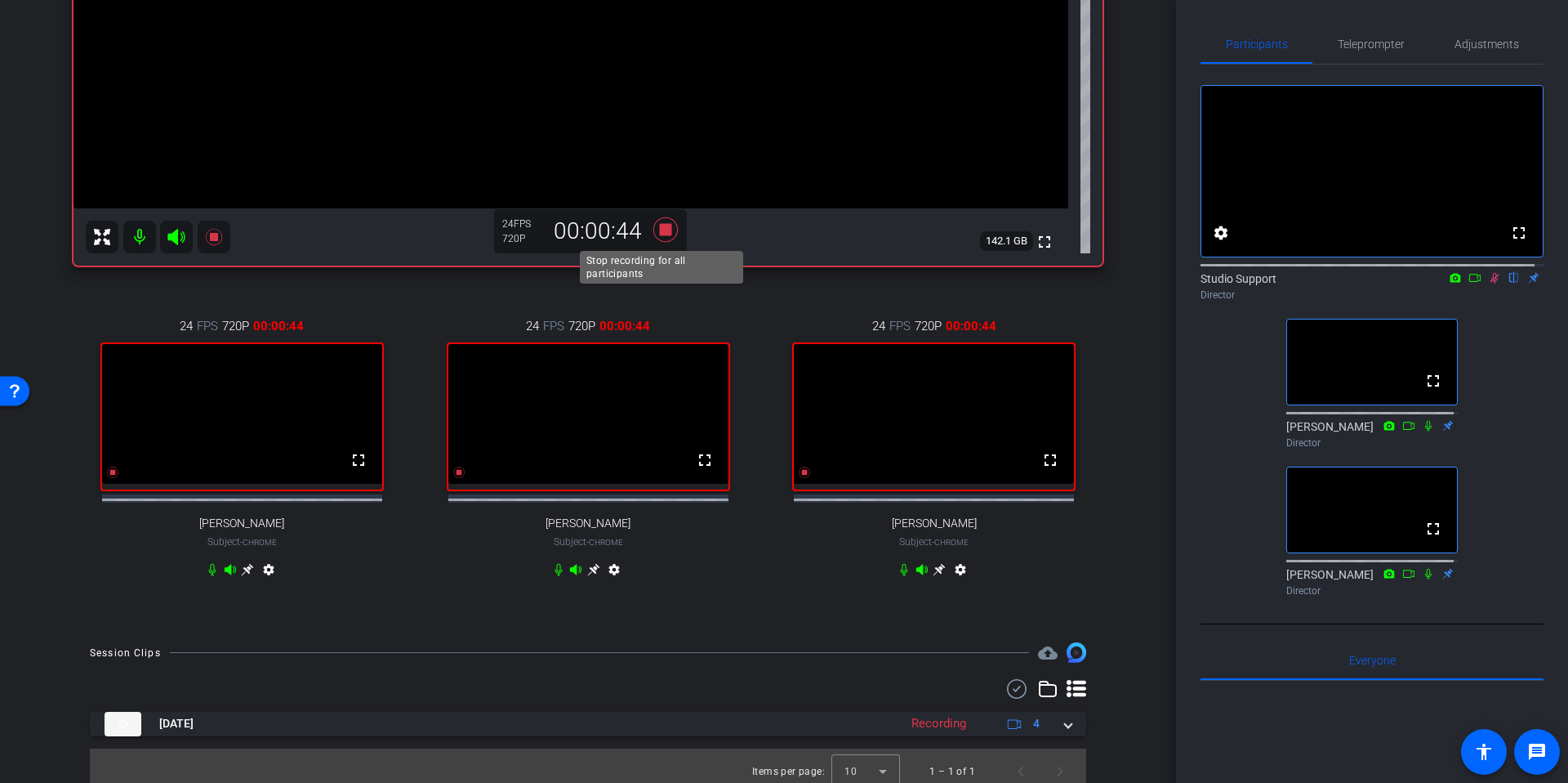
click at [655, 227] on icon at bounding box center [666, 229] width 25 height 25
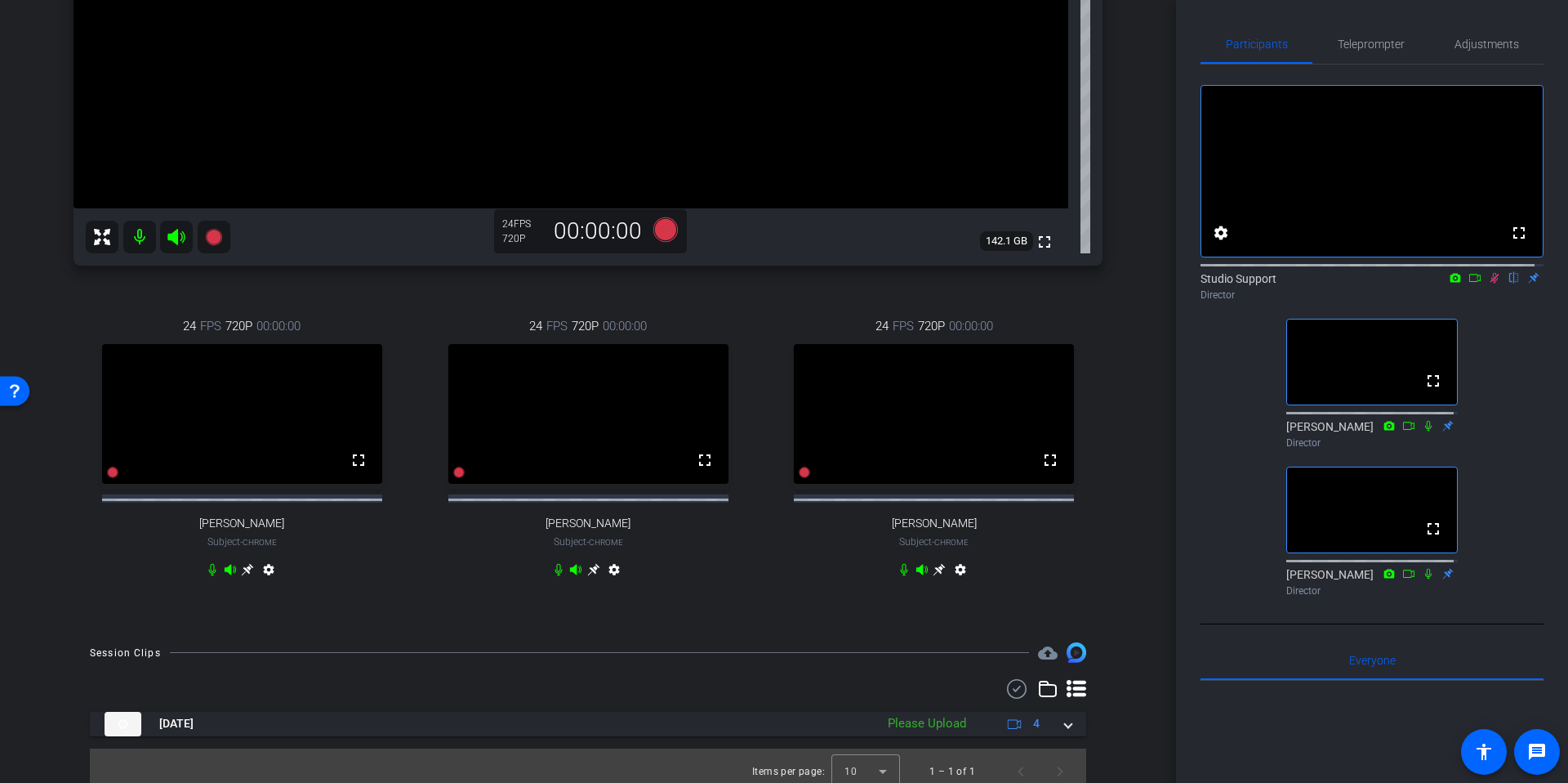
click at [1117, 315] on div "[PERSON_NAME] Chrome info ROOM ID: 728185095 fullscreen settings 142.1 GB 24 FP…" at bounding box center [588, 140] width 1094 height 970
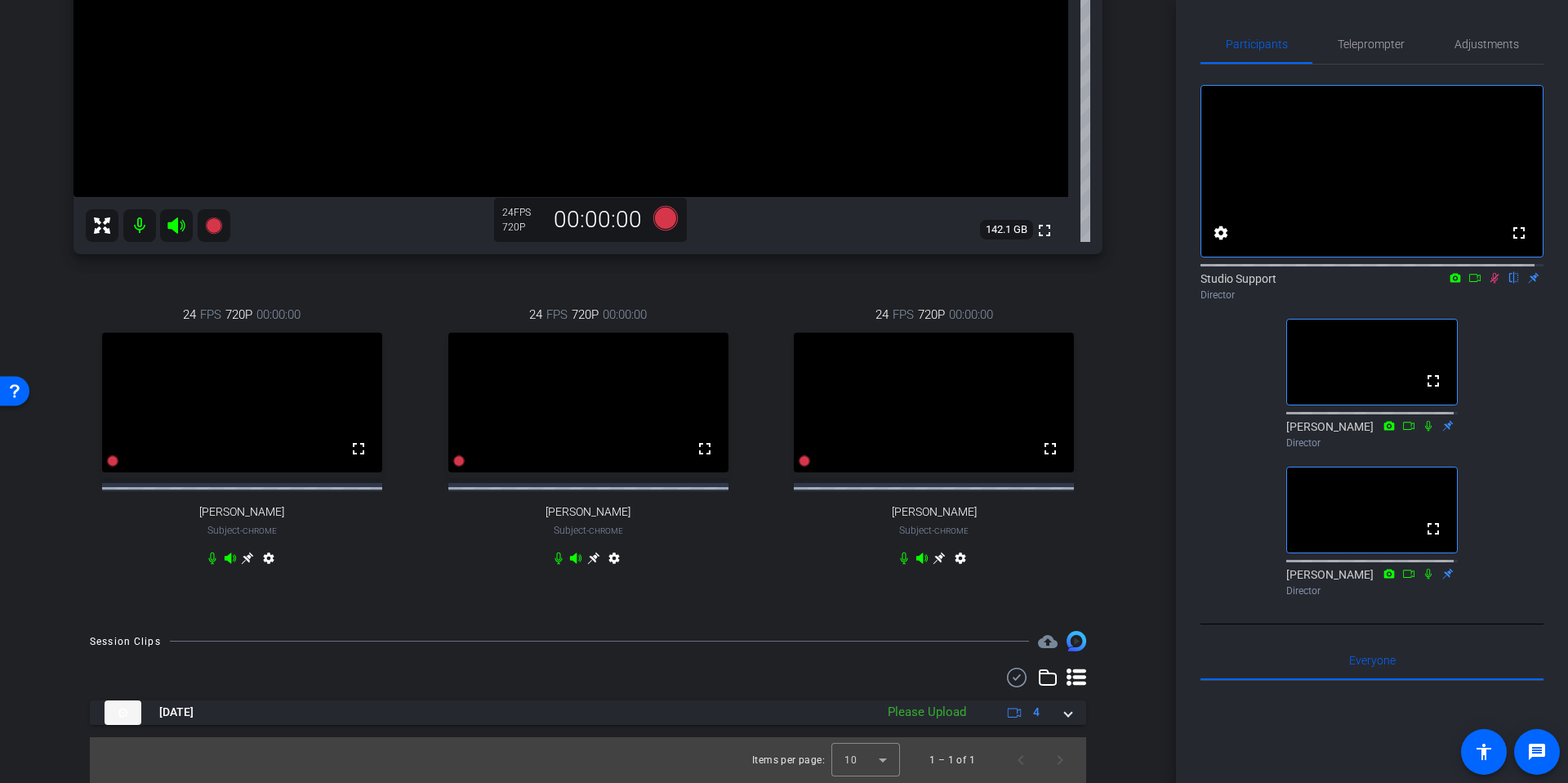
scroll to position [443, 0]
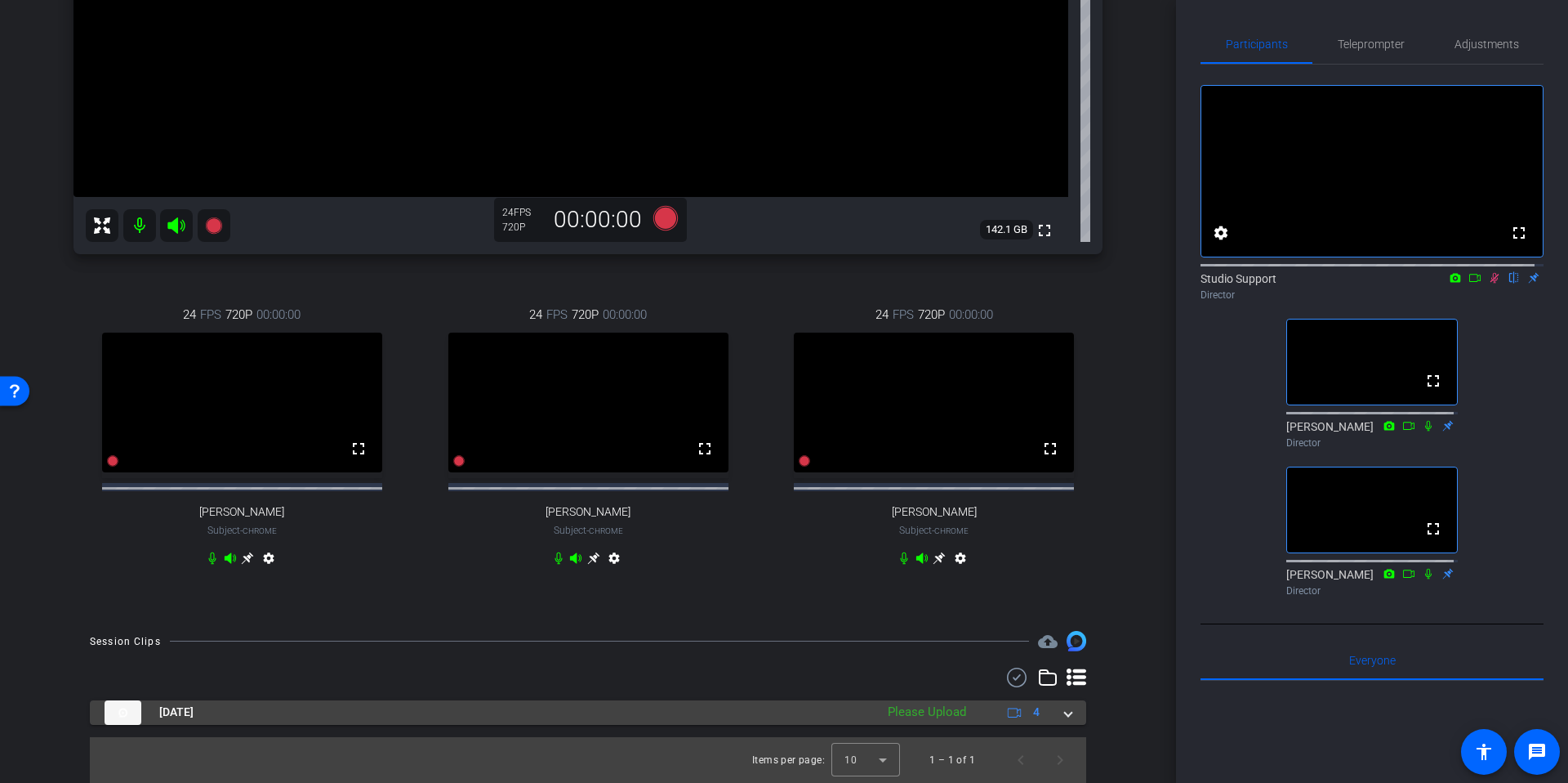
click at [1048, 711] on div "[DATE] Please Upload 4" at bounding box center [584, 713] width 960 height 25
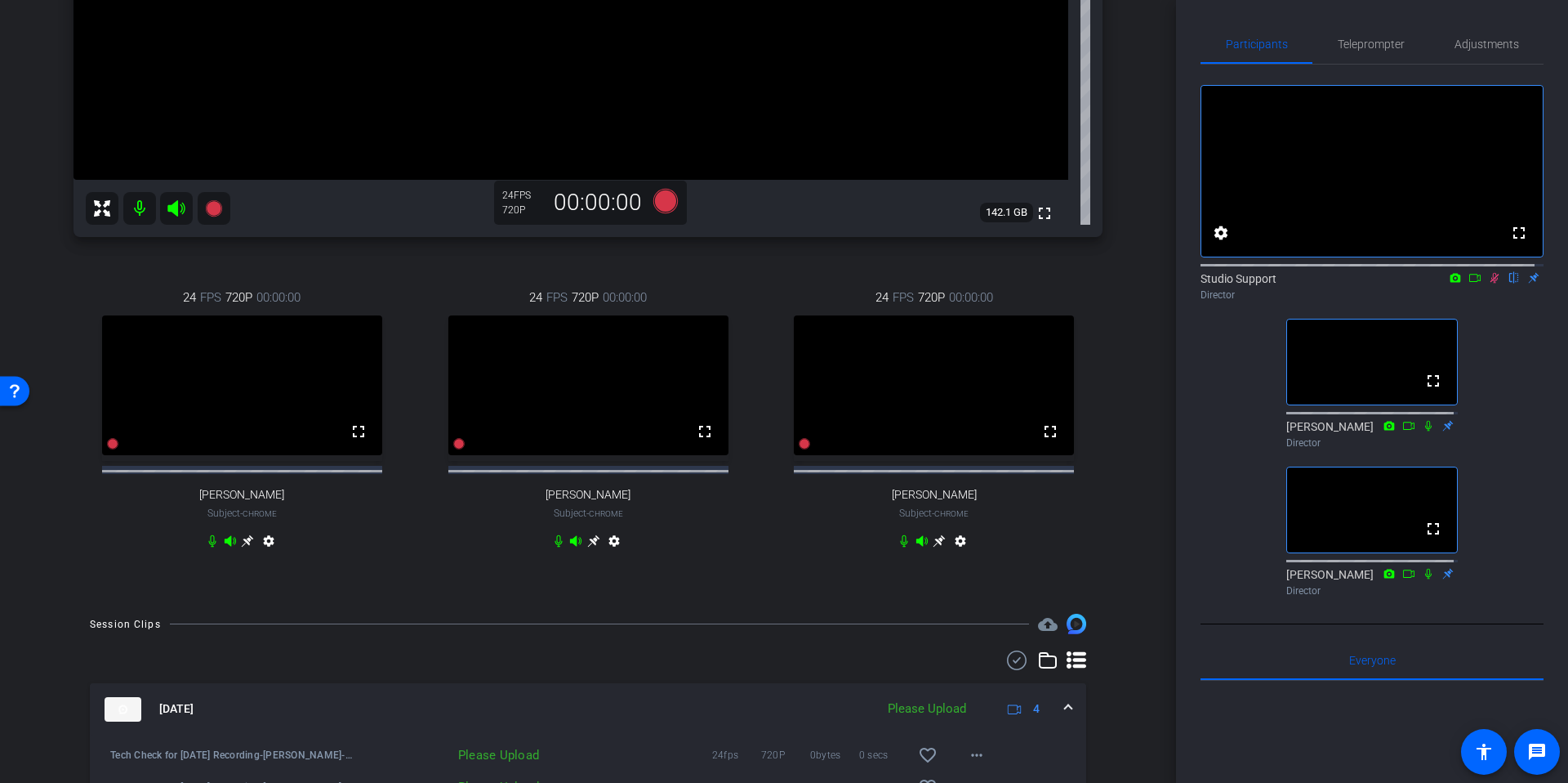
scroll to position [624, 0]
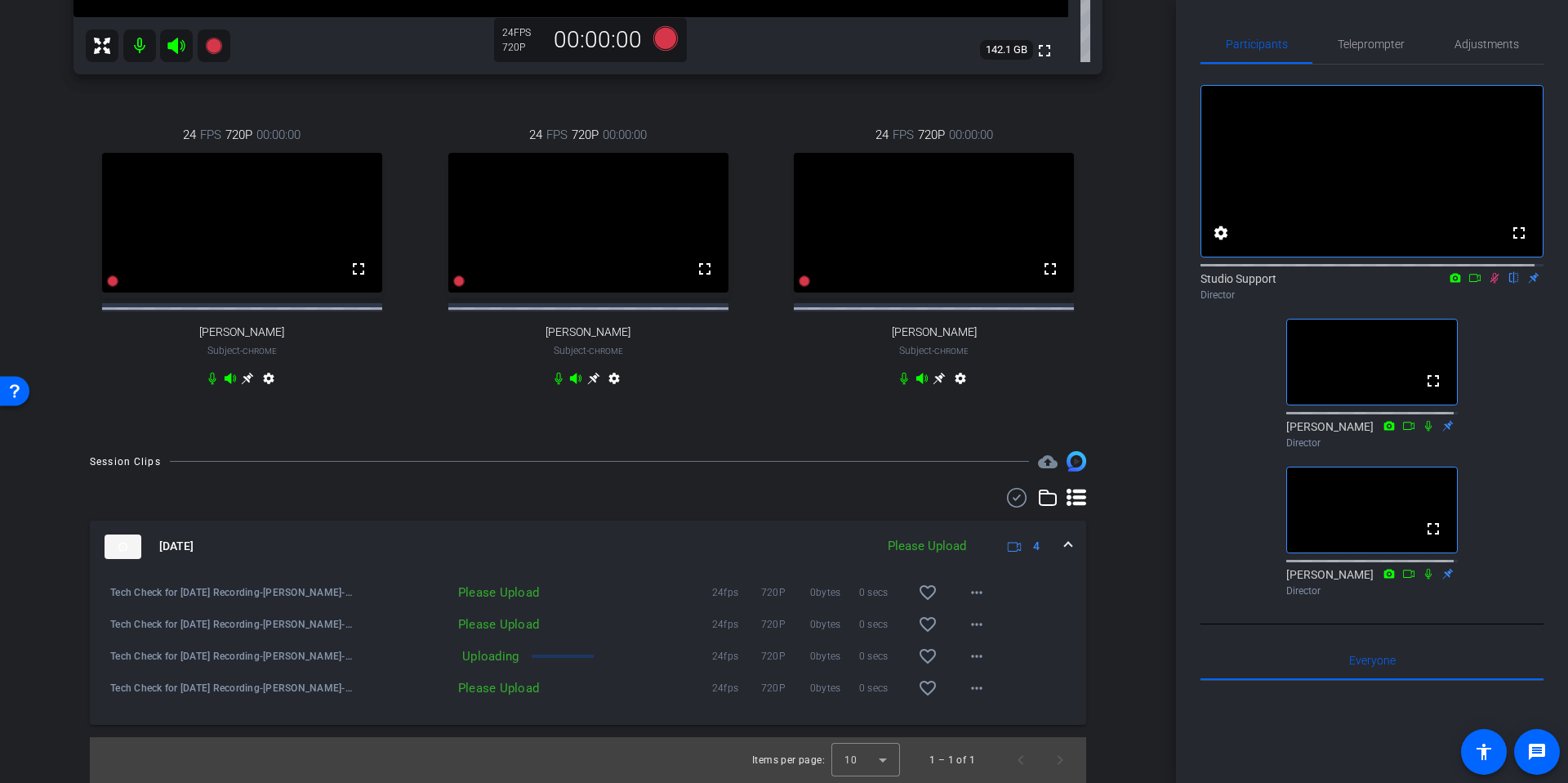
click at [1152, 520] on div "arrow_back Tech Check for [DATE] Recording Back to project Send invite account_…" at bounding box center [588, 392] width 1176 height 783
click at [1490, 283] on icon at bounding box center [1494, 277] width 9 height 11
click at [1132, 479] on div "arrow_back Tech Check for [DATE] Recording Back to project Send invite account_…" at bounding box center [588, 392] width 1176 height 783
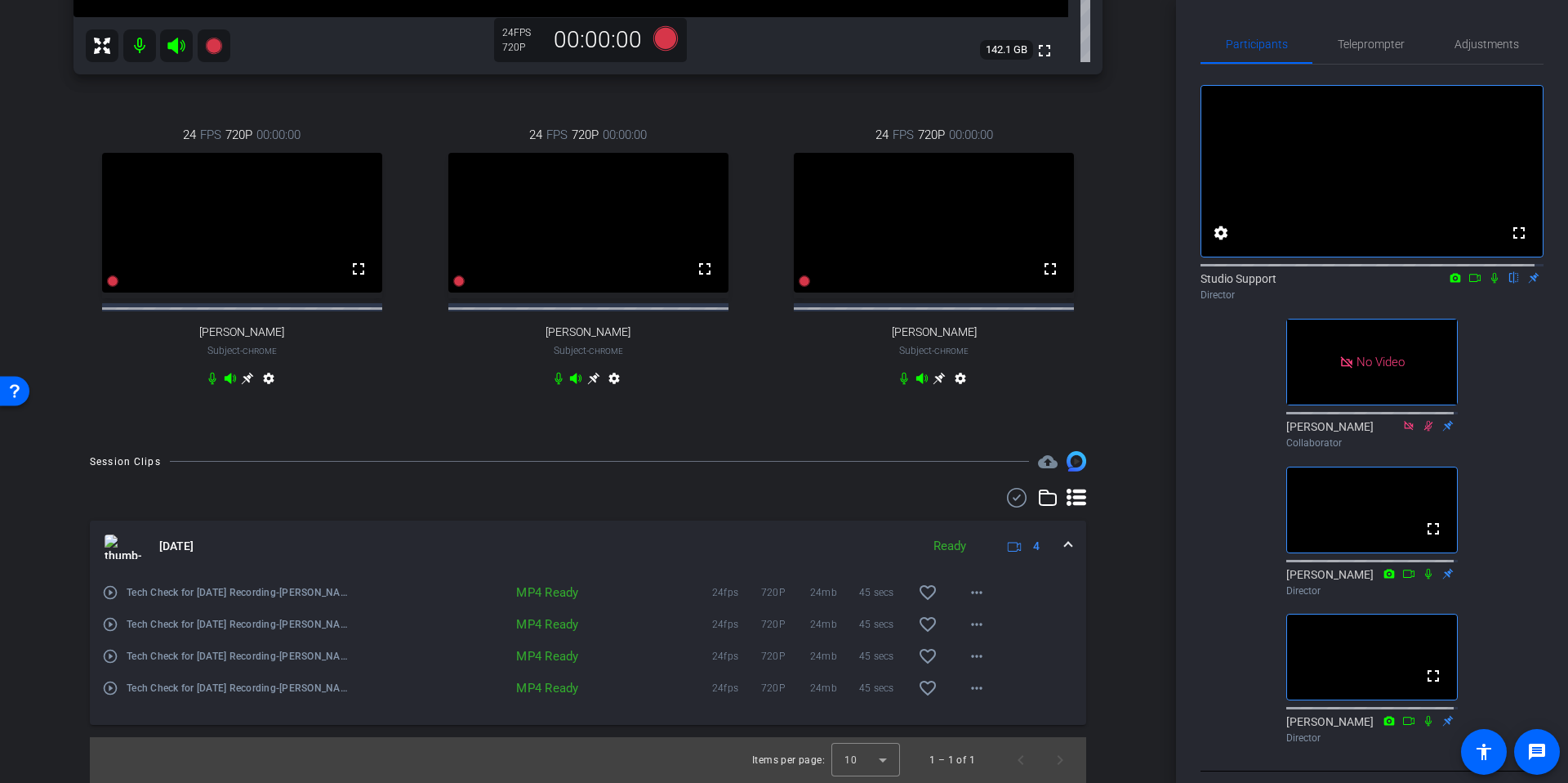
click at [1141, 492] on div "arrow_back Tech Check for [DATE] Recording Back to project Send invite account_…" at bounding box center [588, 392] width 1176 height 783
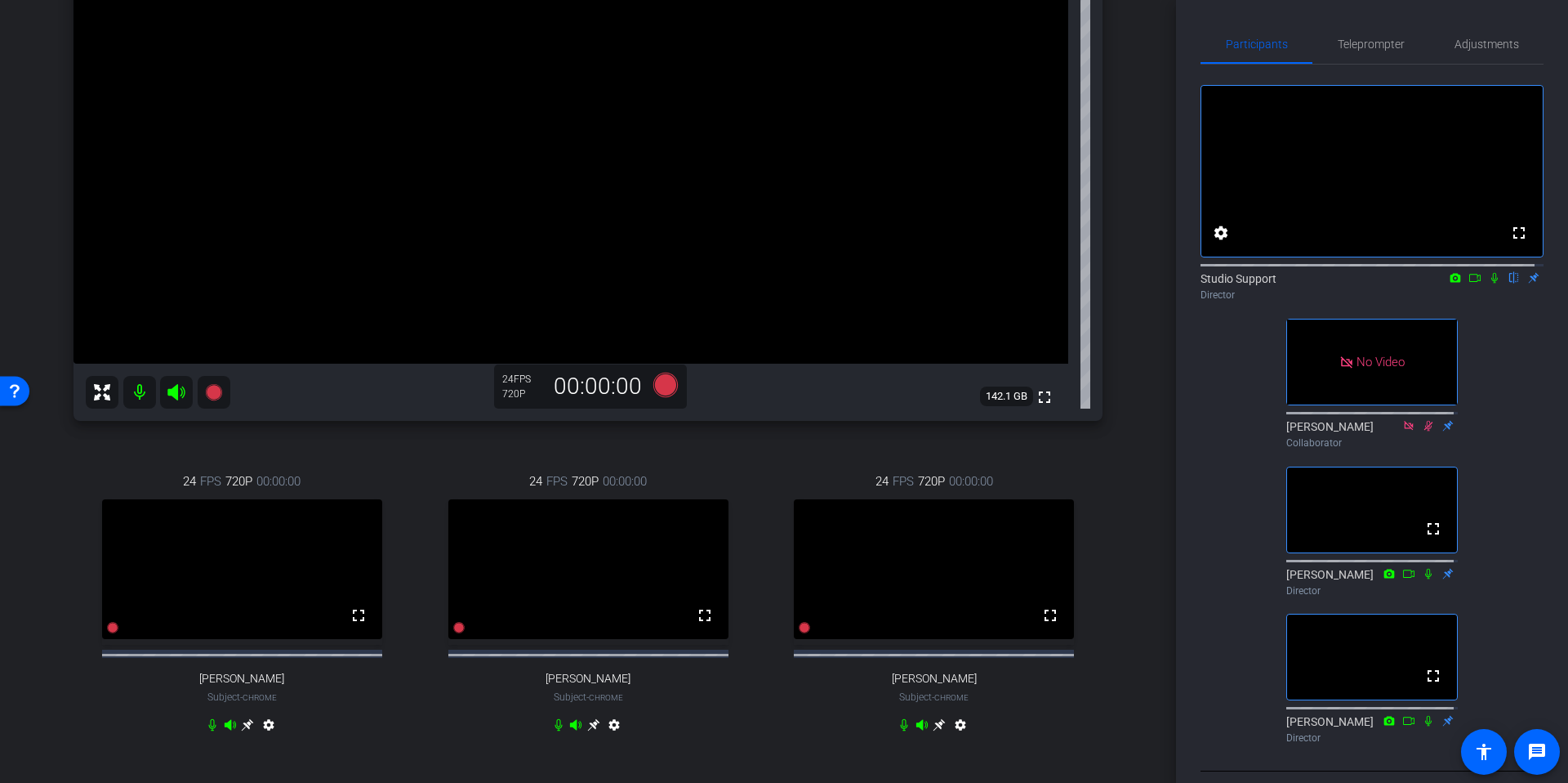
scroll to position [0, 0]
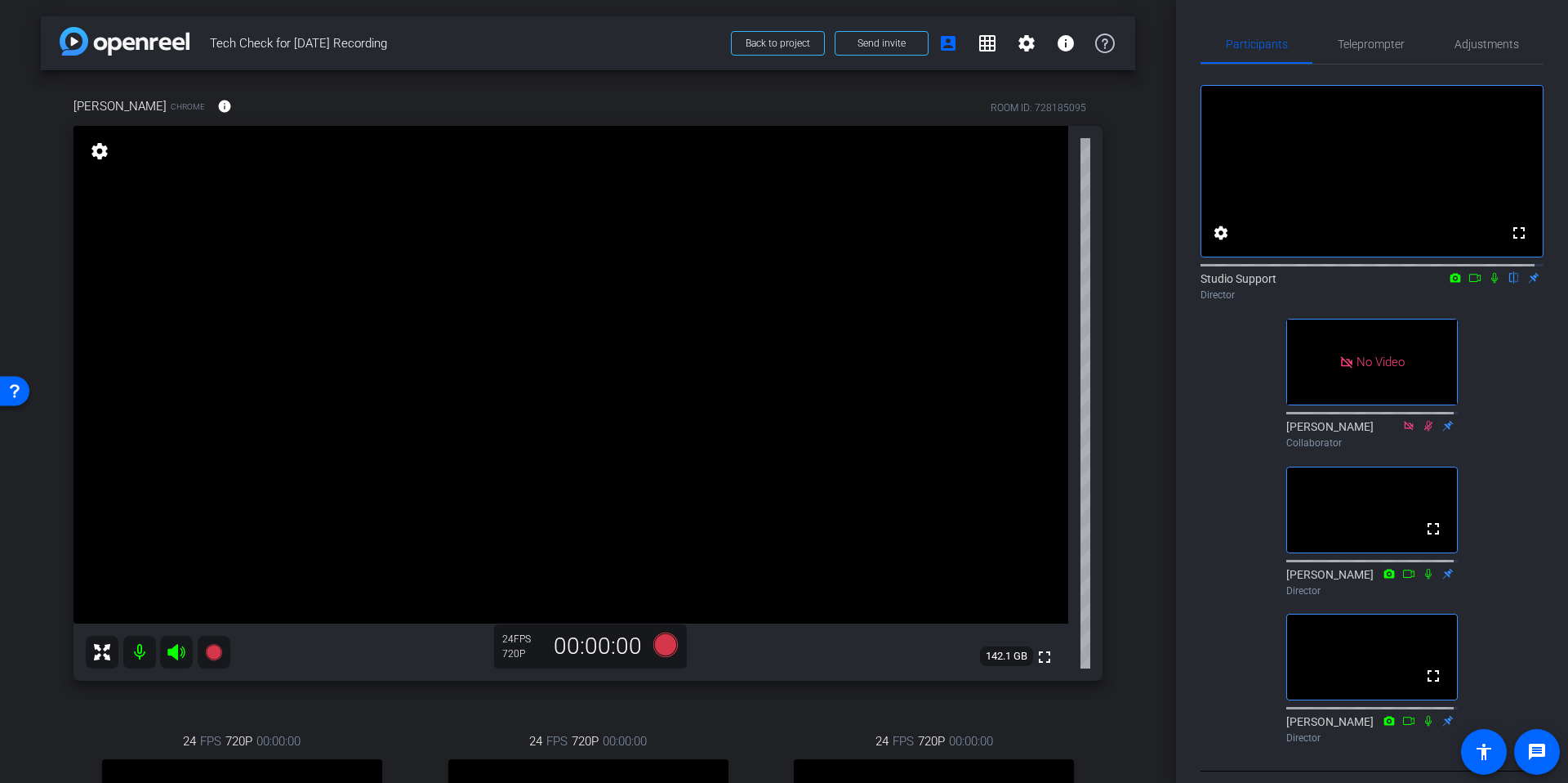
click at [1157, 173] on div "arrow_back Tech Check for [DATE] Recording Back to project Send invite account_…" at bounding box center [588, 392] width 1176 height 783
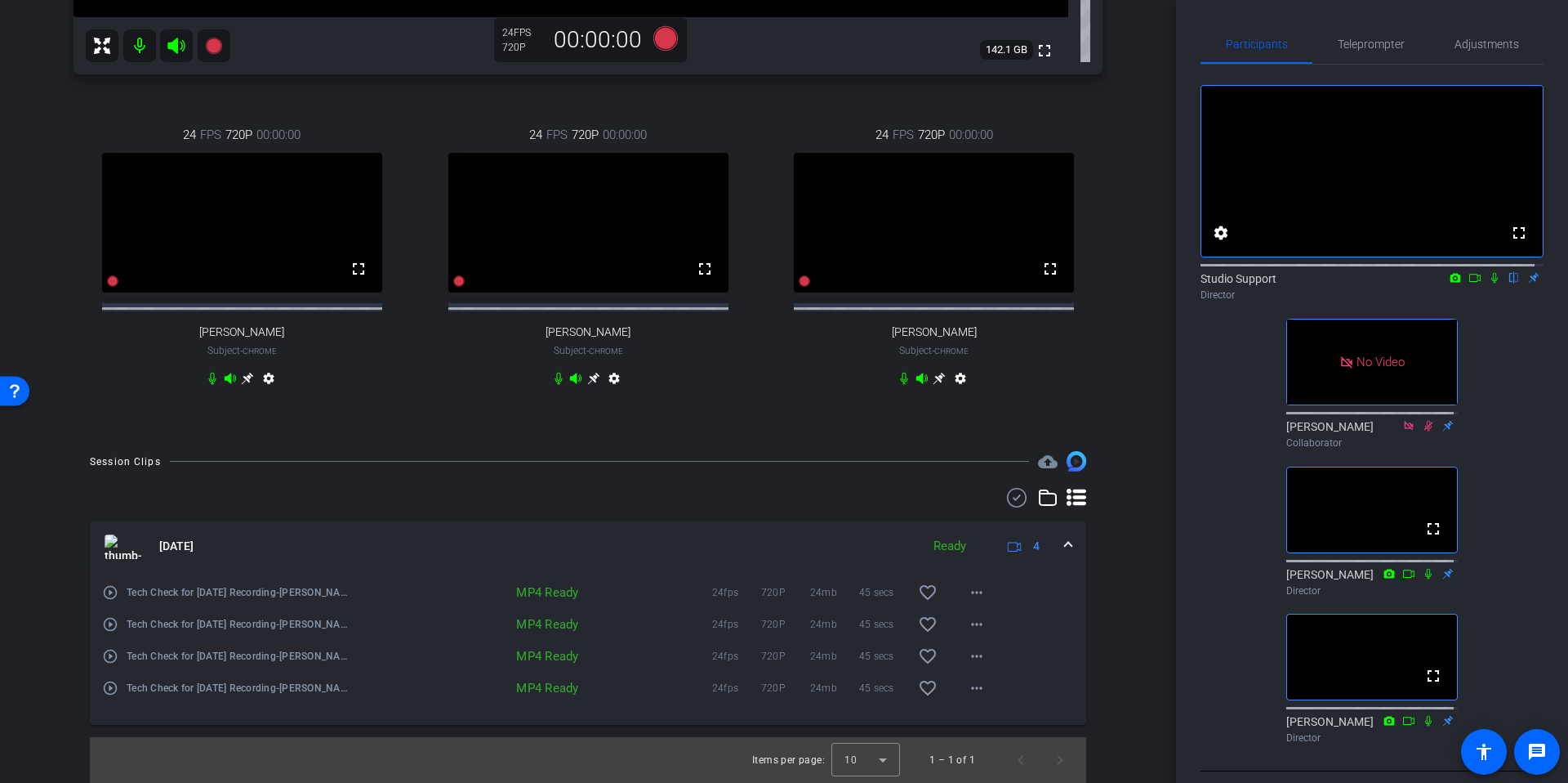
scroll to position [624, 0]
click at [1114, 526] on div "Session Clips cloud_upload [DATE] Ready 4 play_circle_outline Tech Check for [D…" at bounding box center [588, 616] width 1094 height 331
click at [967, 591] on mat-icon "more_horiz" at bounding box center [976, 592] width 19 height 19
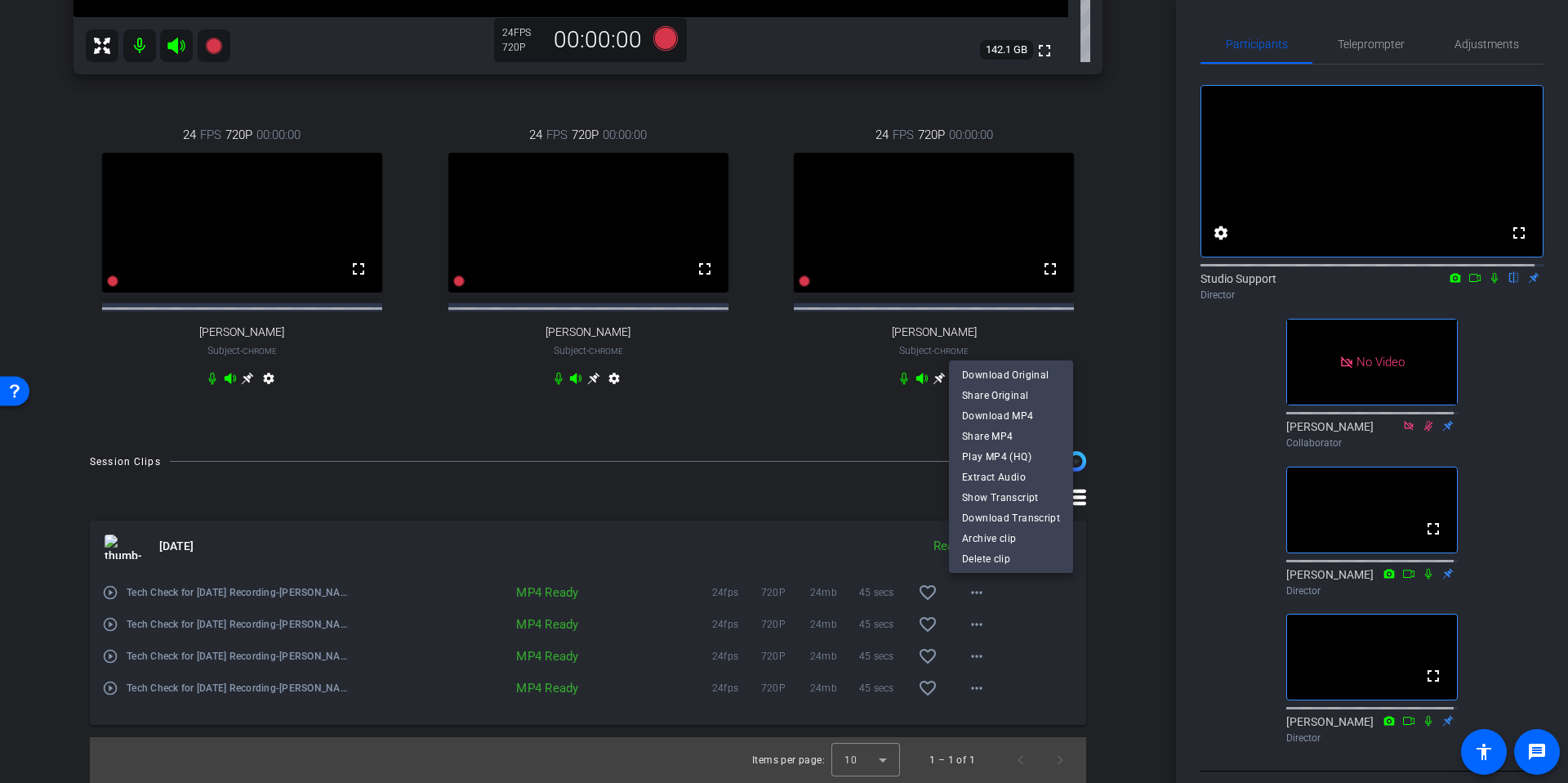
click at [1133, 563] on div at bounding box center [784, 392] width 1568 height 783
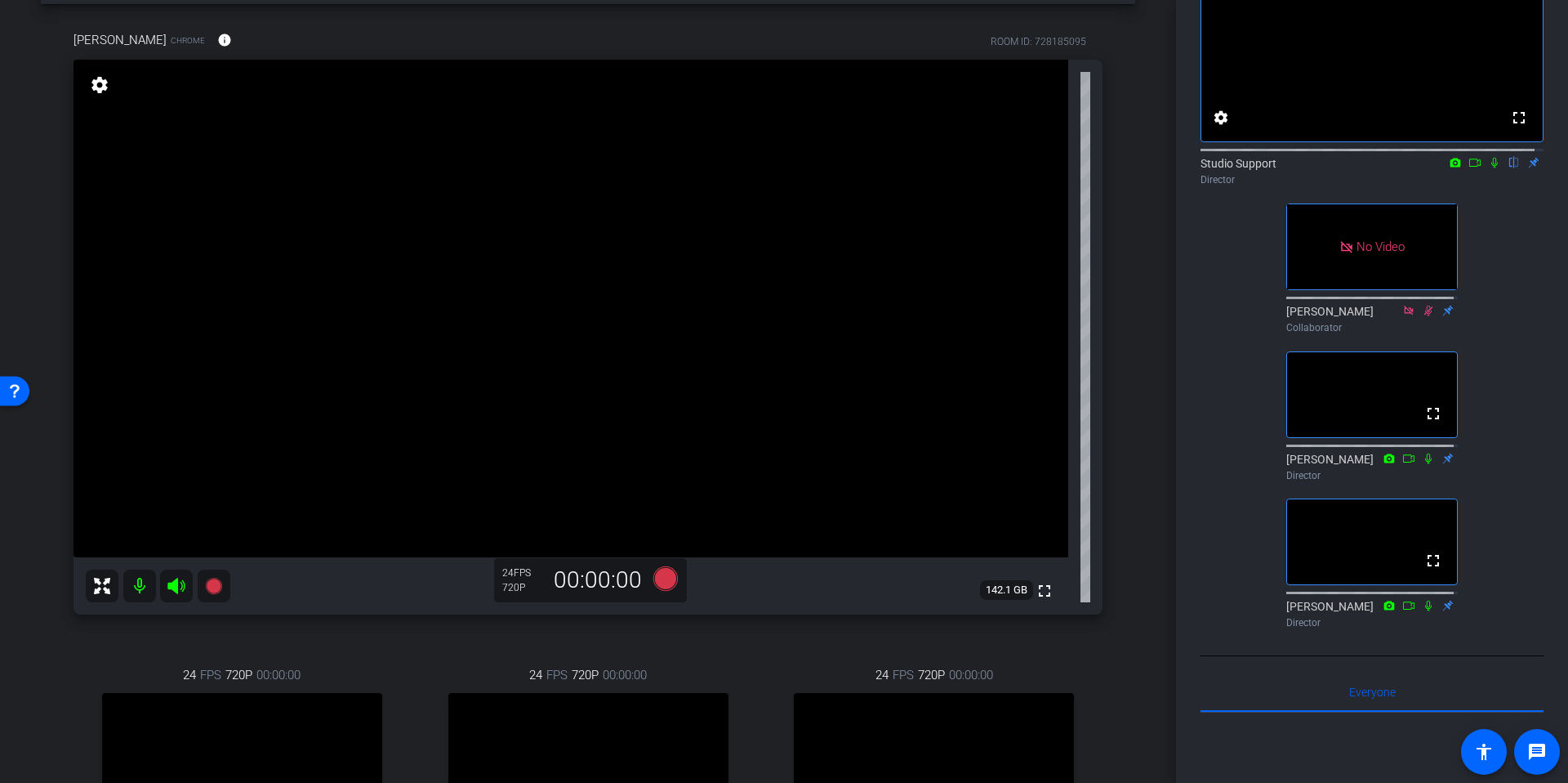
scroll to position [38, 0]
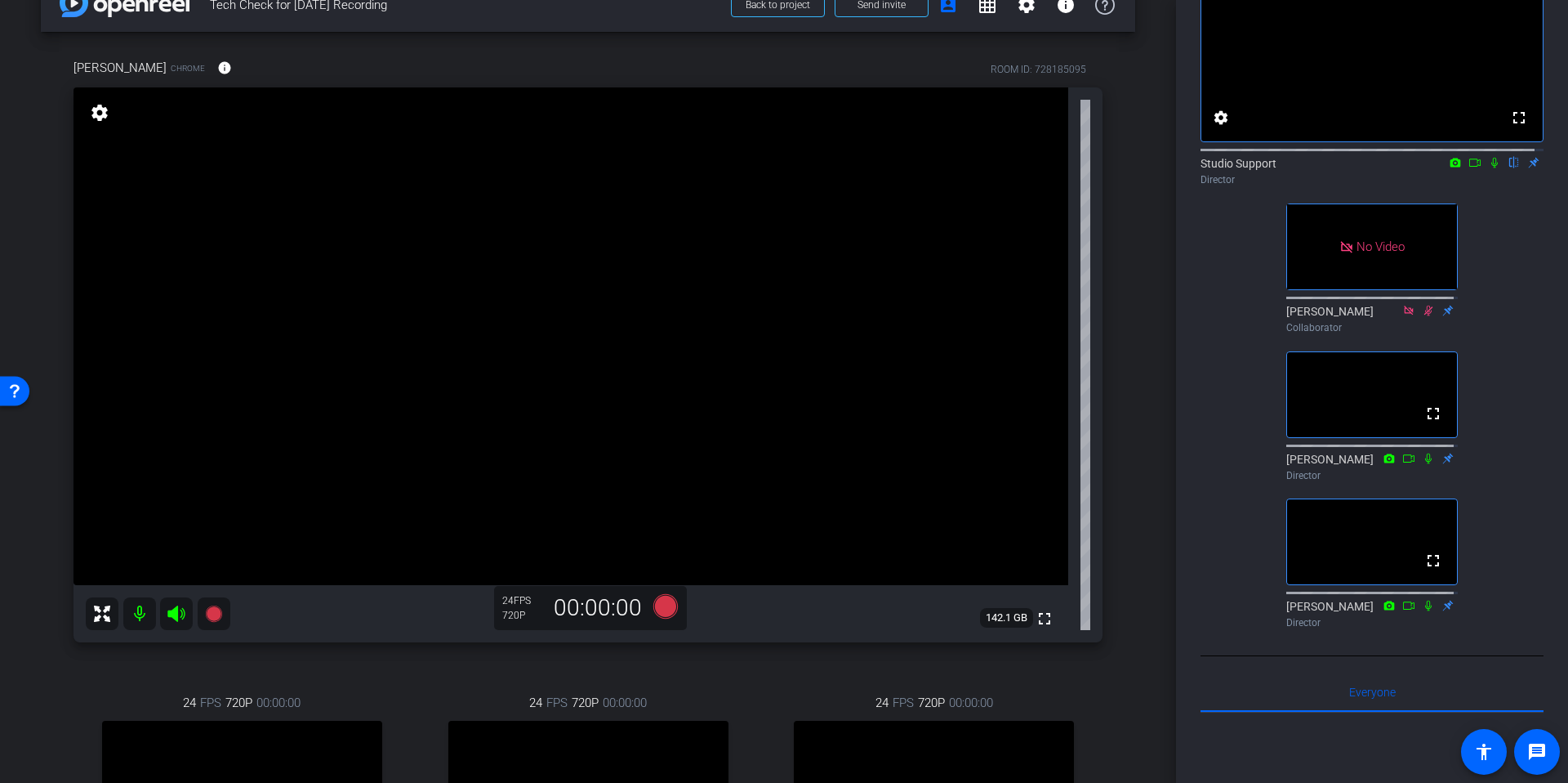
click at [1132, 320] on div "arrow_back Tech Check for [DATE] Recording Back to project Send invite account_…" at bounding box center [588, 353] width 1176 height 783
click at [1122, 307] on div "[PERSON_NAME] Chrome info ROOM ID: 728185095 fullscreen settings 142.1 GB 24 FP…" at bounding box center [588, 516] width 1094 height 970
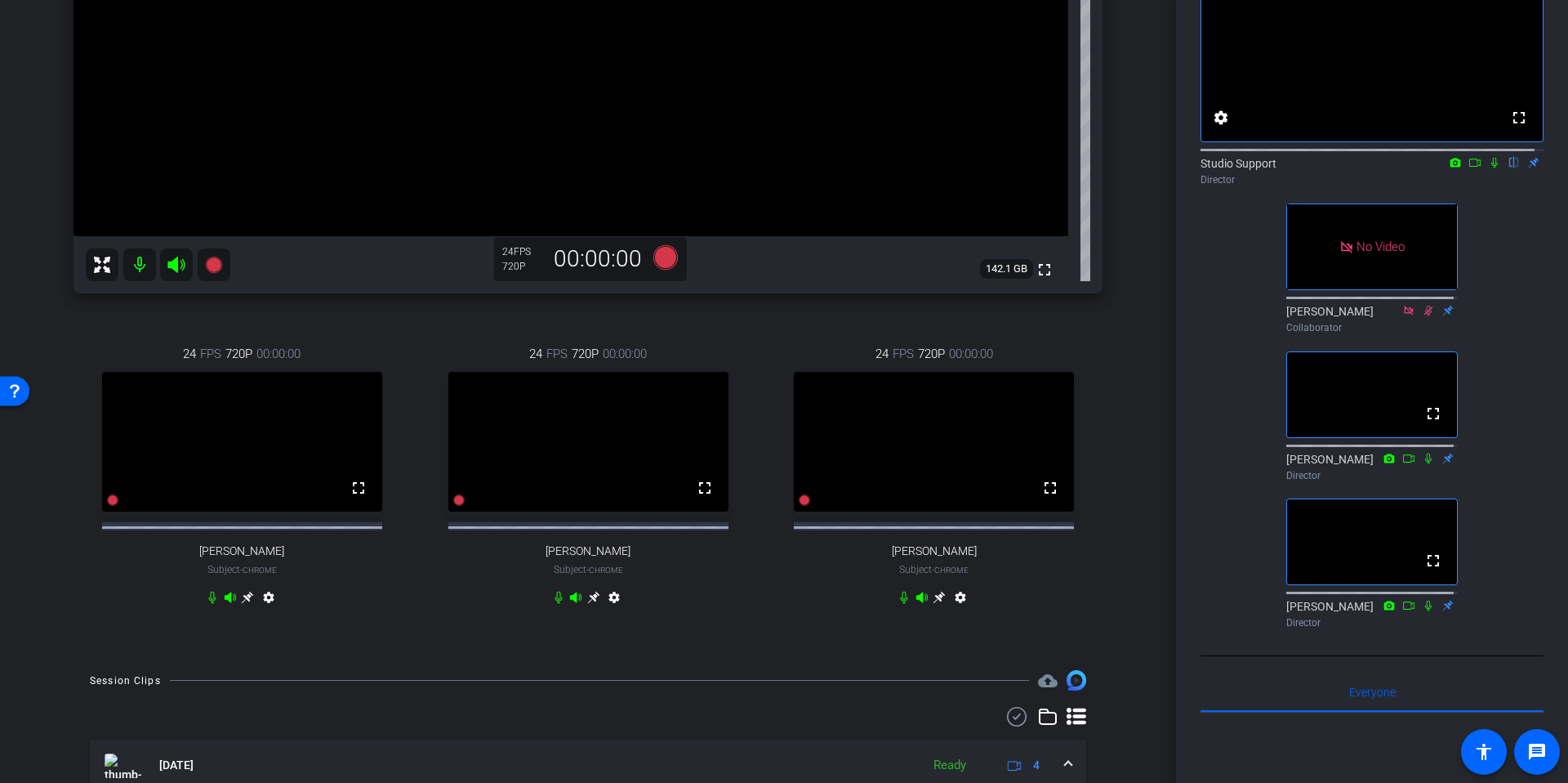
scroll to position [391, 0]
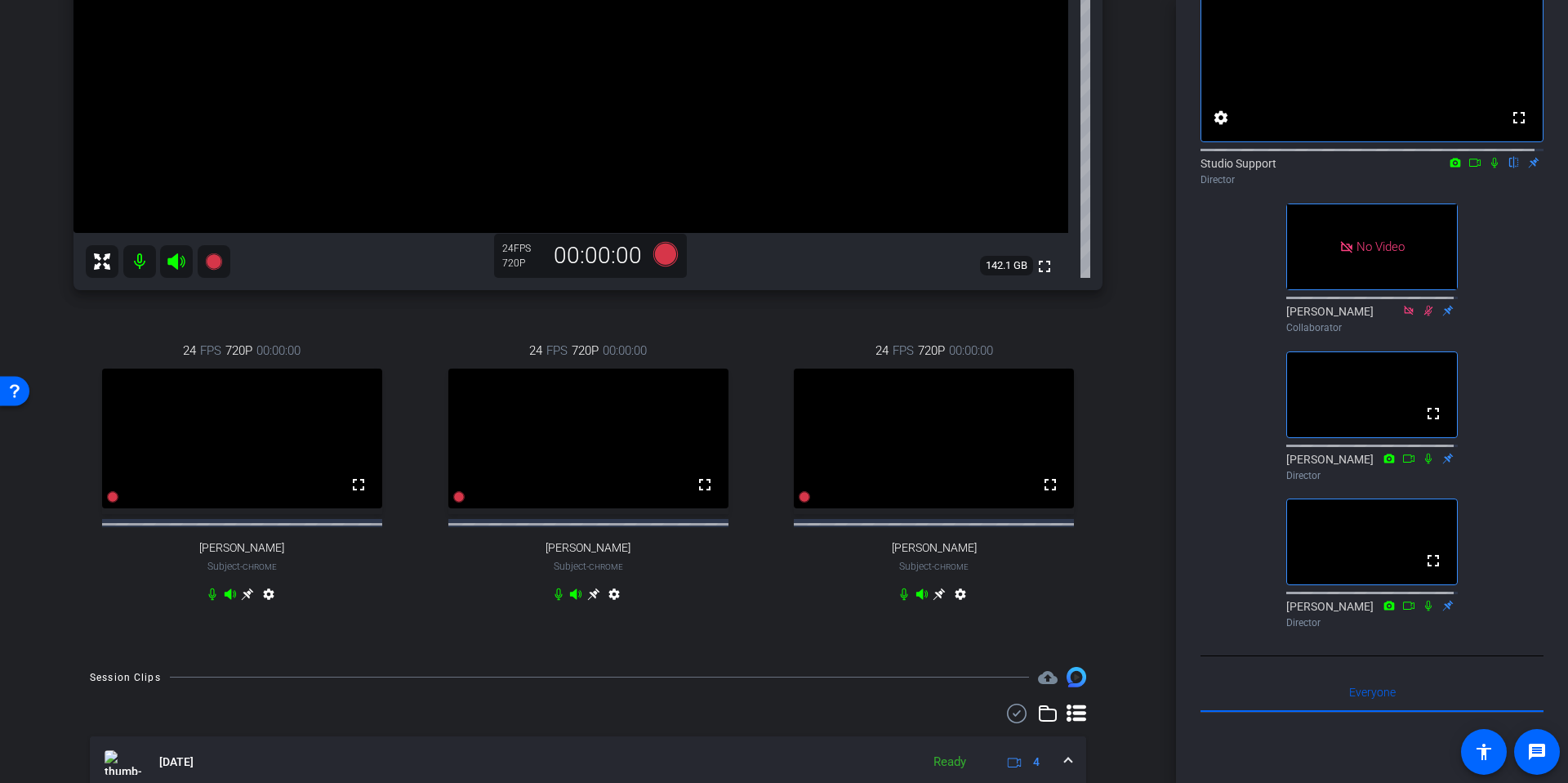
click at [1133, 377] on div "arrow_back Tech Check for [DATE] Recording Back to project Send invite account_…" at bounding box center [588, 1] width 1176 height 783
click at [1134, 376] on div "arrow_back Tech Check for [DATE] Recording Back to project Send invite account_…" at bounding box center [588, 1] width 1176 height 783
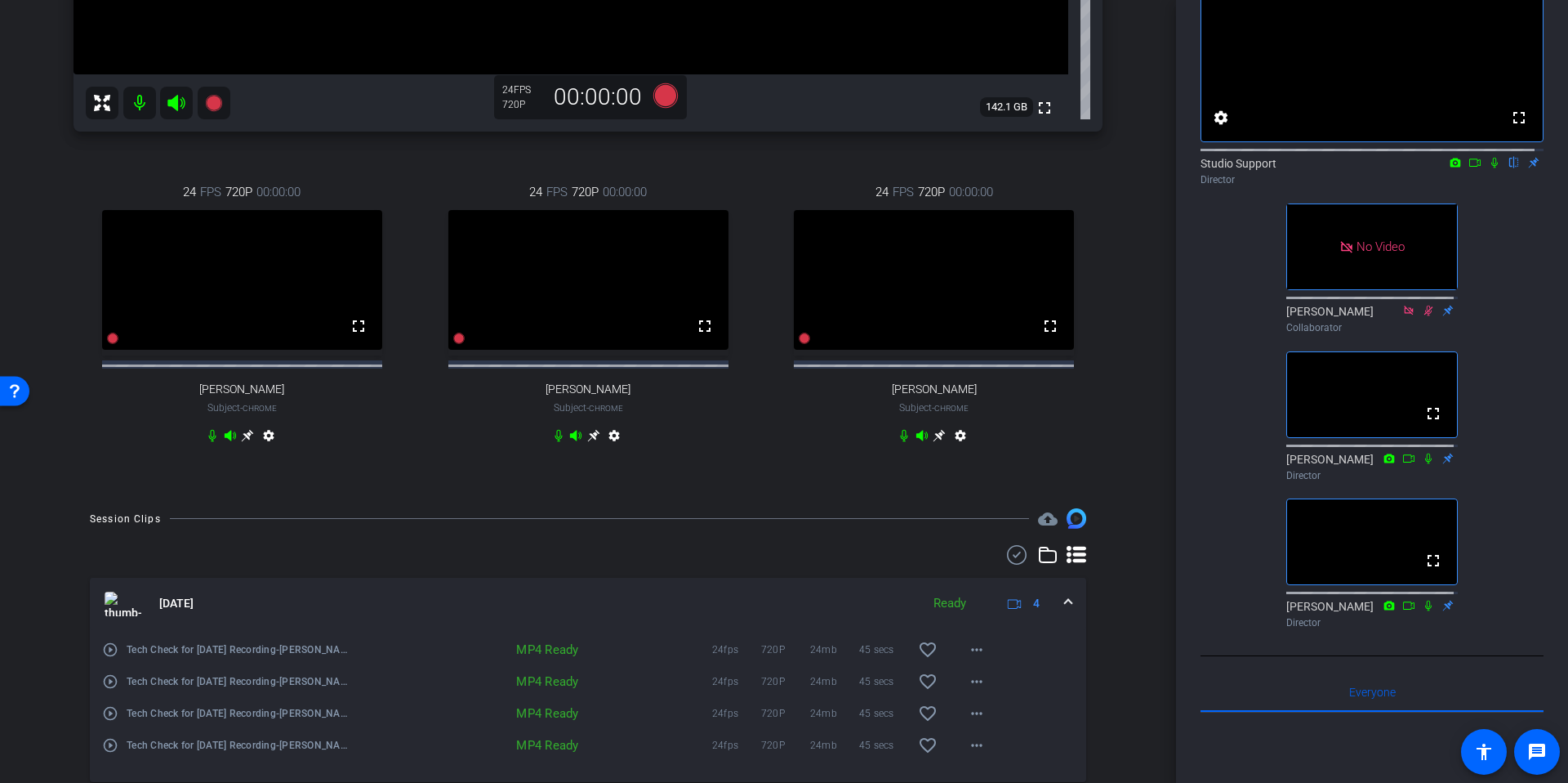
scroll to position [562, 0]
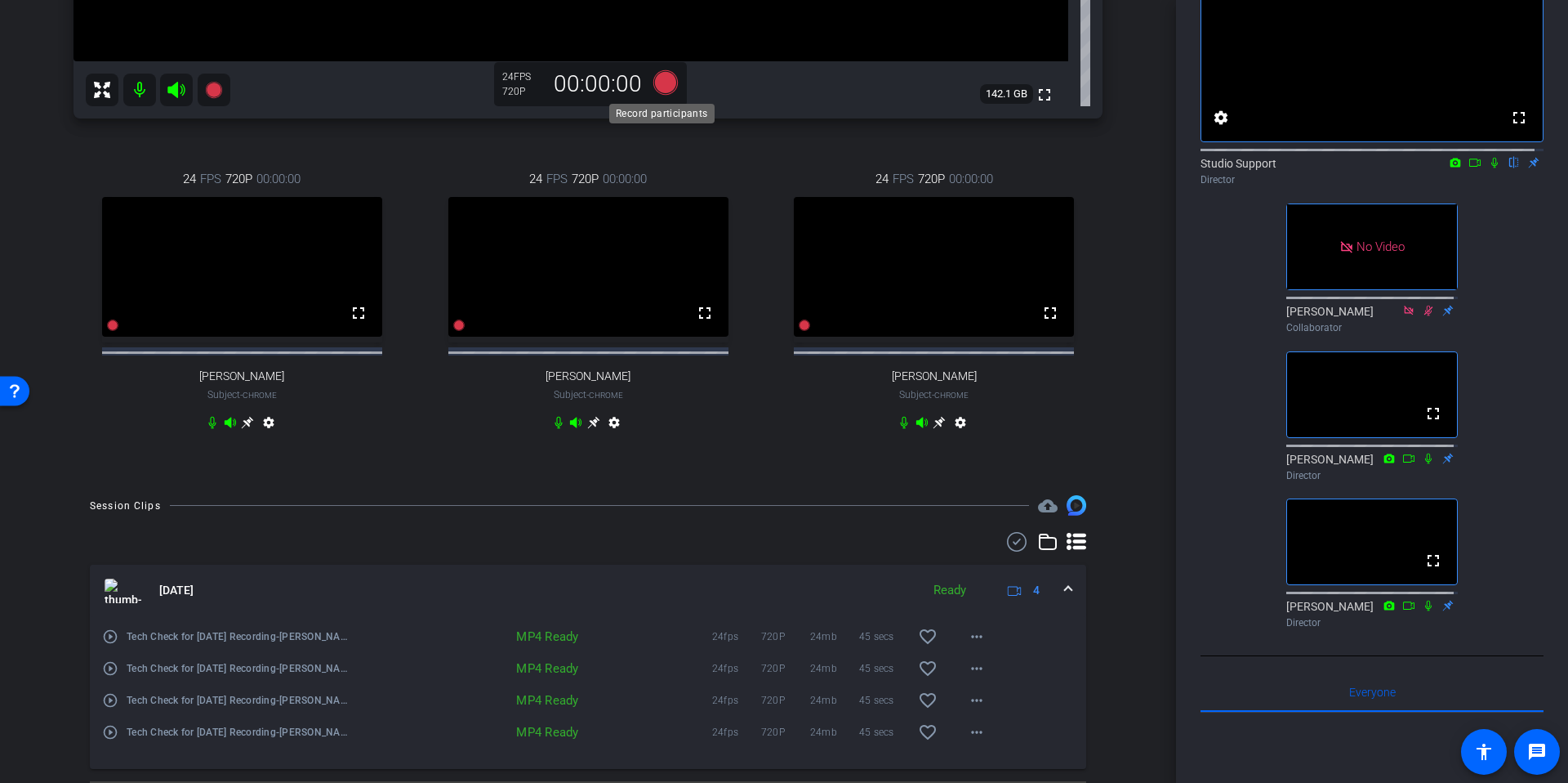
click at [659, 86] on icon at bounding box center [666, 83] width 25 height 25
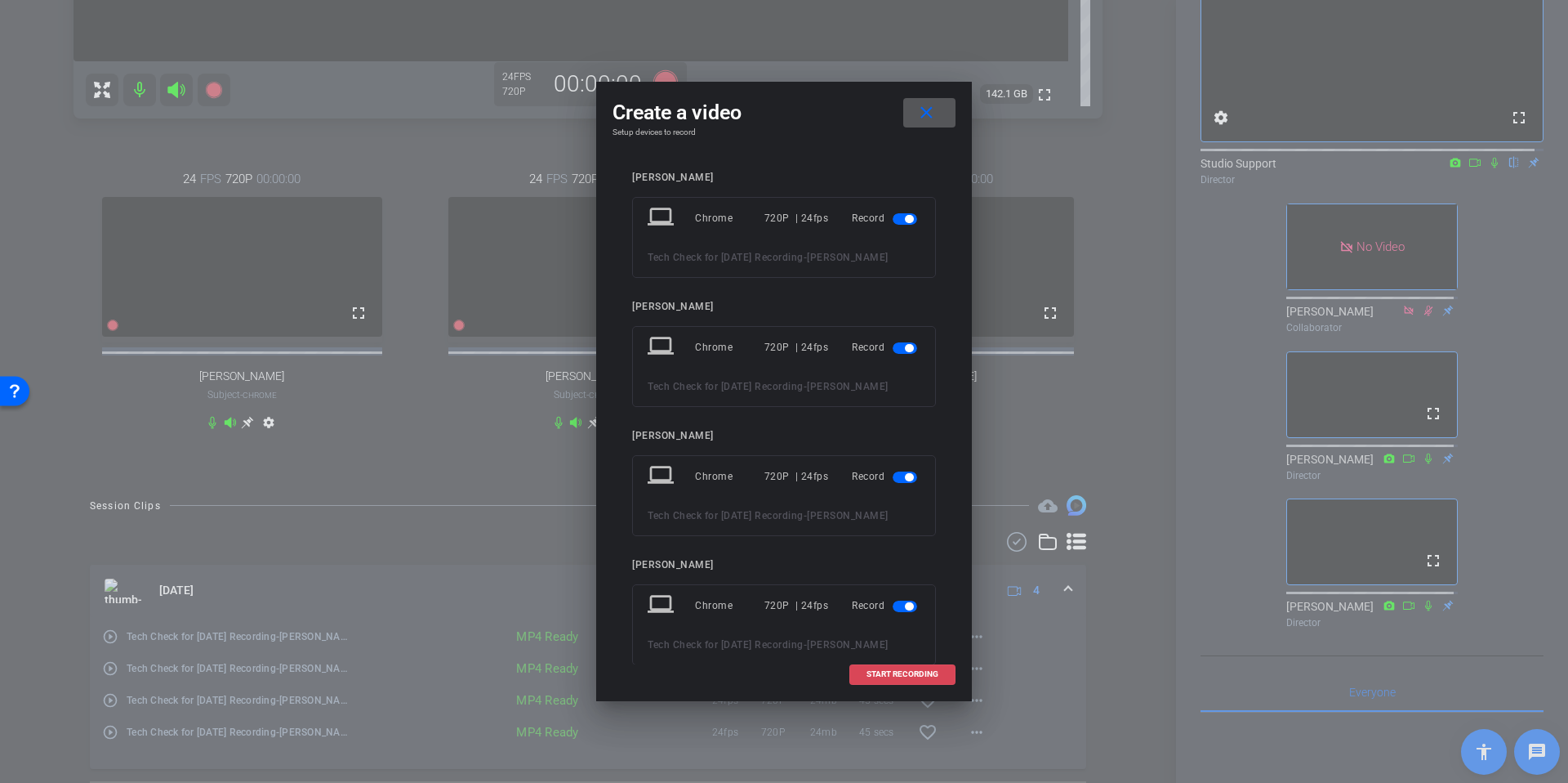
click at [918, 672] on span "START RECORDING" at bounding box center [901, 674] width 72 height 9
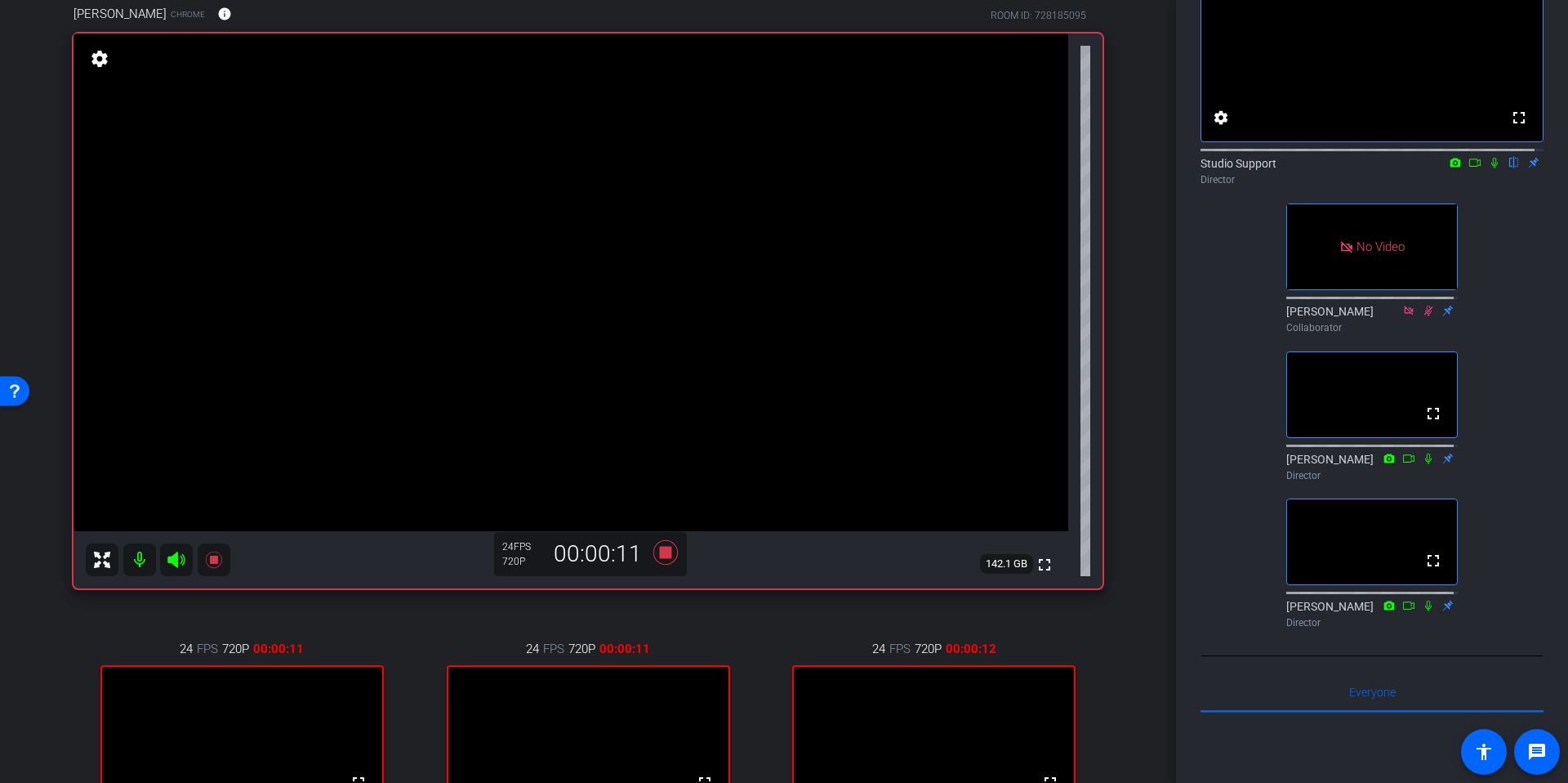
scroll to position [98, 0]
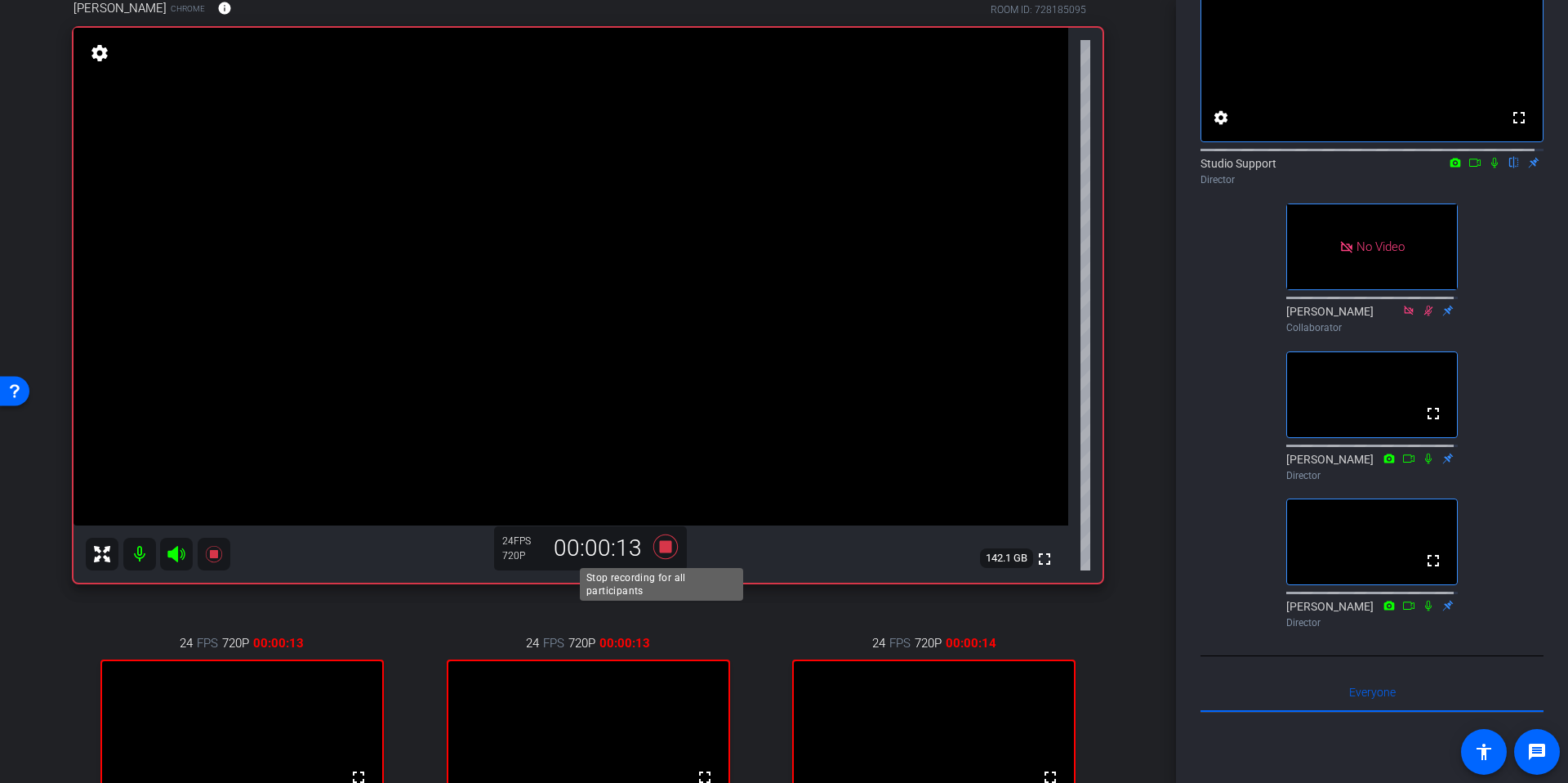
click at [659, 546] on icon at bounding box center [666, 547] width 25 height 25
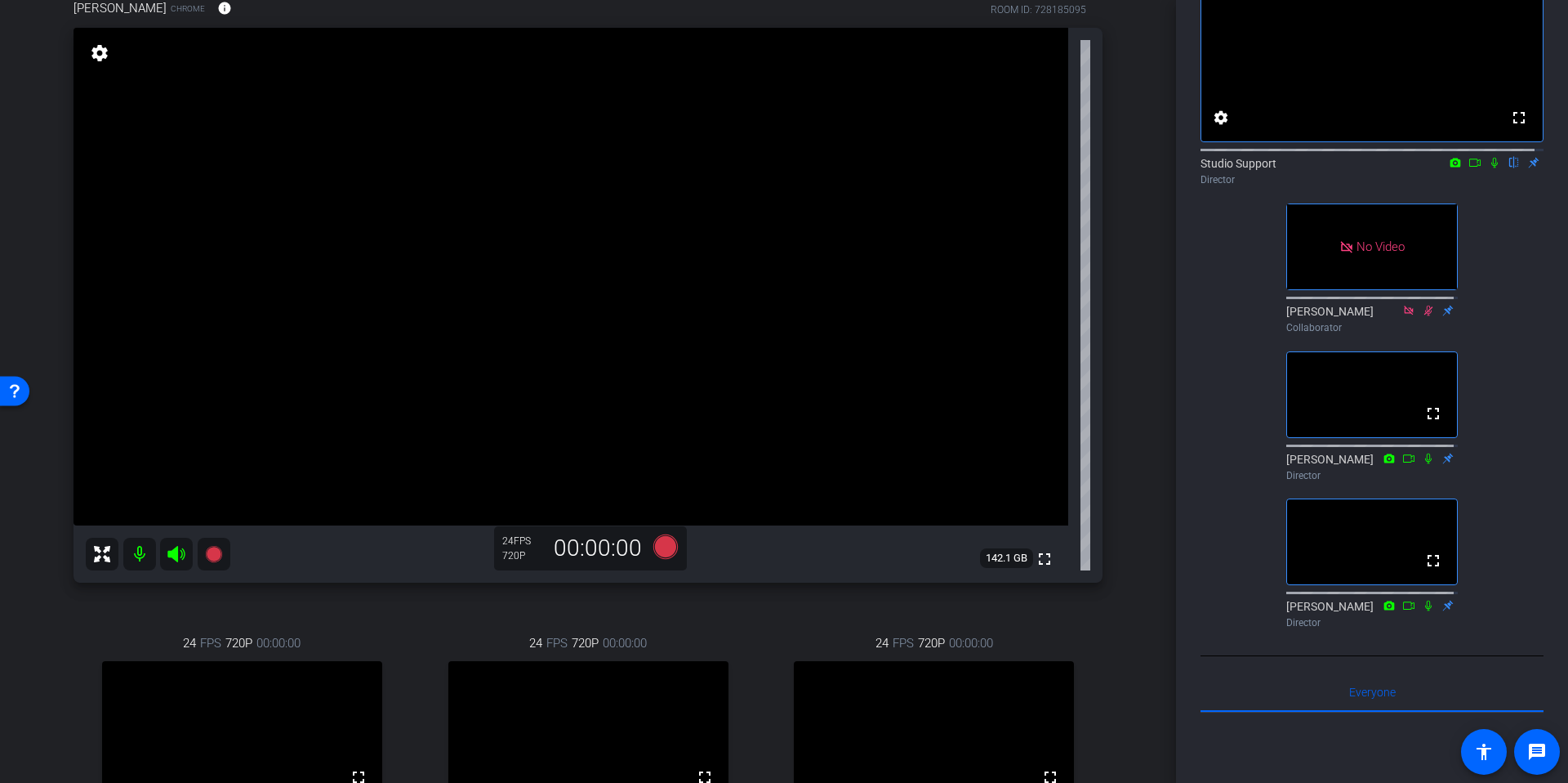
click at [1135, 439] on div "arrow_back Tech Check for [DATE] Recording Back to project Send invite account_…" at bounding box center [588, 294] width 1176 height 783
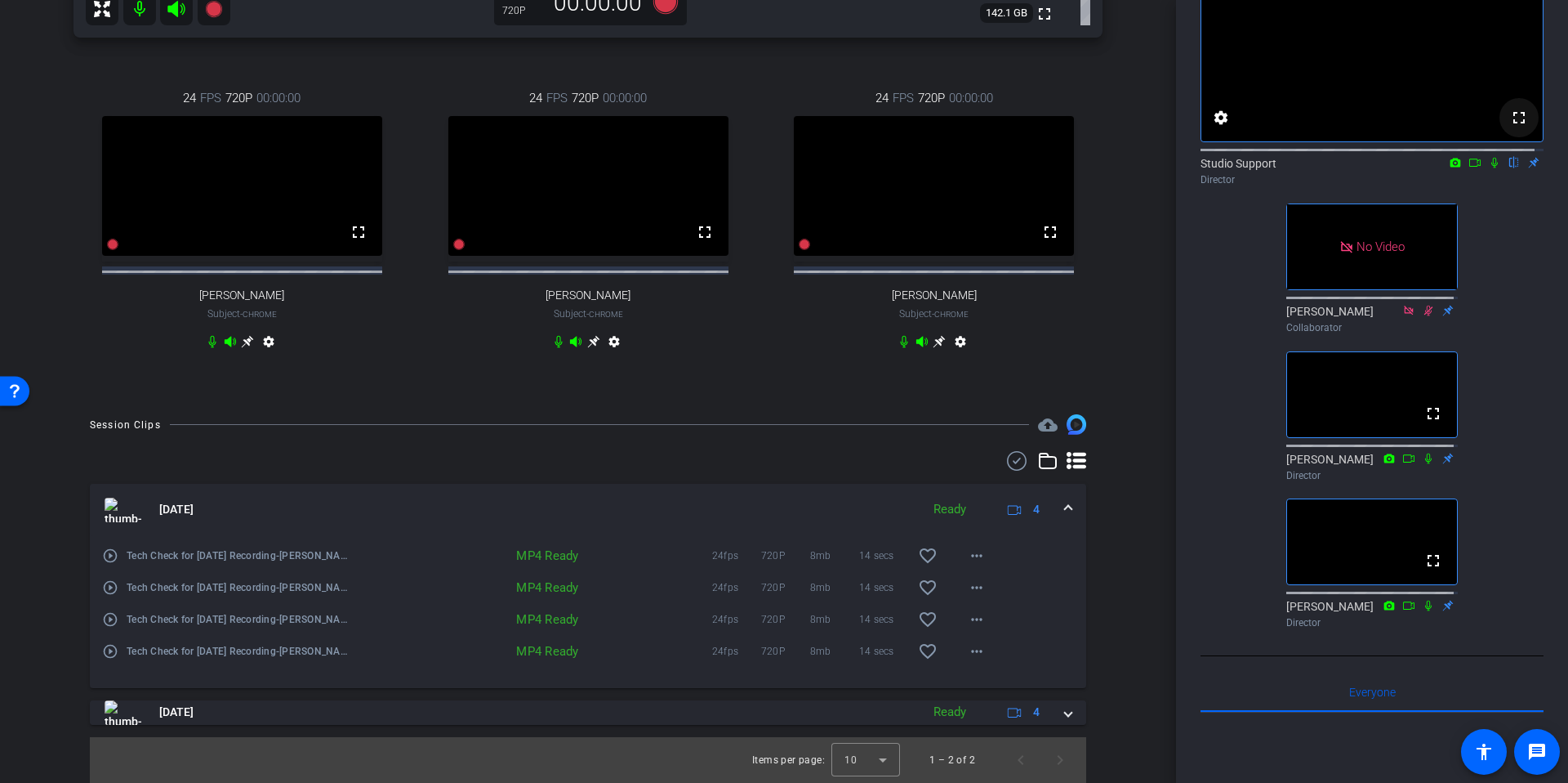
scroll to position [649, 0]
click at [1487, 168] on icon at bounding box center [1494, 162] width 13 height 12
click at [1141, 327] on div "arrow_back Tech Check for [DATE] Recording Back to project Send invite account_…" at bounding box center [588, 392] width 1176 height 783
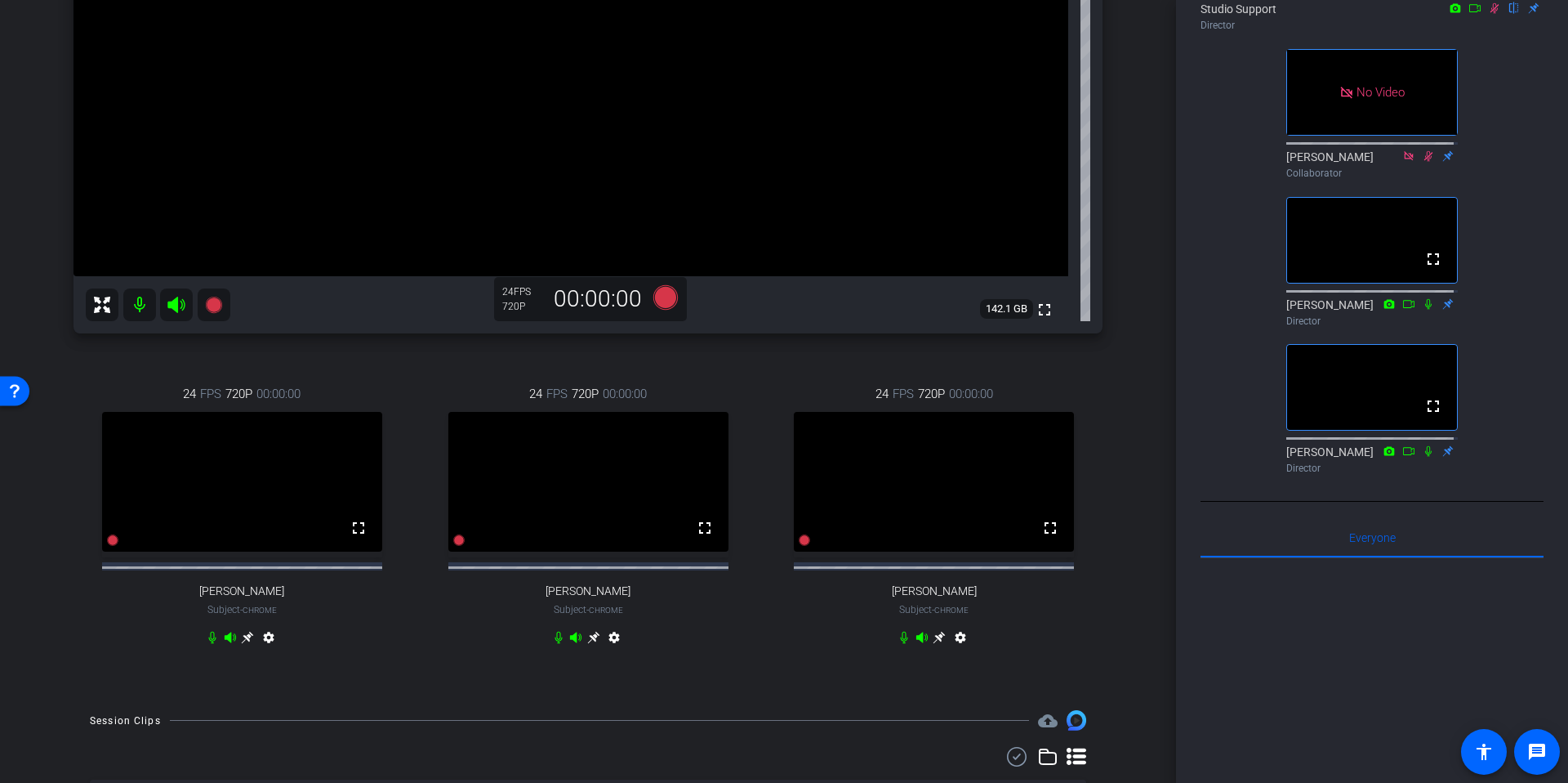
scroll to position [114, 0]
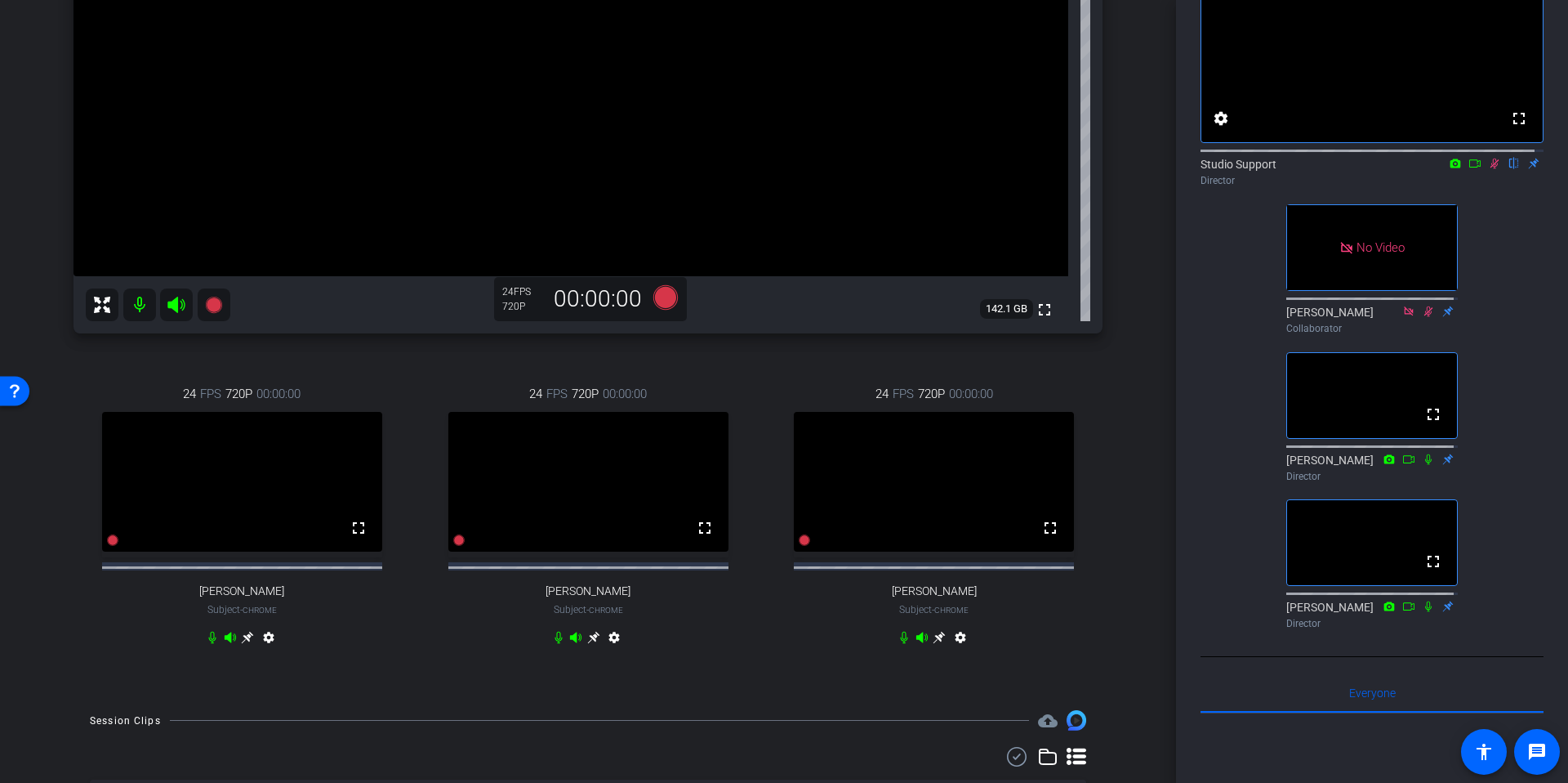
click at [1135, 452] on div "arrow_back Tech Check for [DATE] Recording Back to project Send invite account_…" at bounding box center [588, 392] width 1176 height 783
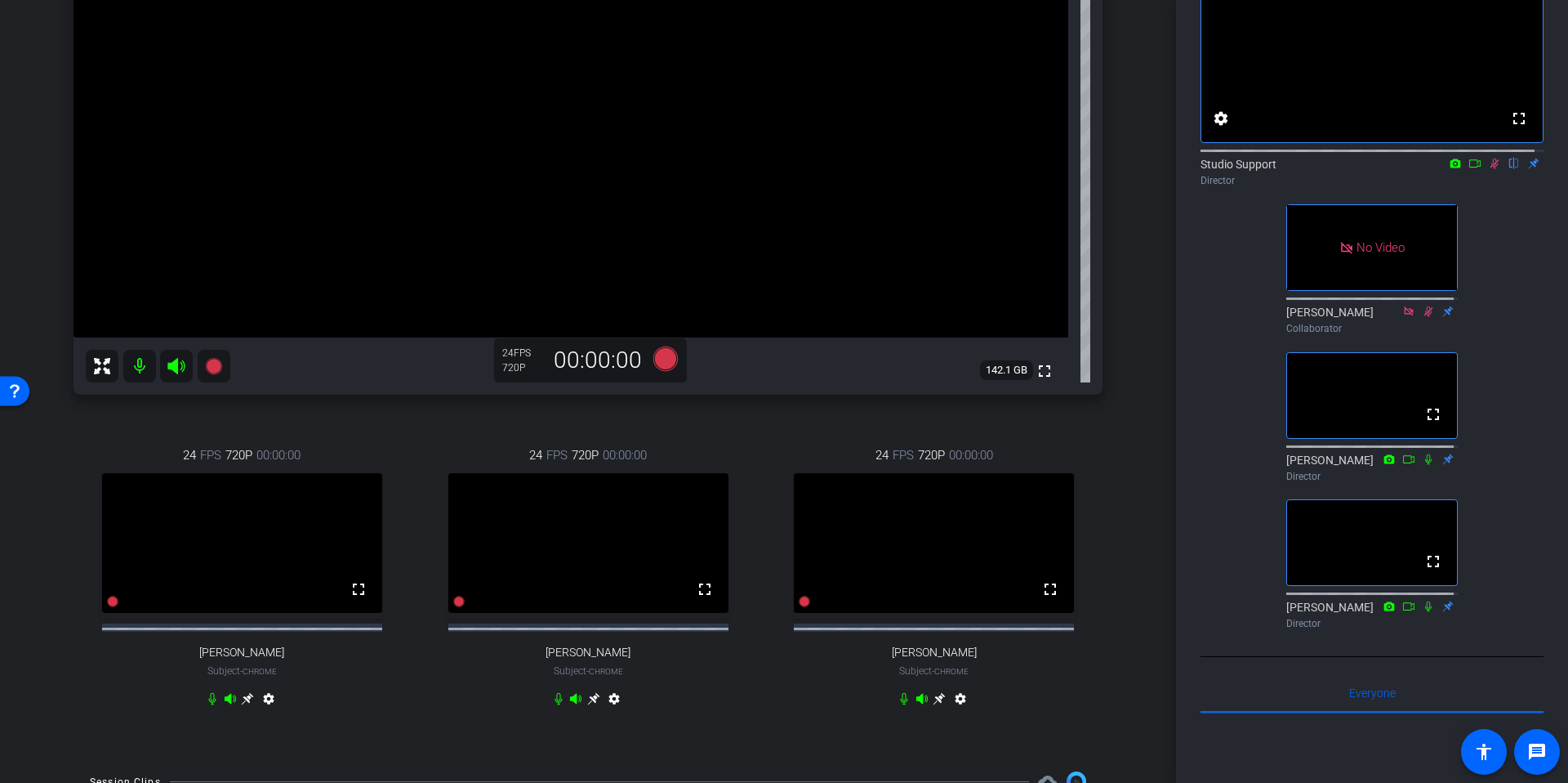
scroll to position [0, 0]
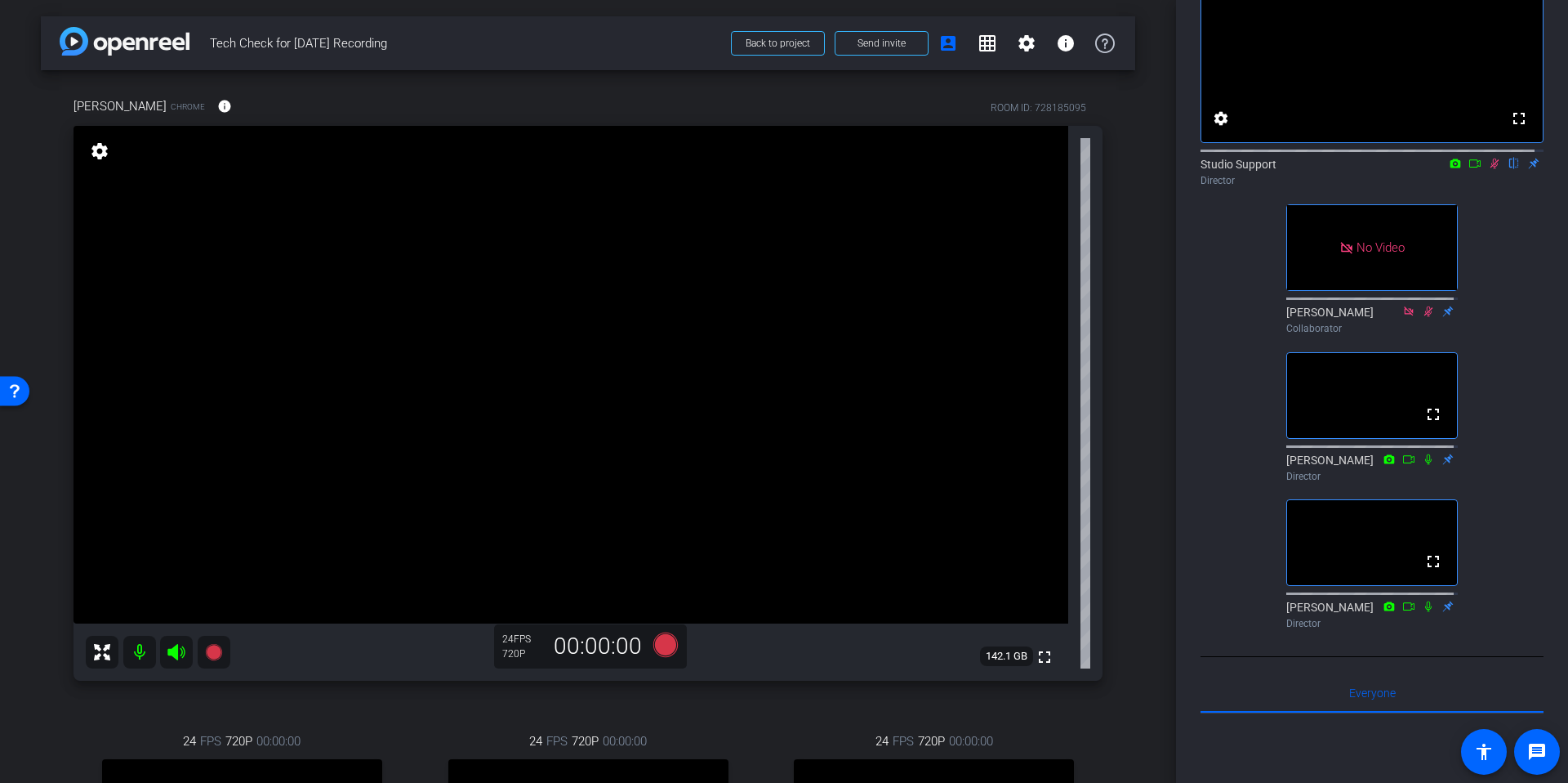
click at [1133, 156] on div "arrow_back Tech Check for [DATE] Recording Back to project Send invite account_…" at bounding box center [588, 392] width 1176 height 783
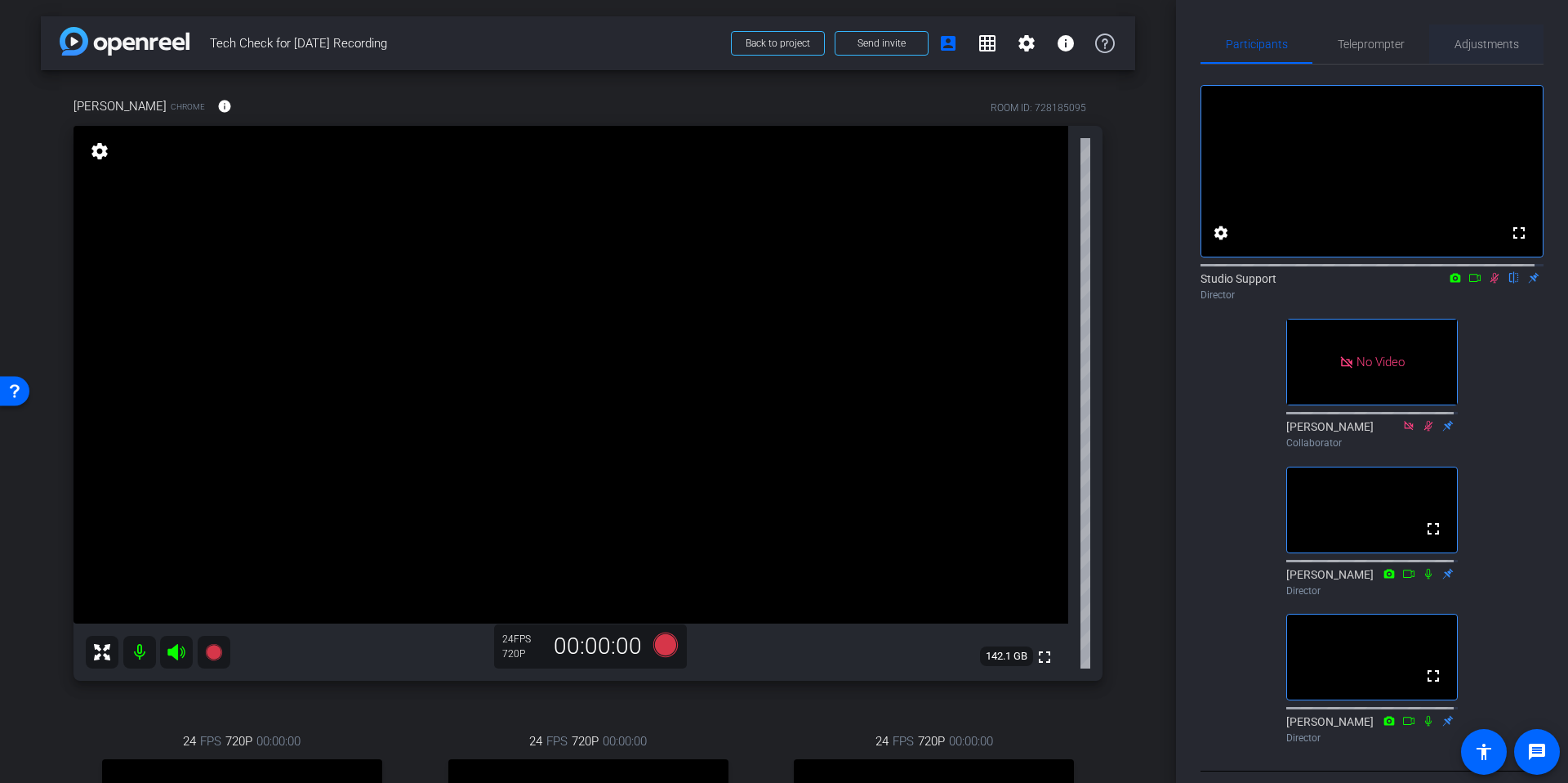
click at [1479, 45] on span "Adjustments" at bounding box center [1486, 44] width 64 height 12
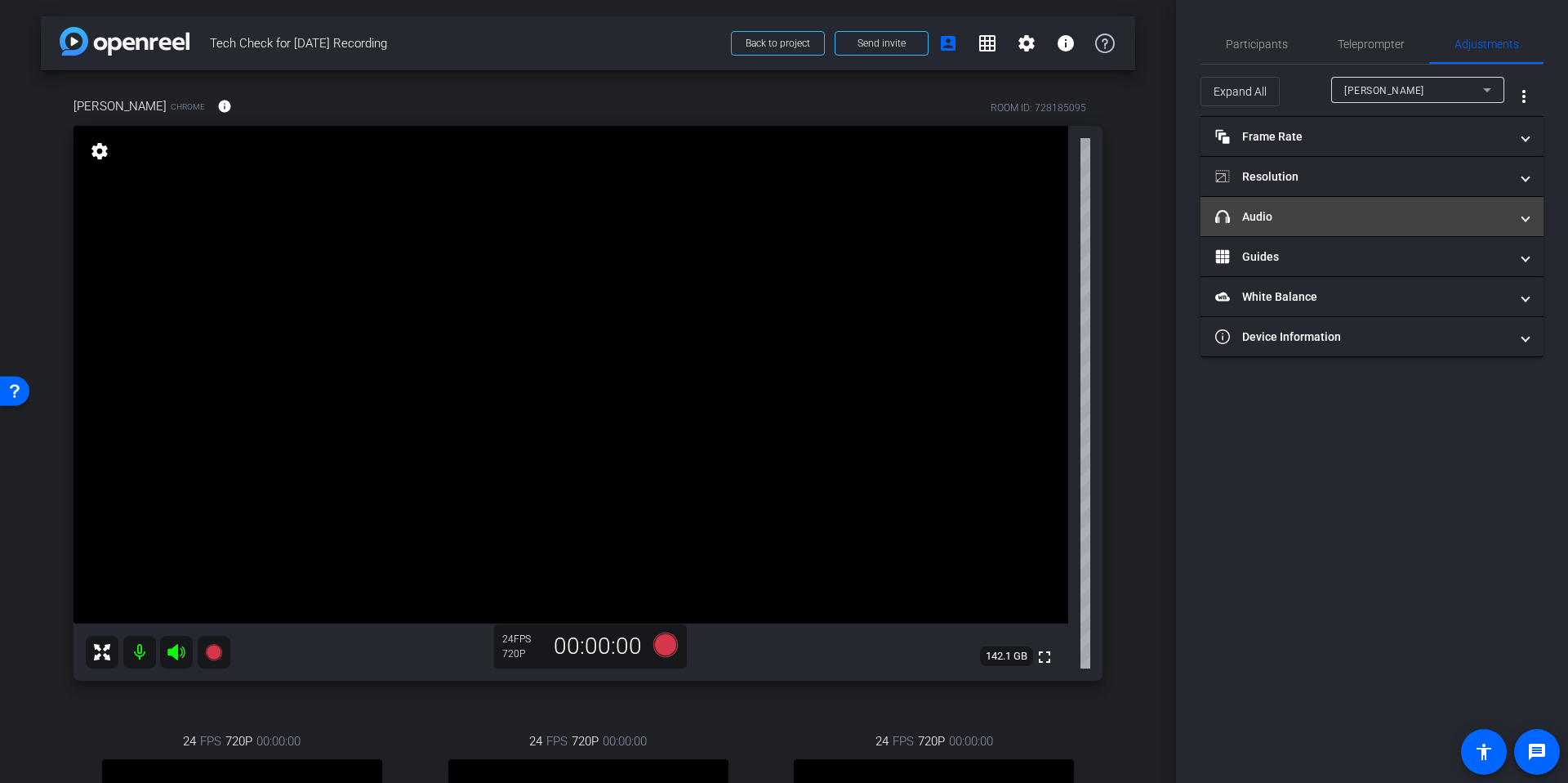
click at [1353, 208] on mat-panel-title "headphone icon Audio" at bounding box center [1362, 217] width 294 height 17
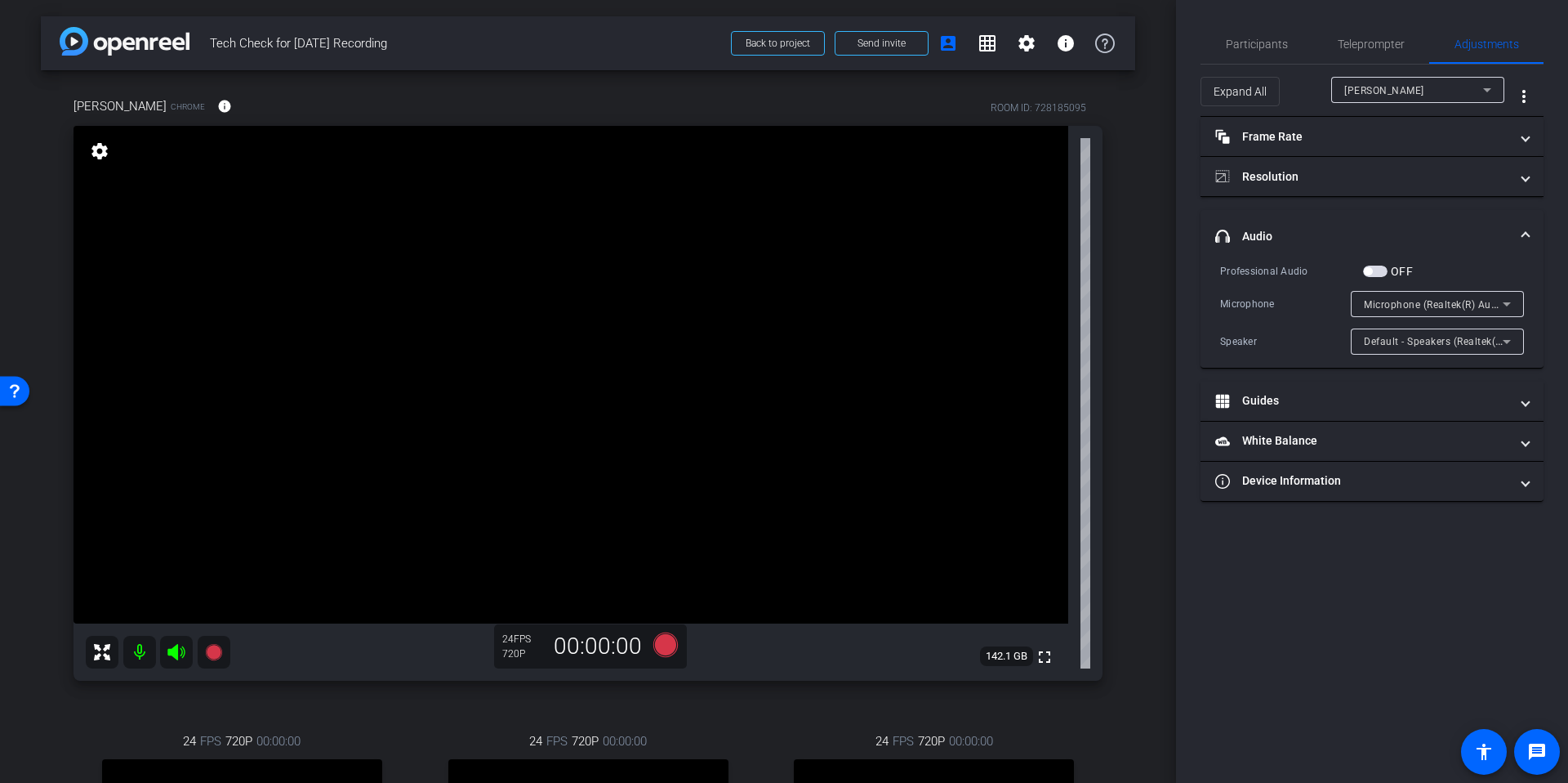
click at [1486, 309] on span "Microphone (Realtek(R) Audio)" at bounding box center [1437, 304] width 146 height 13
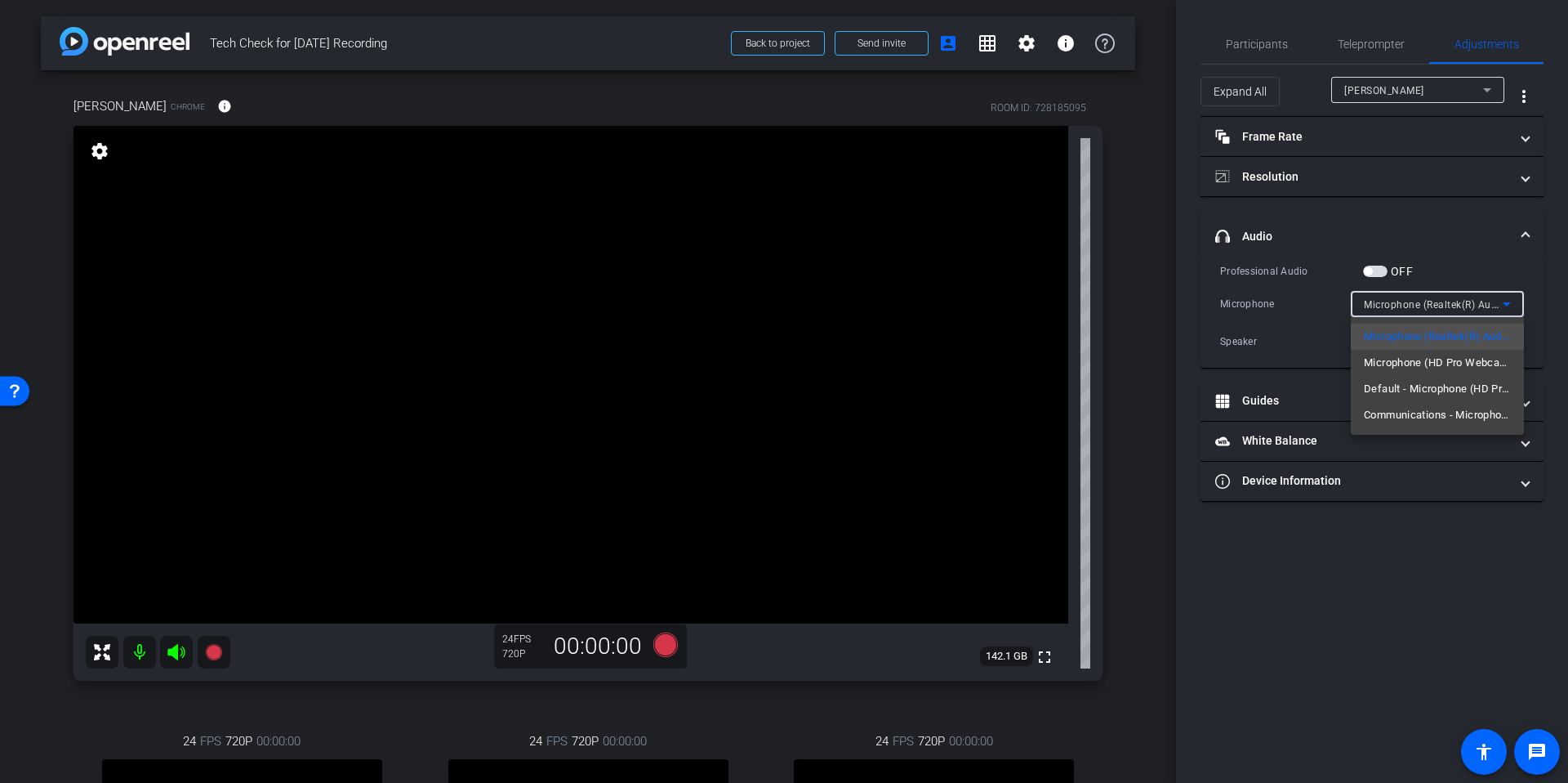
click at [1116, 308] on div at bounding box center [784, 392] width 1568 height 783
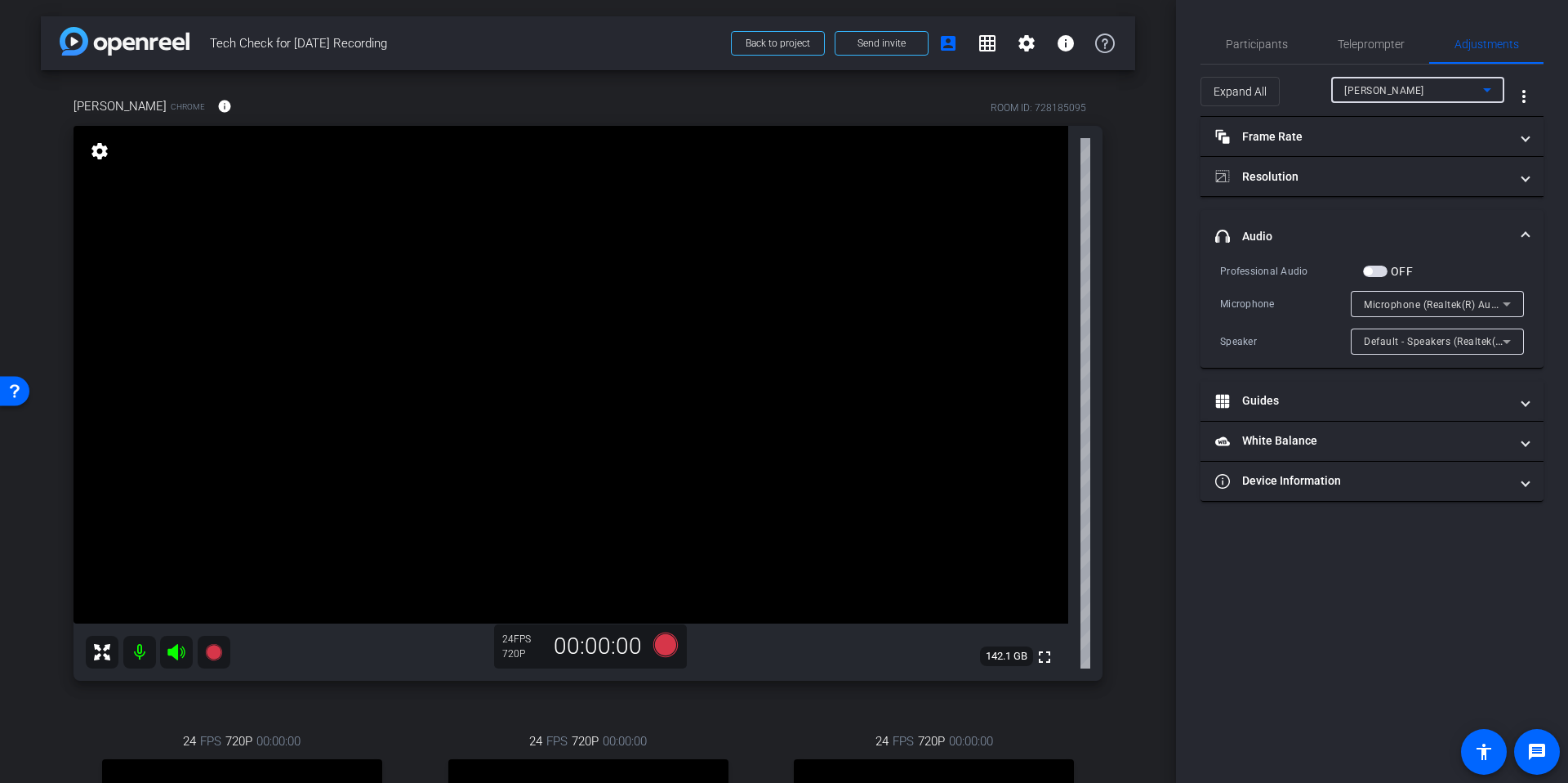
click at [1434, 82] on div "[PERSON_NAME]" at bounding box center [1413, 89] width 139 height 20
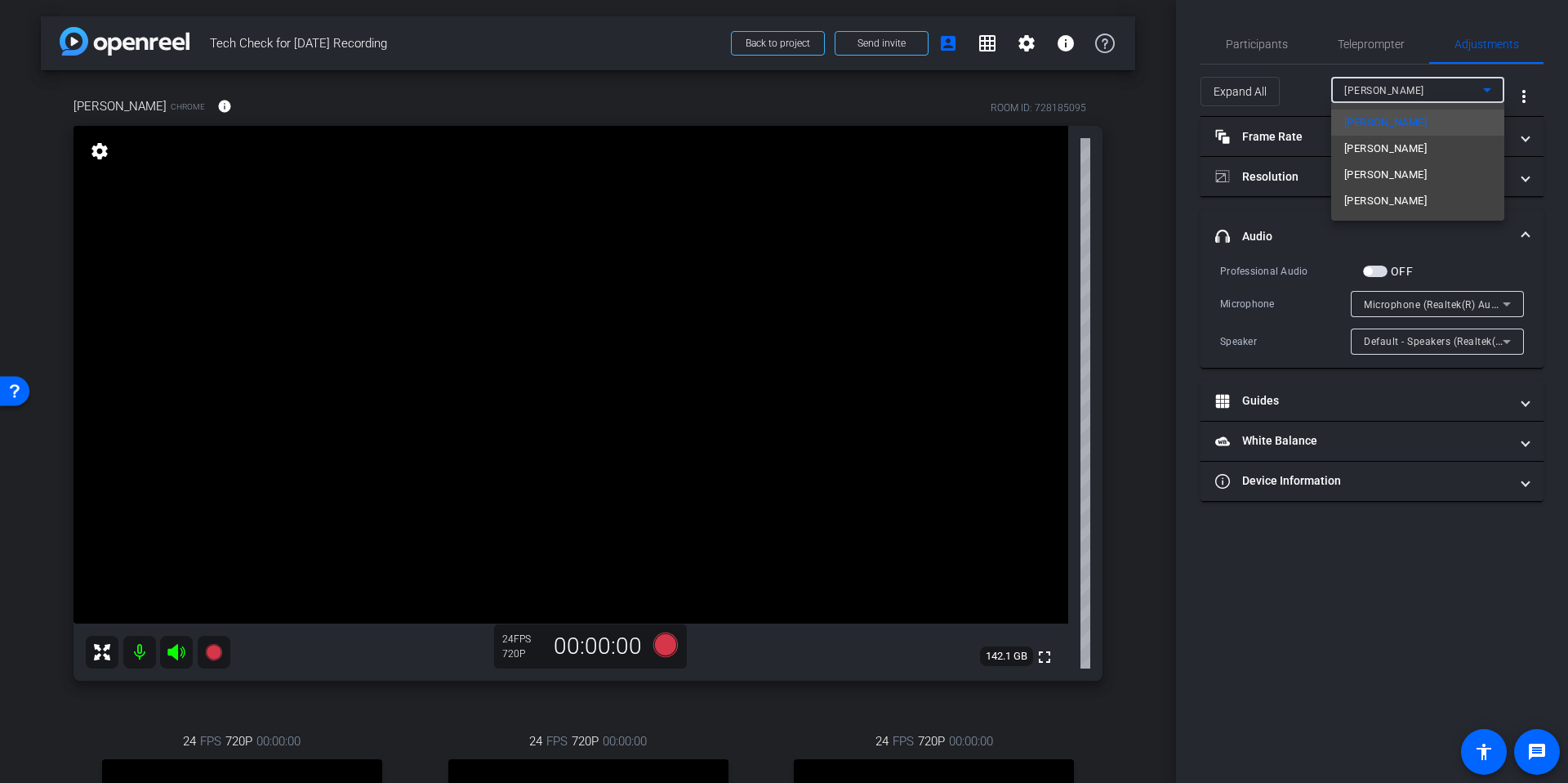
click at [1129, 230] on div at bounding box center [784, 392] width 1568 height 783
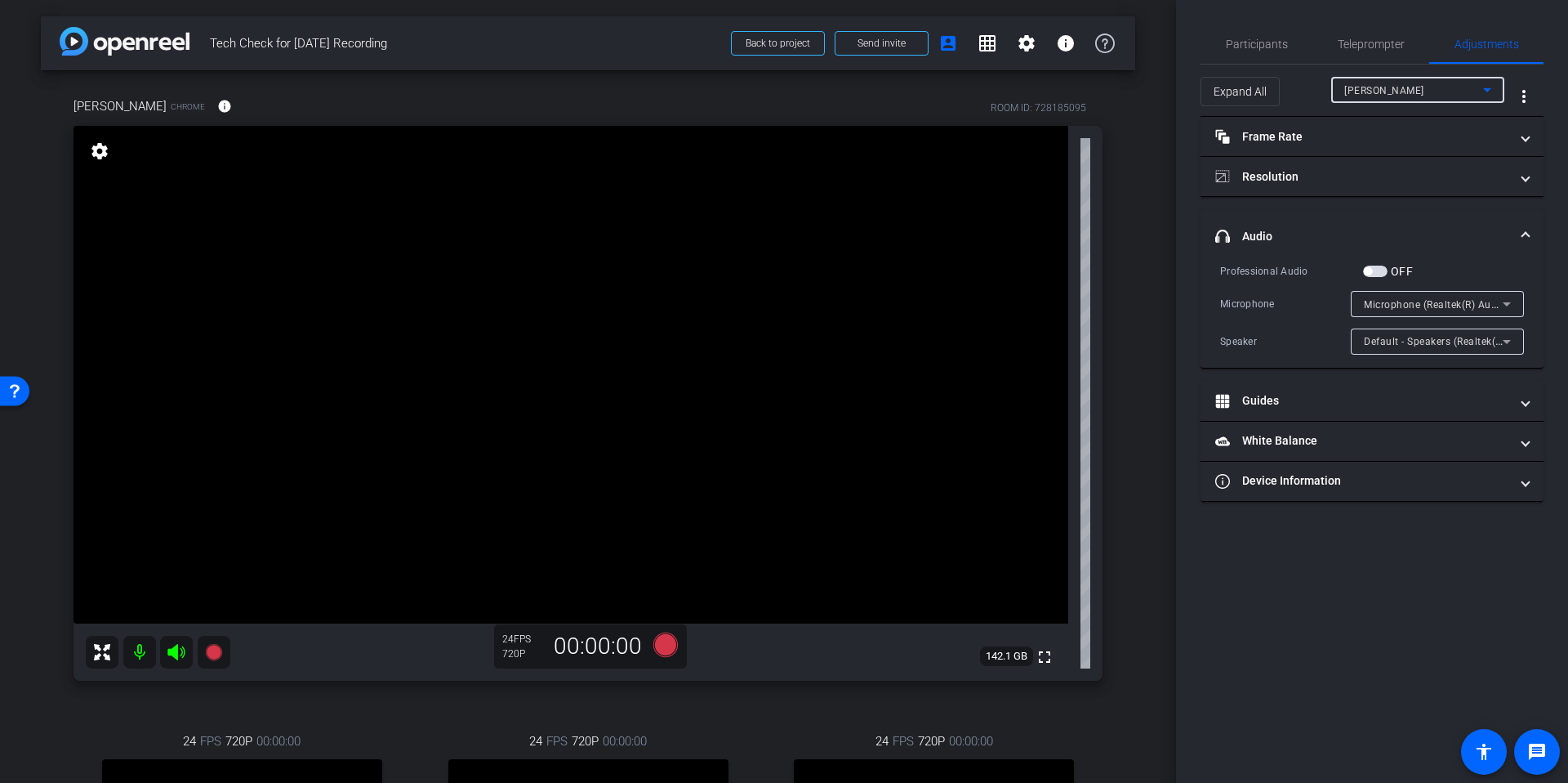
click at [1406, 86] on span "[PERSON_NAME]" at bounding box center [1383, 91] width 80 height 12
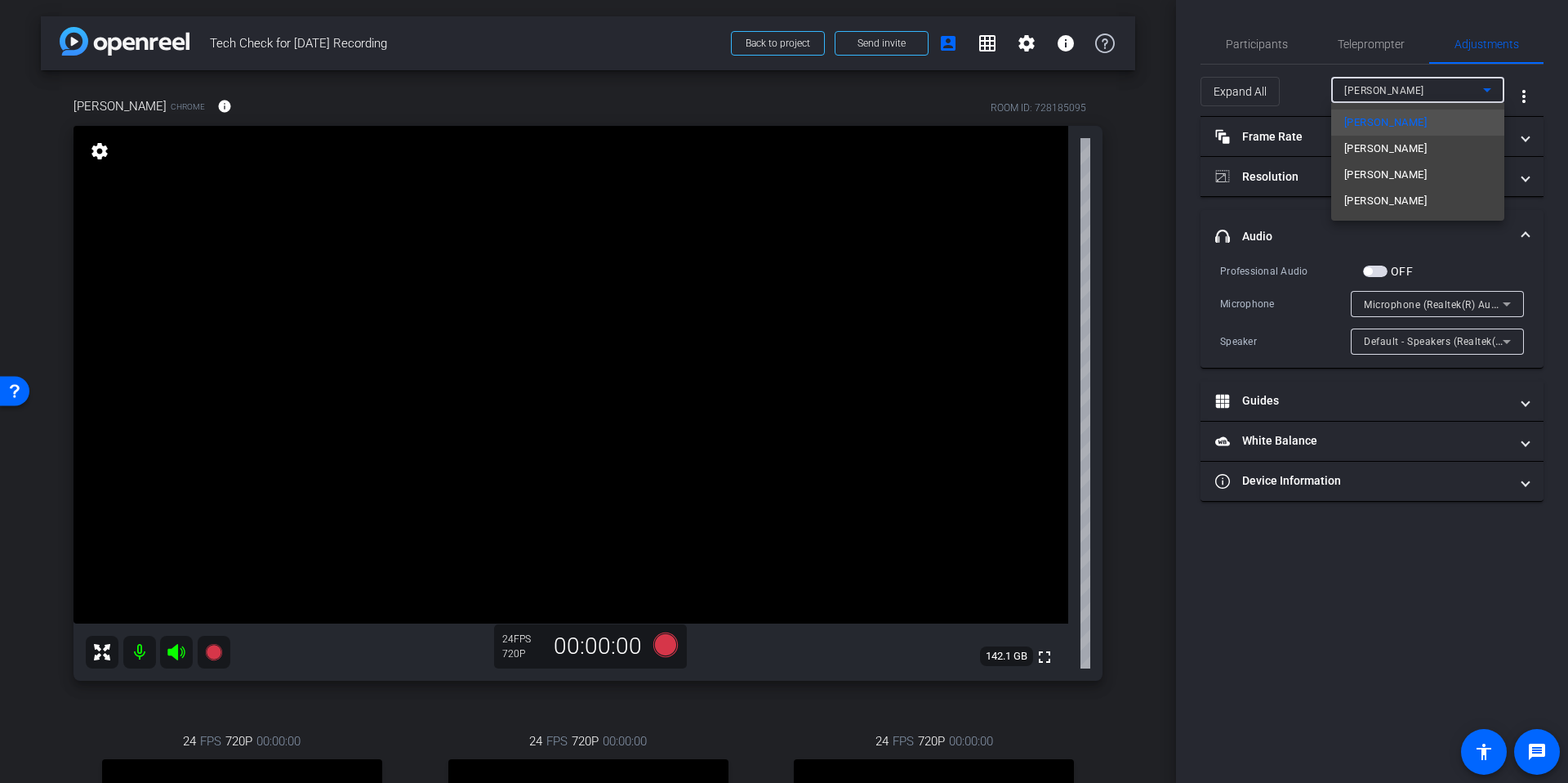
click at [1391, 140] on span "[PERSON_NAME]" at bounding box center [1385, 149] width 82 height 19
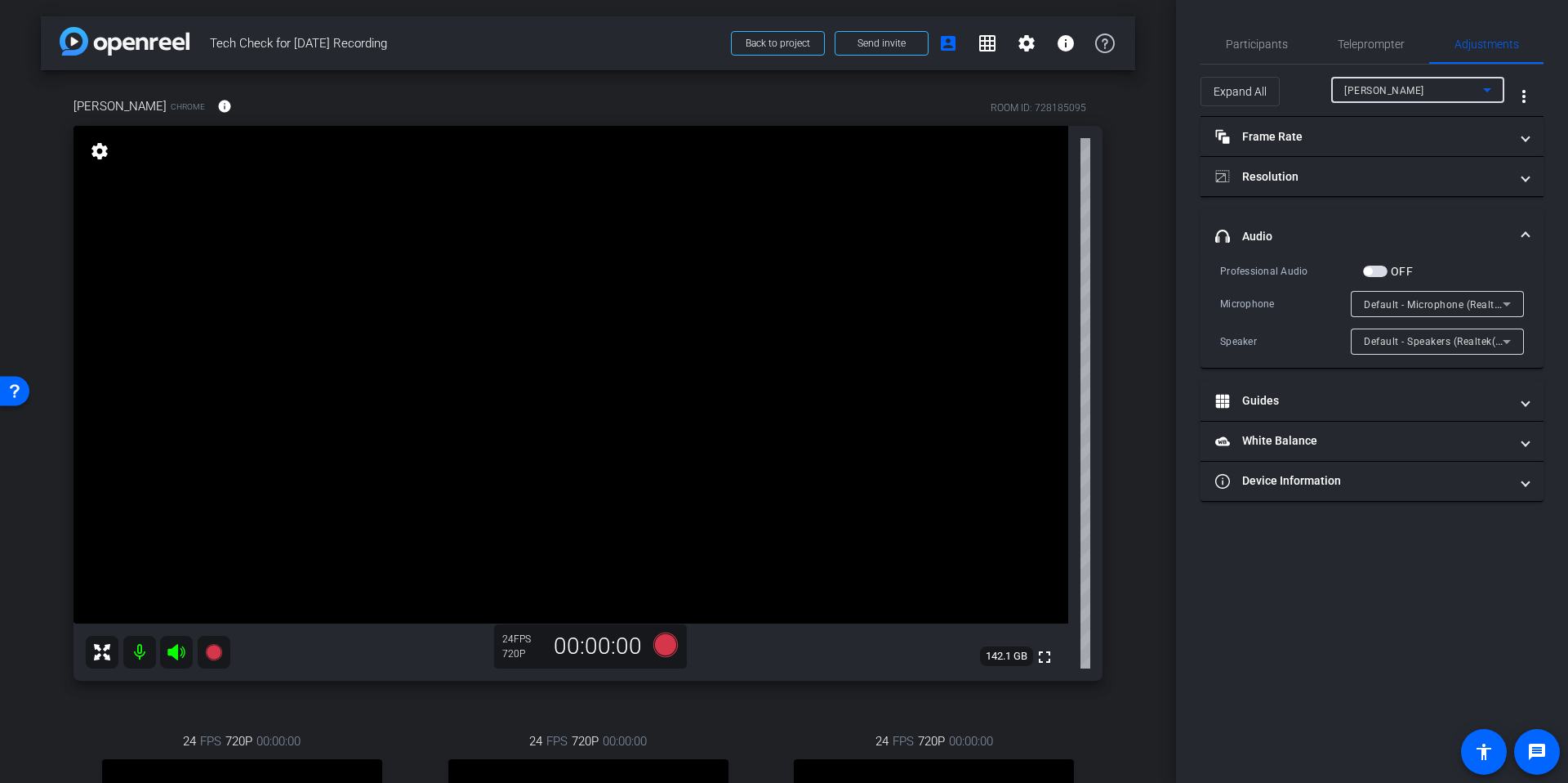
click at [1453, 295] on div "Default - Microphone (Realtek(R) Audio)" at bounding box center [1433, 304] width 139 height 20
click at [1365, 82] on div at bounding box center [784, 392] width 1568 height 783
click at [1394, 86] on span "[PERSON_NAME]" at bounding box center [1383, 91] width 80 height 12
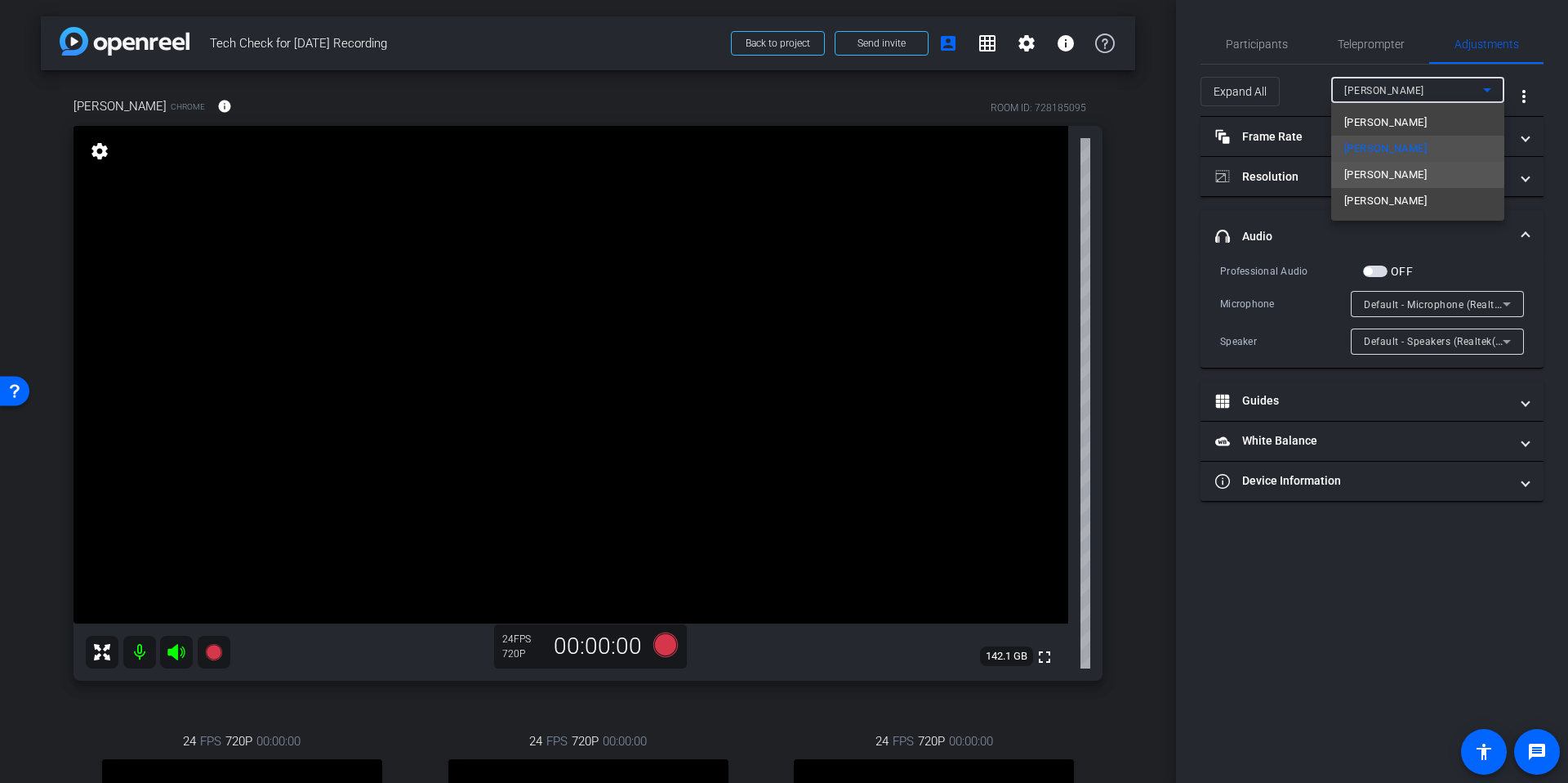
click at [1410, 173] on span "[PERSON_NAME]" at bounding box center [1385, 175] width 82 height 19
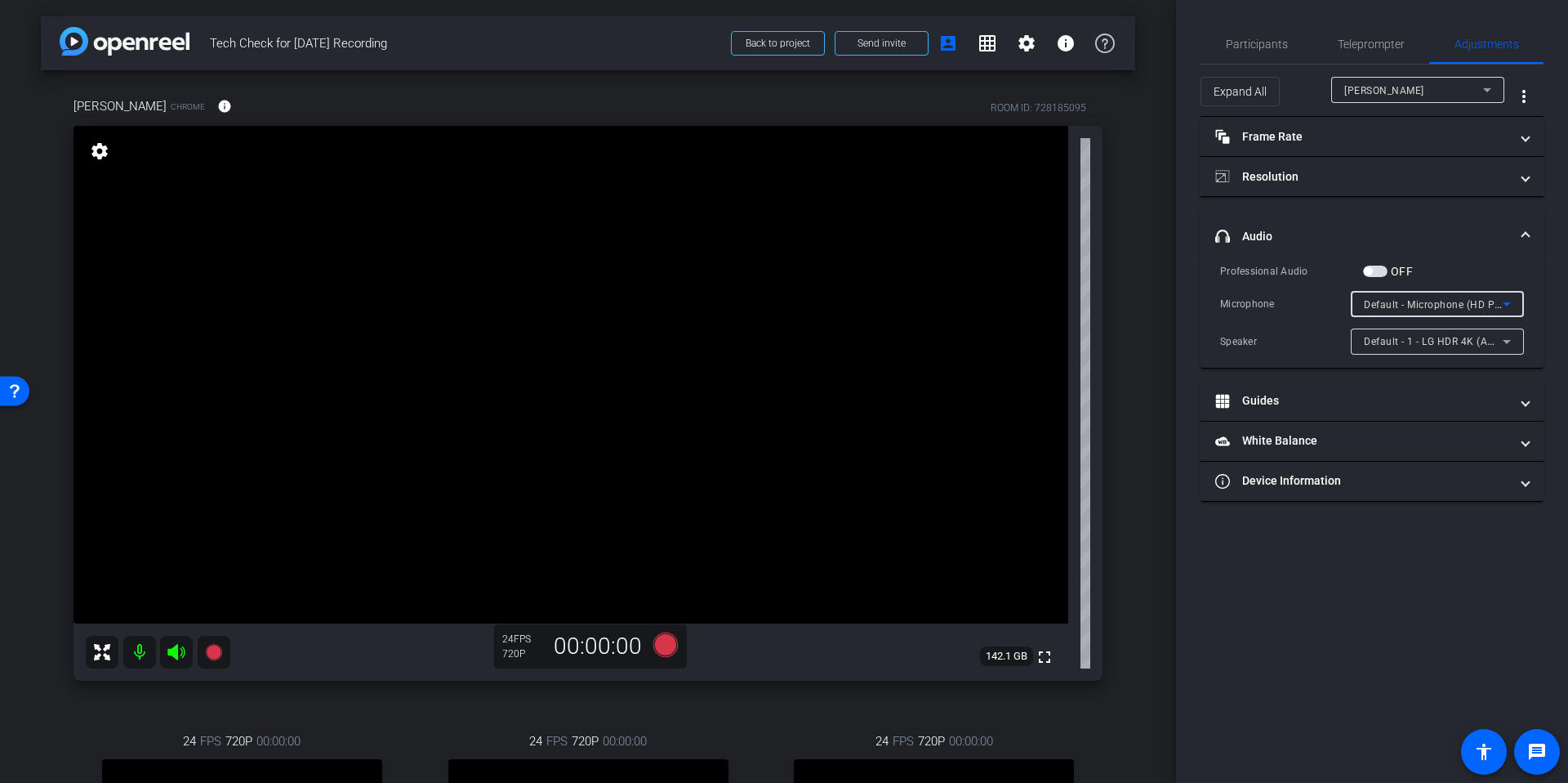
click at [1437, 310] on span "Default - Microphone (HD Pro Webcam C920) (046d:08e5)" at bounding box center [1503, 304] width 278 height 13
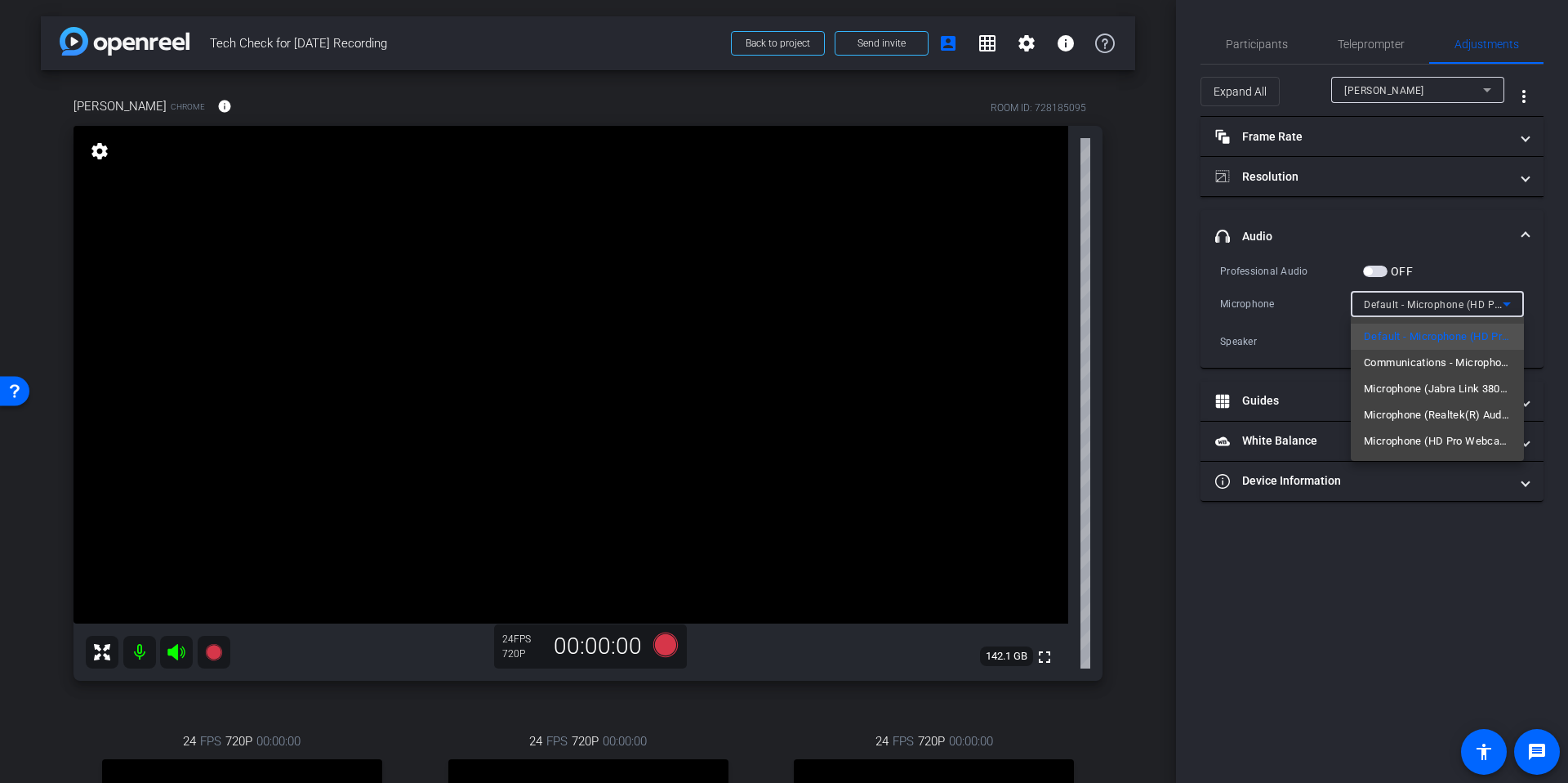
click at [1398, 90] on div at bounding box center [784, 392] width 1568 height 783
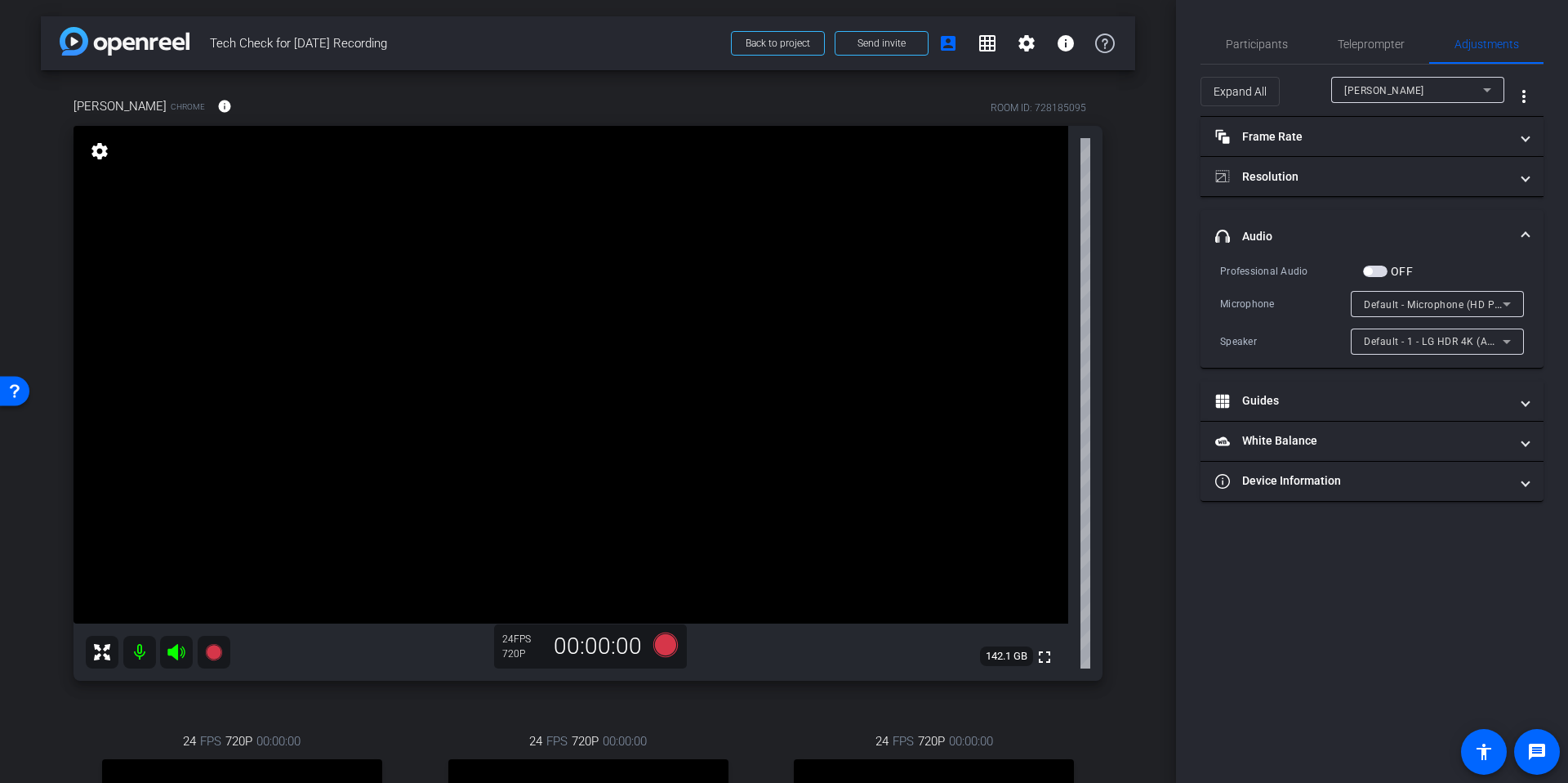
click at [1405, 90] on span "[PERSON_NAME]" at bounding box center [1383, 91] width 80 height 12
click at [1453, 90] on div "[PERSON_NAME]" at bounding box center [1413, 89] width 139 height 20
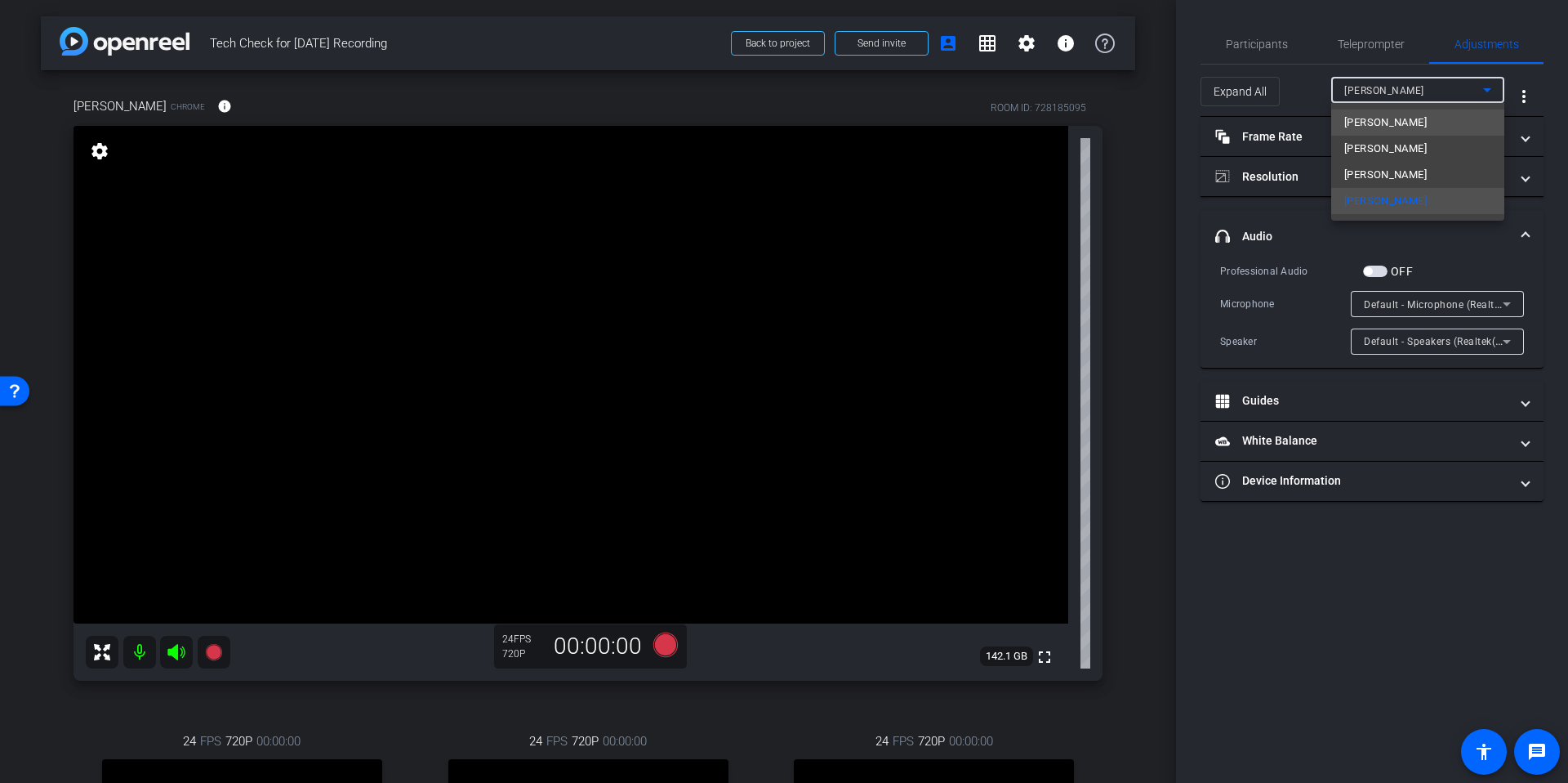
click at [1398, 118] on span "[PERSON_NAME]" at bounding box center [1385, 122] width 82 height 19
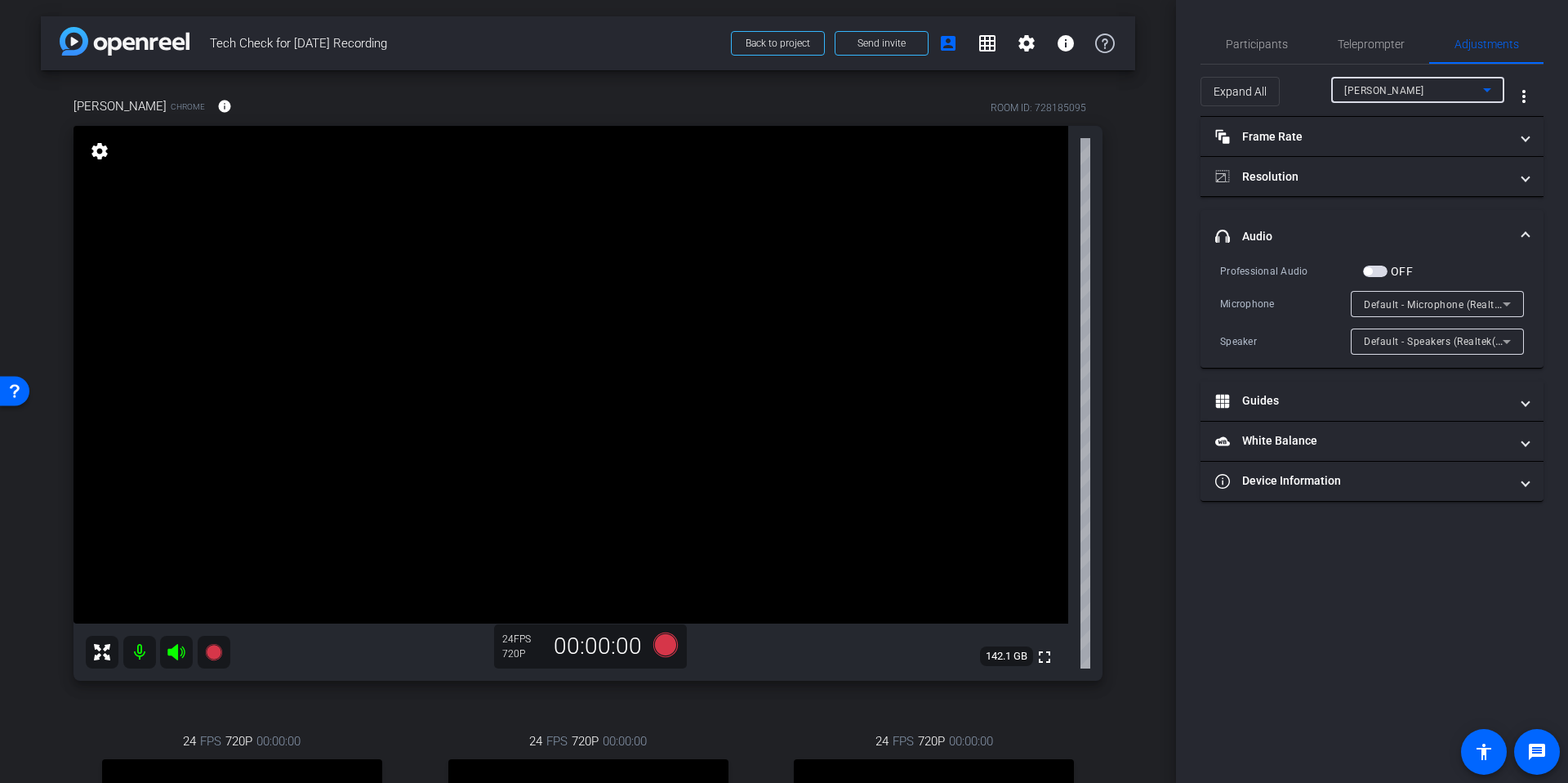
type input "11000"
click at [1135, 225] on div "arrow_back Tech Check for [DATE] Recording Back to project Send invite account_…" at bounding box center [588, 392] width 1176 height 783
click at [1232, 36] on span "Participants" at bounding box center [1256, 44] width 62 height 39
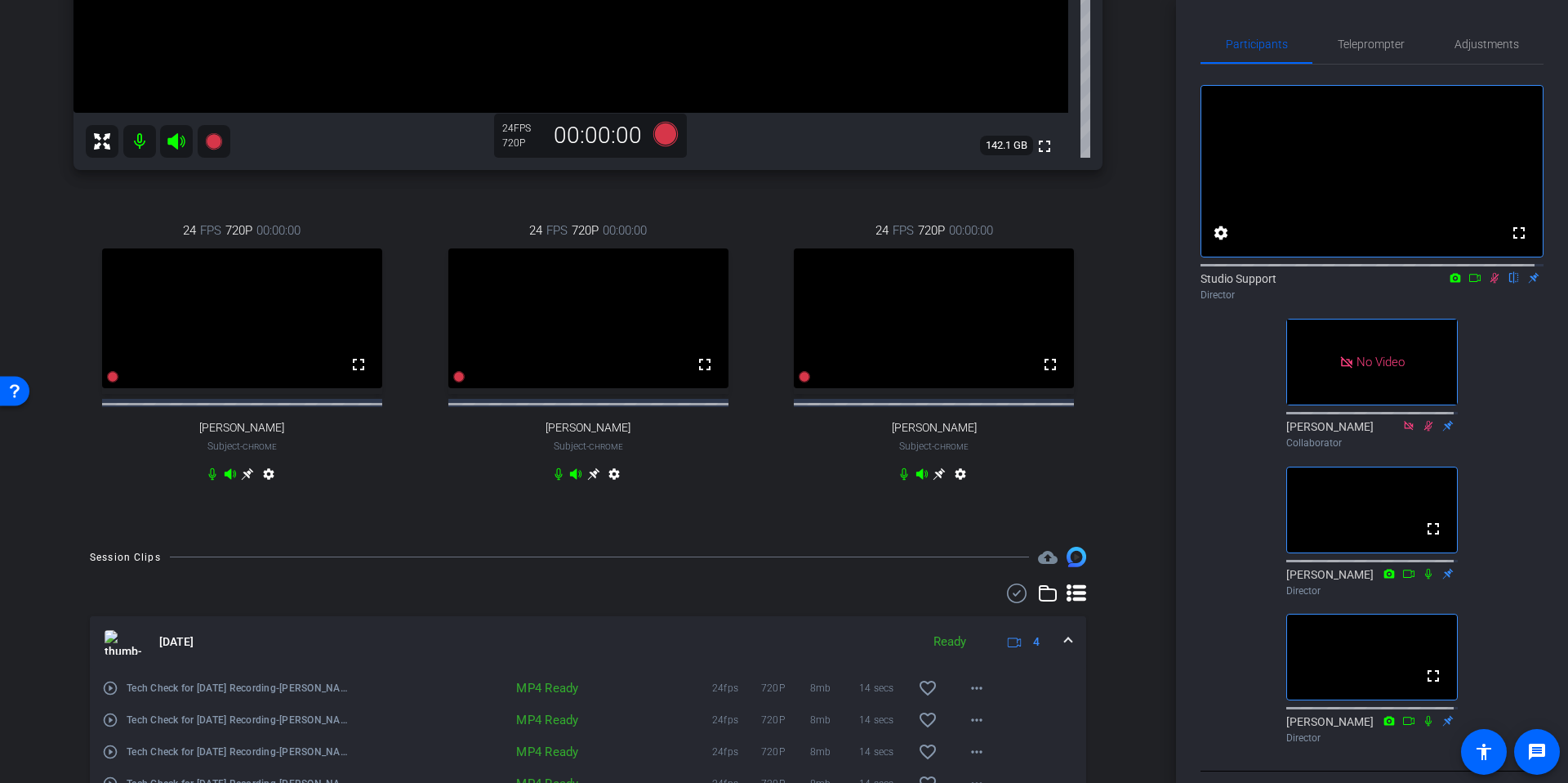
scroll to position [660, 0]
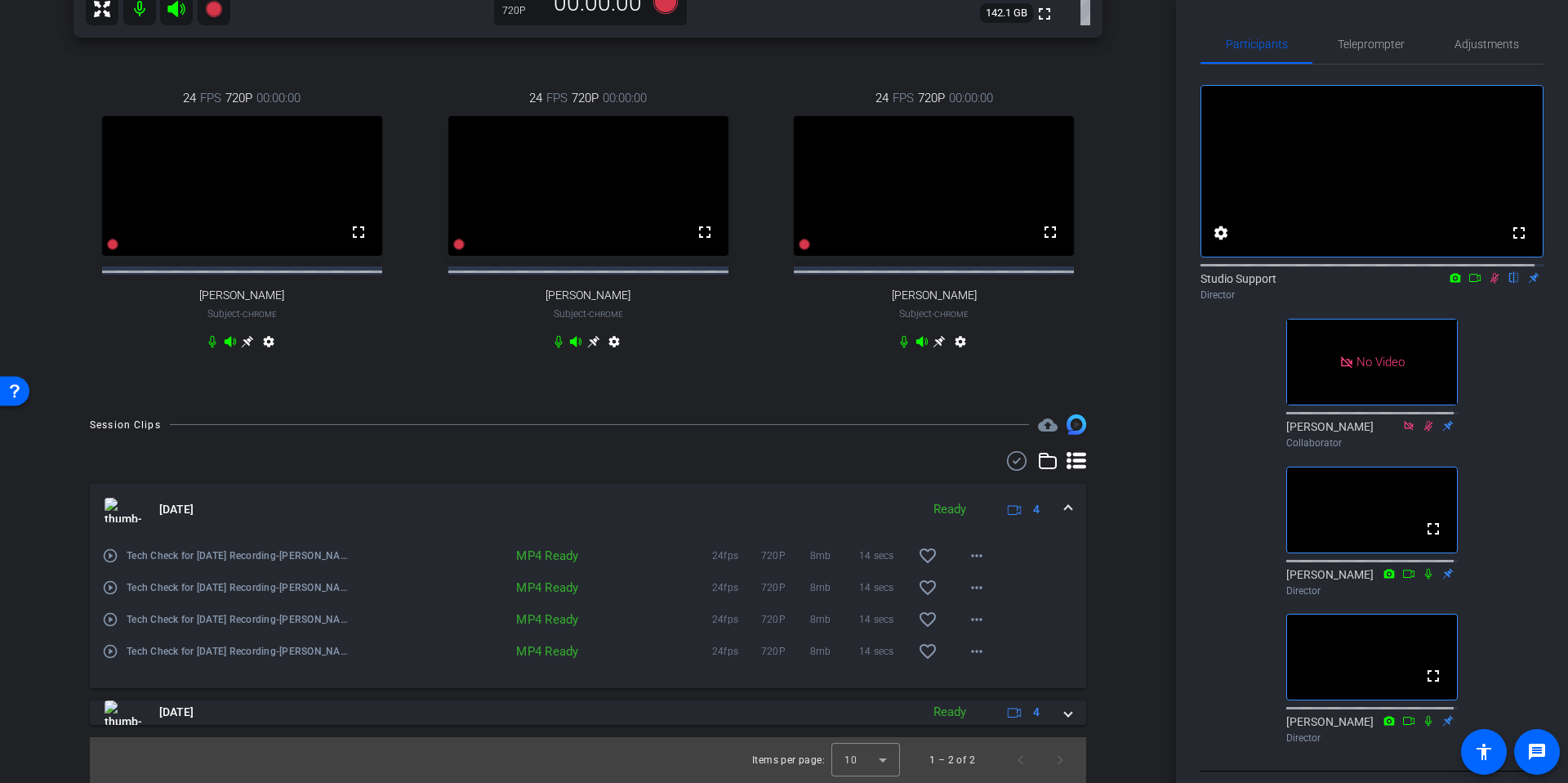
click at [1065, 516] on span at bounding box center [1067, 510] width 7 height 17
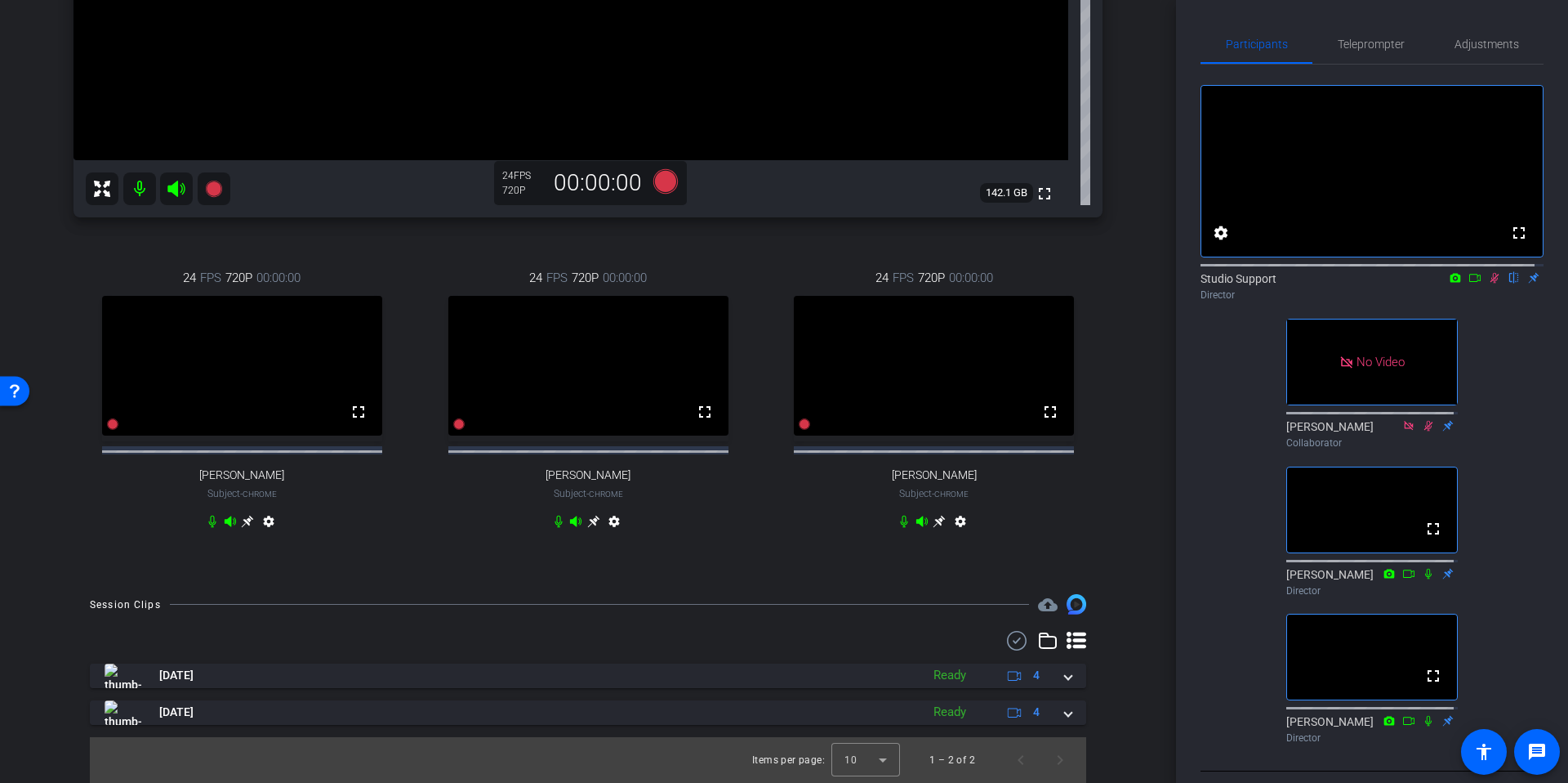
scroll to position [481, 0]
click at [1144, 547] on div "arrow_back Tech Check for [DATE] Recording Back to project Send invite account_…" at bounding box center [588, 392] width 1176 height 783
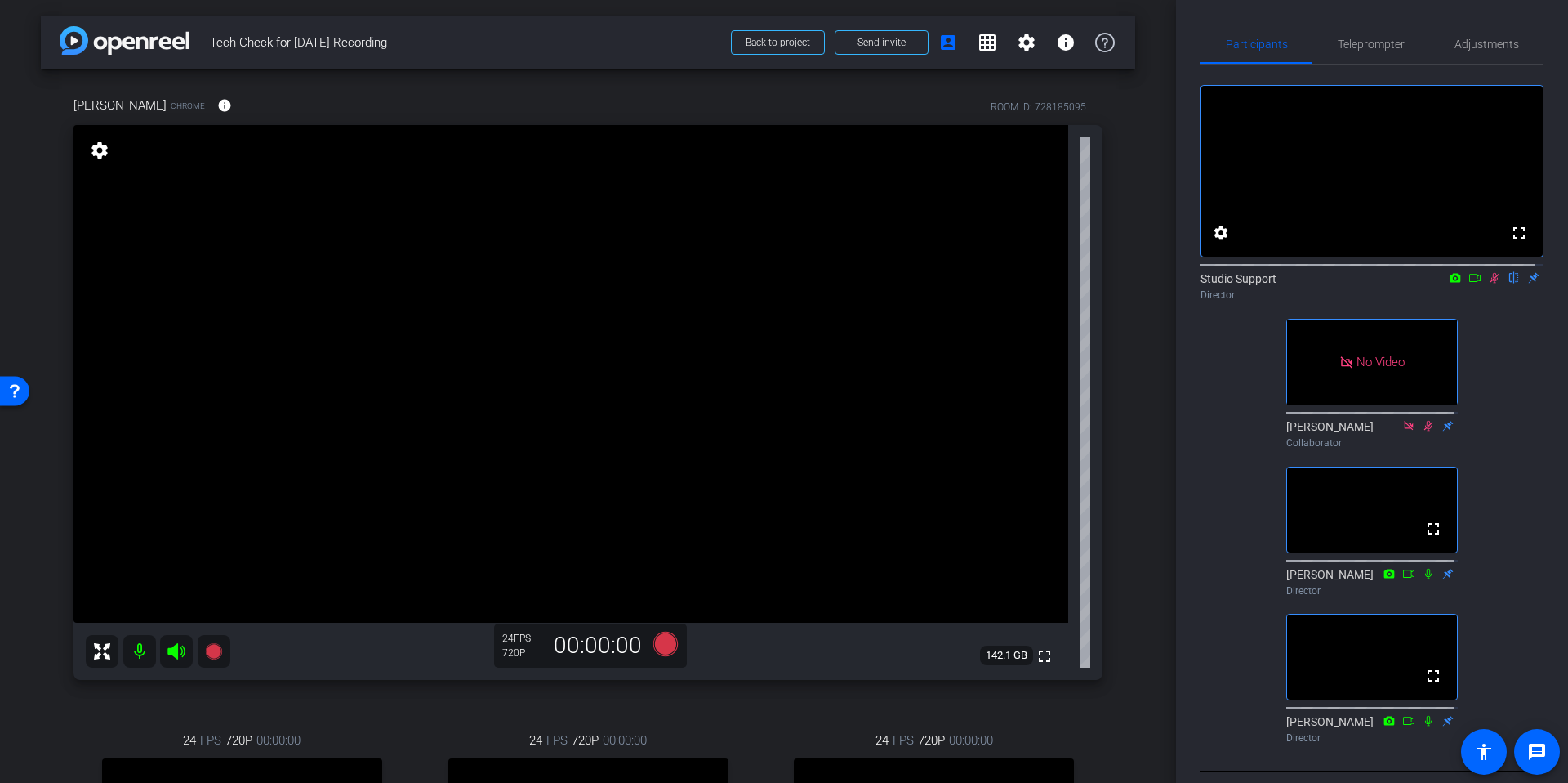
scroll to position [0, 0]
click at [1146, 450] on div "arrow_back Tech Check for [DATE] Recording Back to project Send invite account_…" at bounding box center [588, 392] width 1176 height 783
click at [1481, 38] on span "Adjustments" at bounding box center [1486, 44] width 64 height 12
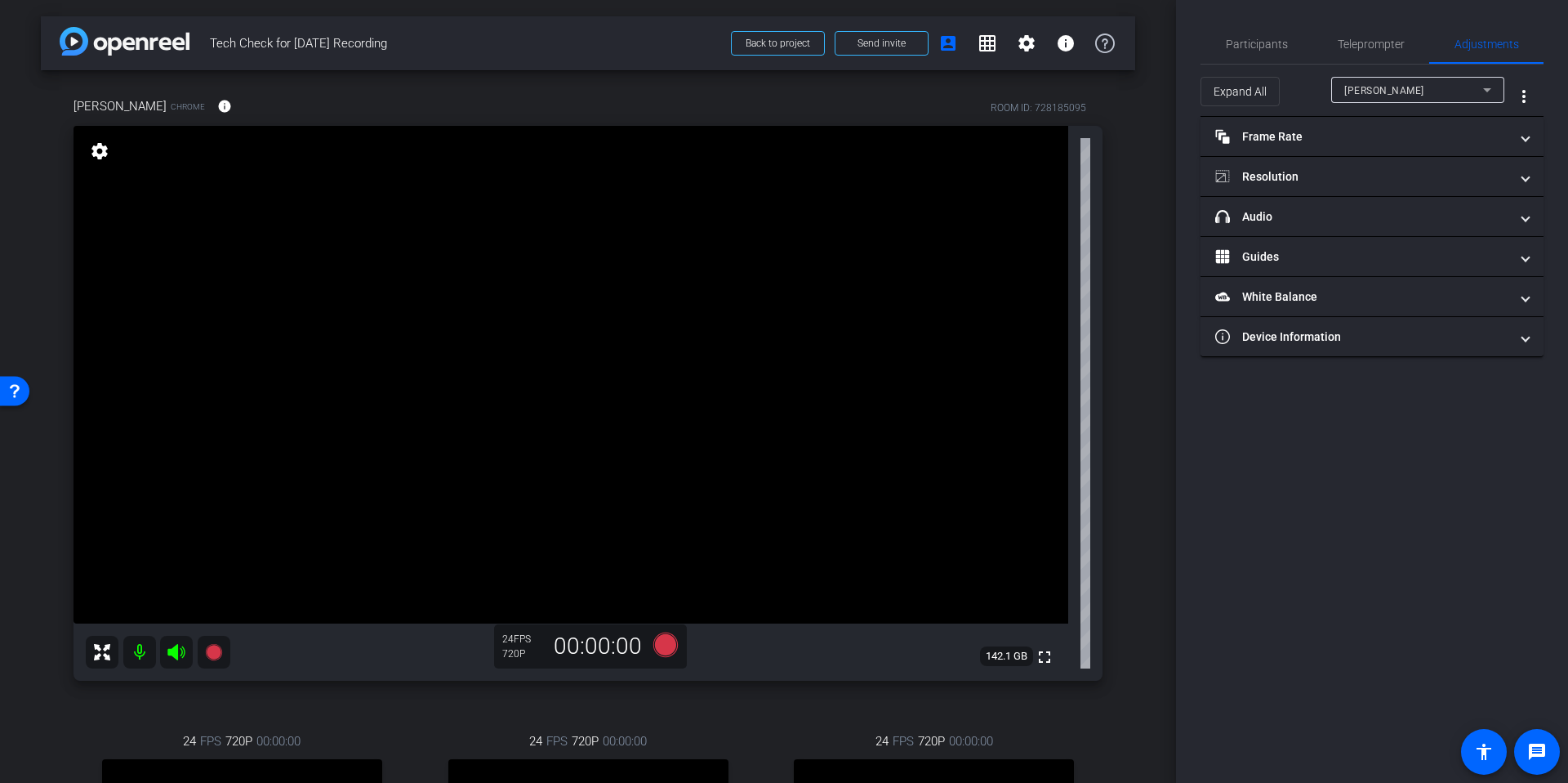
click at [1415, 92] on span "[PERSON_NAME]" at bounding box center [1383, 91] width 80 height 12
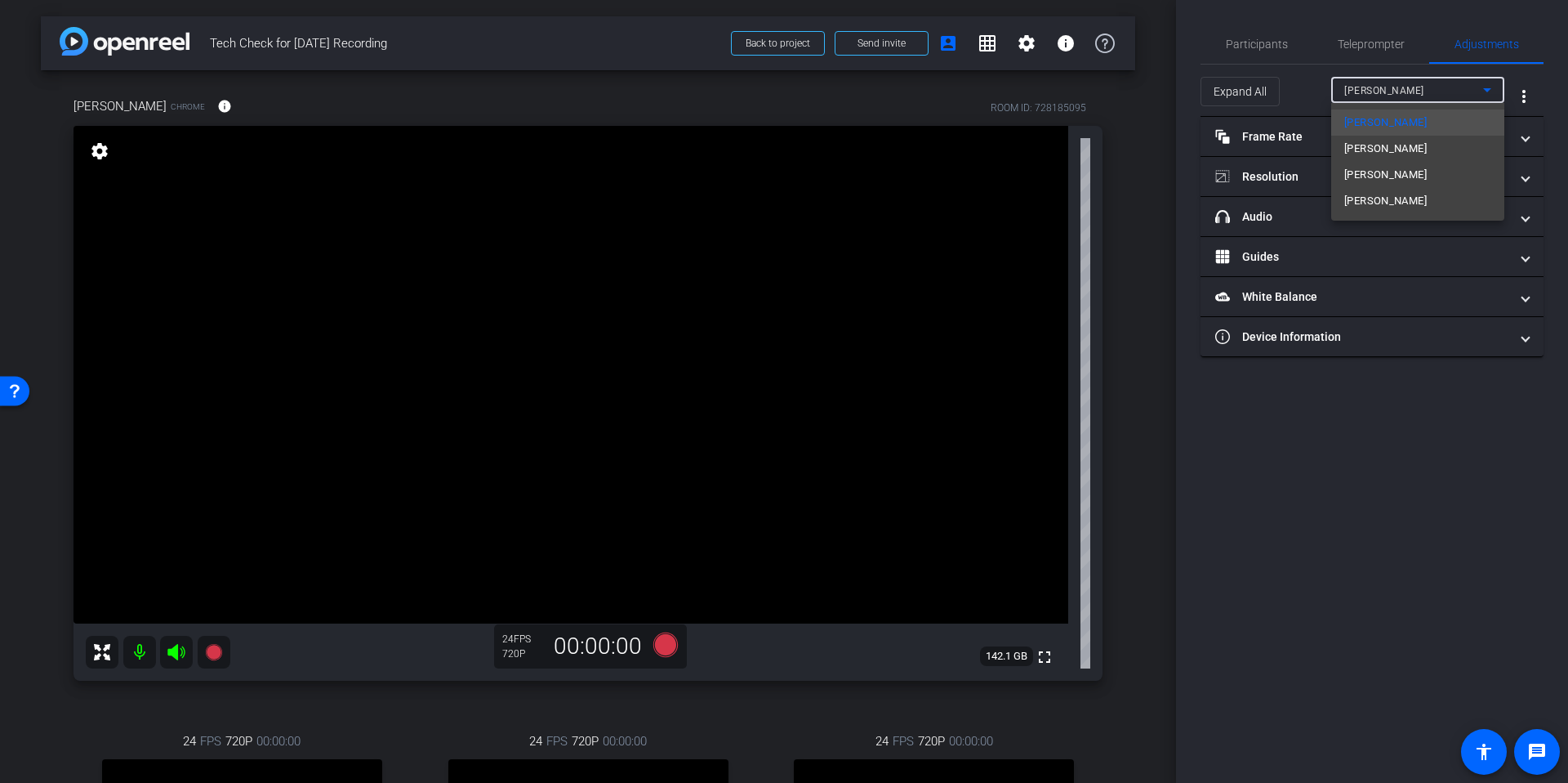
click at [1157, 270] on div at bounding box center [784, 392] width 1568 height 783
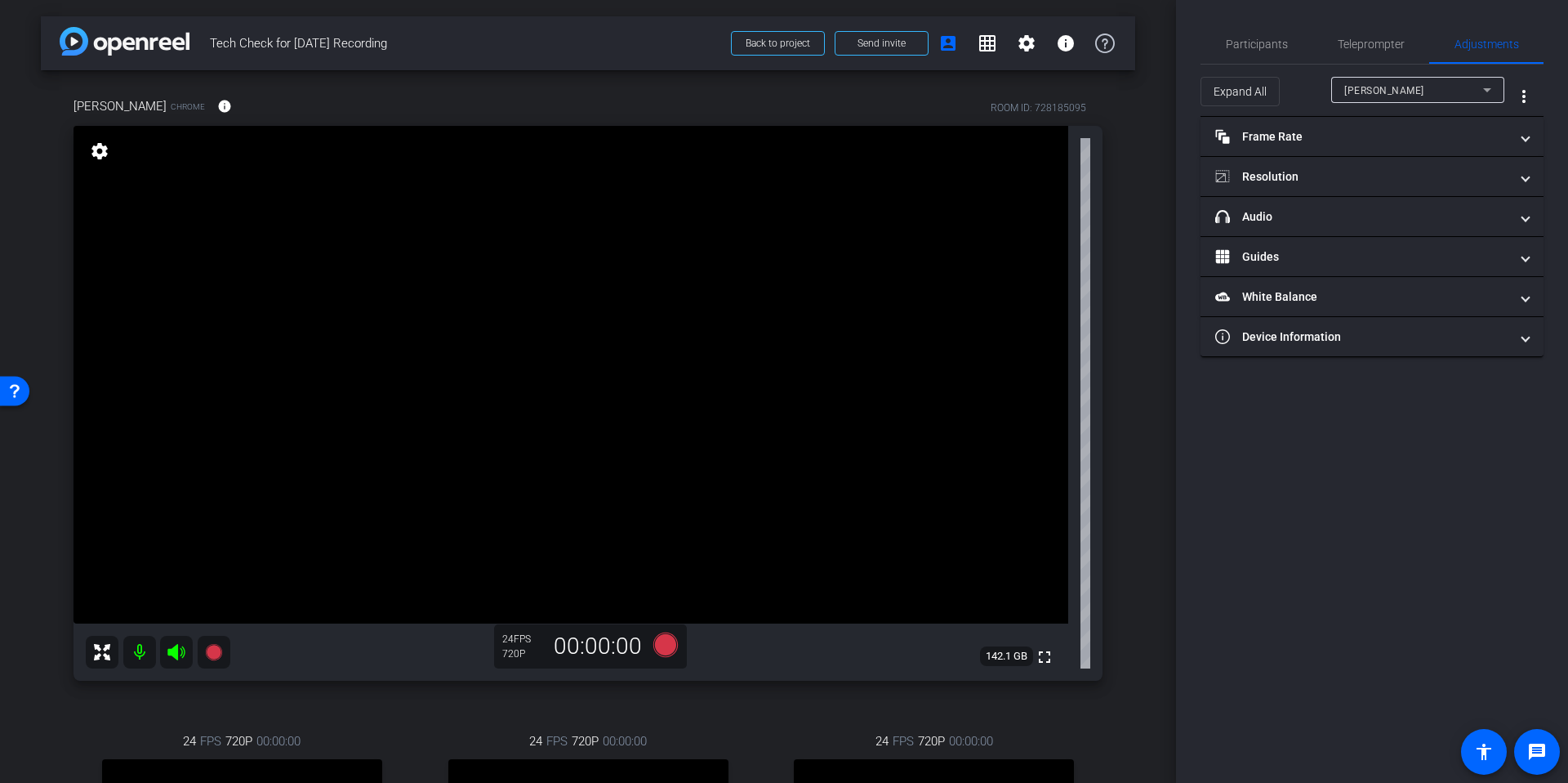
click at [1272, 20] on div "Participants Teleprompter Adjustments settings Studio Support flip Director [PE…" at bounding box center [1371, 392] width 392 height 783
click at [1253, 31] on span "Participants" at bounding box center [1256, 44] width 62 height 39
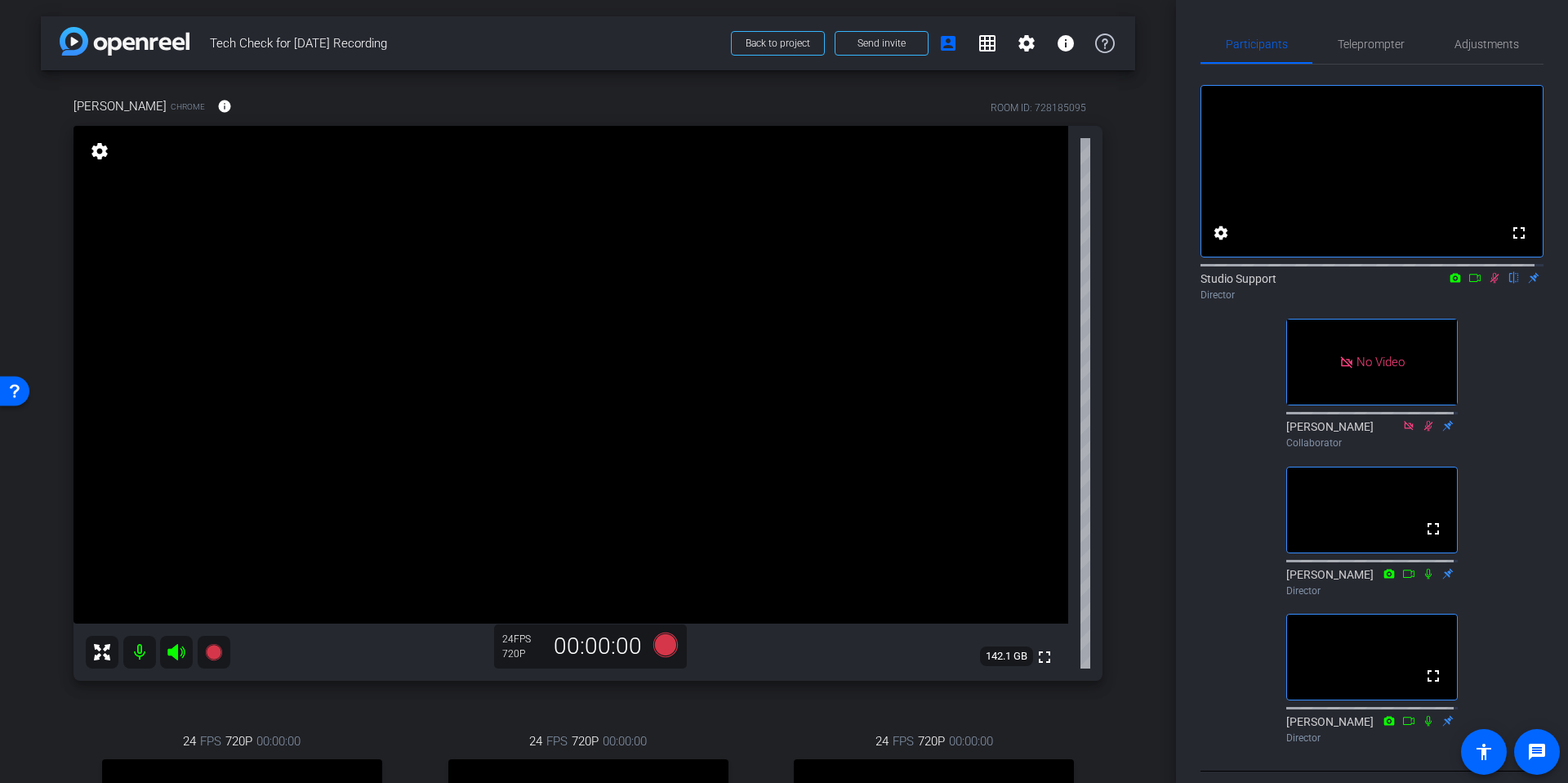
click at [1140, 217] on div "arrow_back Tech Check for [DATE] Recording Back to project Send invite account_…" at bounding box center [588, 392] width 1176 height 783
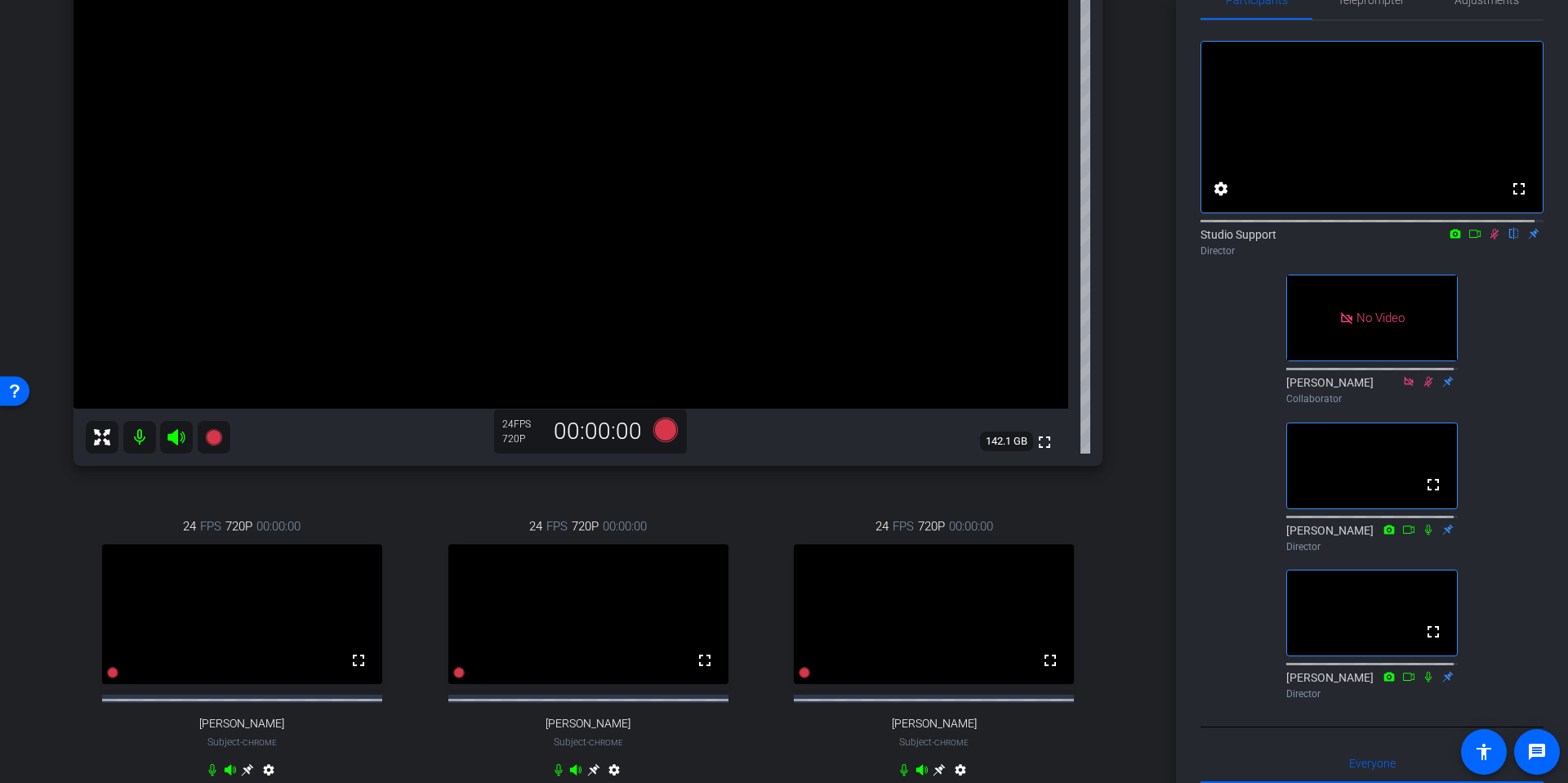
scroll to position [106, 0]
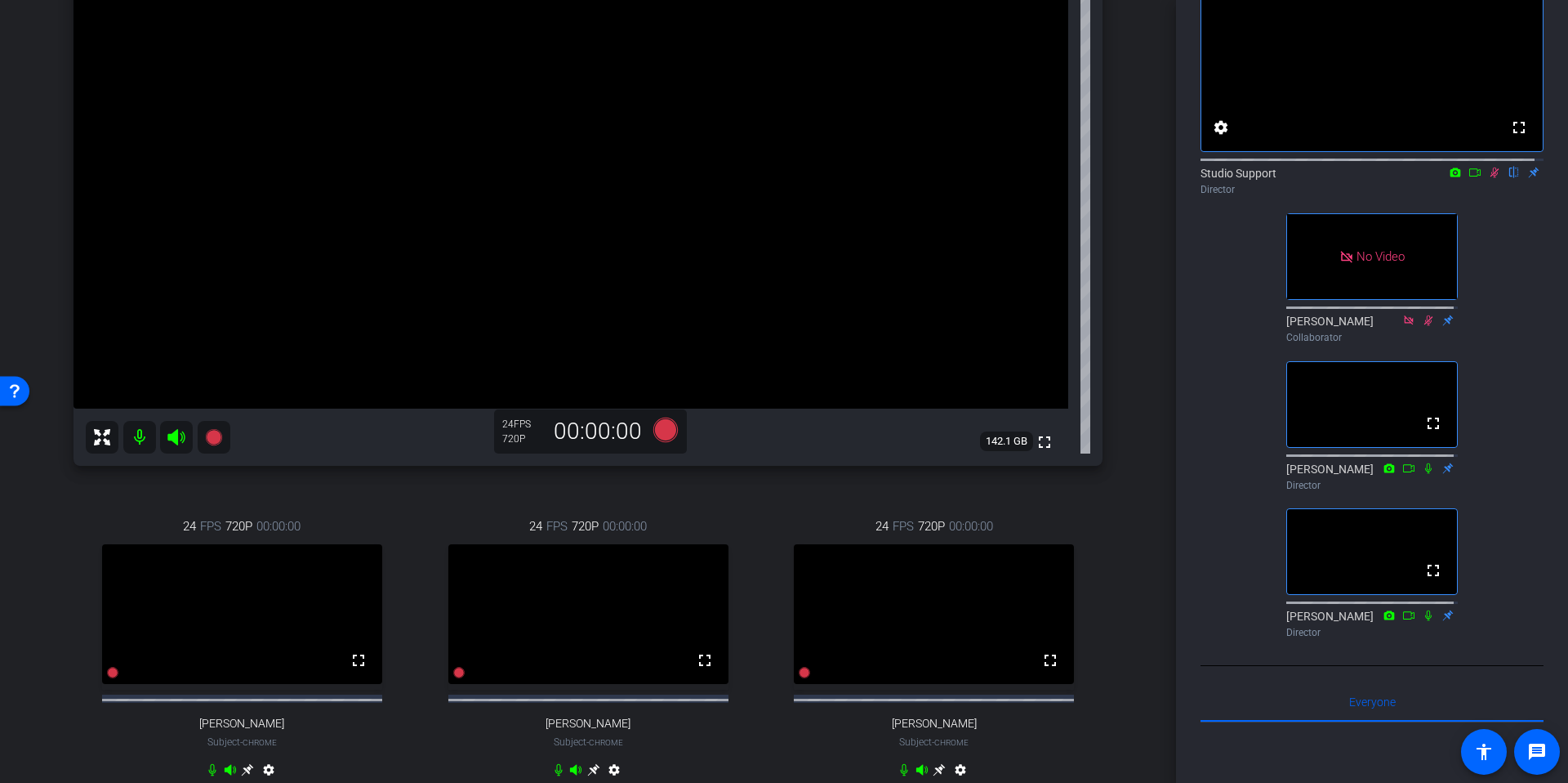
click at [1142, 375] on div "arrow_back Tech Check for [DATE] Recording Back to project Send invite account_…" at bounding box center [588, 177] width 1176 height 783
click at [1153, 327] on div "arrow_back Tech Check for [DATE] Recording Back to project Send invite account_…" at bounding box center [588, 177] width 1176 height 783
click at [1147, 321] on div "arrow_back Tech Check for [DATE] Recording Back to project Send invite account_…" at bounding box center [588, 177] width 1176 height 783
click at [1244, 293] on div "fullscreen settings Studio Support flip Director No Video [PERSON_NAME] Collabo…" at bounding box center [1372, 301] width 343 height 685
click at [1133, 350] on div "arrow_back Tech Check for [DATE] Recording Back to project Send invite account_…" at bounding box center [588, 177] width 1176 height 783
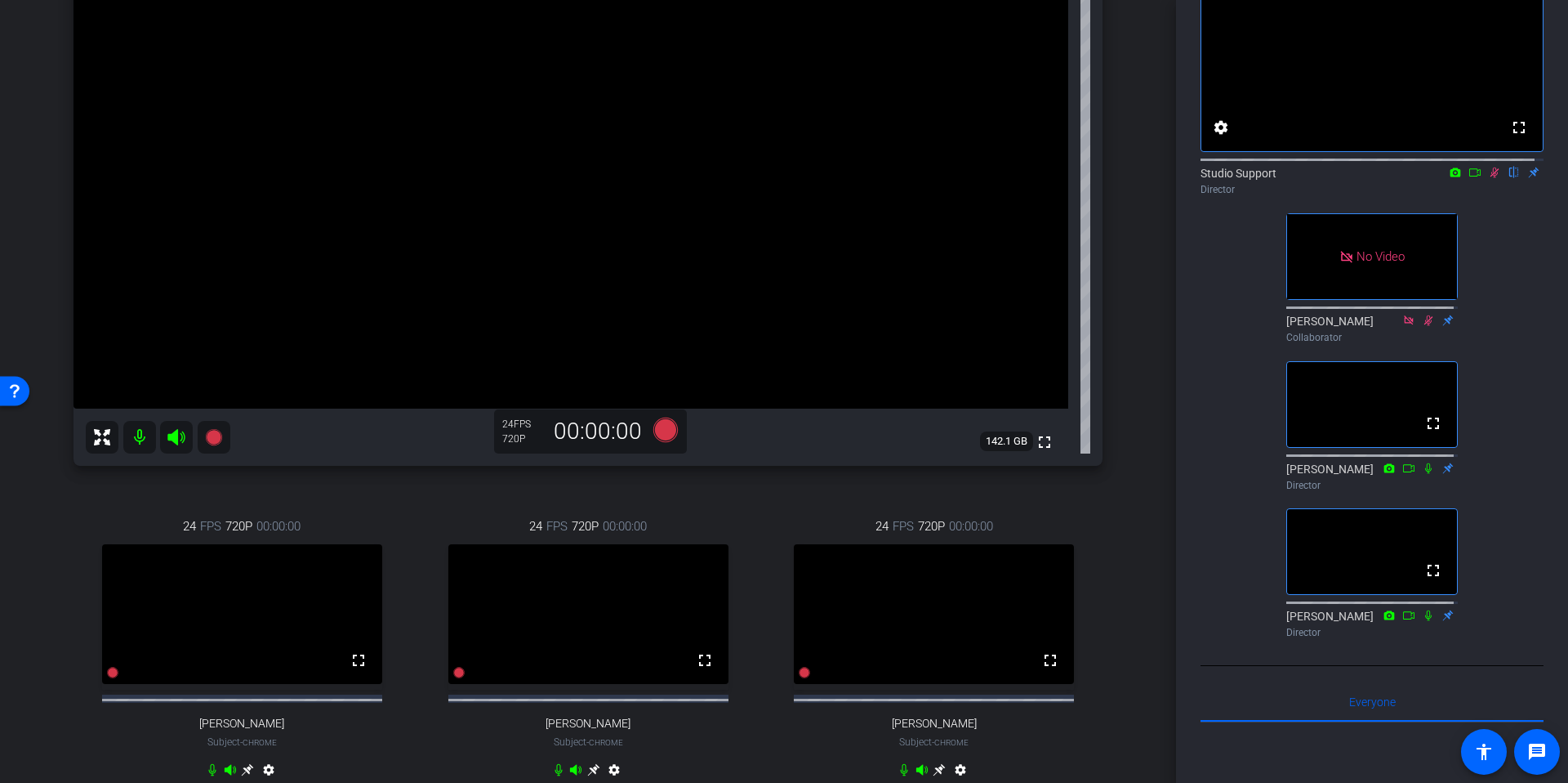
click at [1487, 178] on icon at bounding box center [1494, 173] width 13 height 12
click at [1157, 311] on div "arrow_back Tech Check for [DATE] Recording Back to project Send invite account_…" at bounding box center [588, 177] width 1176 height 783
click at [1490, 178] on icon at bounding box center [1494, 173] width 13 height 12
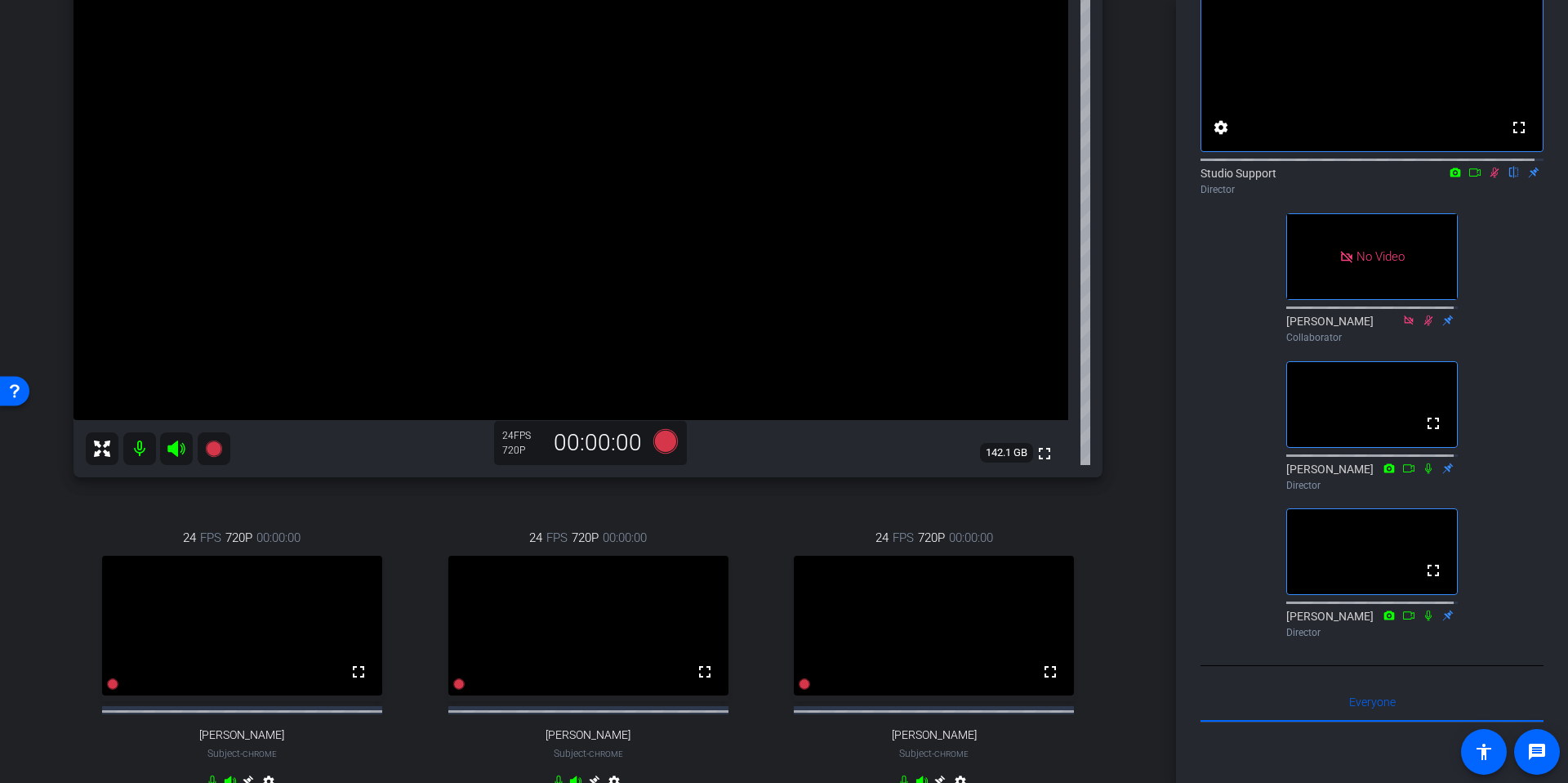
scroll to position [202, 0]
click at [1524, 268] on div "fullscreen settings Studio Support flip Director No Video [PERSON_NAME] Collabo…" at bounding box center [1372, 301] width 343 height 685
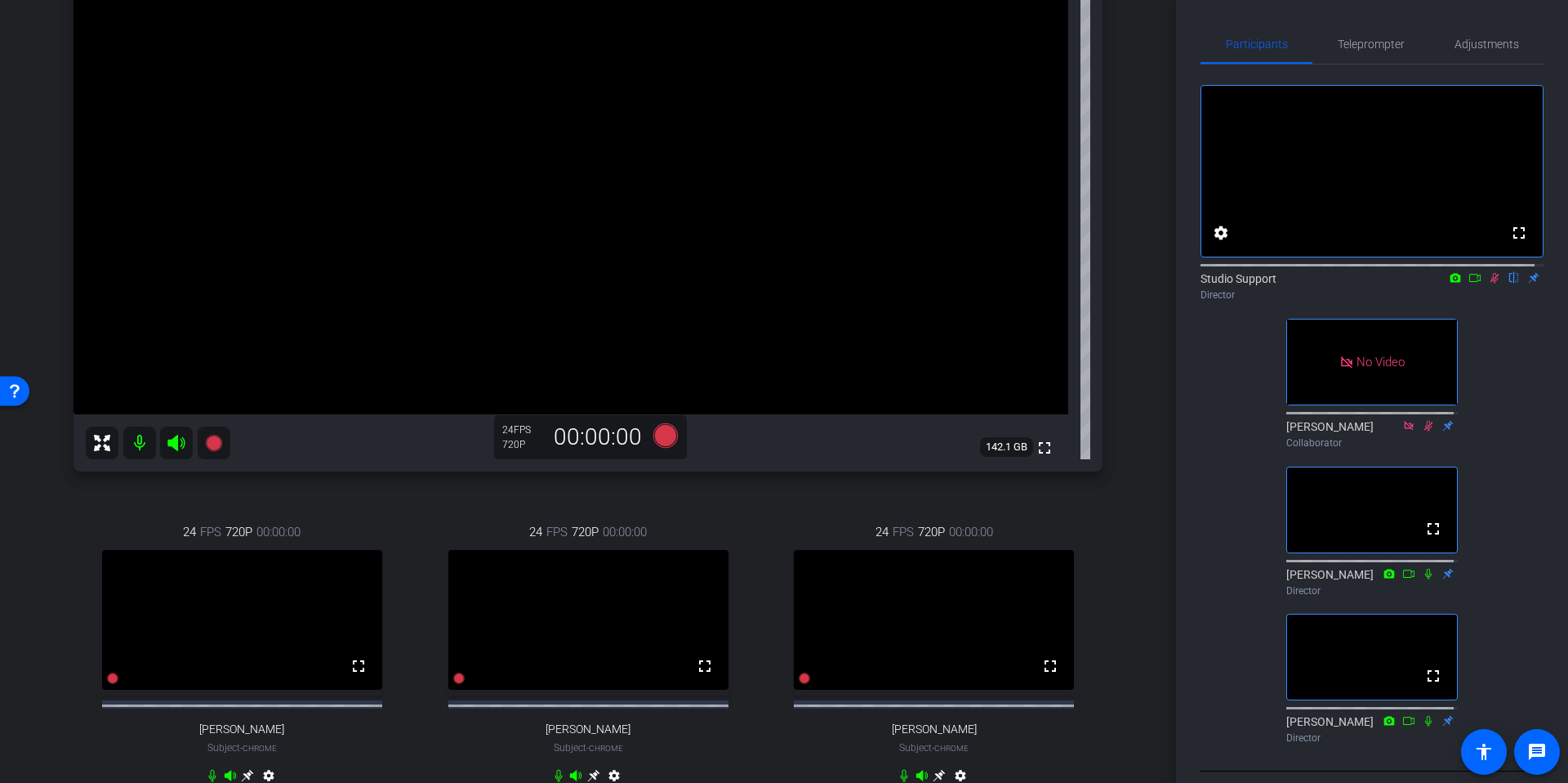
scroll to position [212, 0]
click at [1146, 276] on div "arrow_back Tech Check for [DATE] Recording Back to project Send invite account_…" at bounding box center [588, 179] width 1176 height 783
click at [1138, 385] on div "arrow_back Tech Check for [DATE] Recording Back to project Send invite account_…" at bounding box center [588, 179] width 1176 height 783
click at [1487, 283] on icon at bounding box center [1494, 278] width 13 height 12
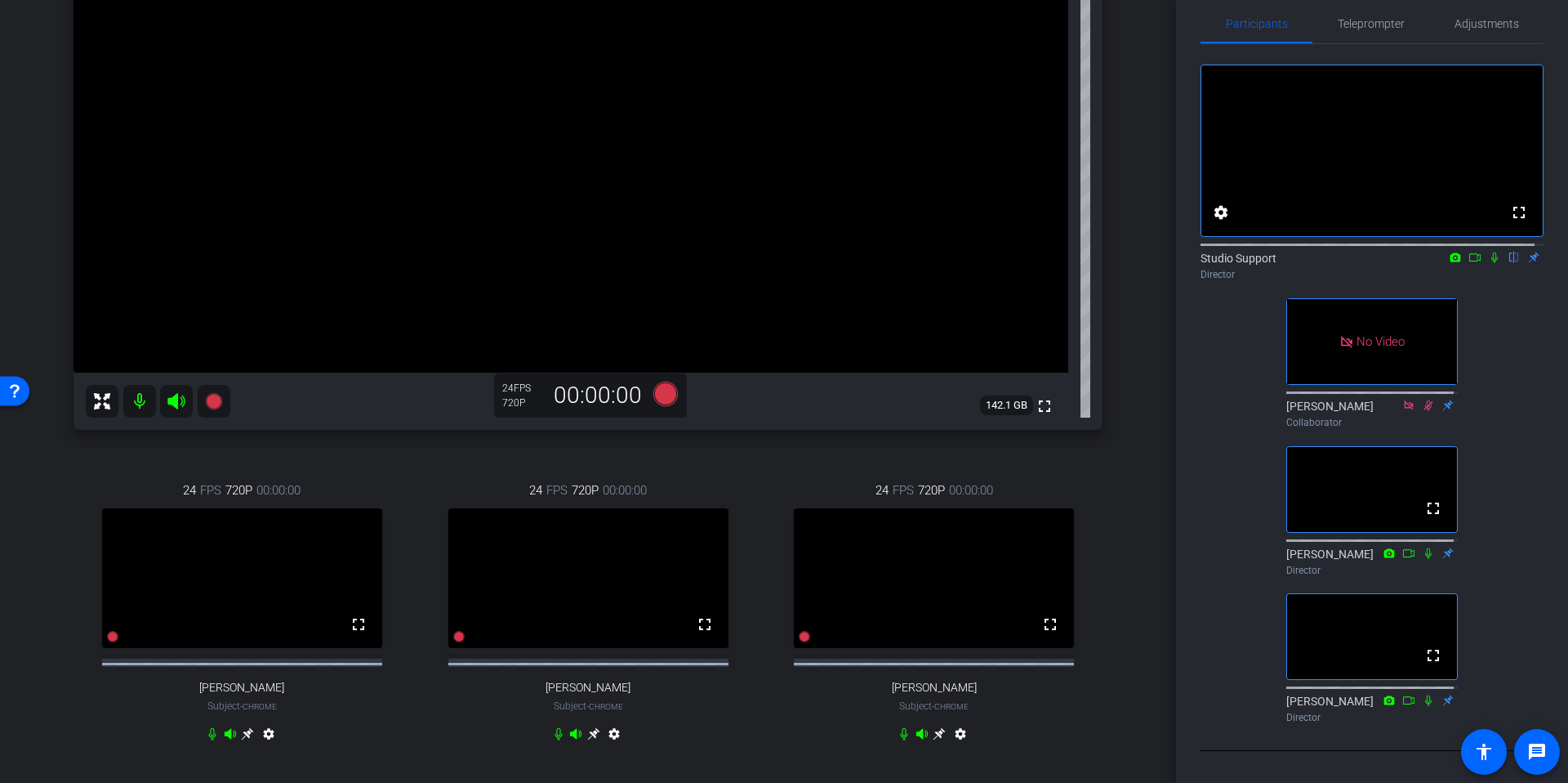
scroll to position [82, 0]
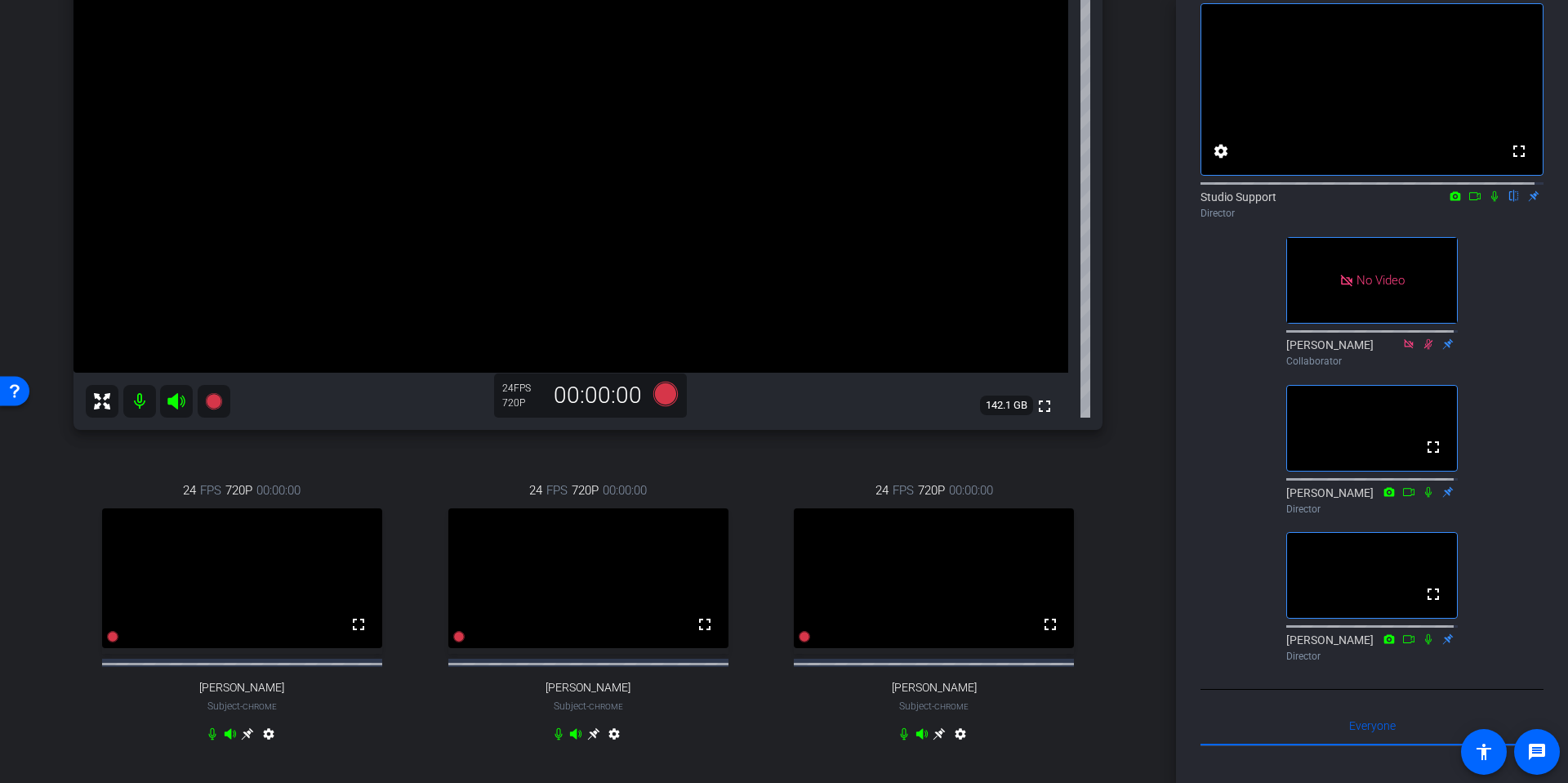
click at [1130, 325] on div "arrow_back Tech Check for [DATE] Recording Back to project Send invite account_…" at bounding box center [588, 141] width 1176 height 783
